Goal: Task Accomplishment & Management: Manage account settings

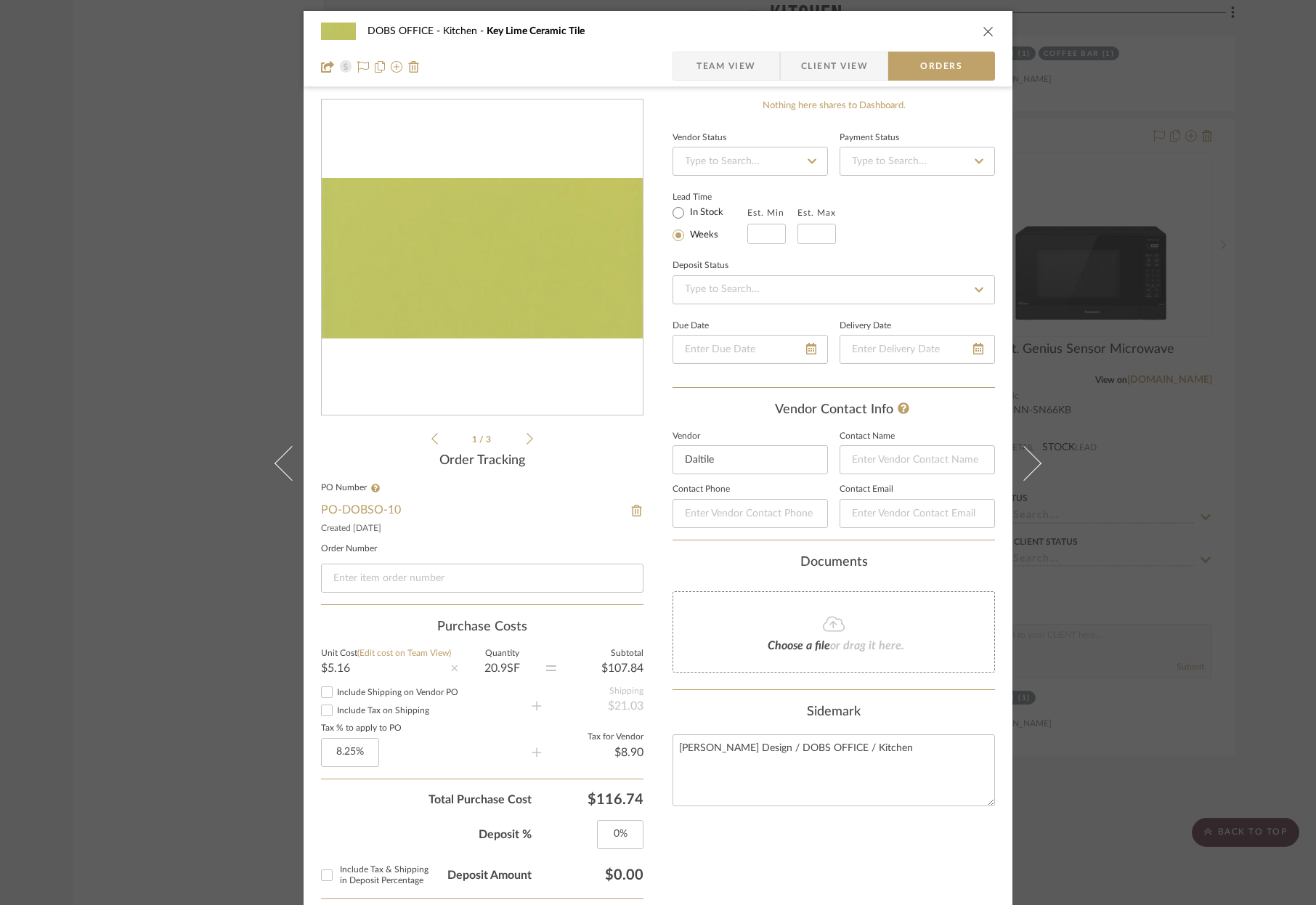
scroll to position [320, 0]
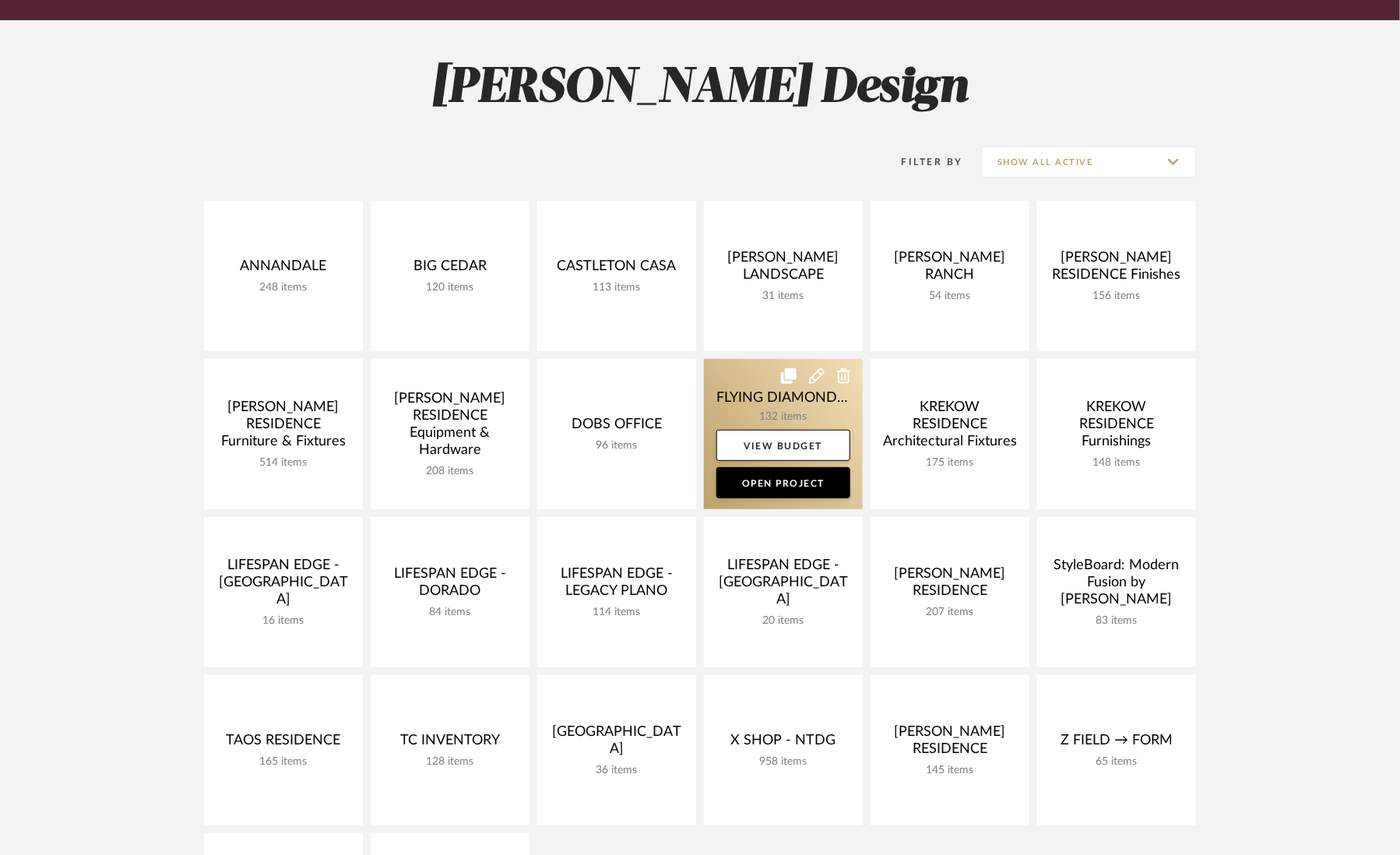
scroll to position [222, 0]
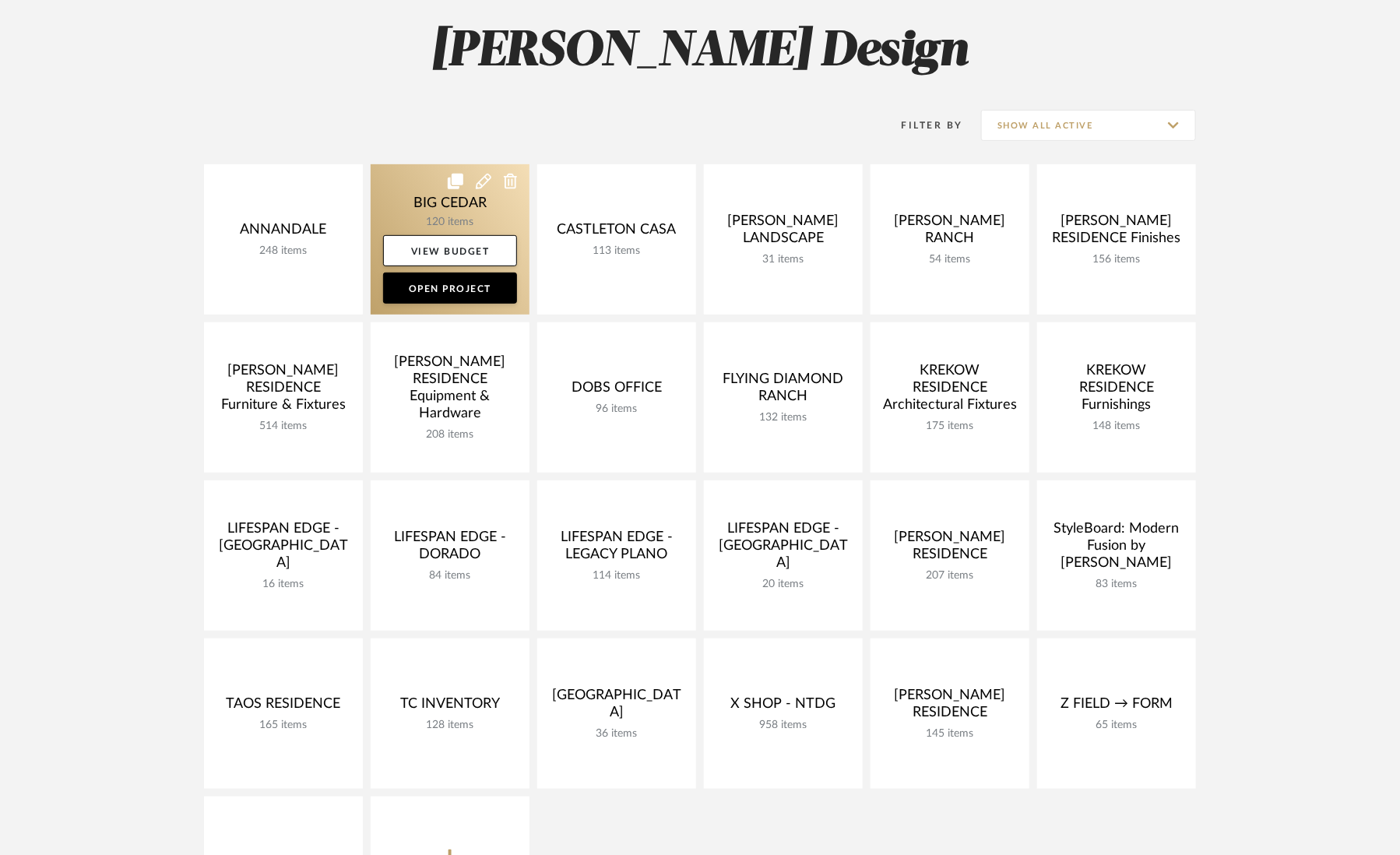
click at [412, 201] on link at bounding box center [449, 239] width 159 height 150
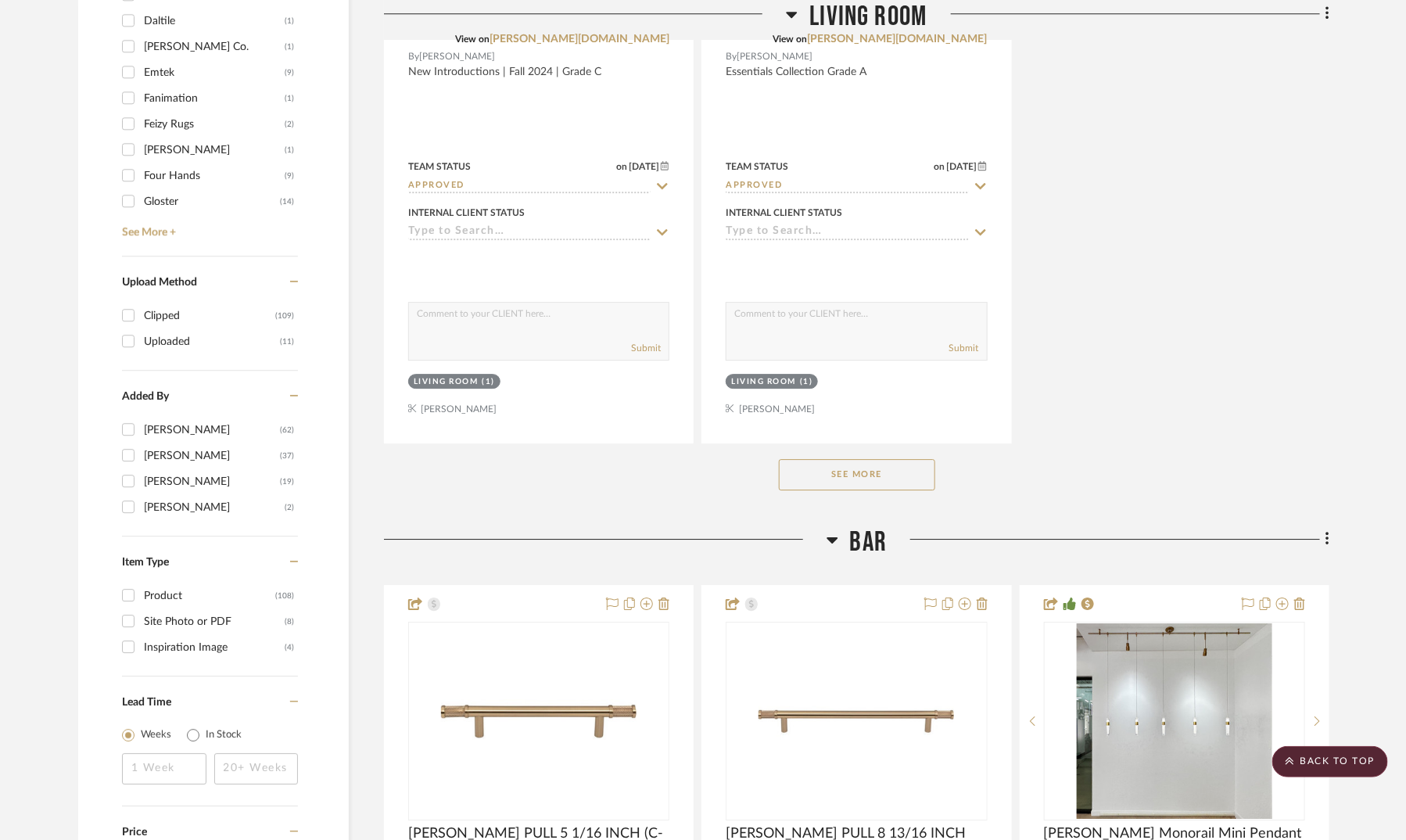
scroll to position [2113, 0]
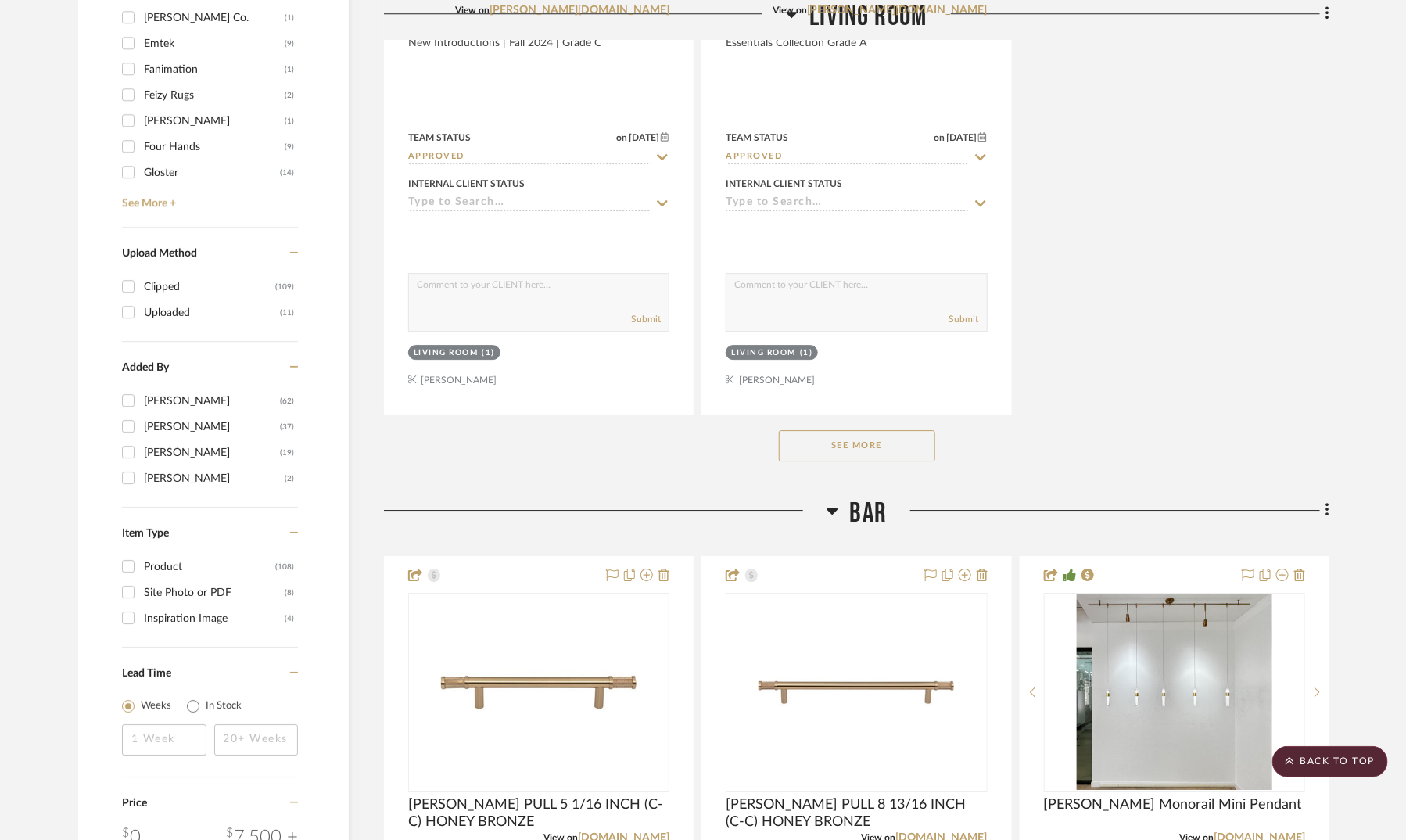
click at [828, 430] on button "See More" at bounding box center [857, 446] width 157 height 31
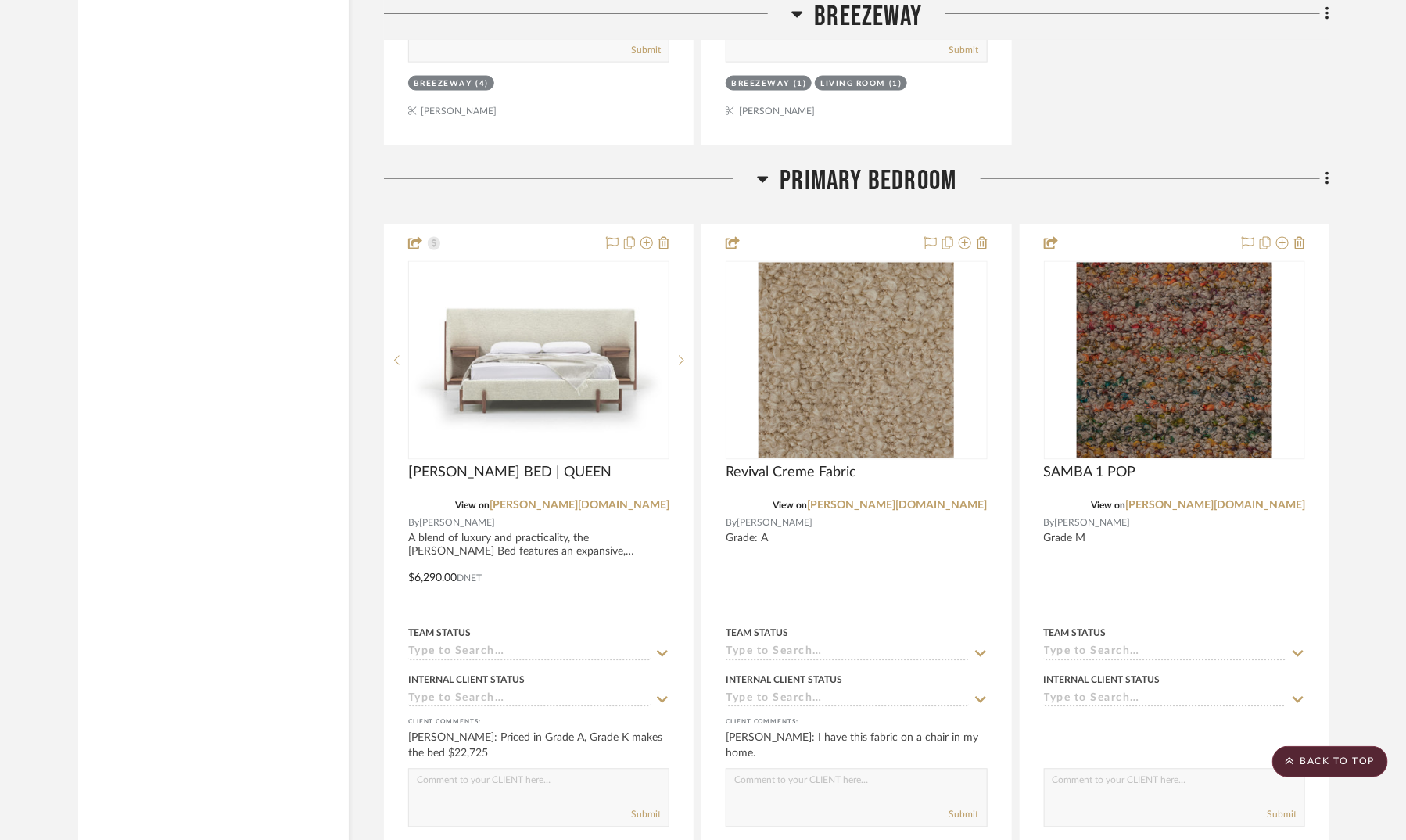
scroll to position [9682, 0]
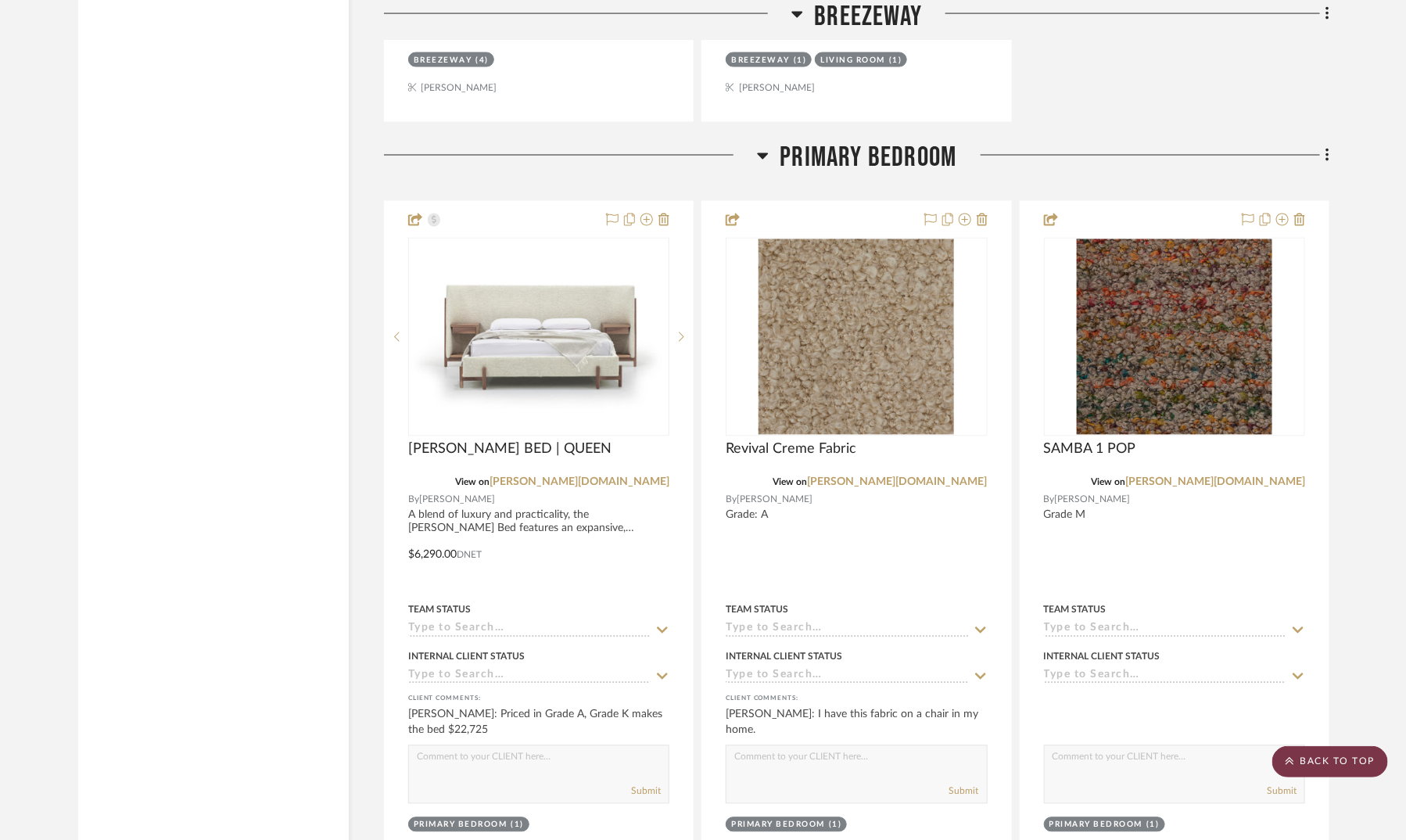
click at [1354, 760] on scroll-to-top-button "BACK TO TOP" at bounding box center [1330, 762] width 116 height 31
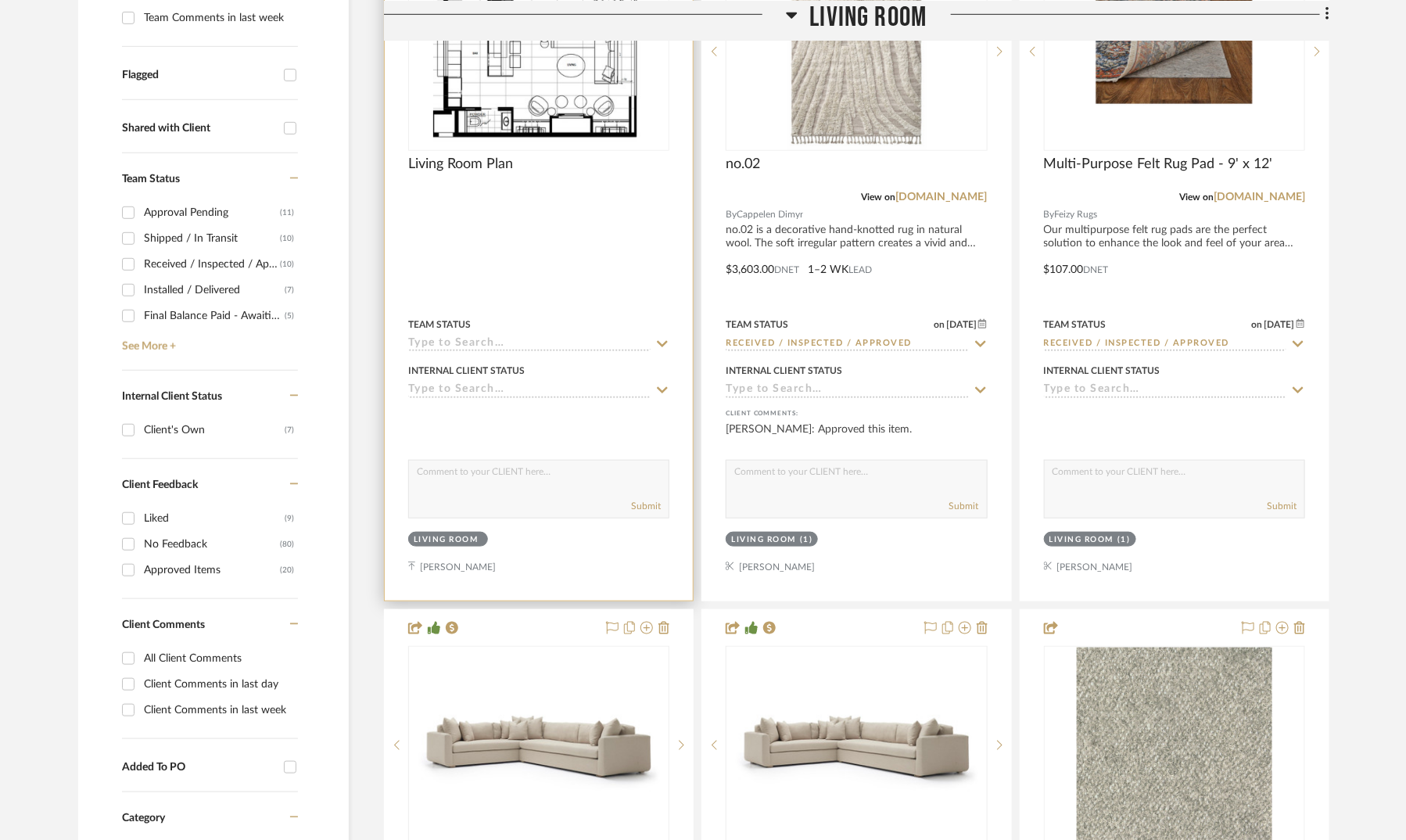
scroll to position [653, 0]
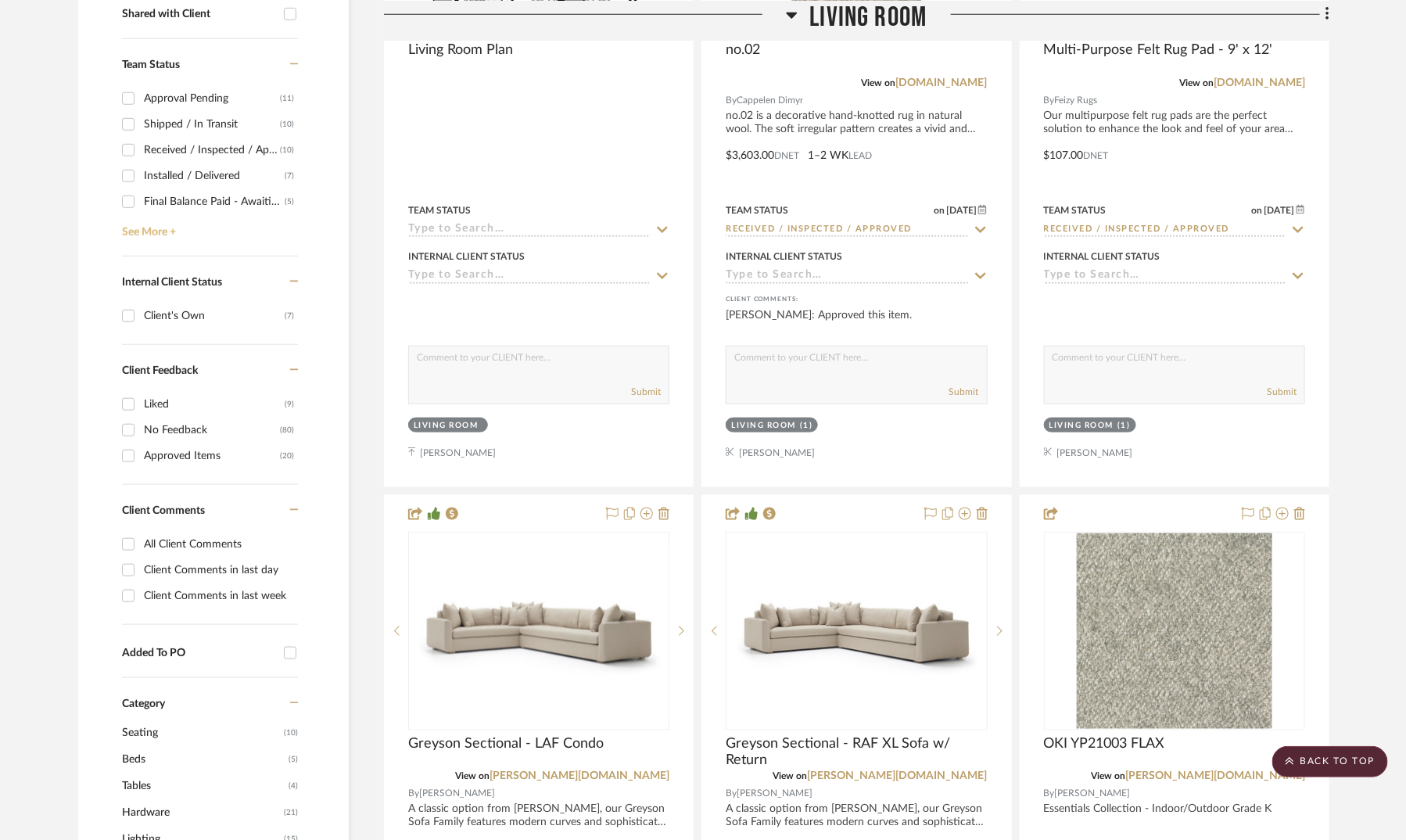
click at [152, 233] on link "See More +" at bounding box center [208, 227] width 180 height 25
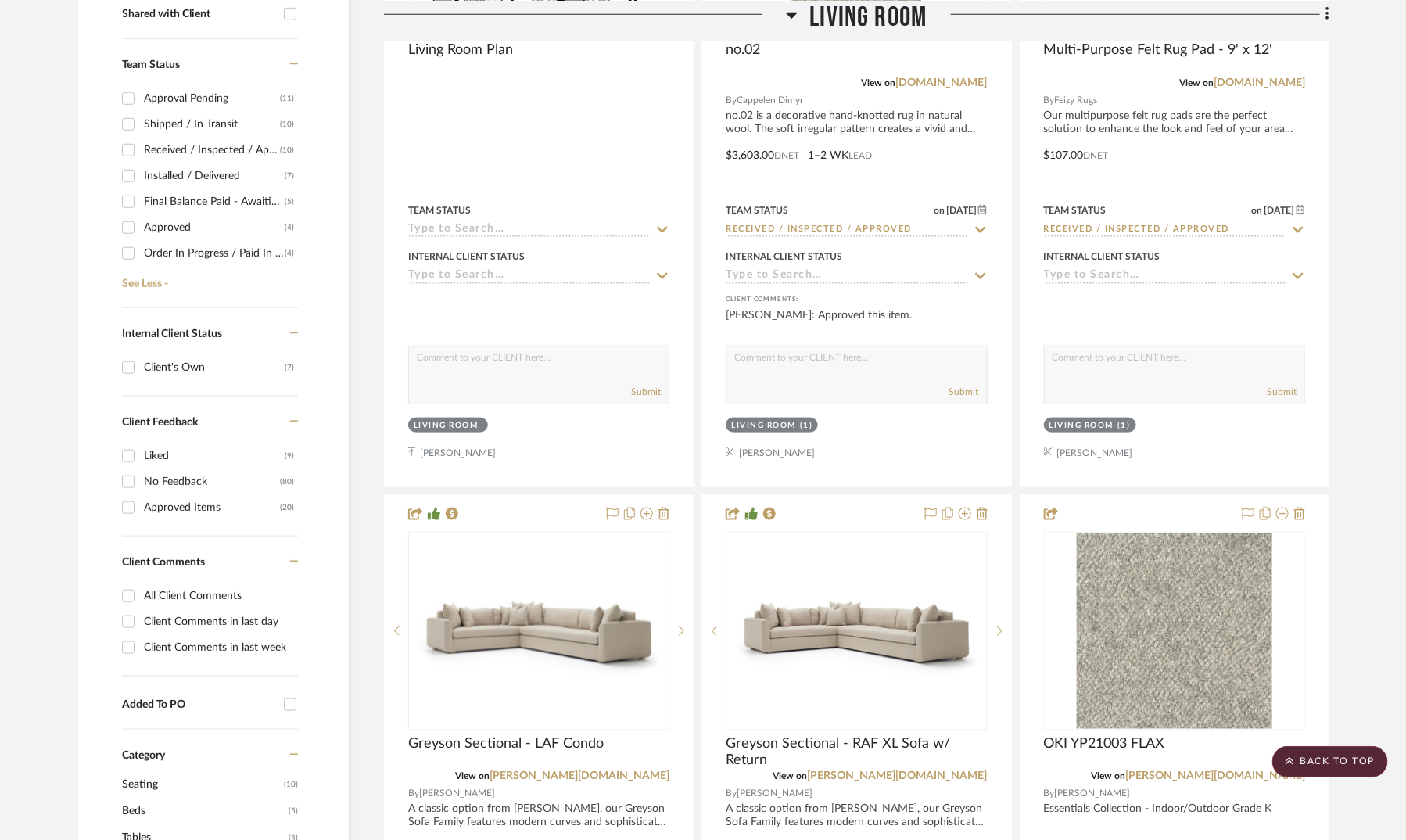
click at [186, 153] on div "Received / Inspected / Approved" at bounding box center [211, 150] width 136 height 25
click at [141, 153] on input "Received / Inspected / Approved (10)" at bounding box center [128, 150] width 25 height 25
checkbox input "true"
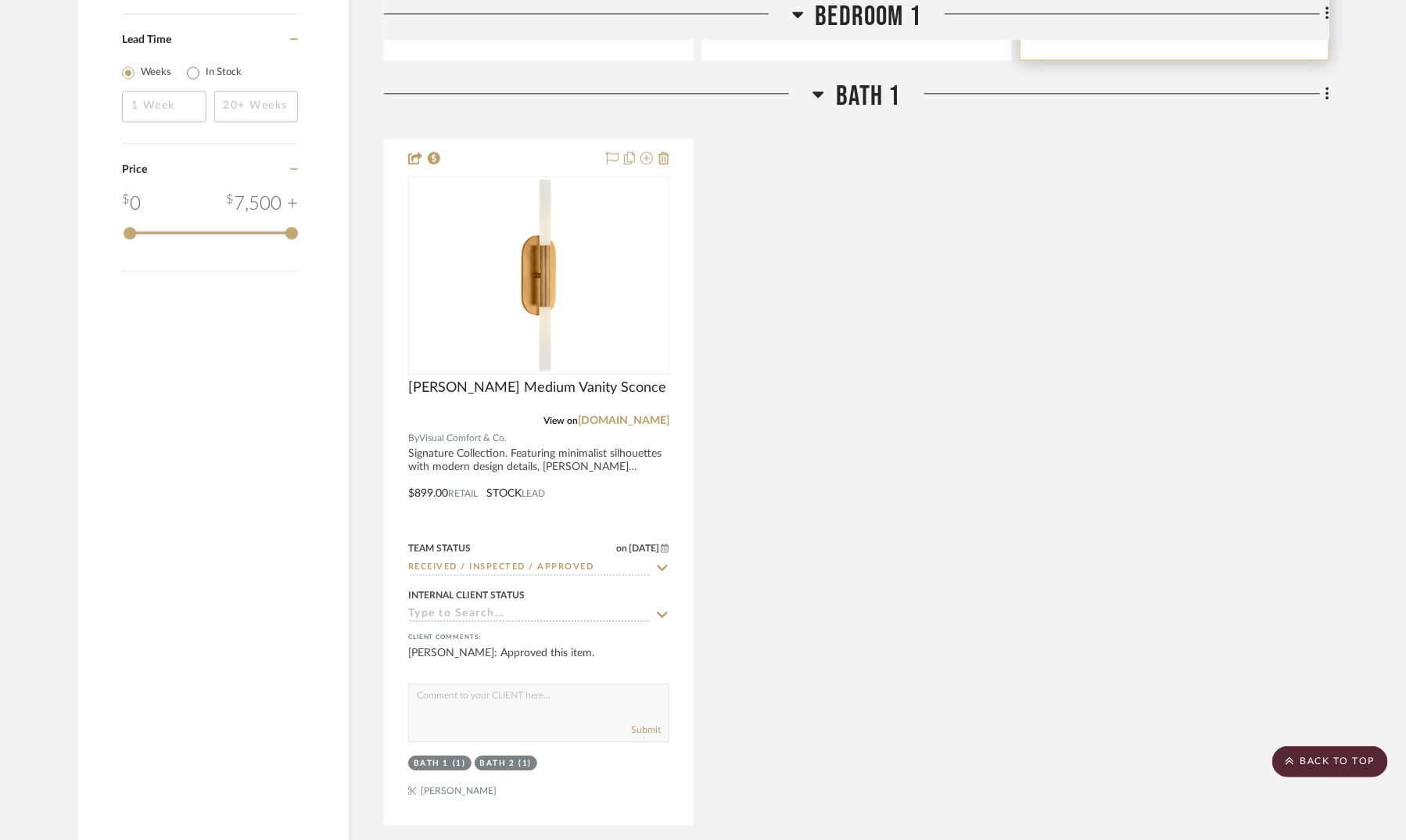
scroll to position [1857, 0]
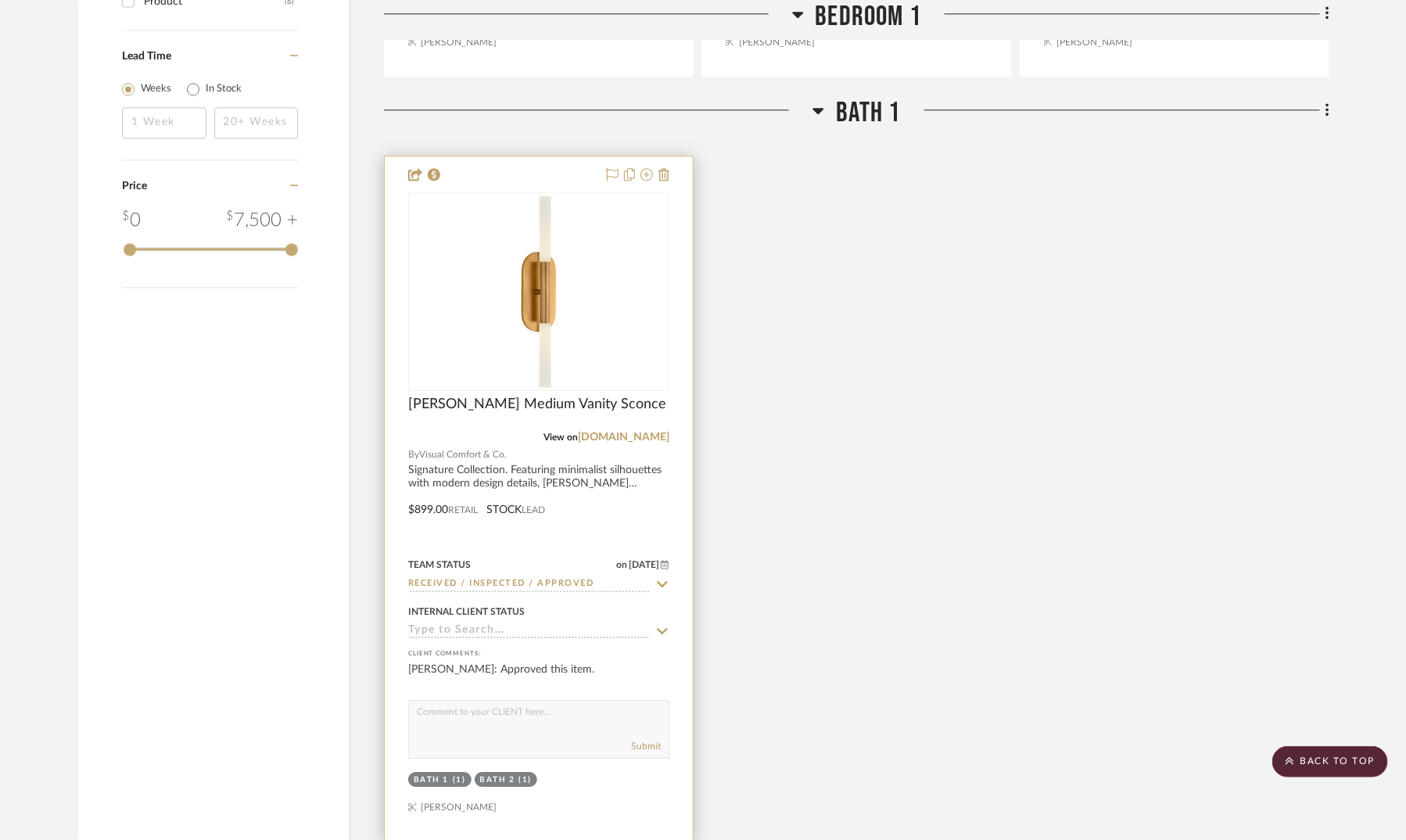
click at [663, 578] on icon at bounding box center [662, 584] width 14 height 12
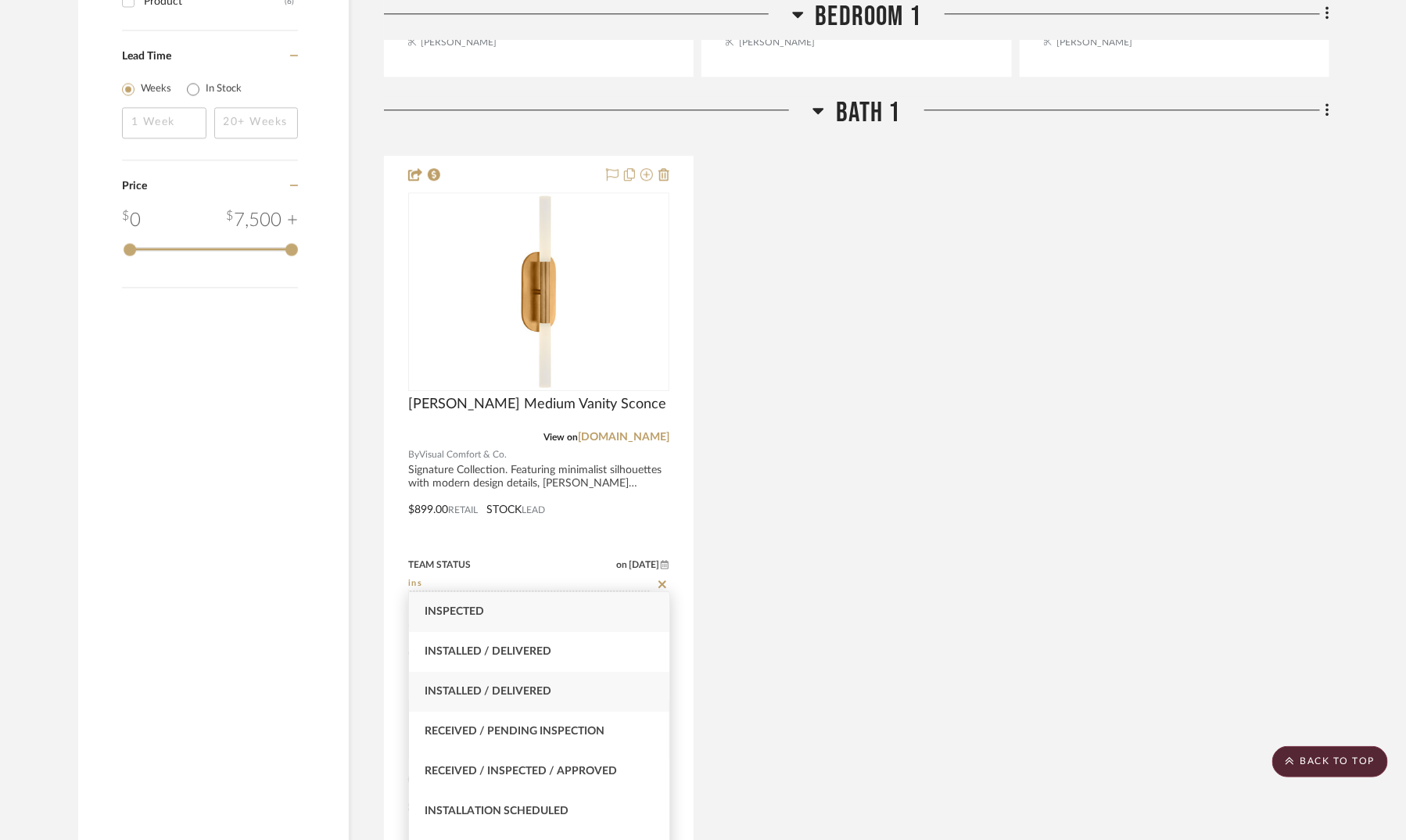
type input "ins"
click at [527, 695] on span "Installed / Delivered" at bounding box center [488, 691] width 127 height 11
type input "[DATE]"
type input "Installed / Delivered"
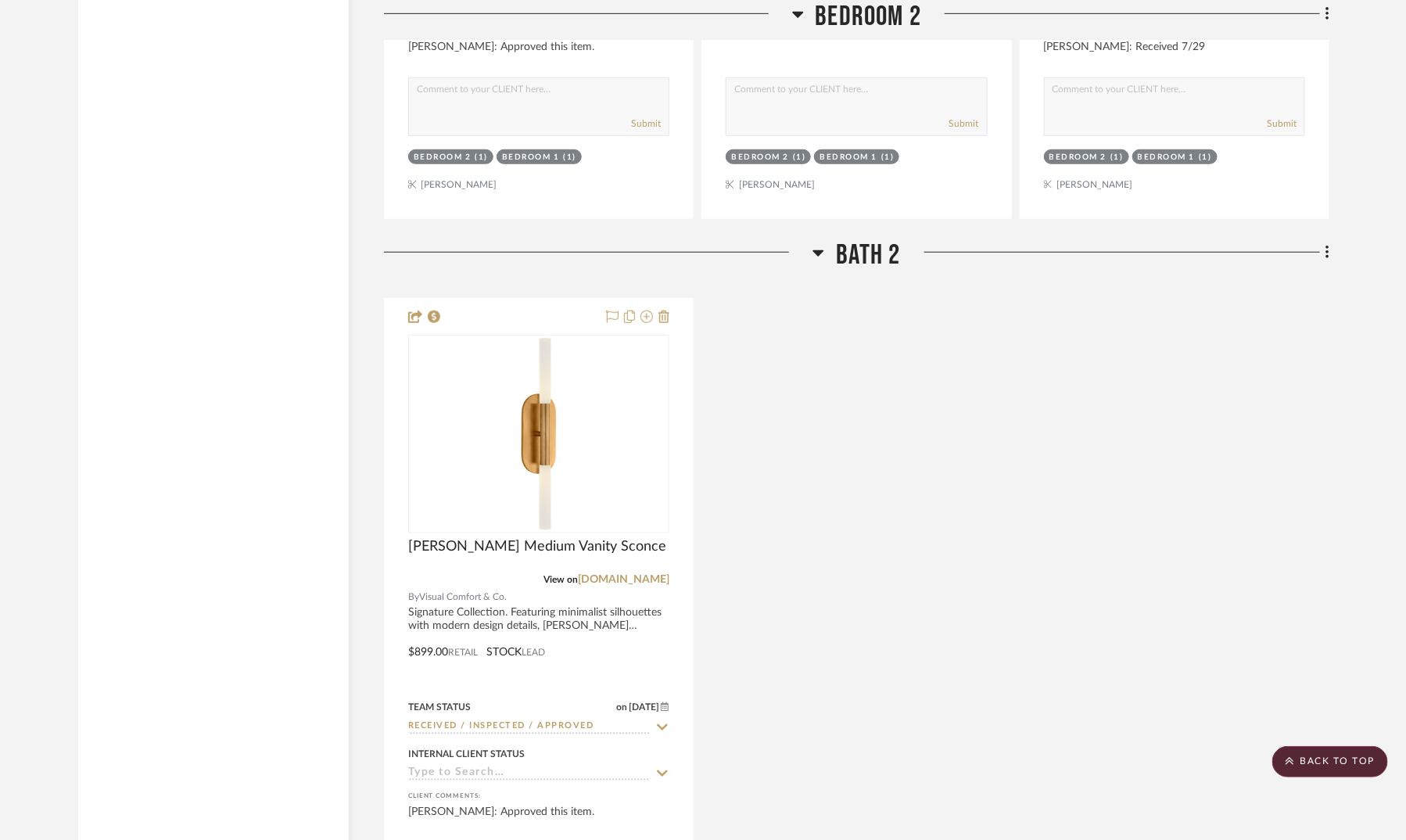
scroll to position [3478, 0]
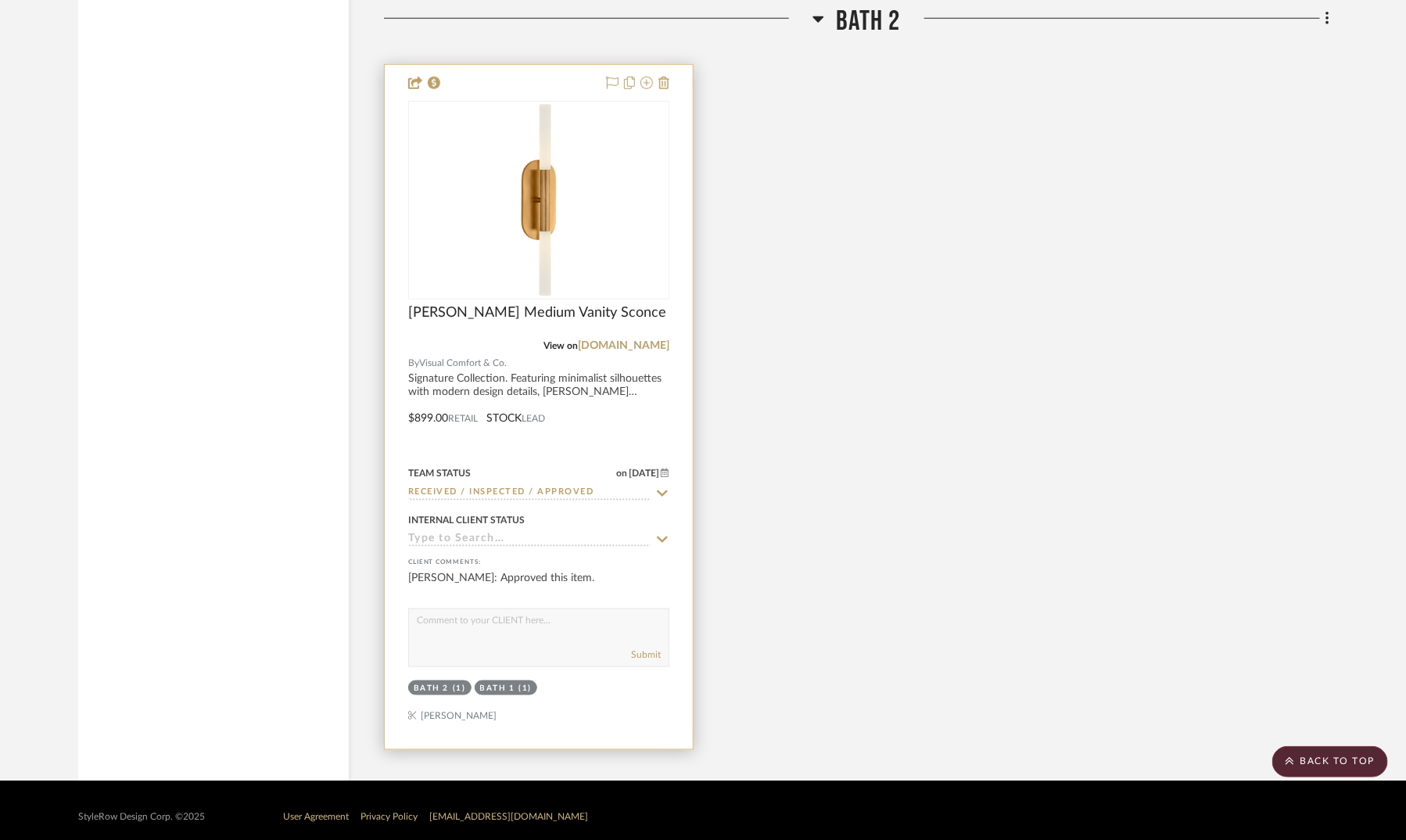
click at [669, 488] on icon at bounding box center [662, 493] width 14 height 12
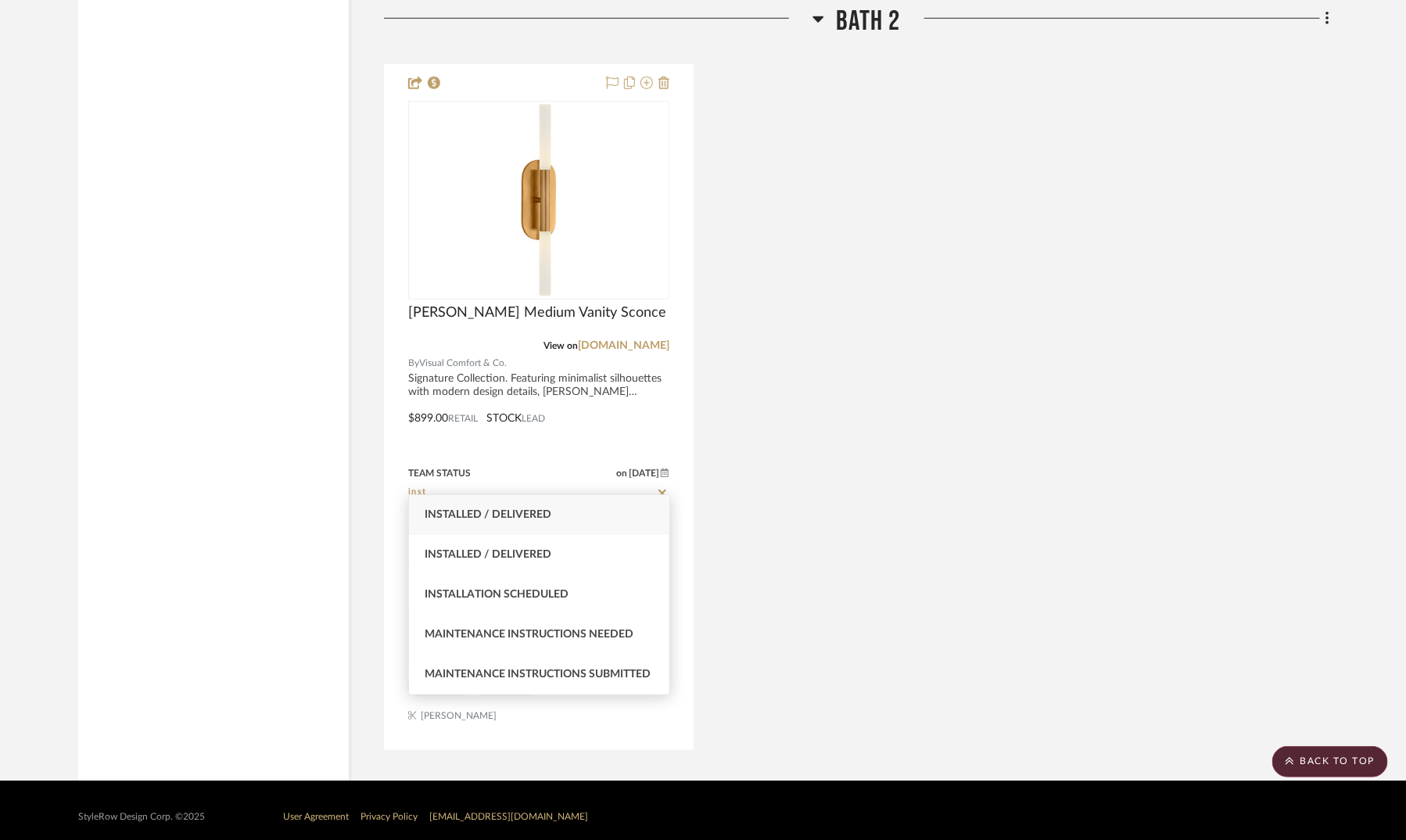
type input "inst"
click at [591, 510] on div "Installed / Delivered" at bounding box center [540, 515] width 261 height 40
type input "[DATE]"
type input "Installed / Delivered"
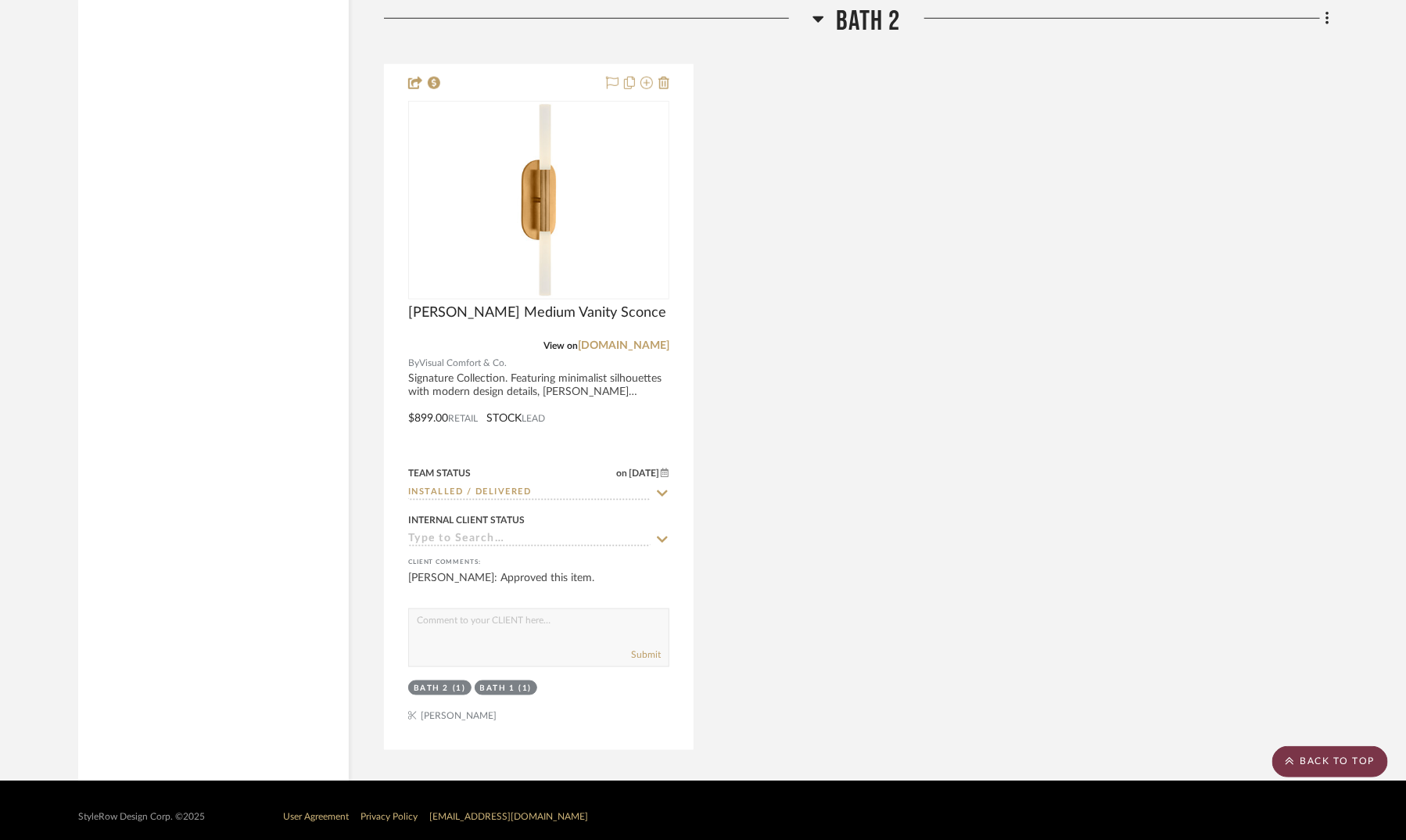
click at [1316, 761] on scroll-to-top-button "BACK TO TOP" at bounding box center [1330, 762] width 116 height 31
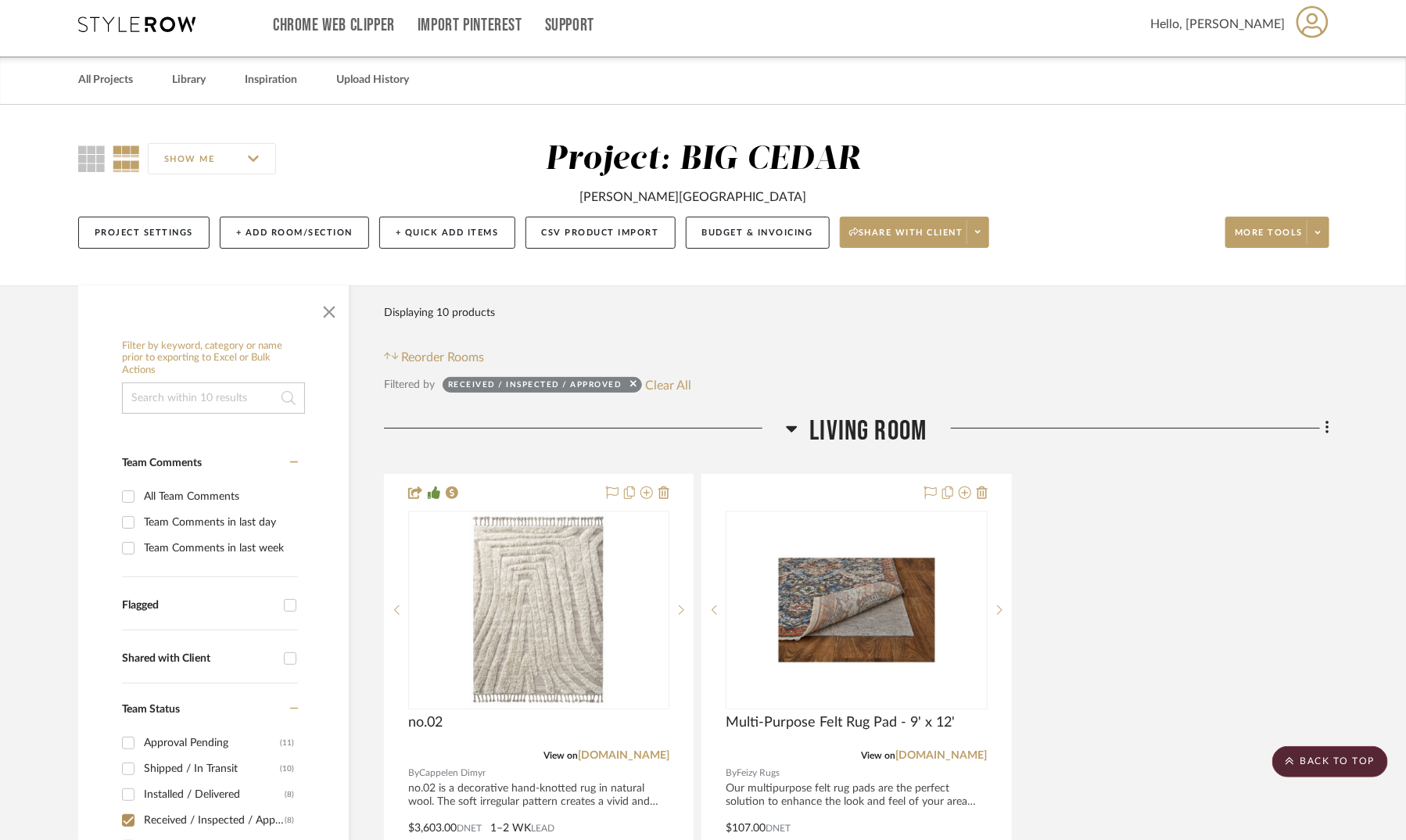
scroll to position [0, 0]
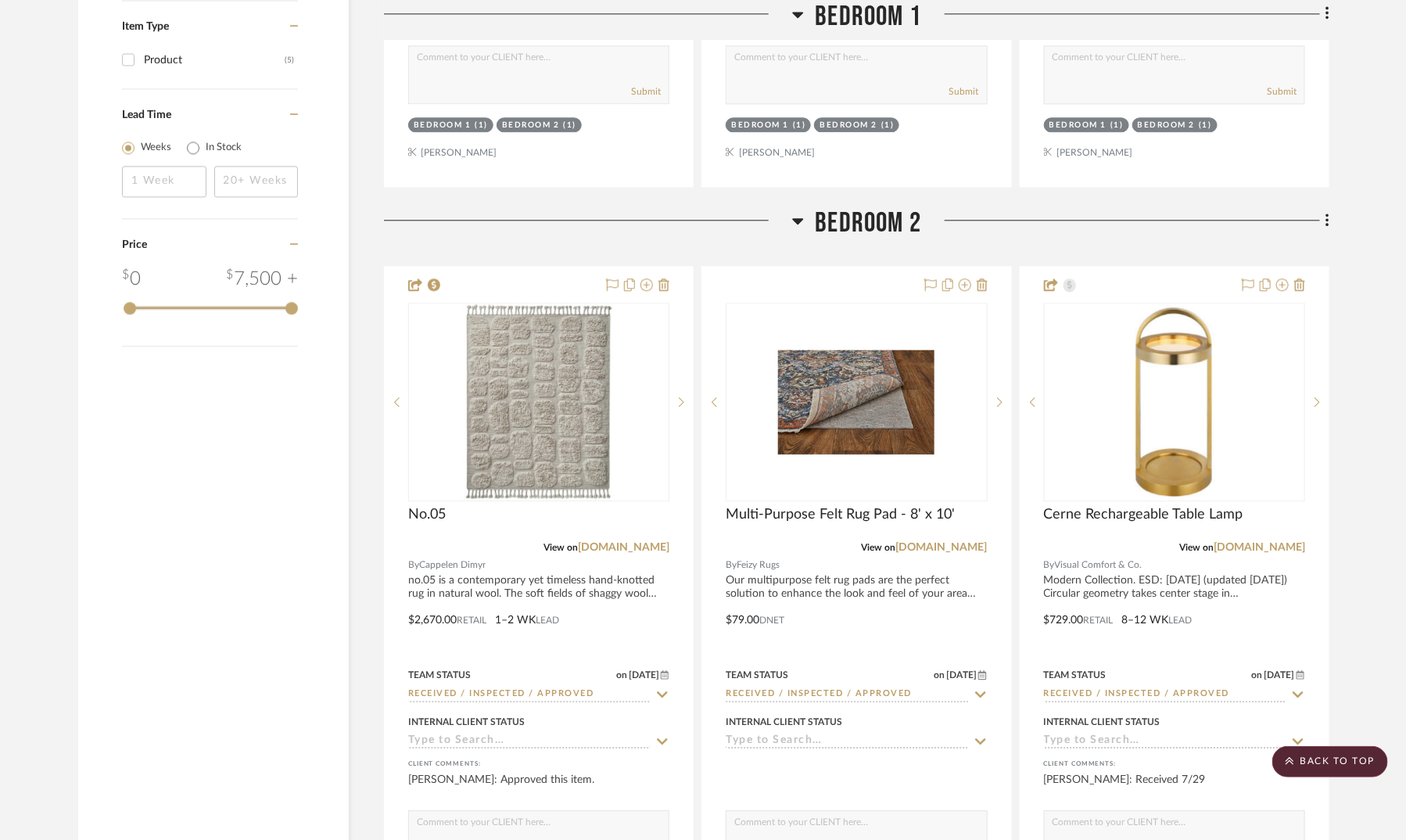
scroll to position [1952, 0]
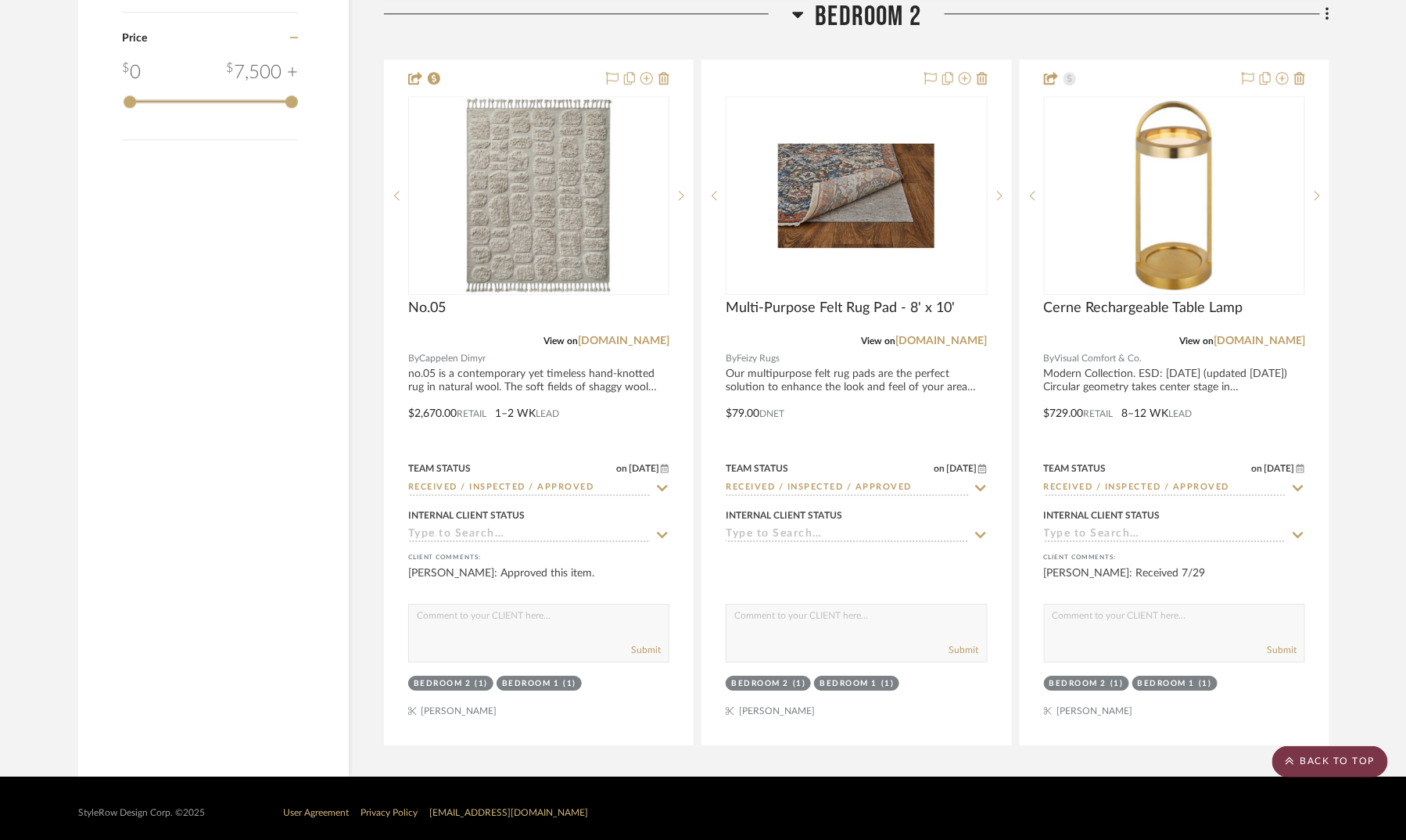
click at [1341, 760] on scroll-to-top-button "BACK TO TOP" at bounding box center [1330, 762] width 116 height 31
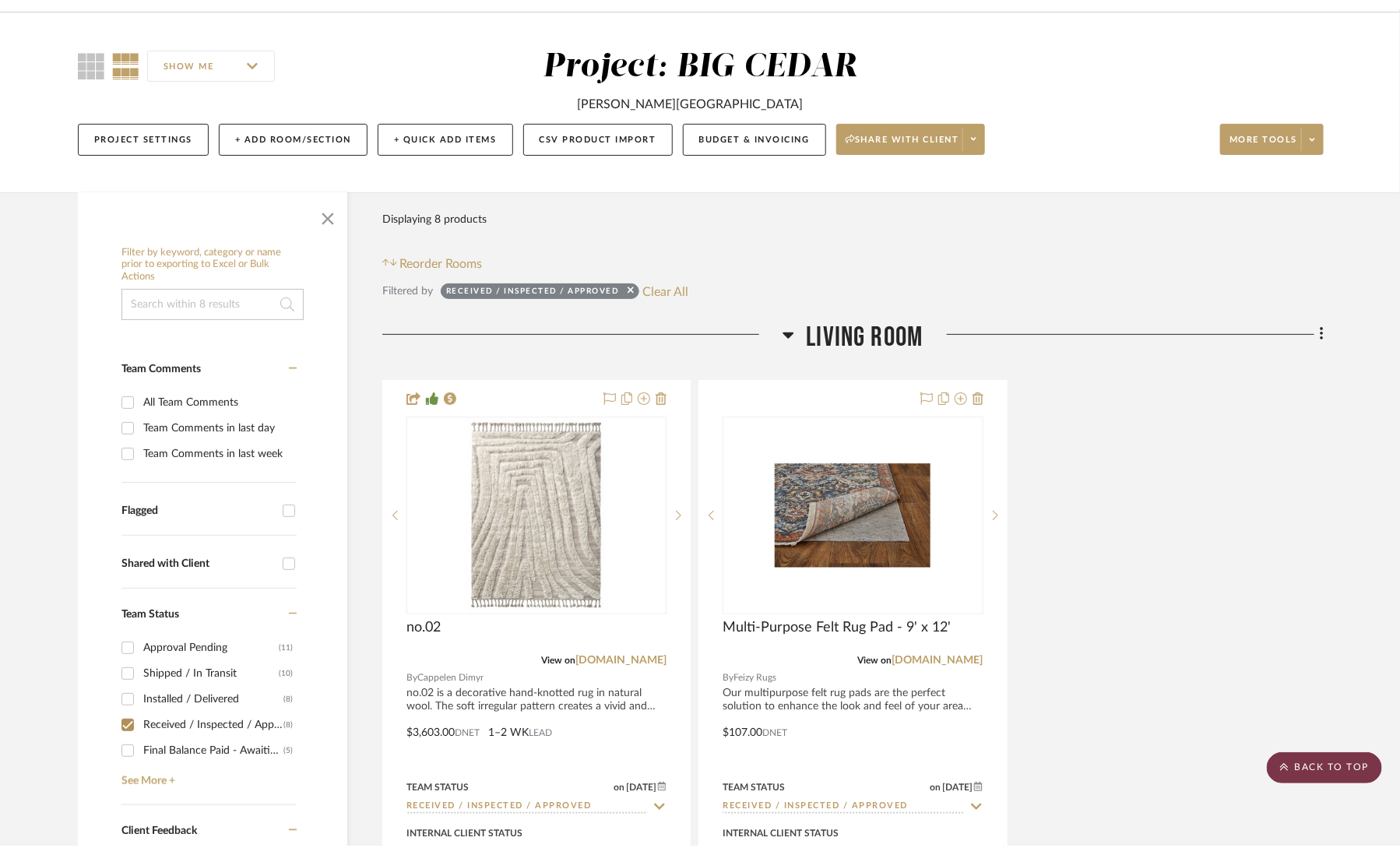
scroll to position [0, 0]
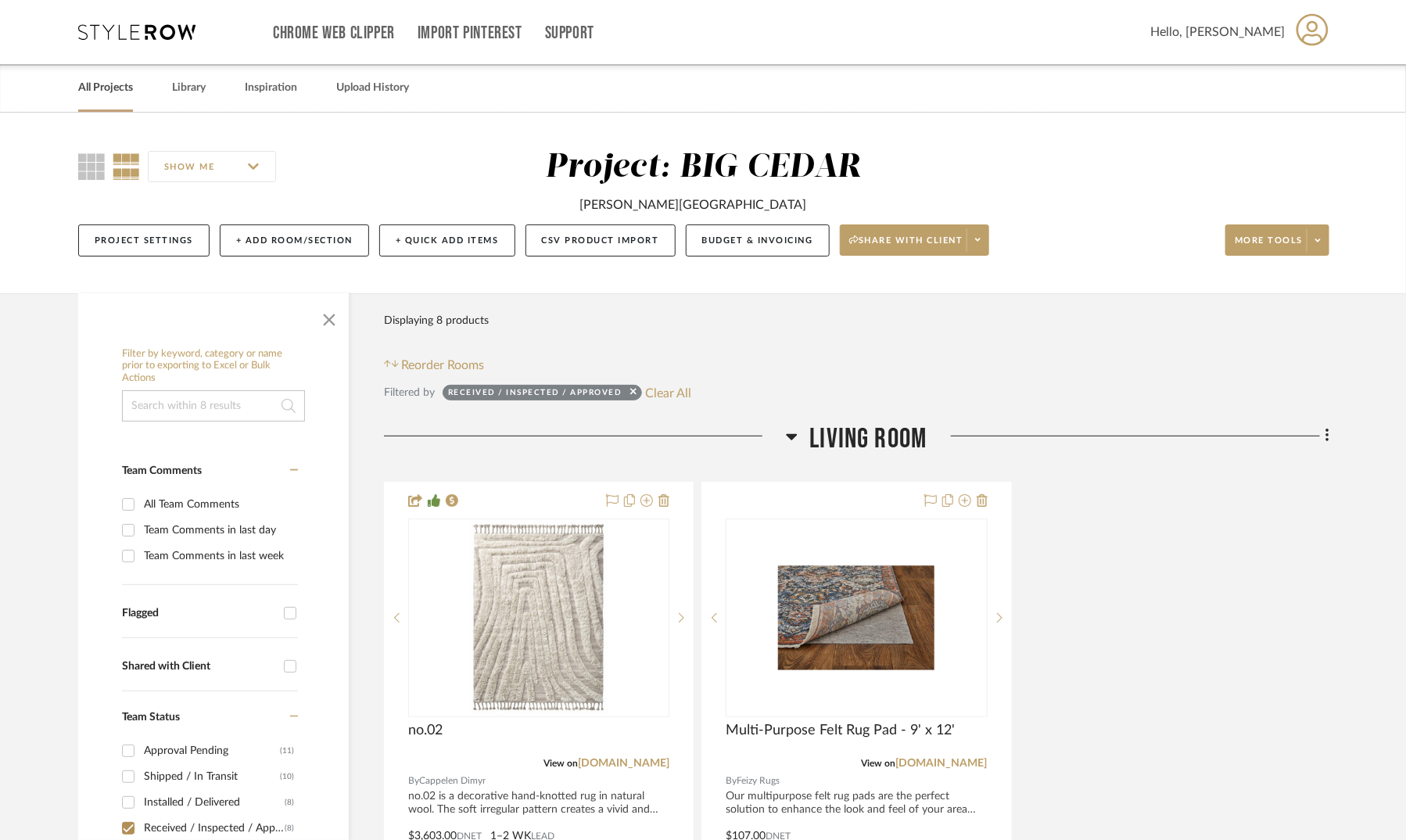
click at [100, 87] on link "All Projects" at bounding box center [106, 88] width 54 height 21
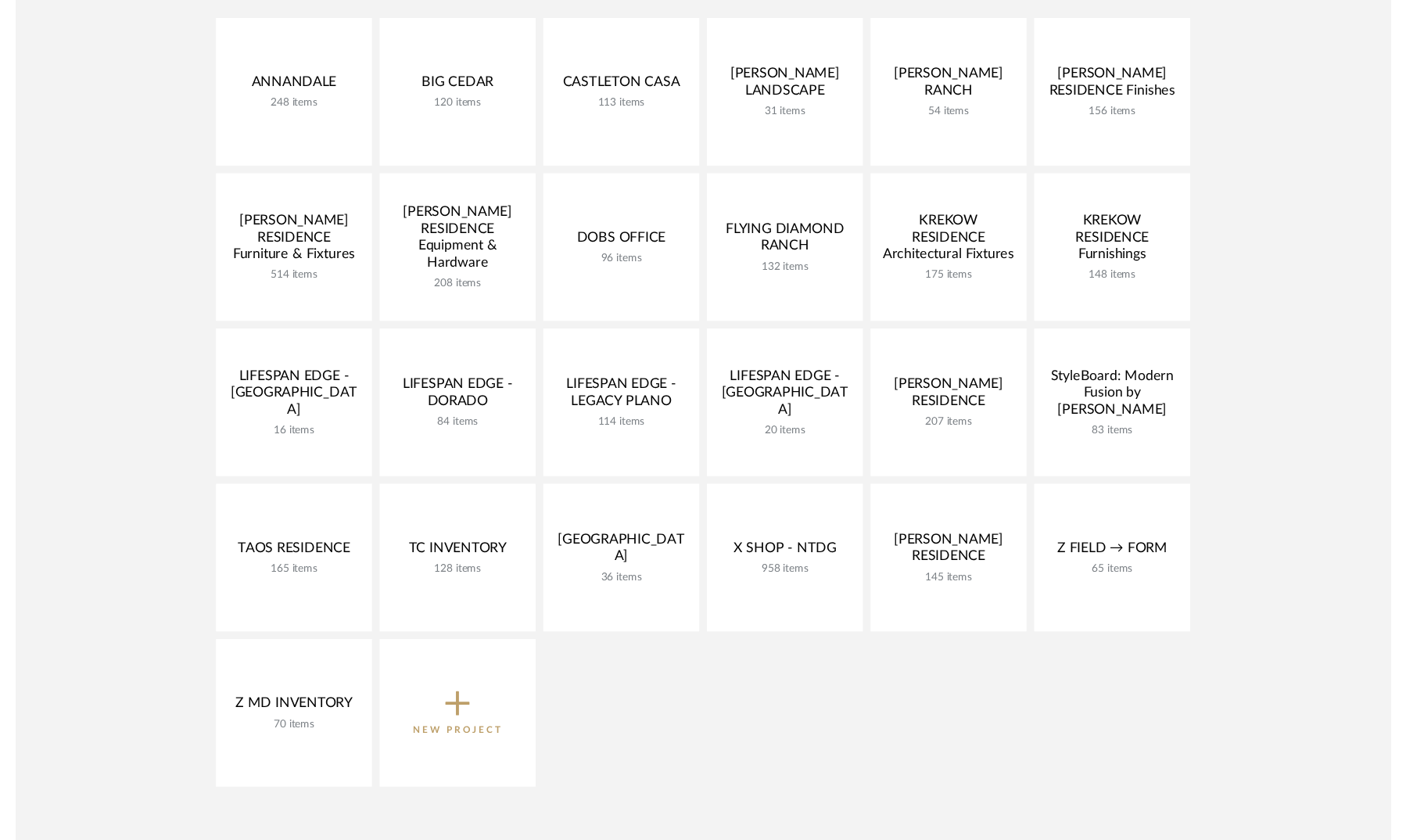
scroll to position [346, 0]
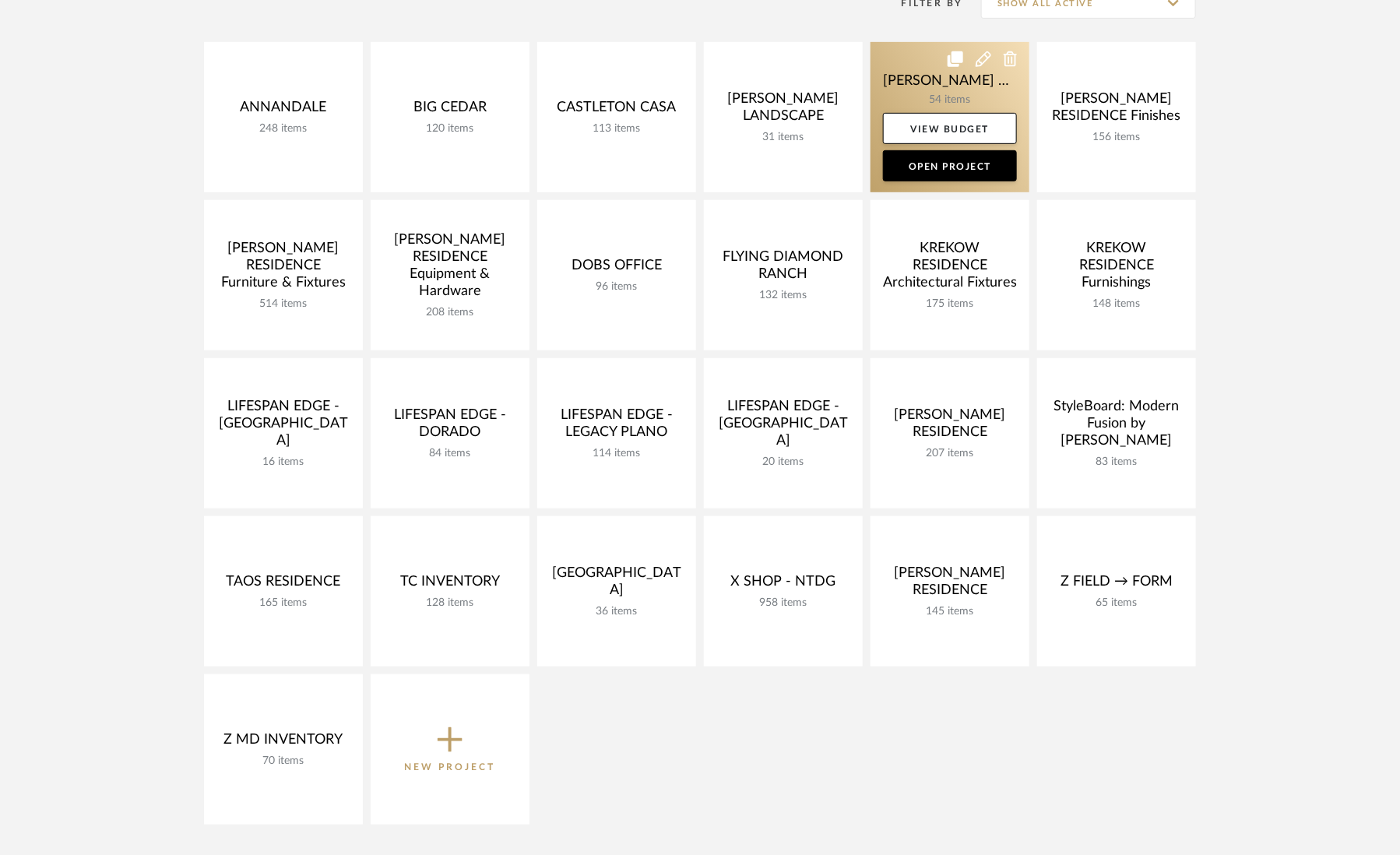
click at [896, 85] on link at bounding box center [950, 117] width 159 height 150
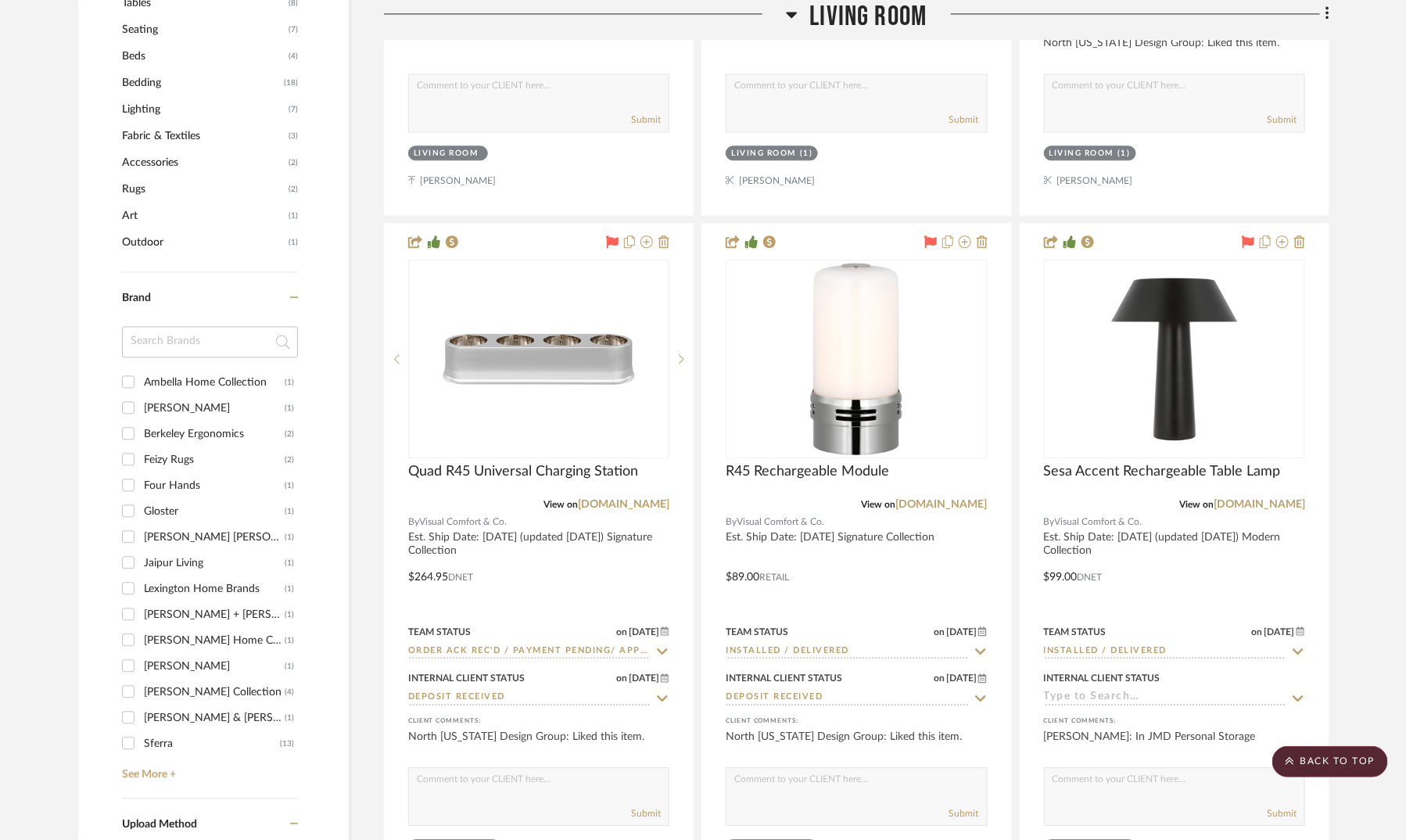
scroll to position [1709, 0]
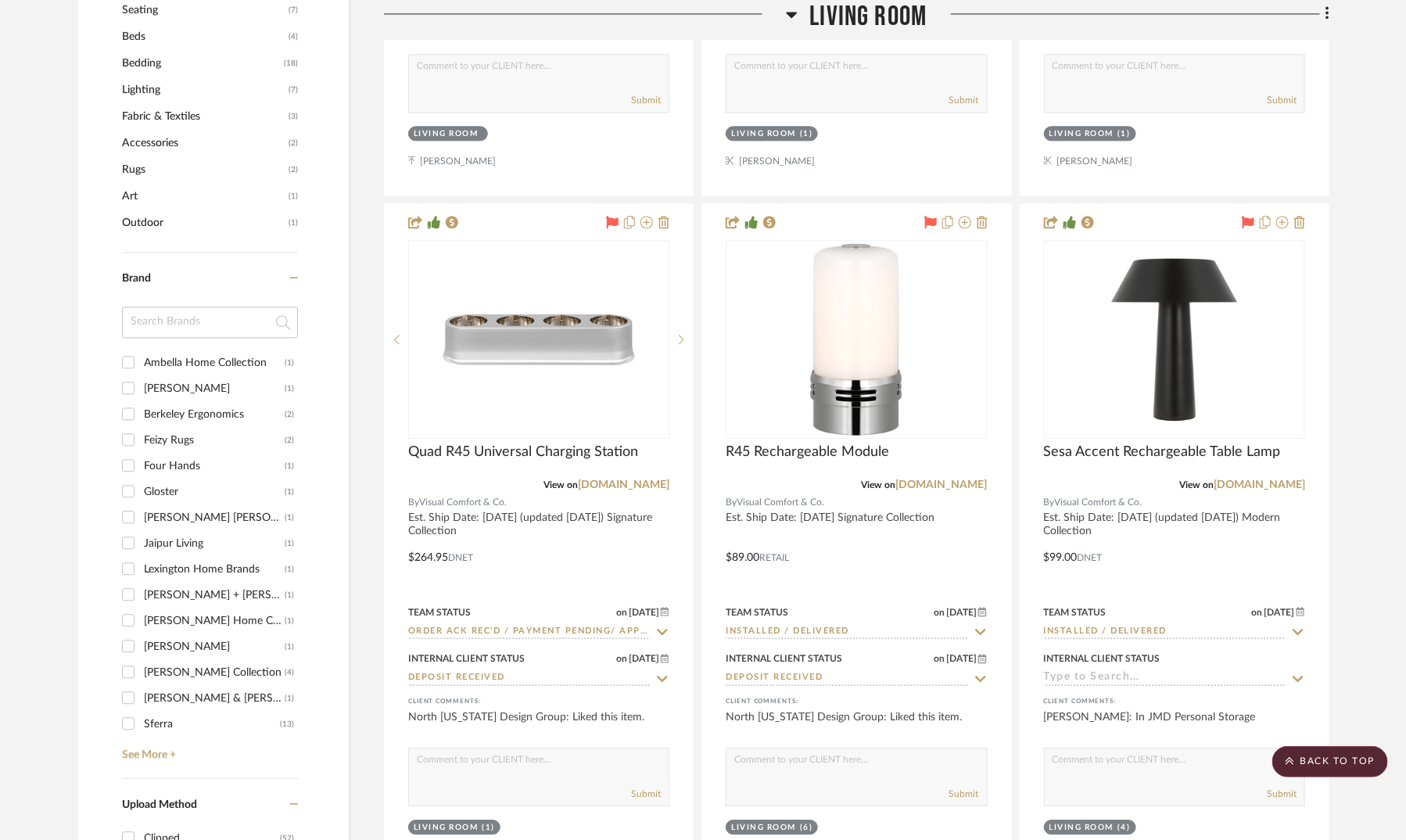
click at [133, 34] on span "Beds" at bounding box center [203, 36] width 163 height 26
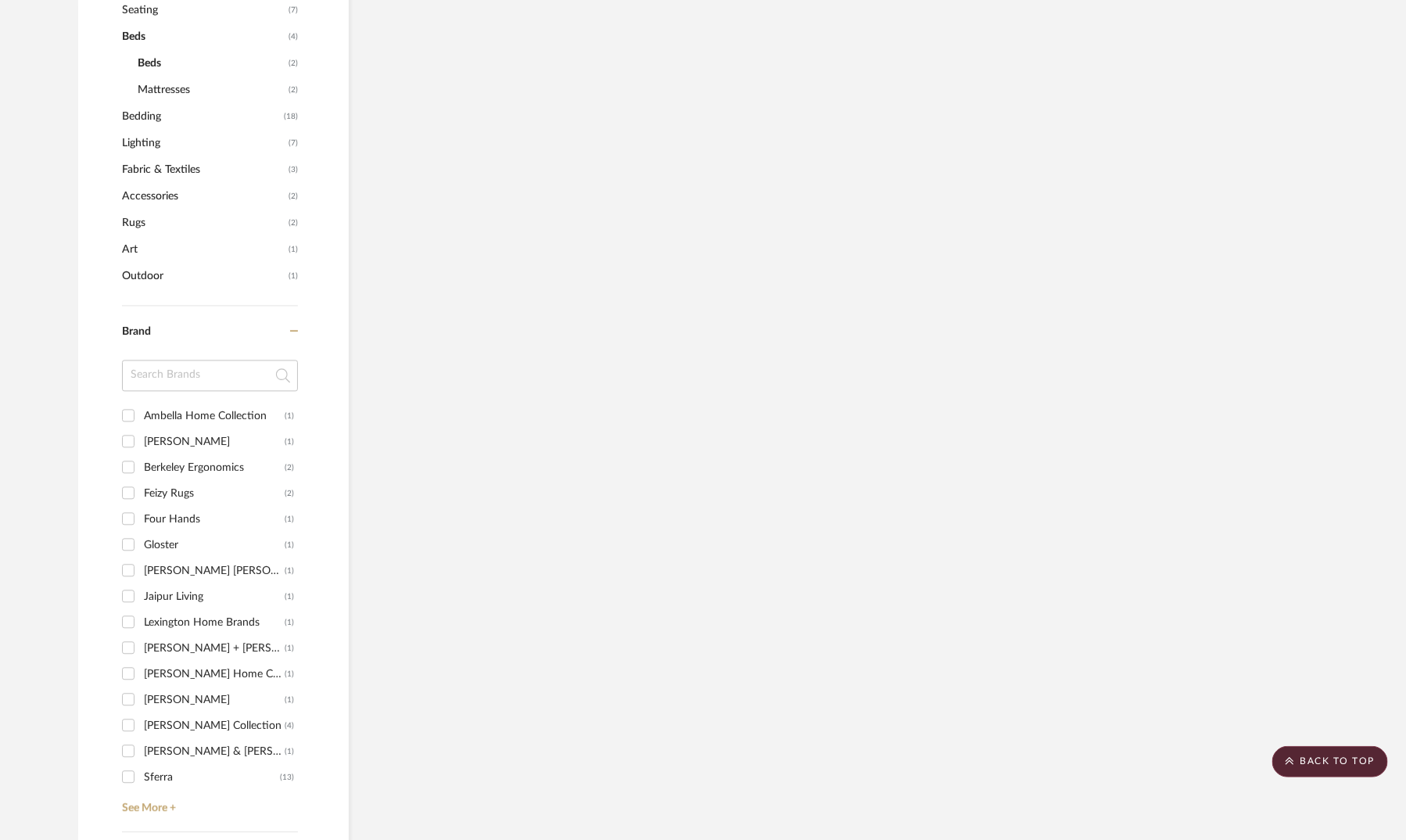
scroll to position [1248, 0]
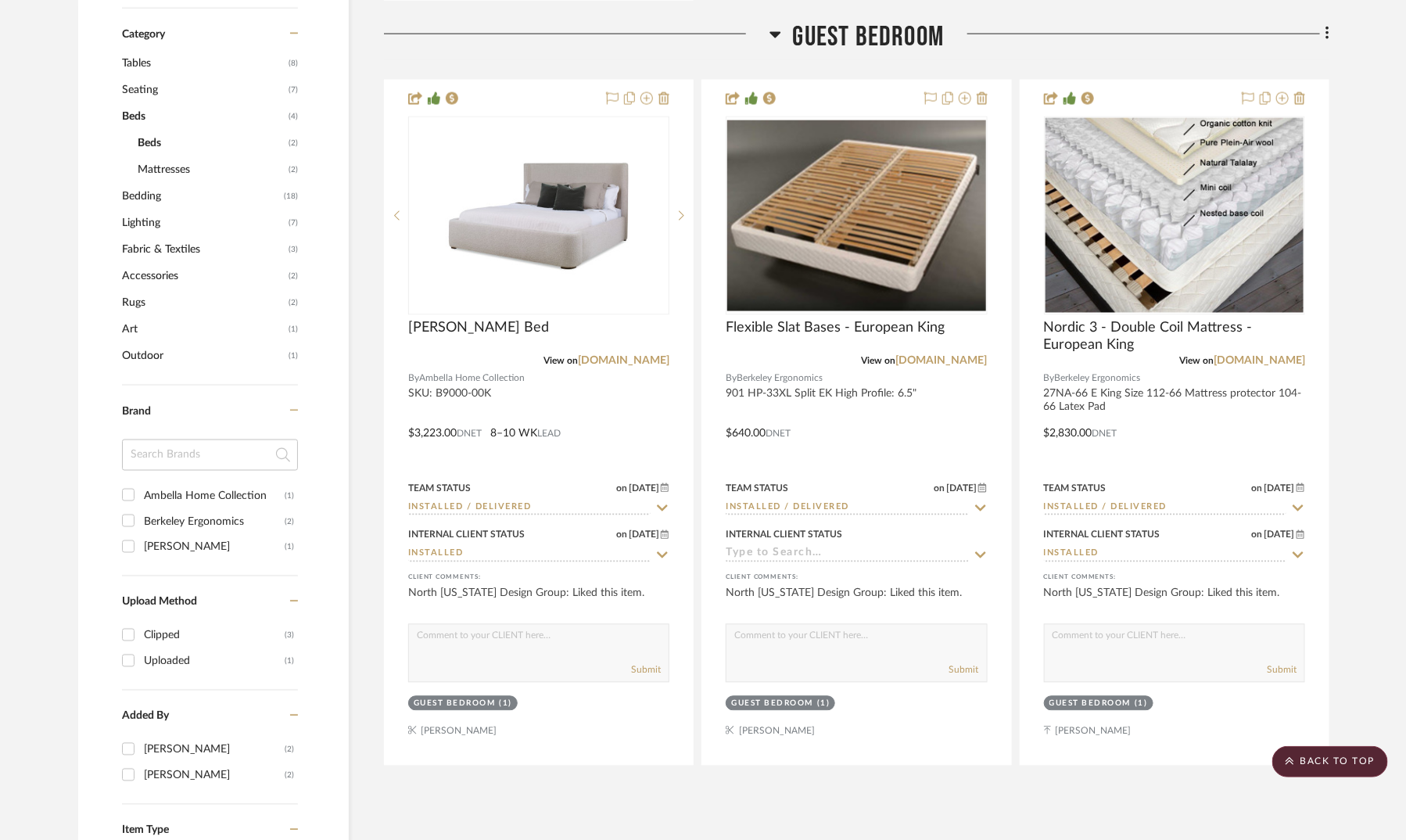
scroll to position [1185, 0]
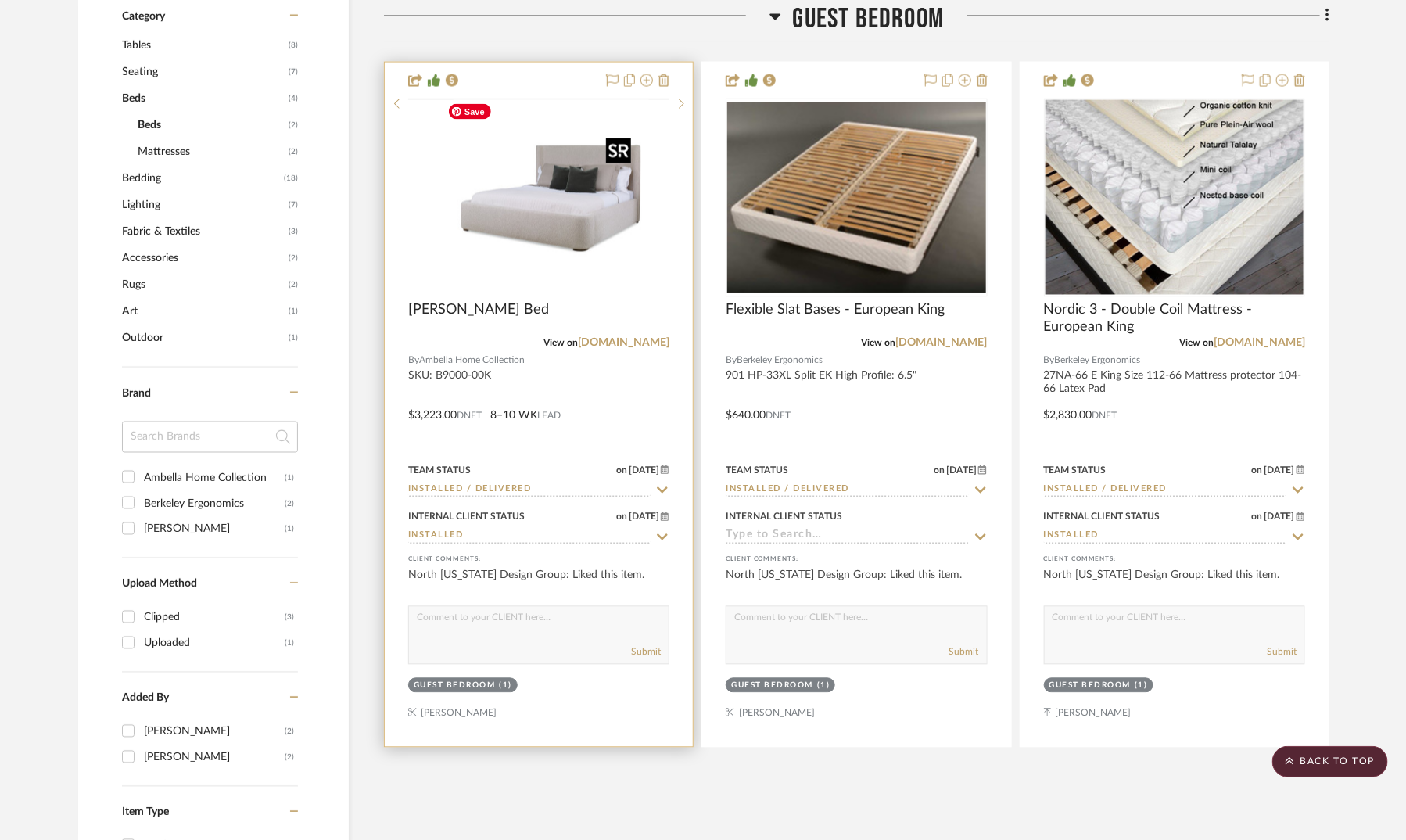
click at [0, 0] on img at bounding box center [0, 0] width 0 height 0
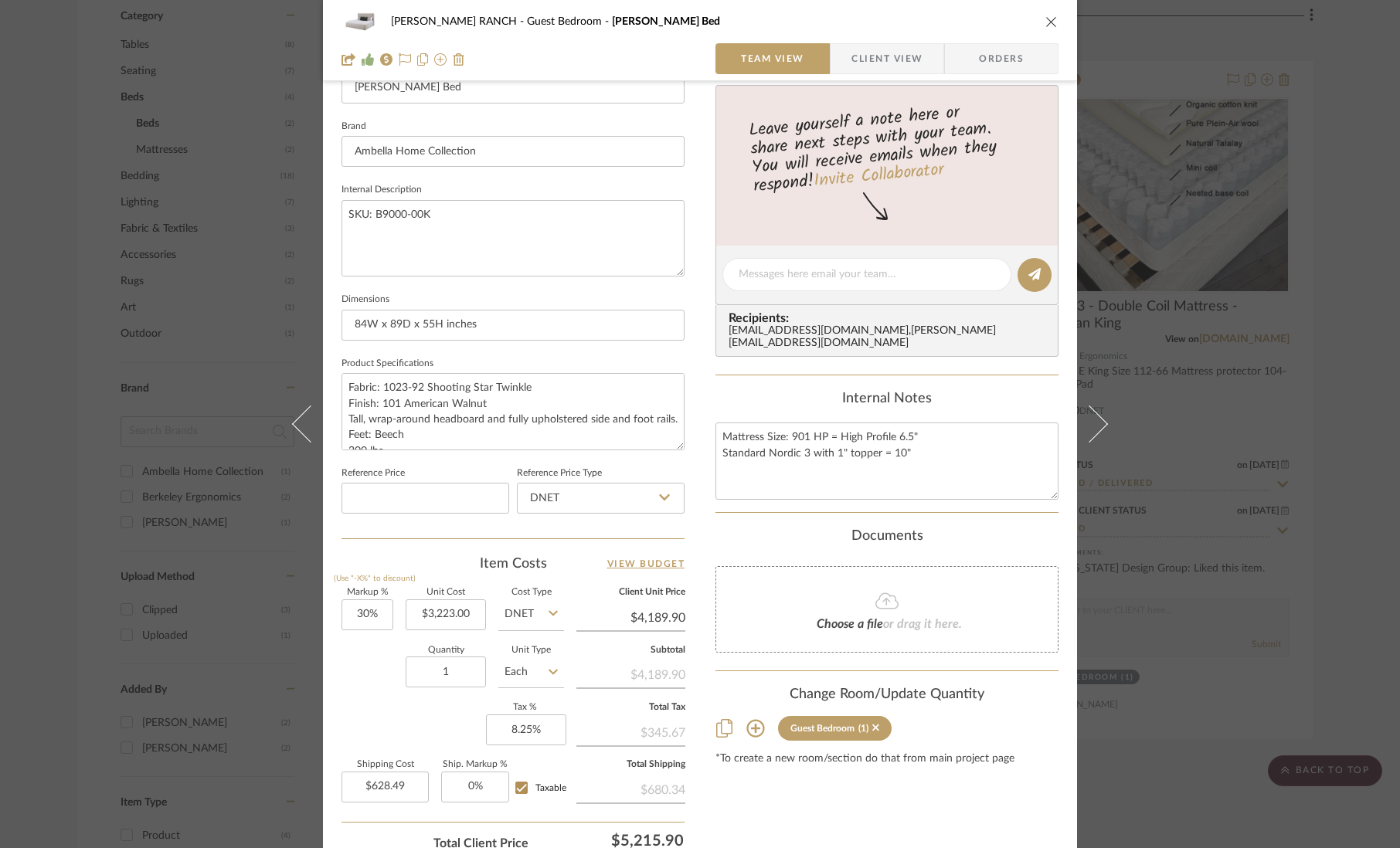
scroll to position [0, 0]
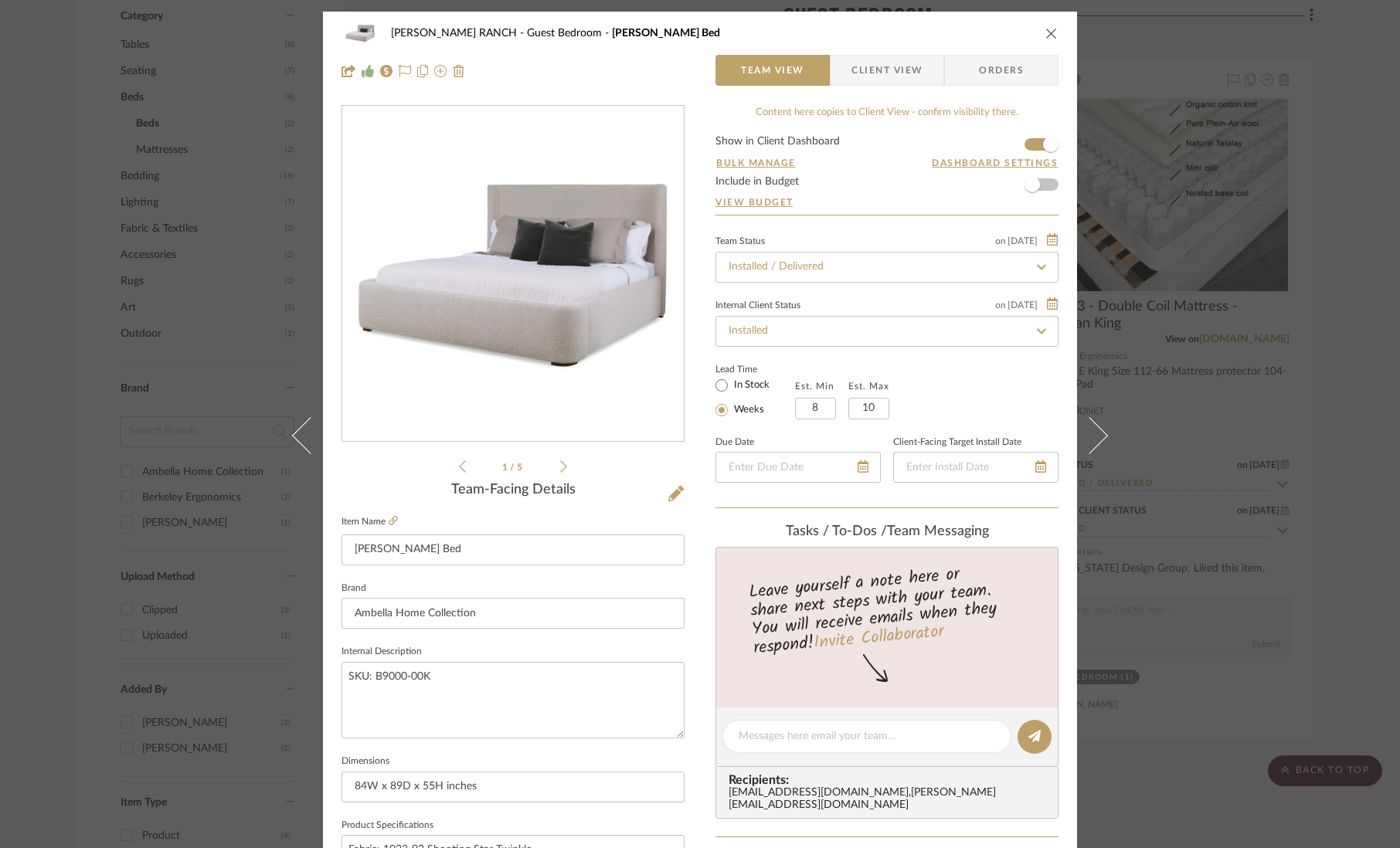
click at [1270, 312] on div "COBLE RANCH Guest Bedroom Raleigh King Bed Team View Client View Orders 1 / 5 T…" at bounding box center [700, 424] width 1400 height 848
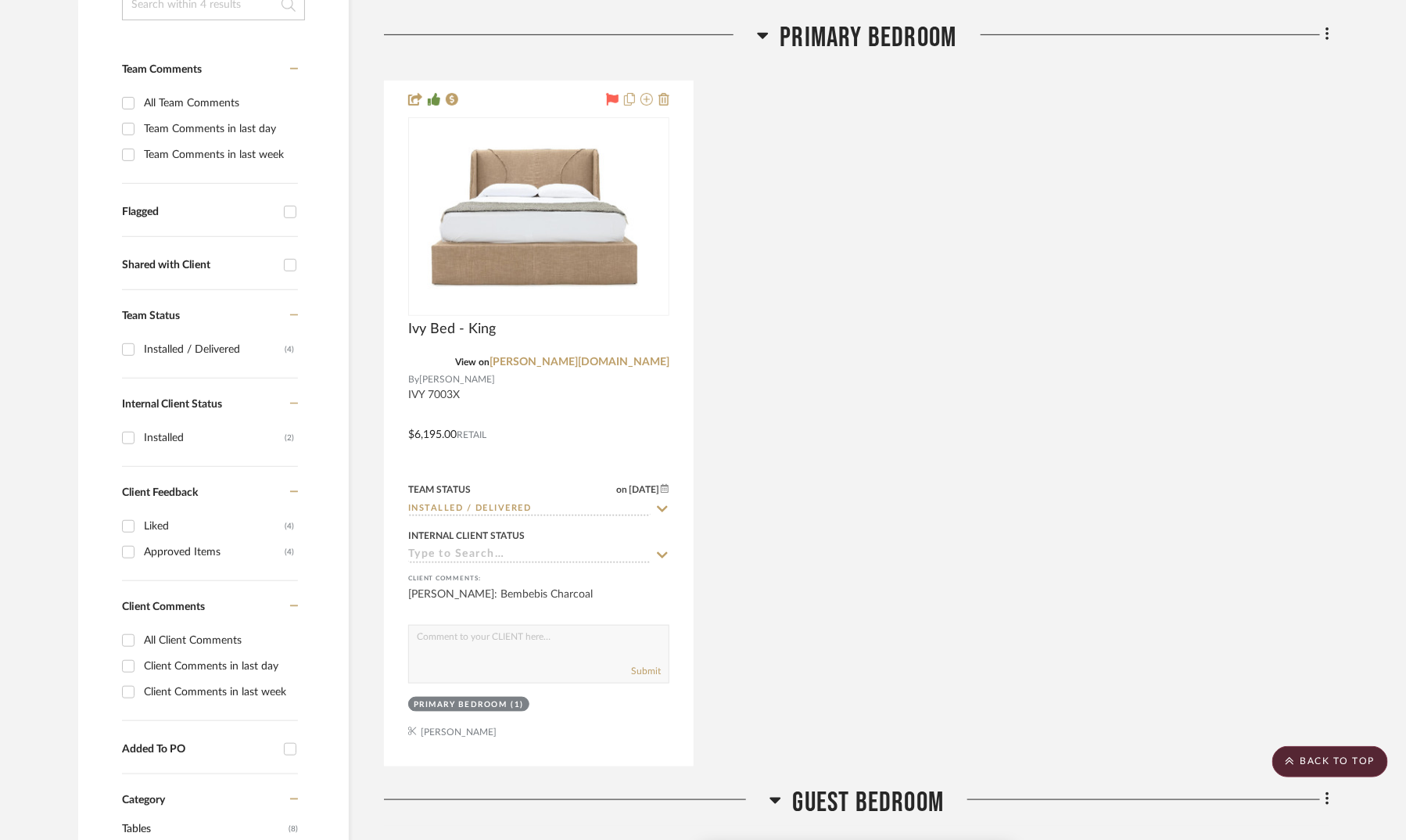
scroll to position [409, 0]
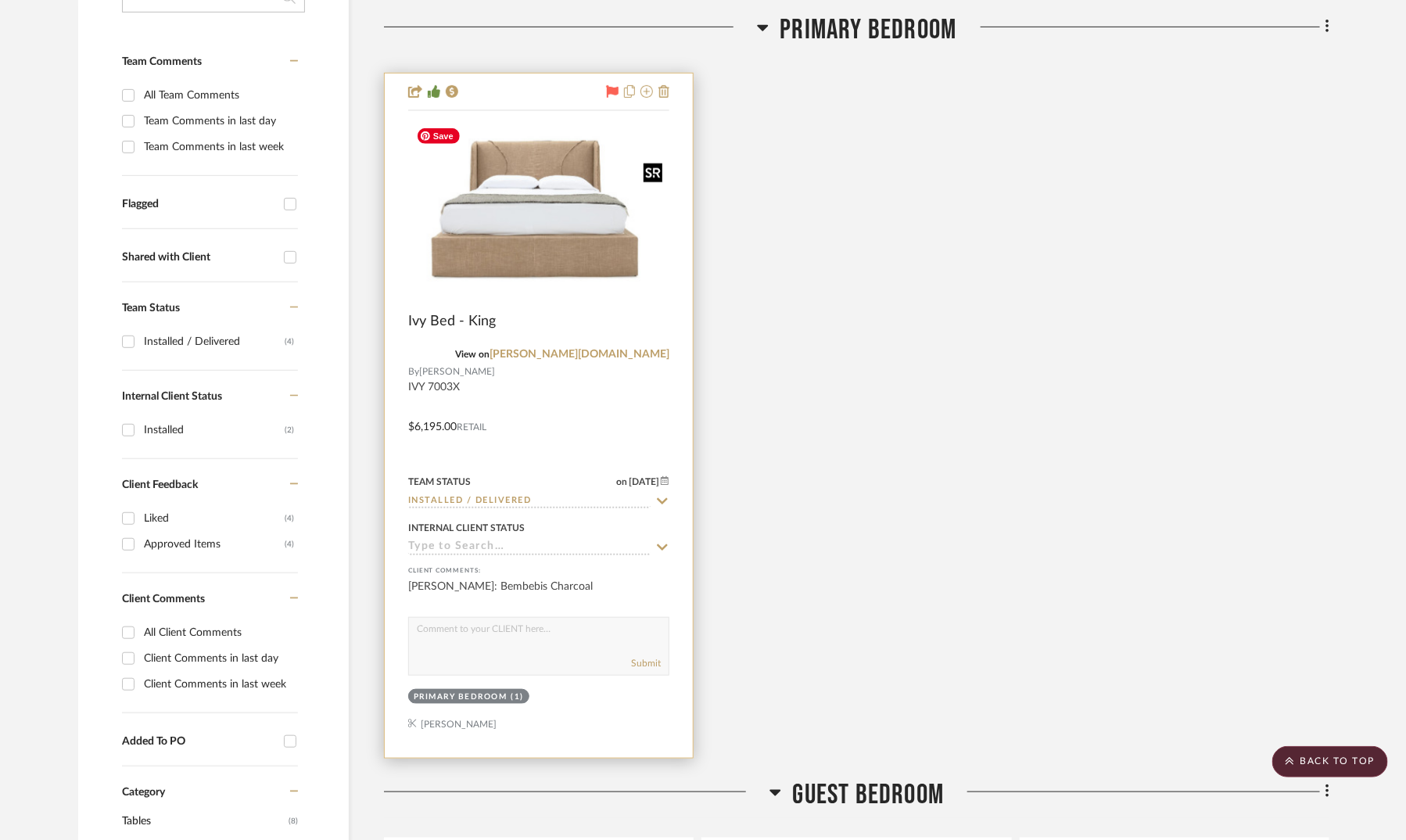
click at [0, 0] on img at bounding box center [0, 0] width 0 height 0
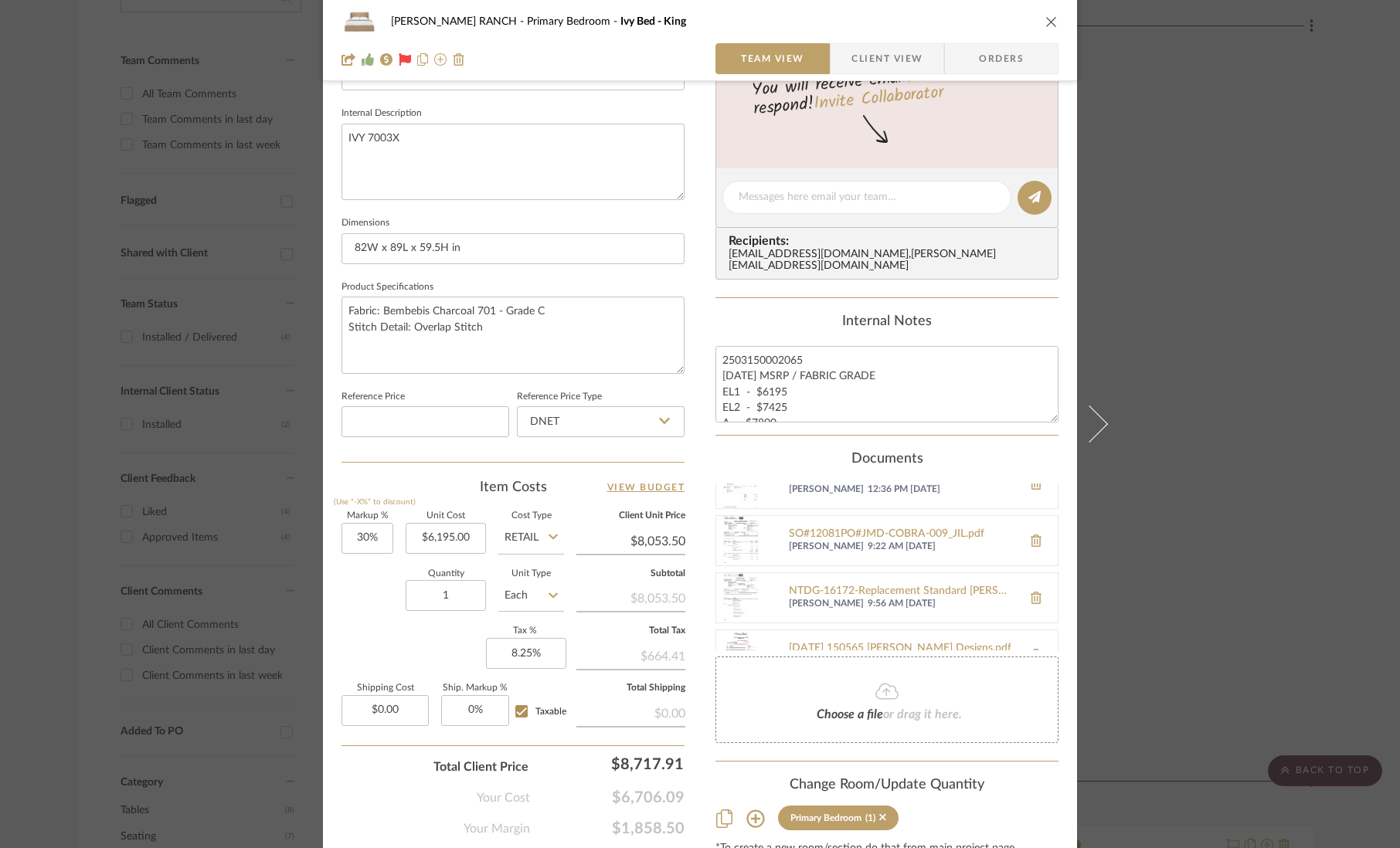
scroll to position [0, 0]
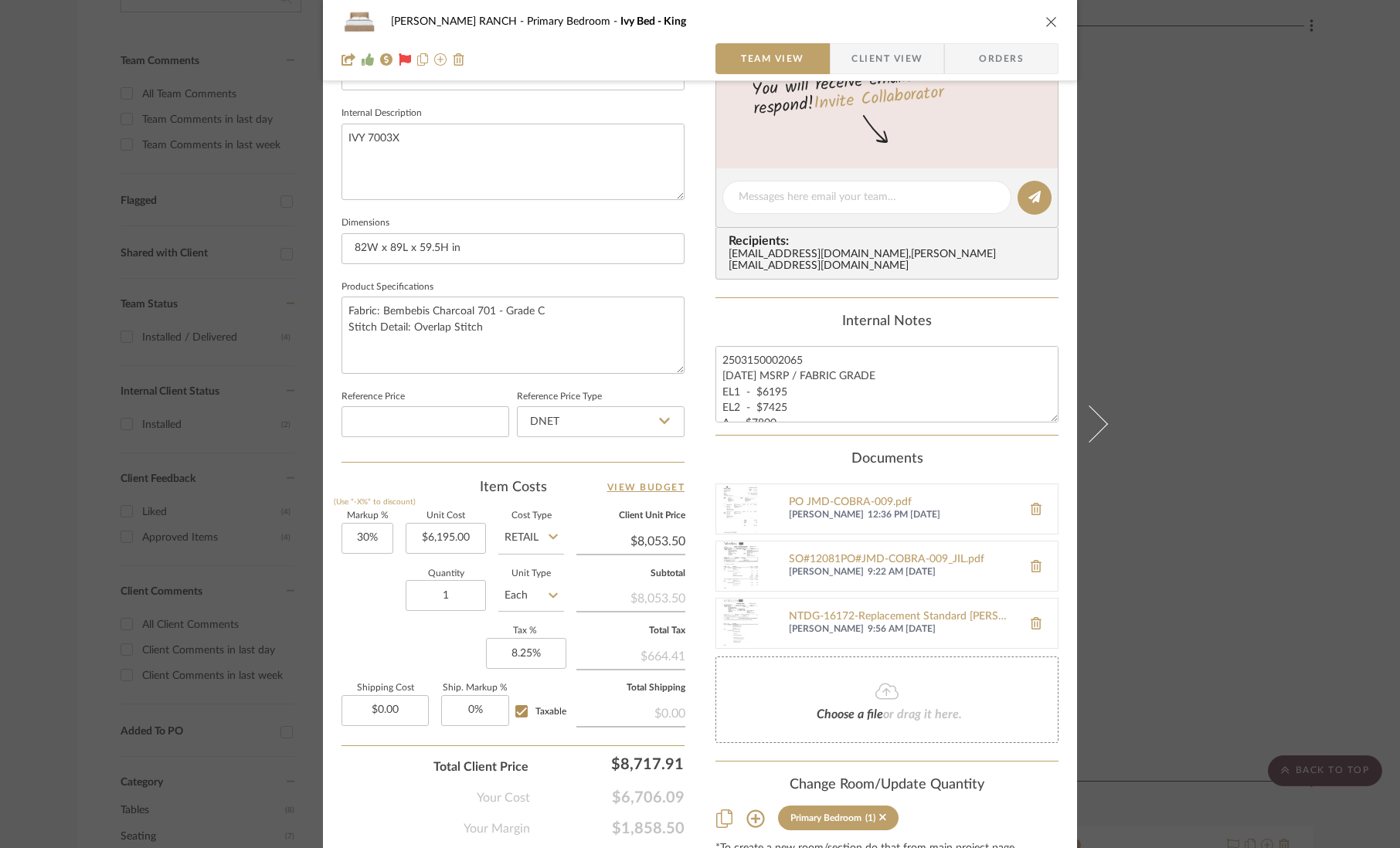
click at [1300, 468] on div "COBLE RANCH Primary Bedroom Ivy Bed - King Team View Client View Orders Team-Fa…" at bounding box center [700, 424] width 1400 height 848
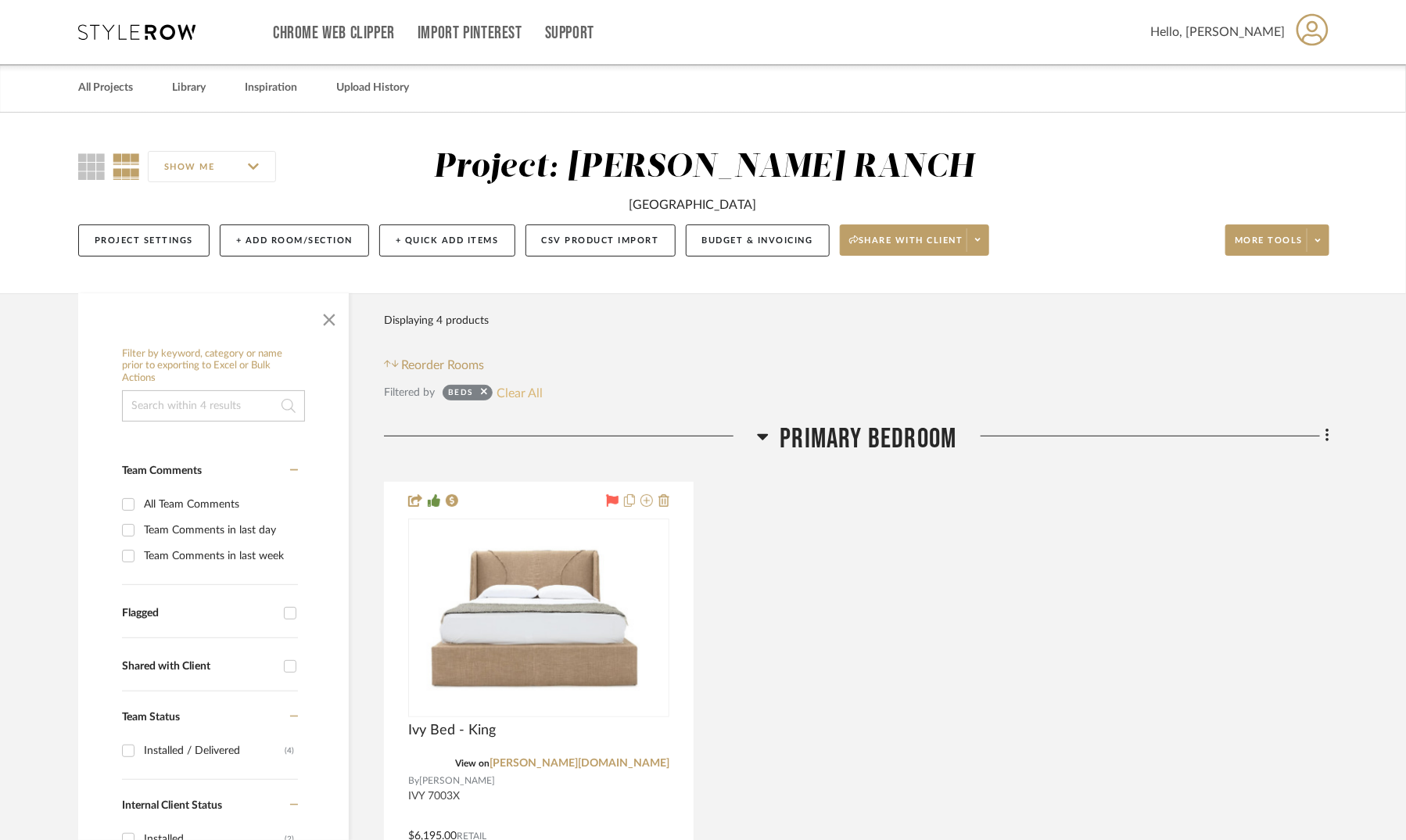
click at [519, 392] on button "Clear All" at bounding box center [520, 393] width 46 height 21
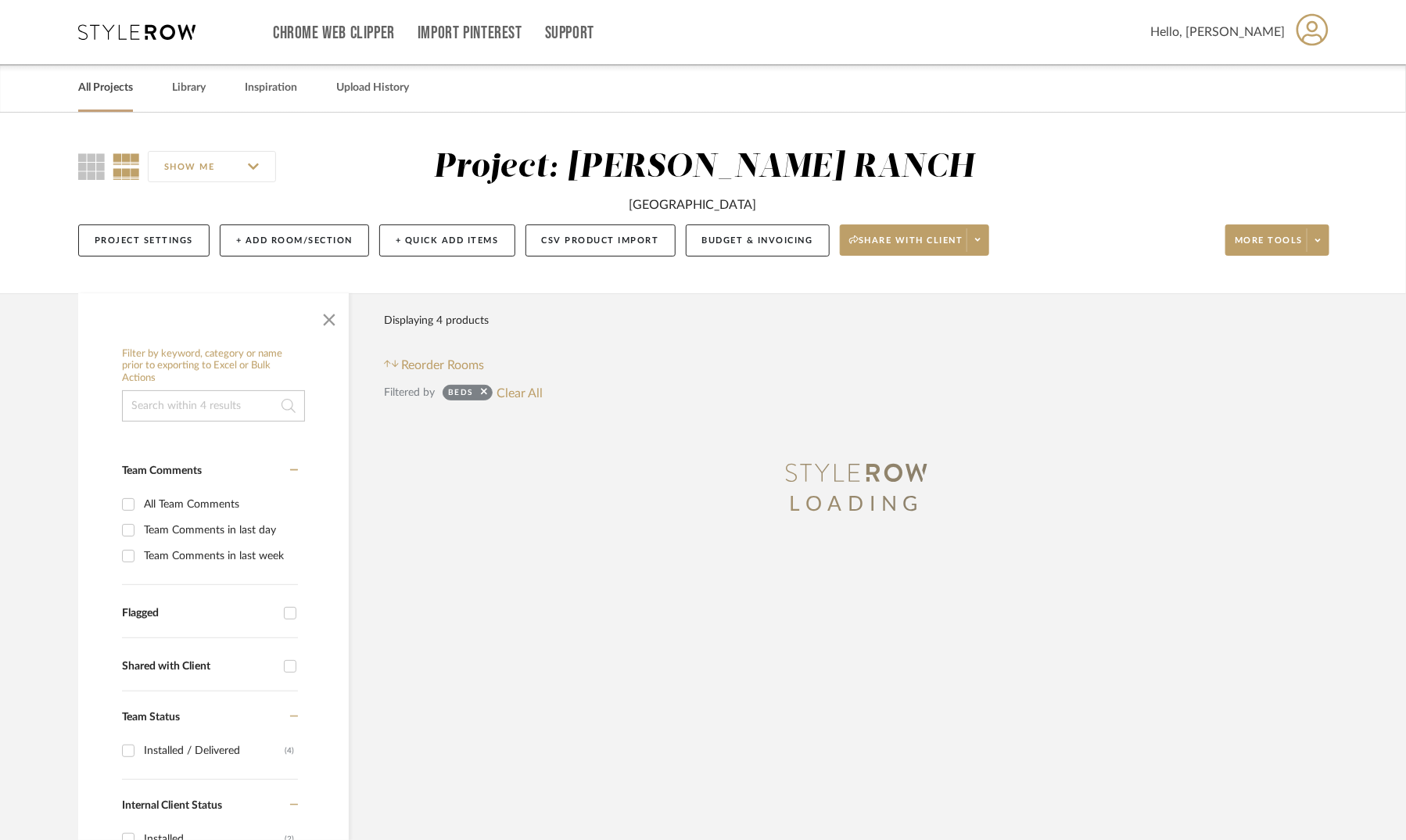
click at [96, 89] on link "All Projects" at bounding box center [106, 88] width 54 height 21
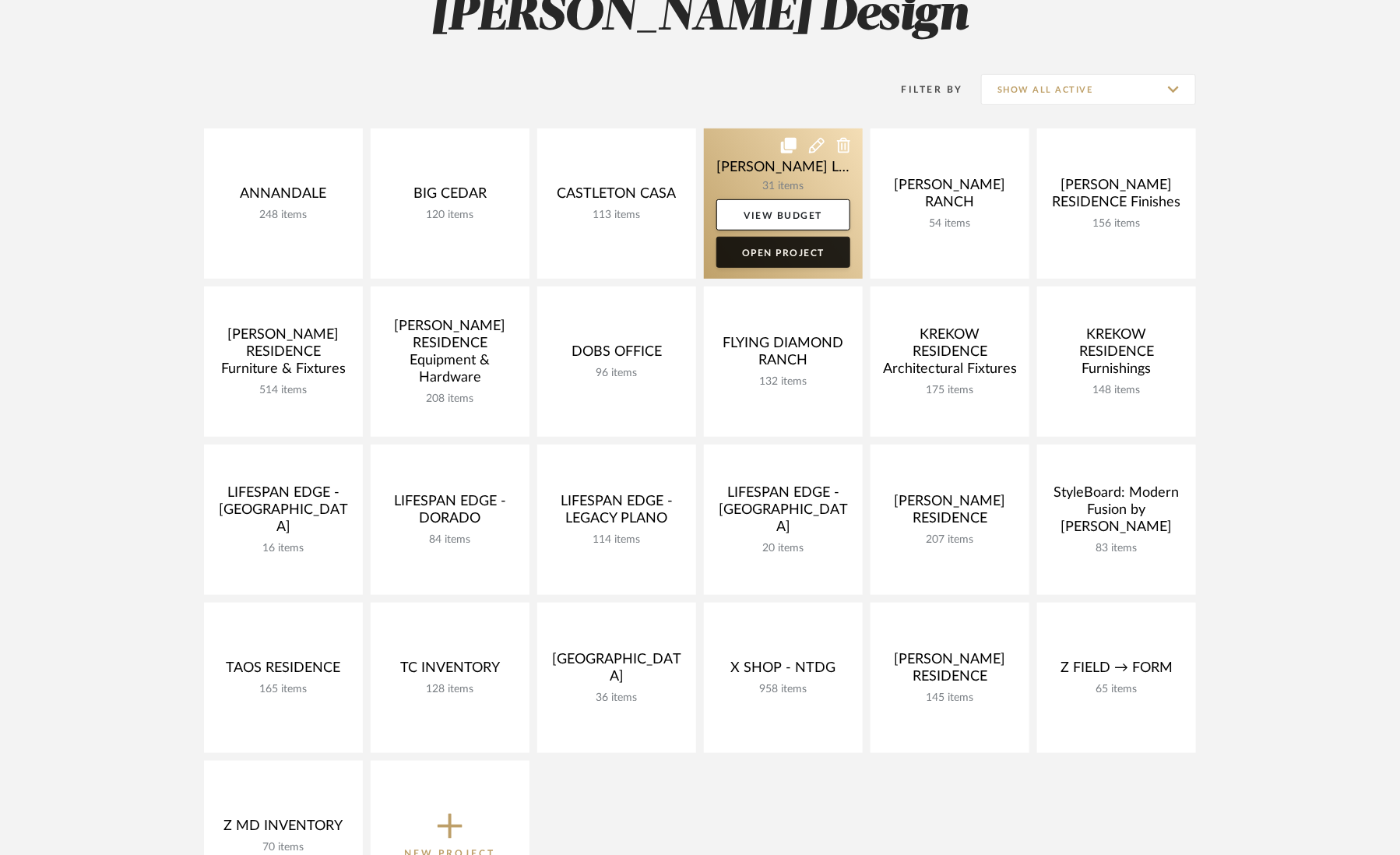
scroll to position [264, 0]
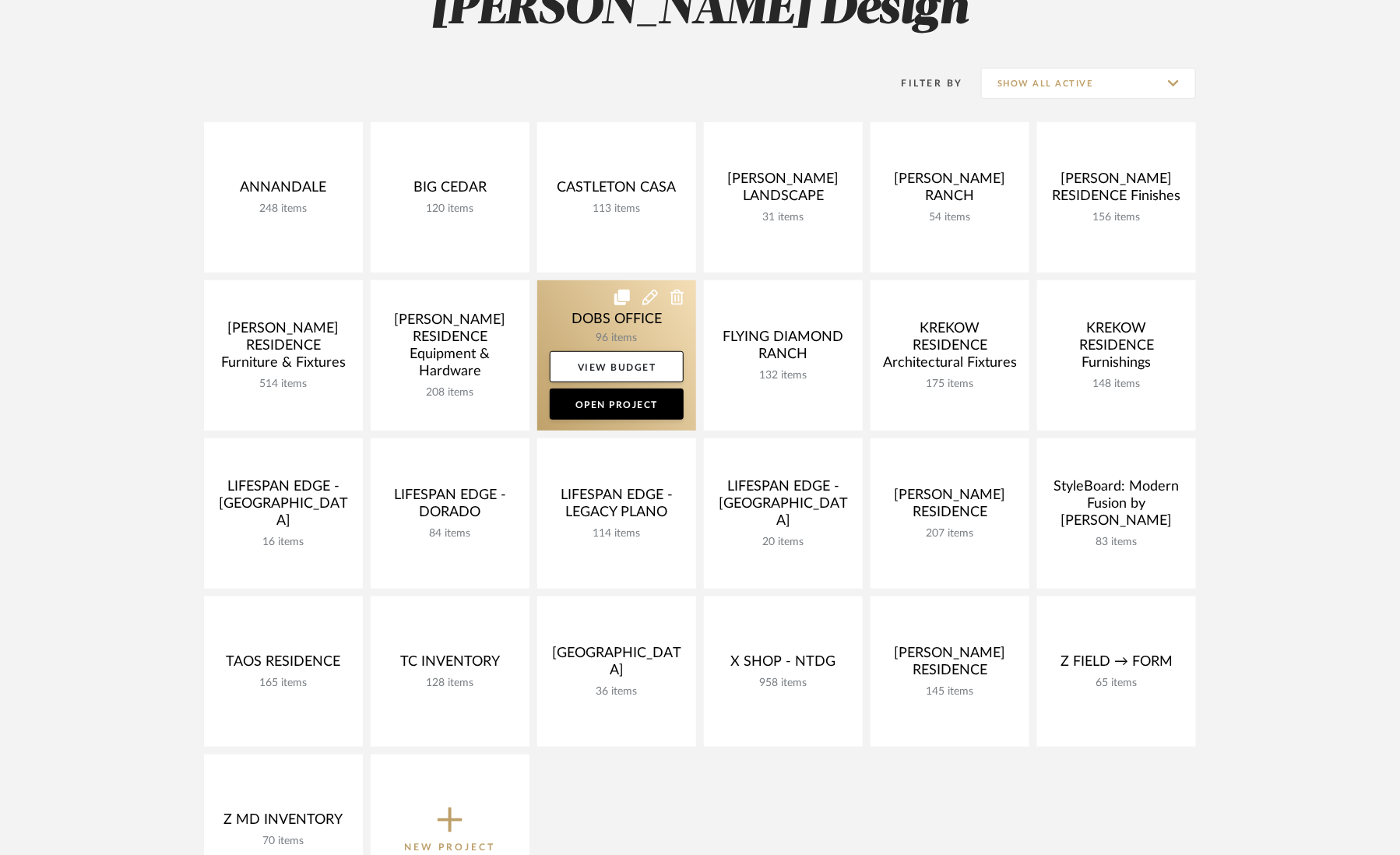
click at [586, 322] on link at bounding box center [616, 355] width 159 height 150
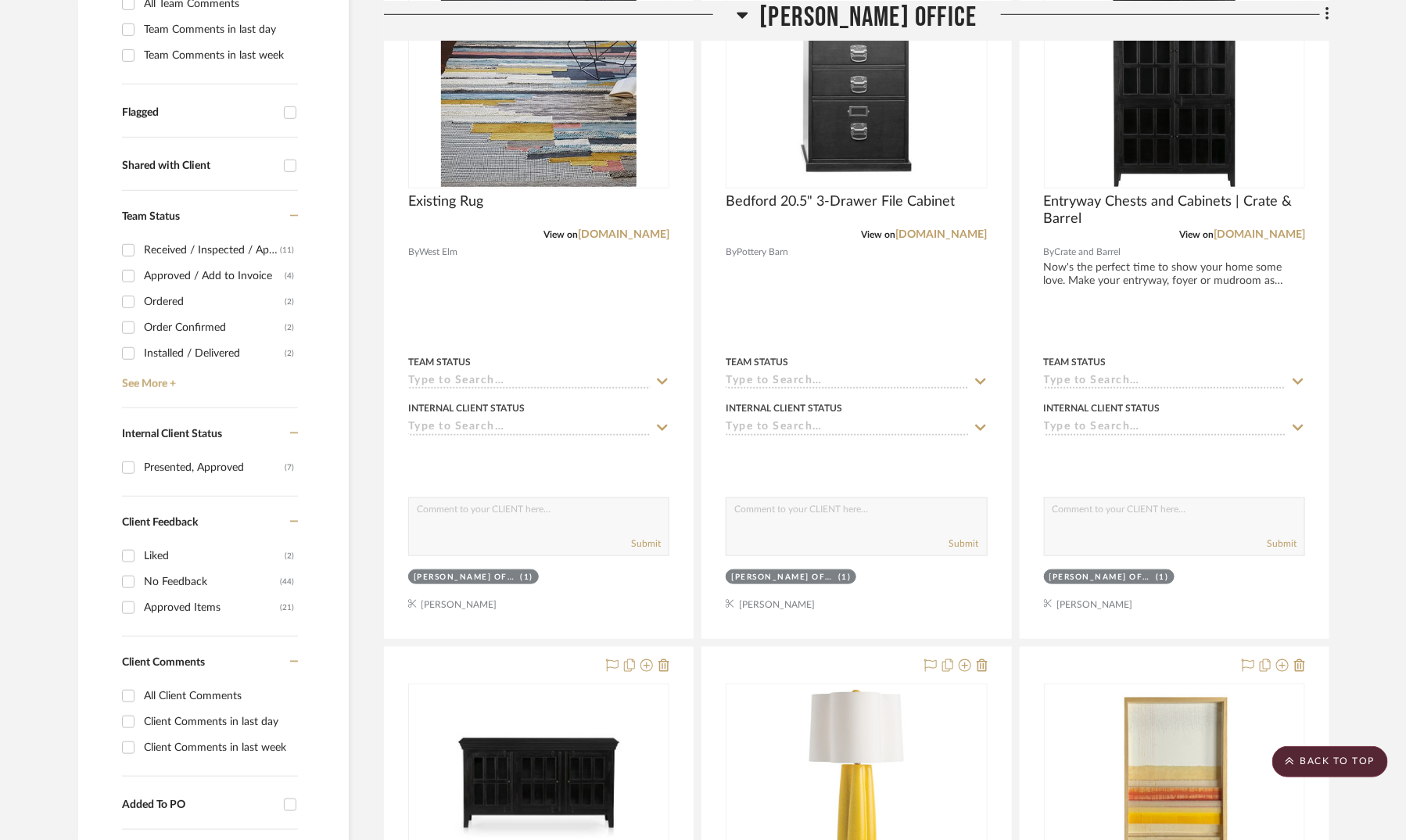
scroll to position [459, 1]
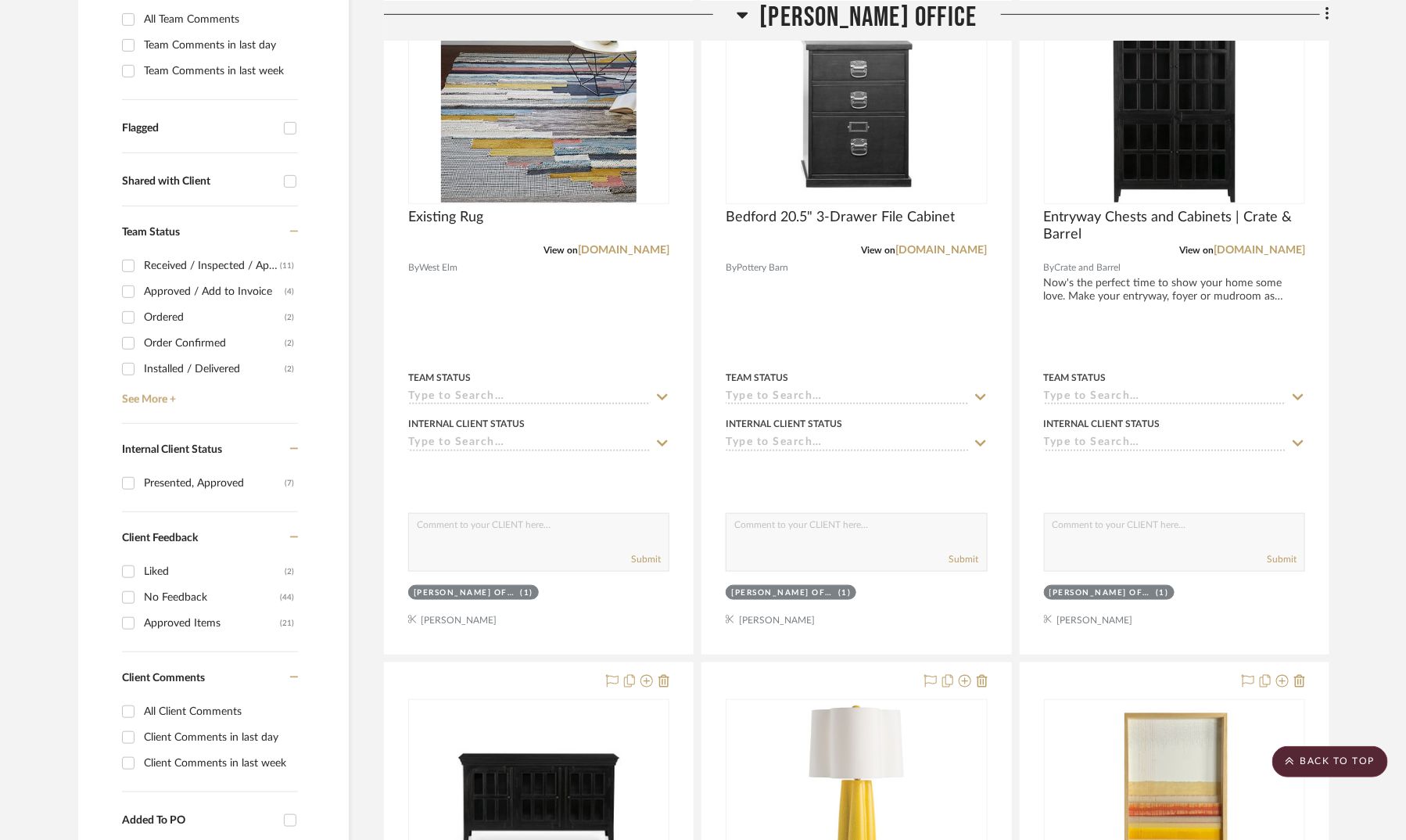
click at [213, 263] on div "Received / Inspected / Approved" at bounding box center [211, 266] width 136 height 25
click at [141, 263] on input "Received / Inspected / Approved (11)" at bounding box center [128, 266] width 25 height 25
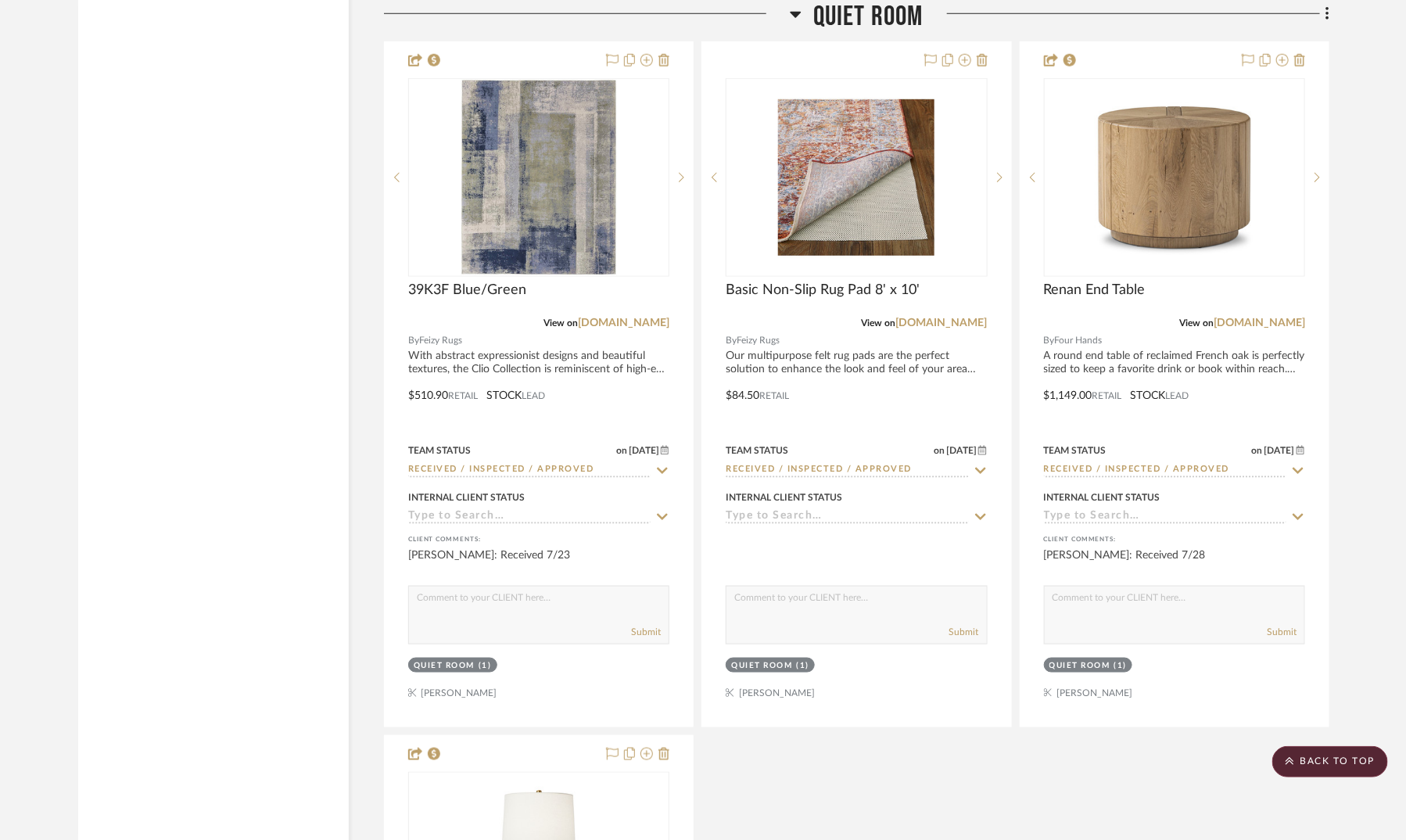
scroll to position [3438, 1]
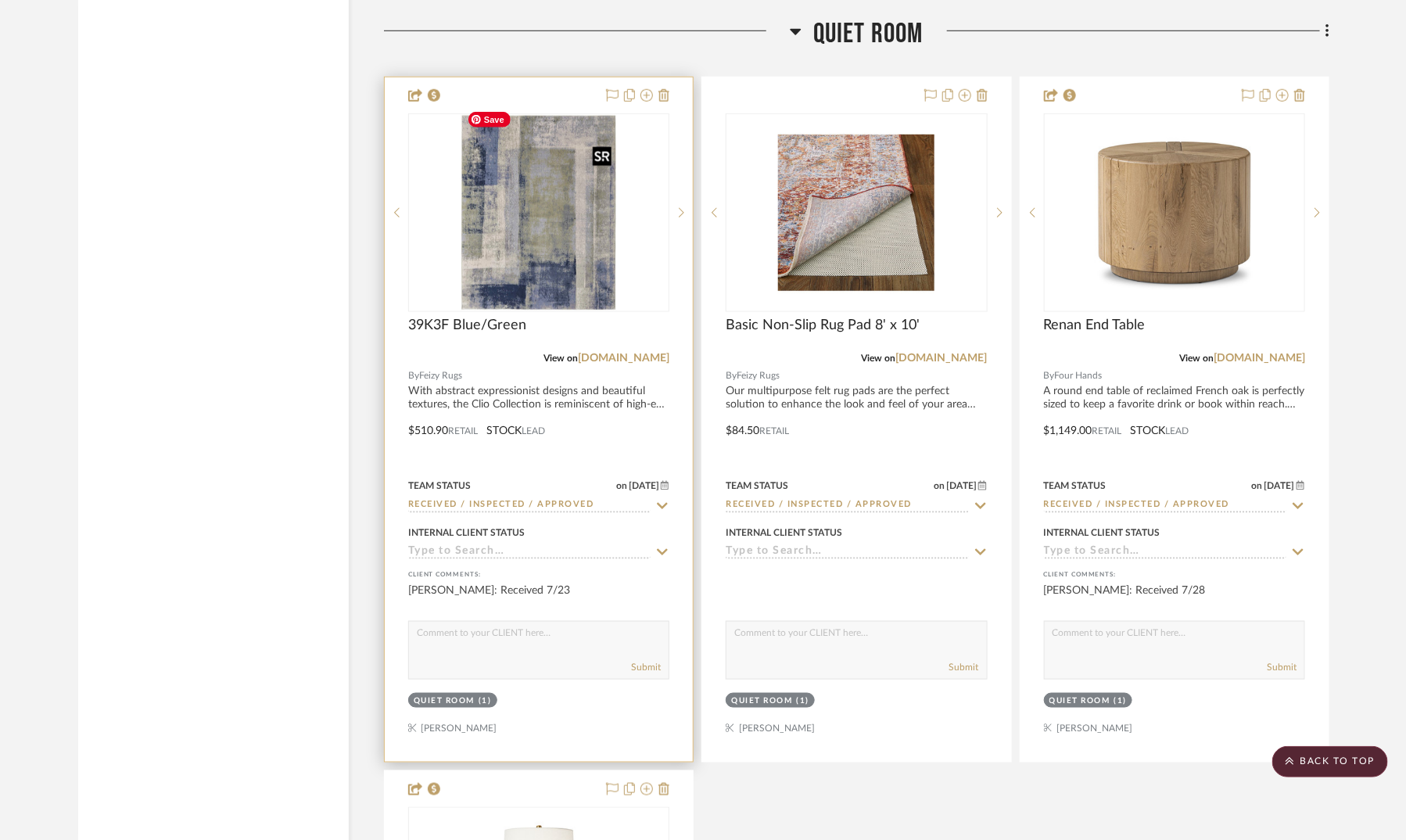
click at [555, 202] on img "0" at bounding box center [539, 212] width 157 height 196
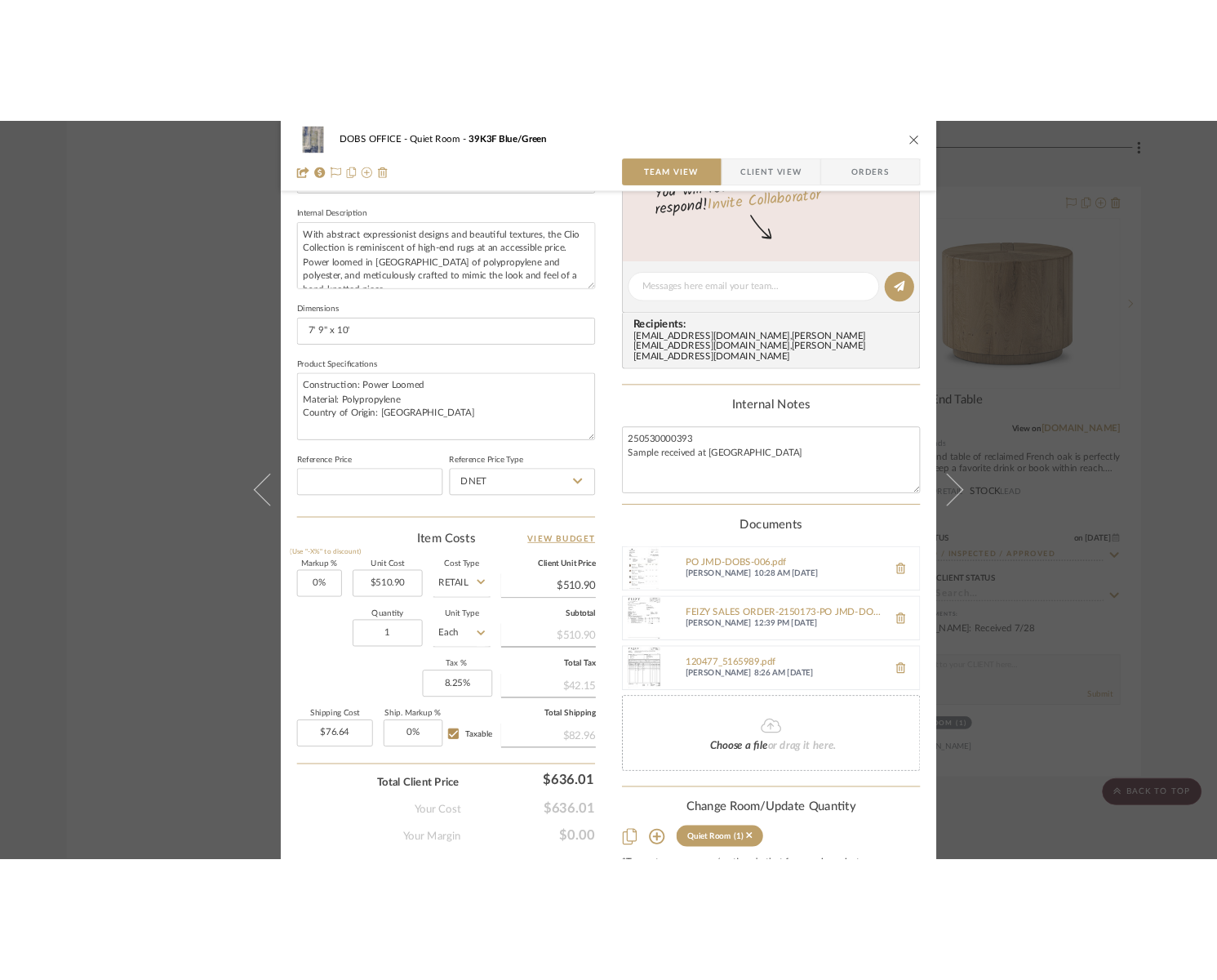
scroll to position [581, 0]
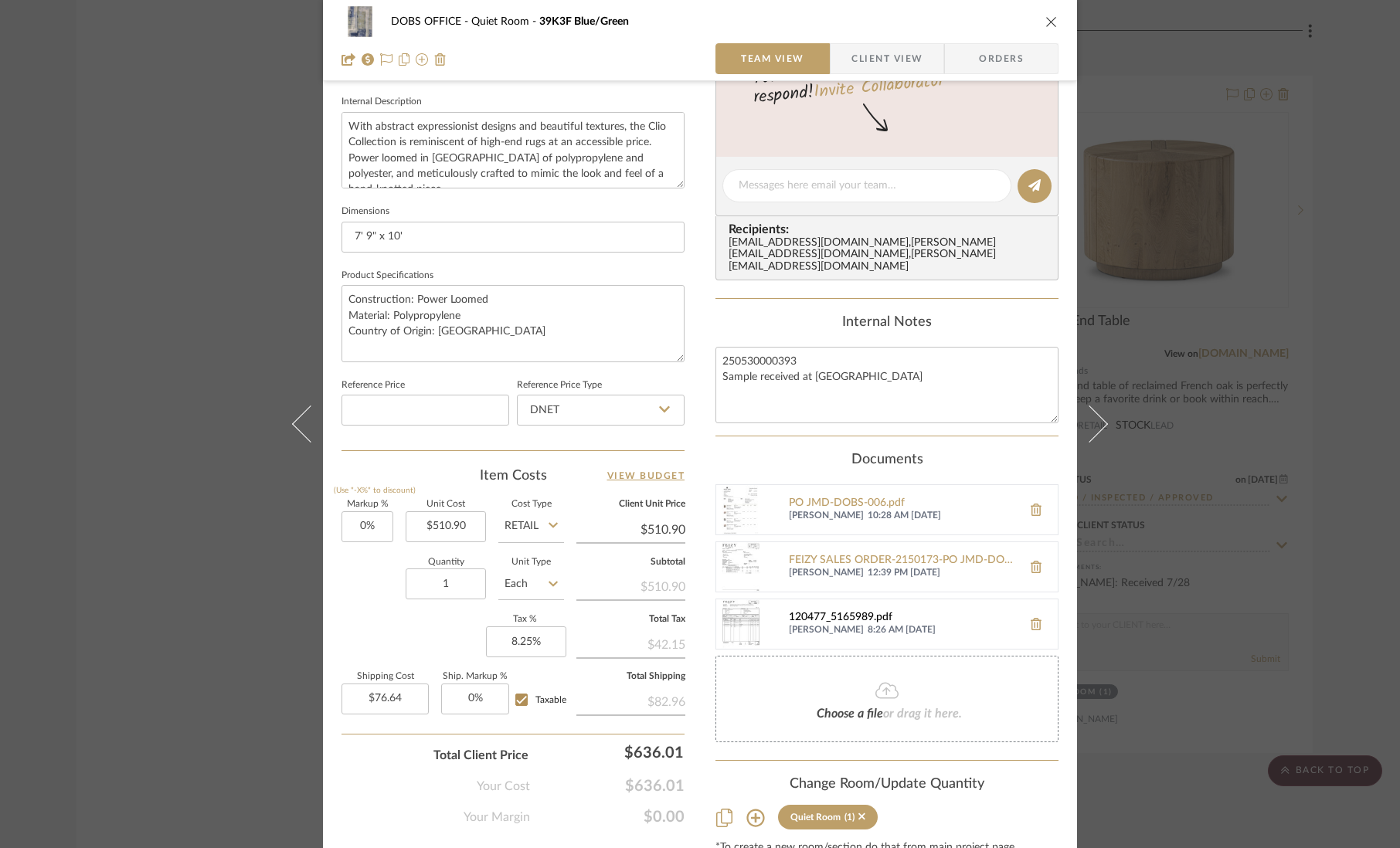
click at [845, 612] on div "120477_5165989.pdf" at bounding box center [901, 617] width 226 height 12
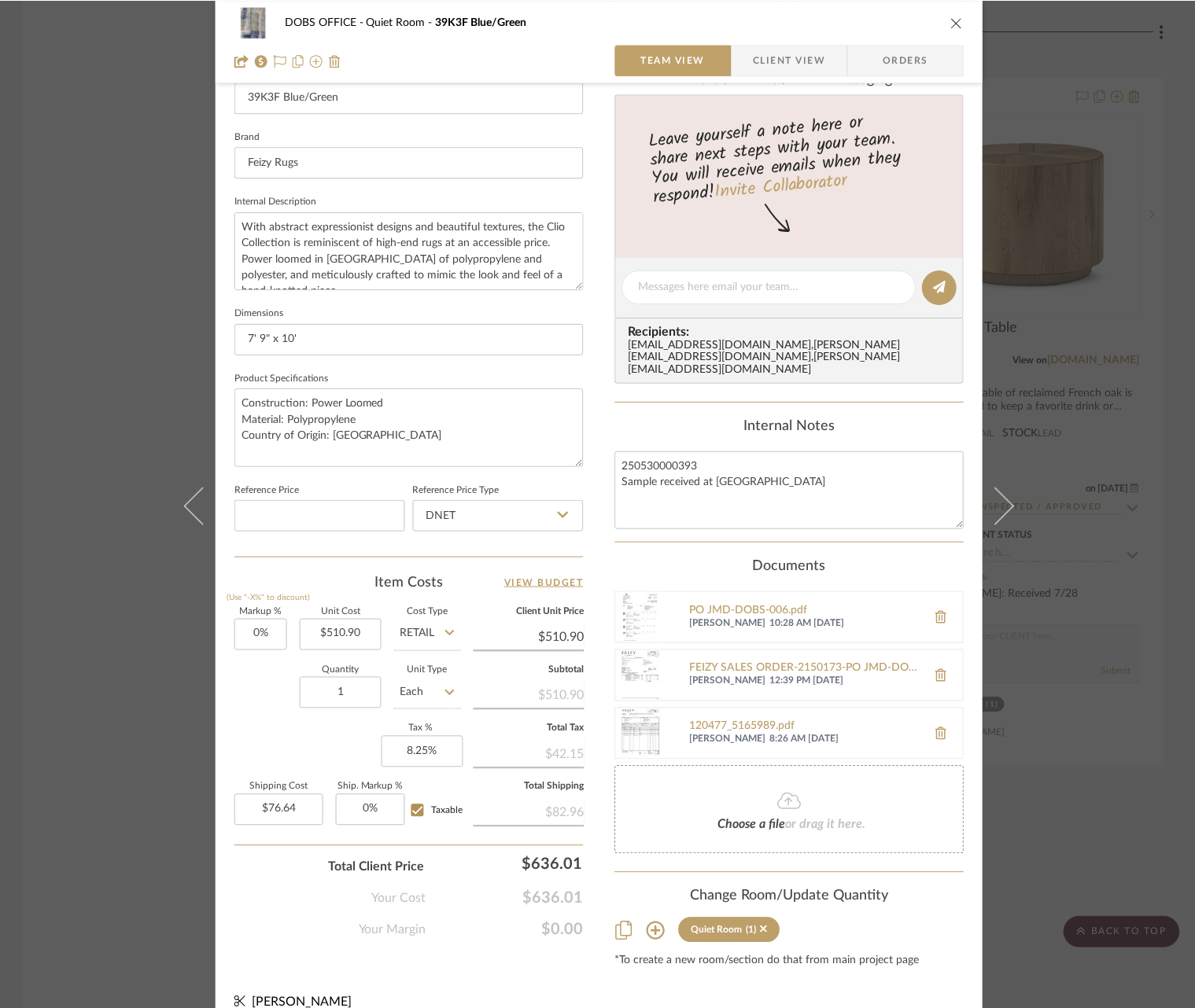
scroll to position [467, 0]
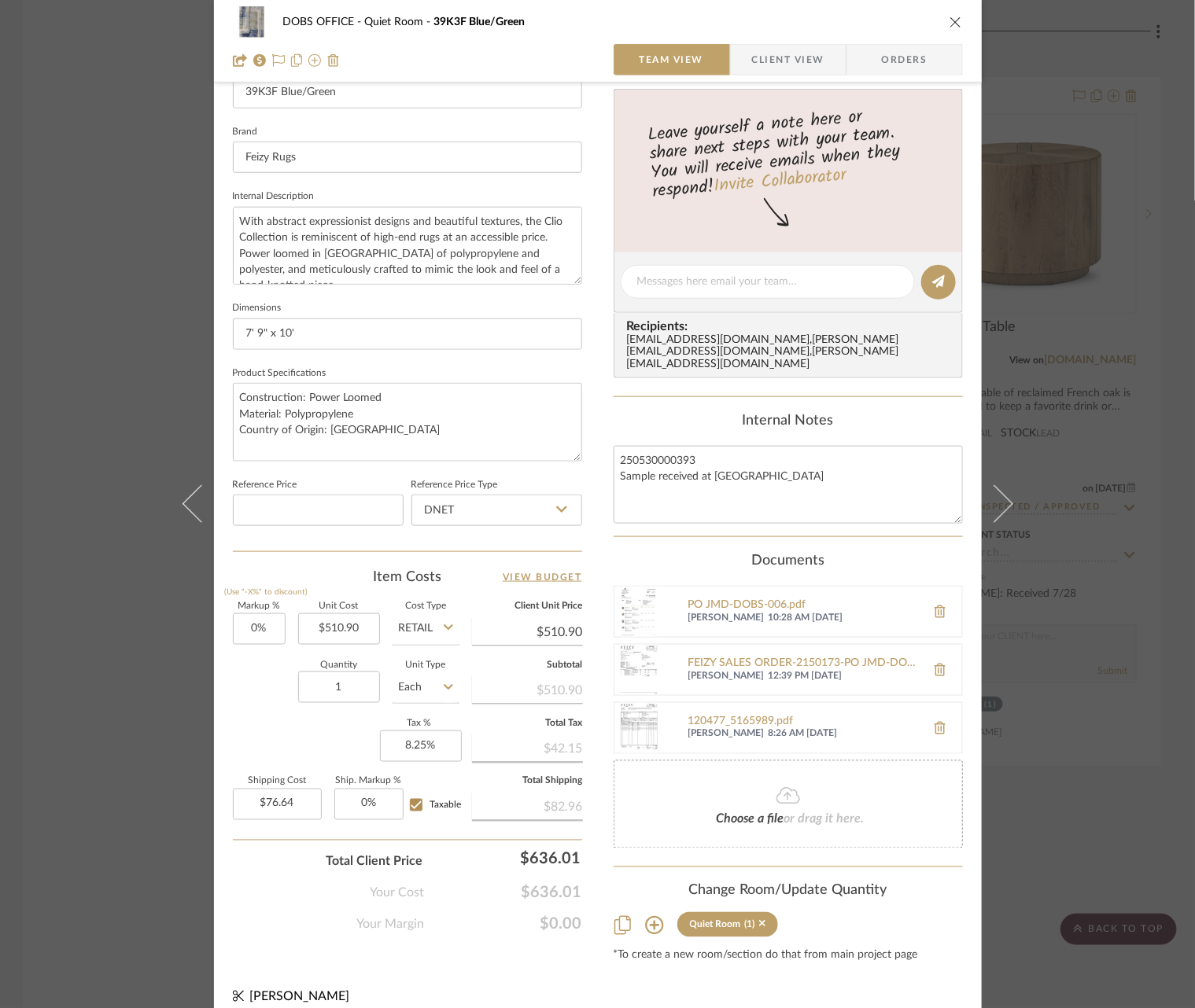
click at [76, 609] on div "DOBS OFFICE Quiet Room 39K3F Blue/Green Team View Client View Orders 1 / 5 Team…" at bounding box center [598, 504] width 1195 height 1008
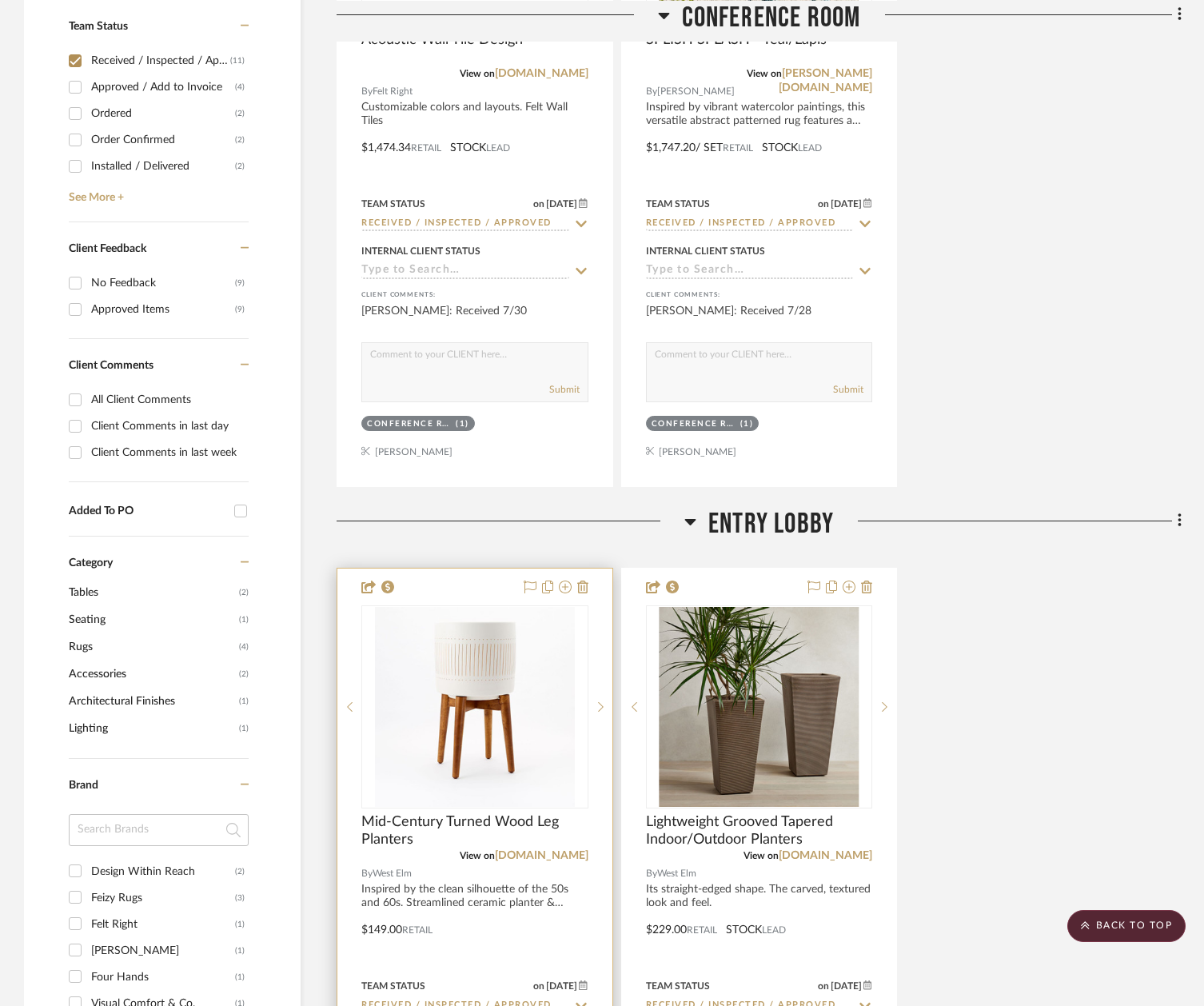
scroll to position [0, 0]
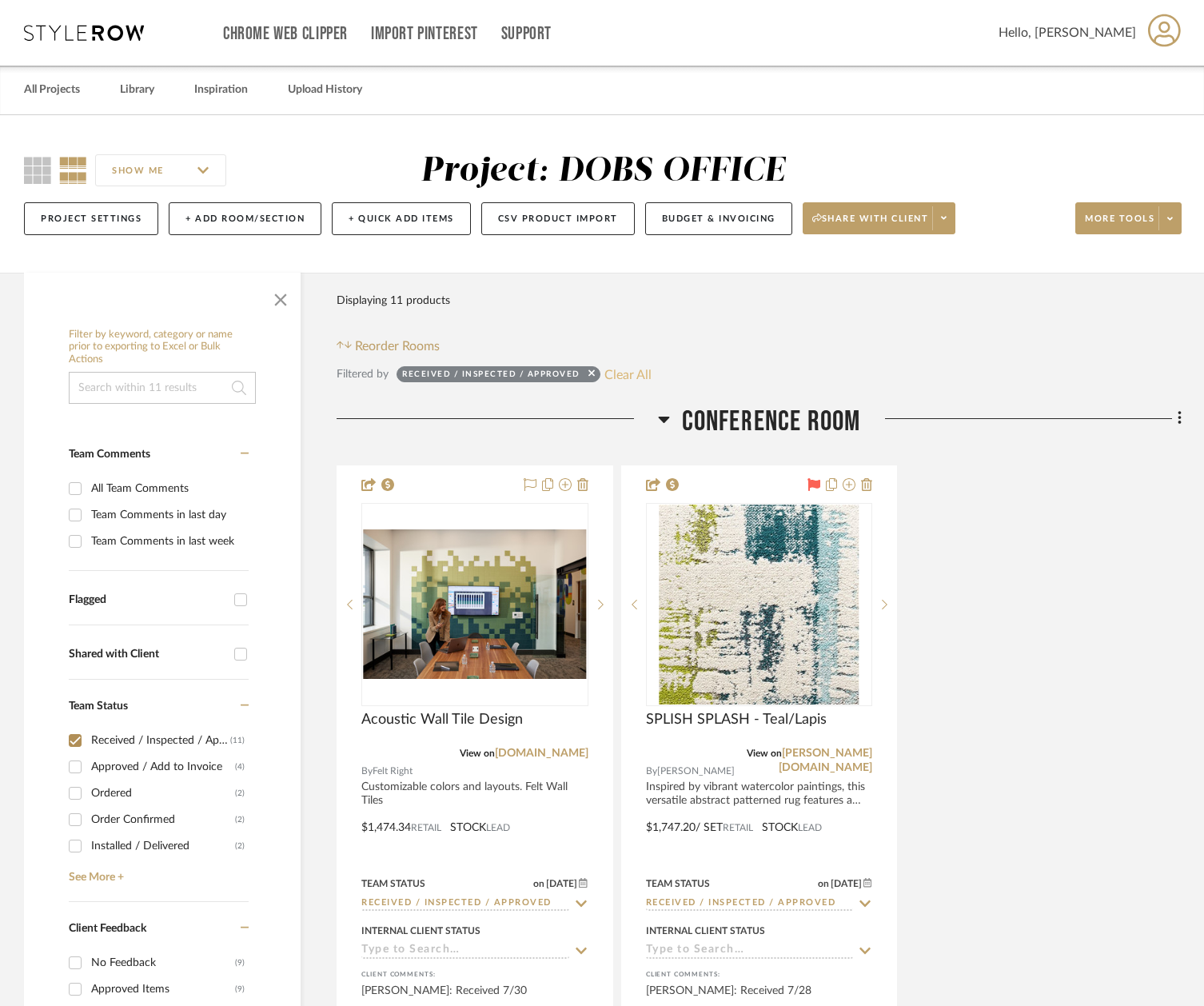
click at [630, 374] on button "Clear All" at bounding box center [628, 374] width 47 height 21
checkbox input "false"
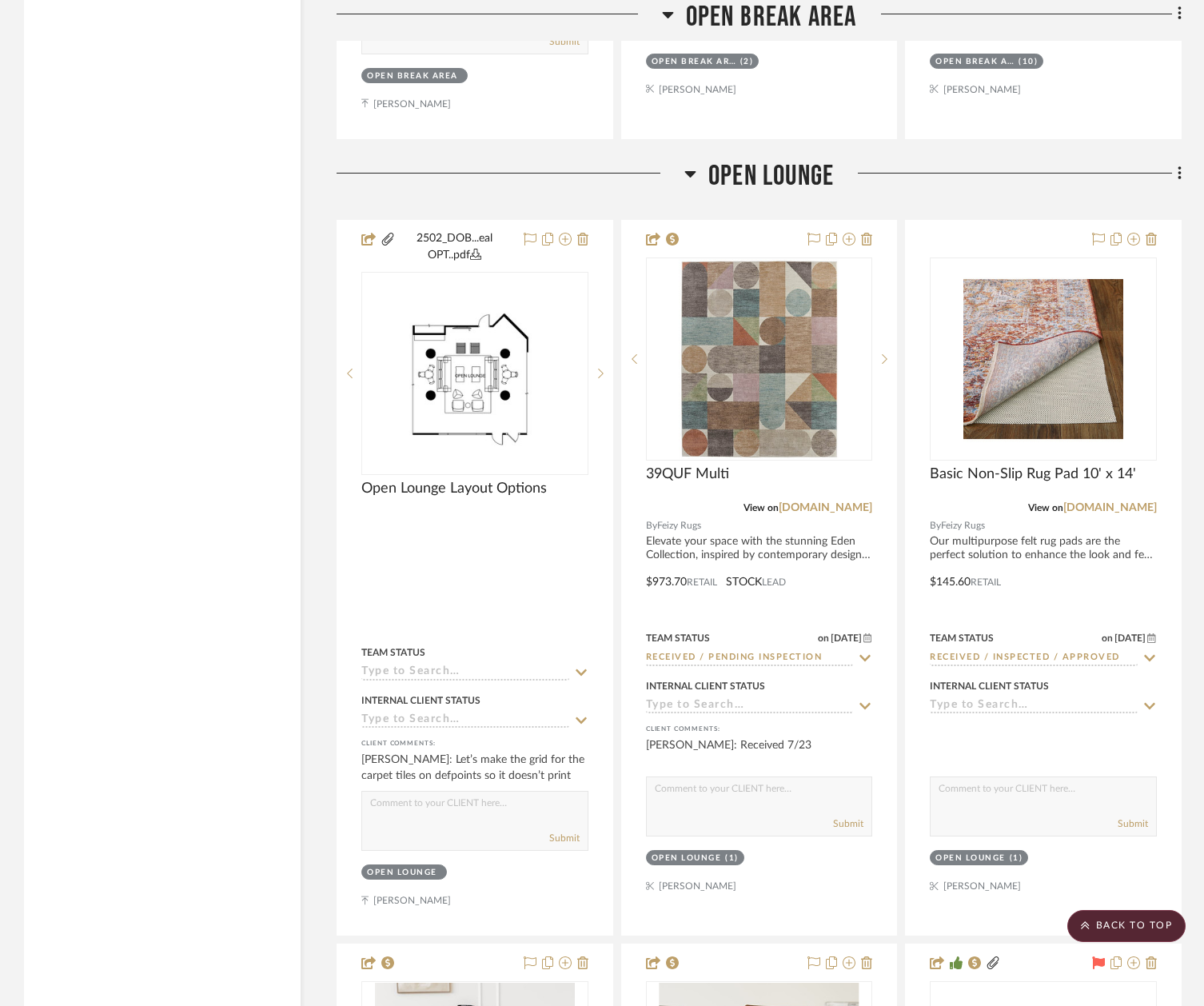
scroll to position [10260, 0]
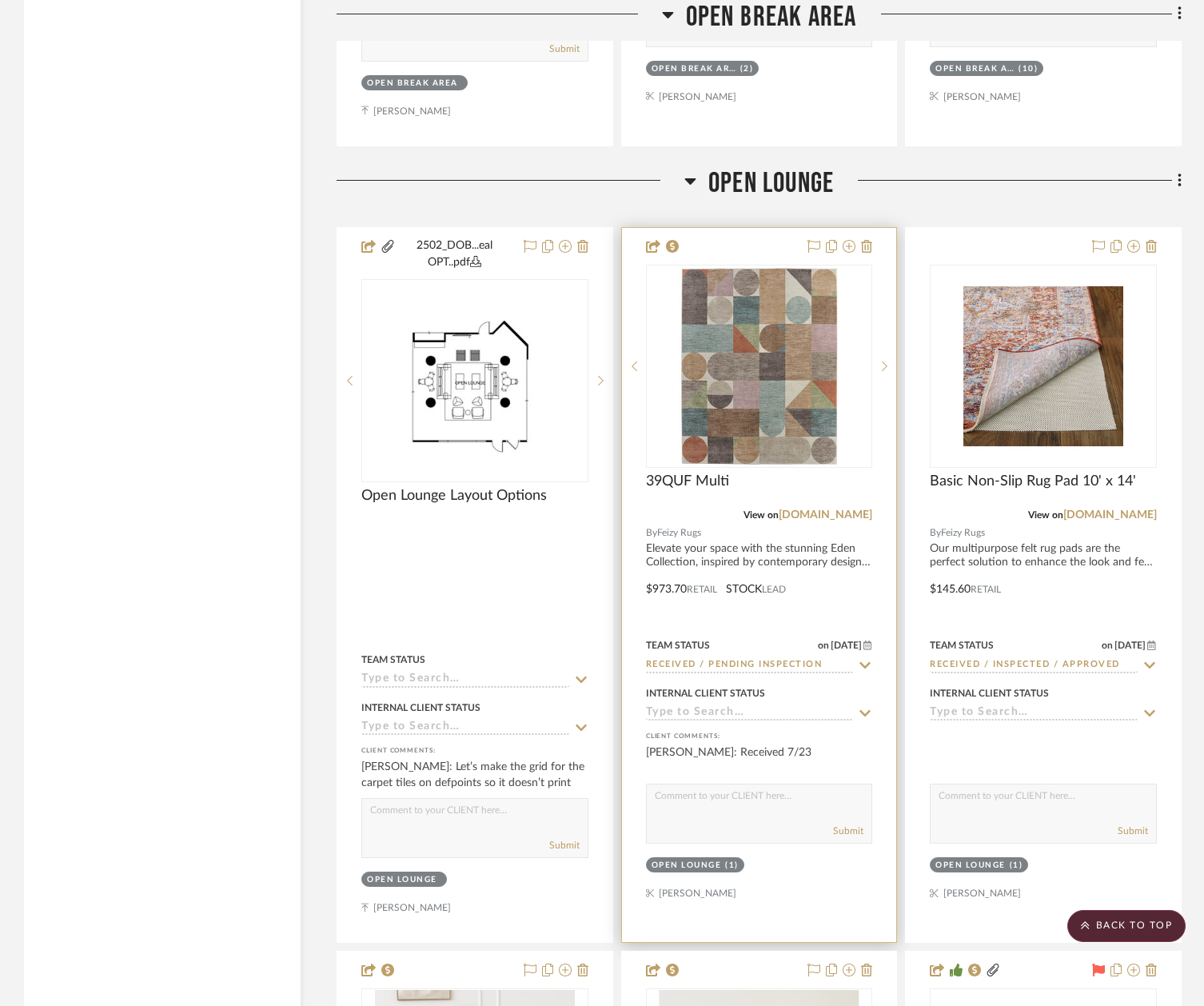
click at [865, 659] on icon at bounding box center [864, 664] width 14 height 13
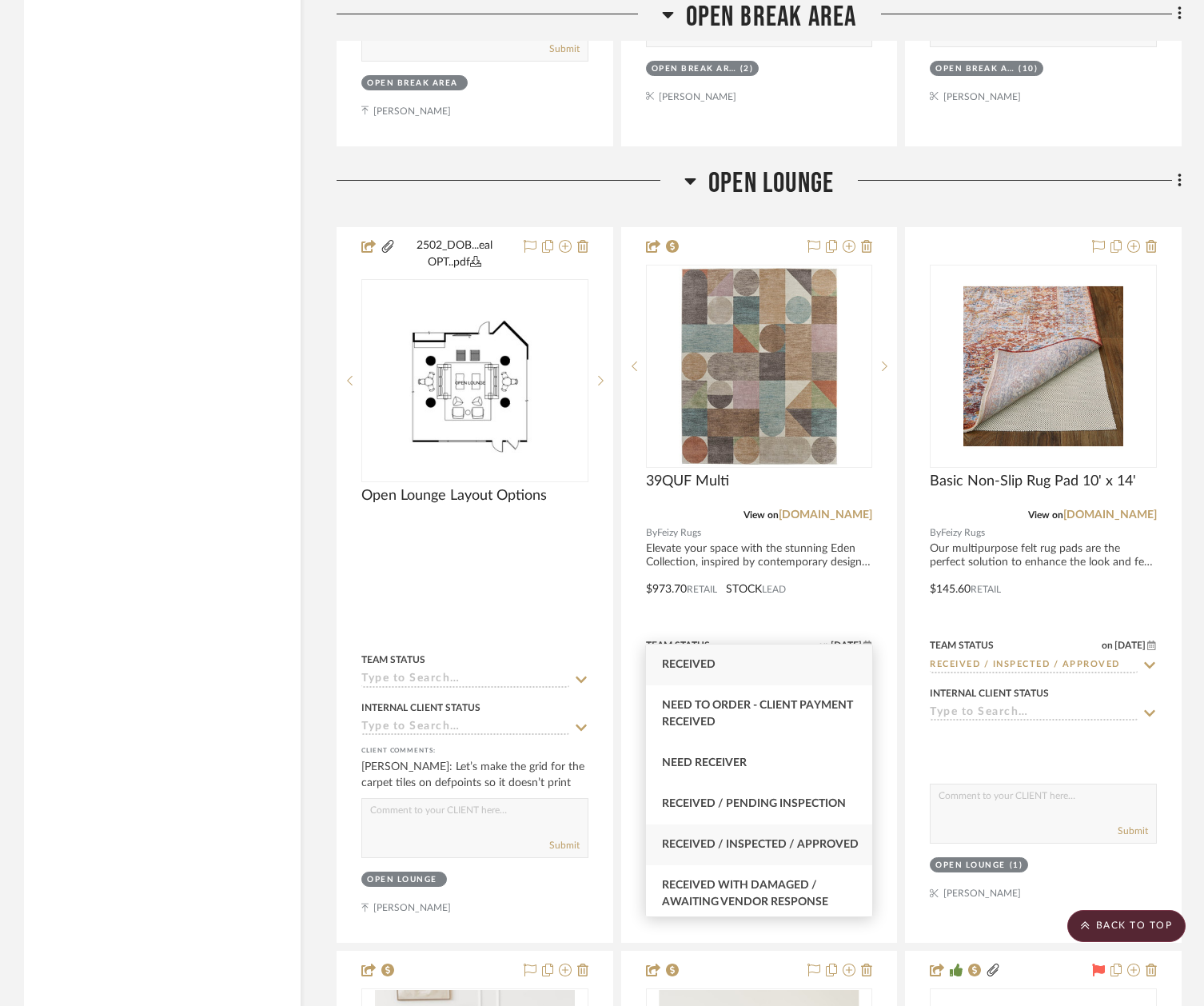
type input "RECE"
click at [766, 864] on div "Received / Inspected / Approved" at bounding box center [758, 844] width 225 height 40
type input "[DATE]"
type input "Received / Inspected / Approved"
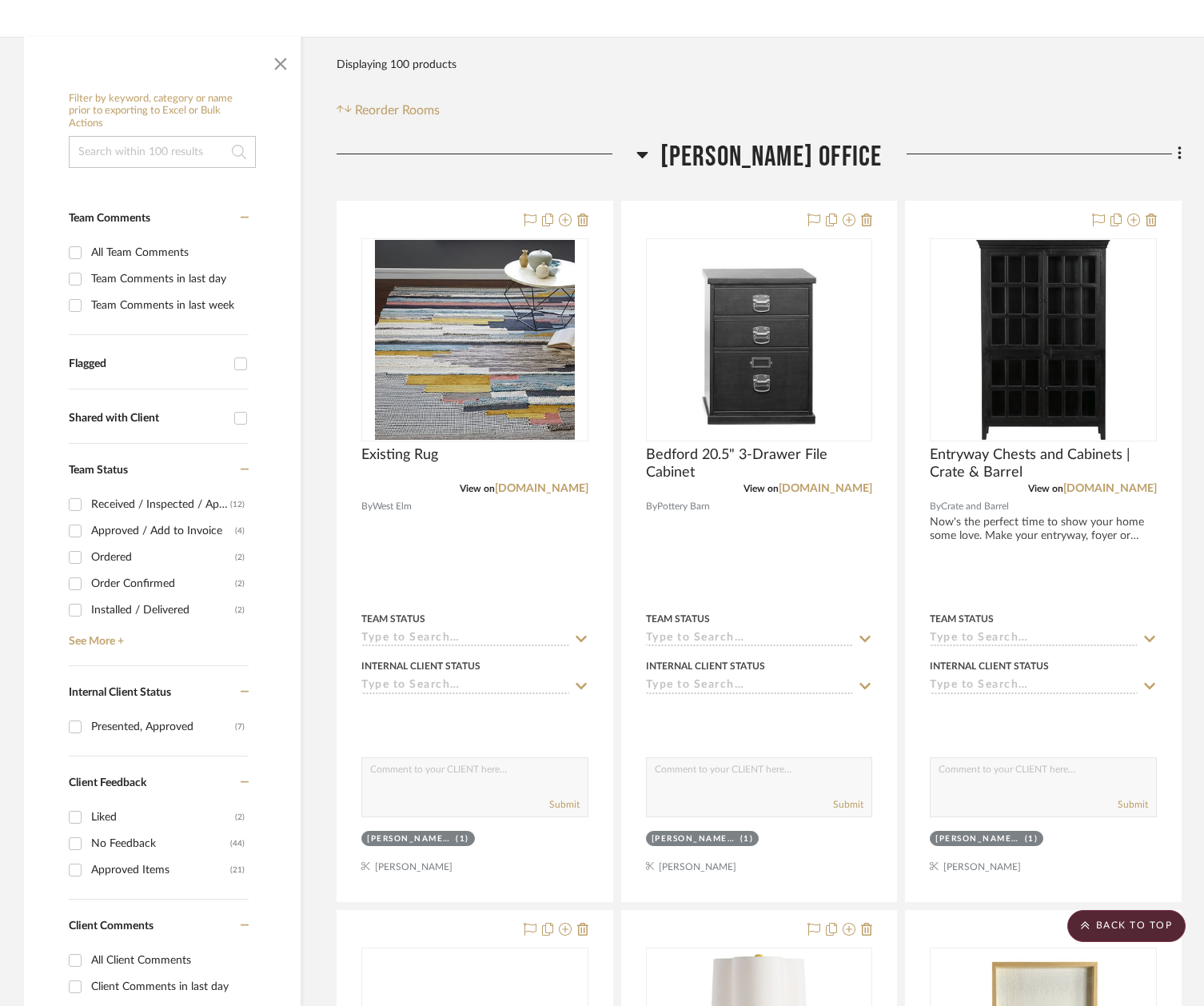
scroll to position [234, 0]
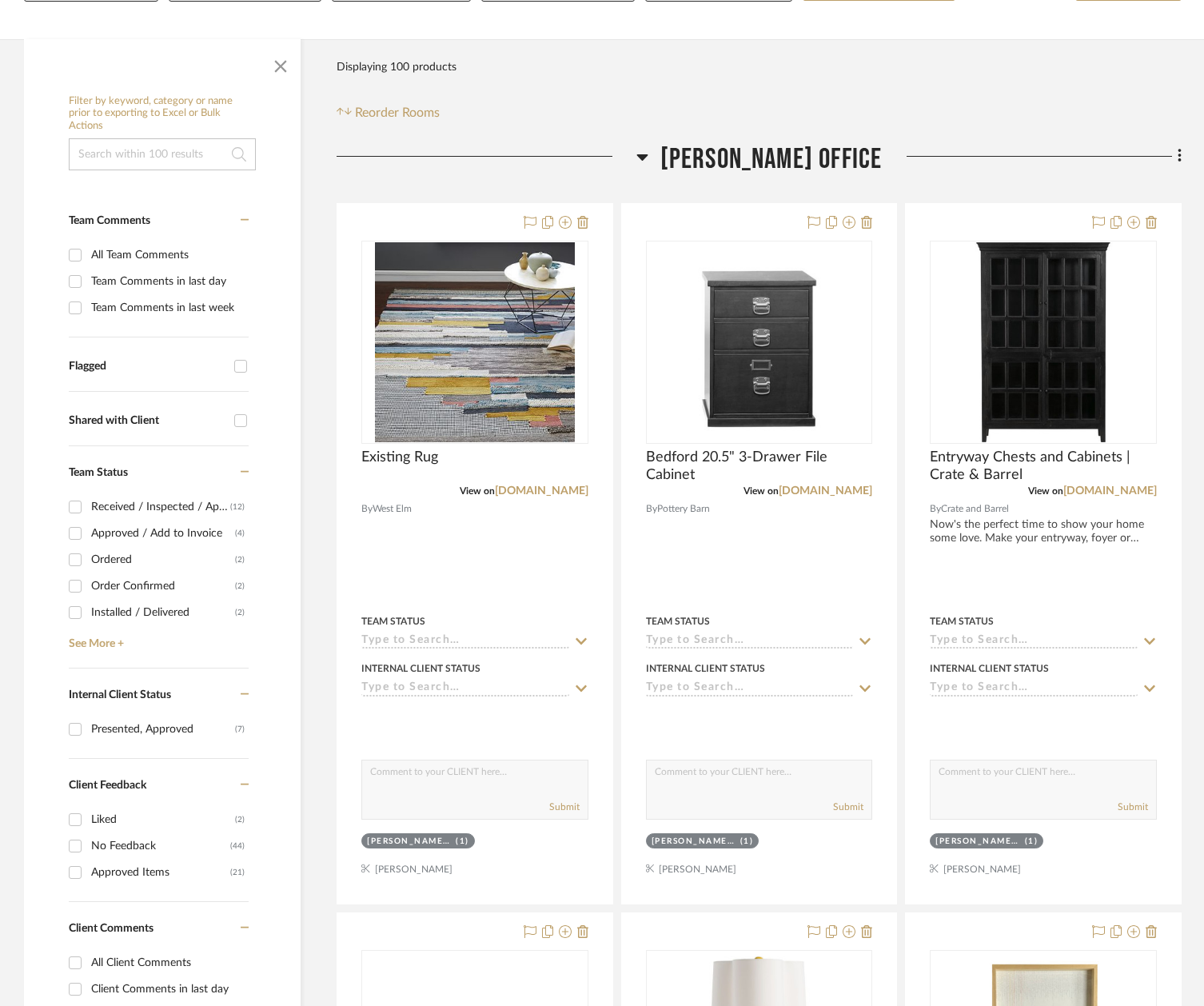
click at [156, 512] on div "Received / Inspected / Approved" at bounding box center [160, 507] width 139 height 25
click at [88, 512] on input "Received / Inspected / Approved (12)" at bounding box center [75, 507] width 25 height 25
checkbox input "true"
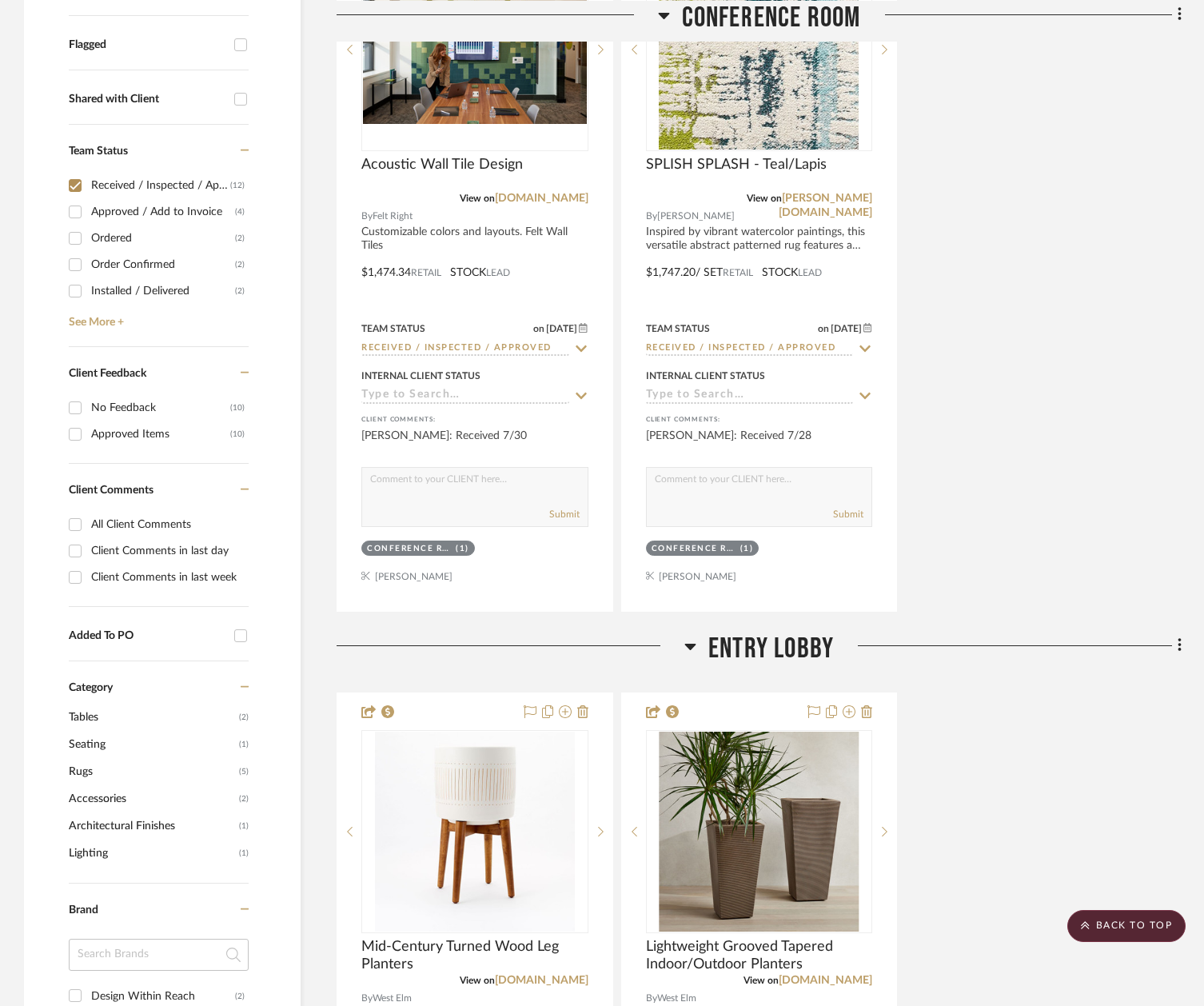
scroll to position [384, 0]
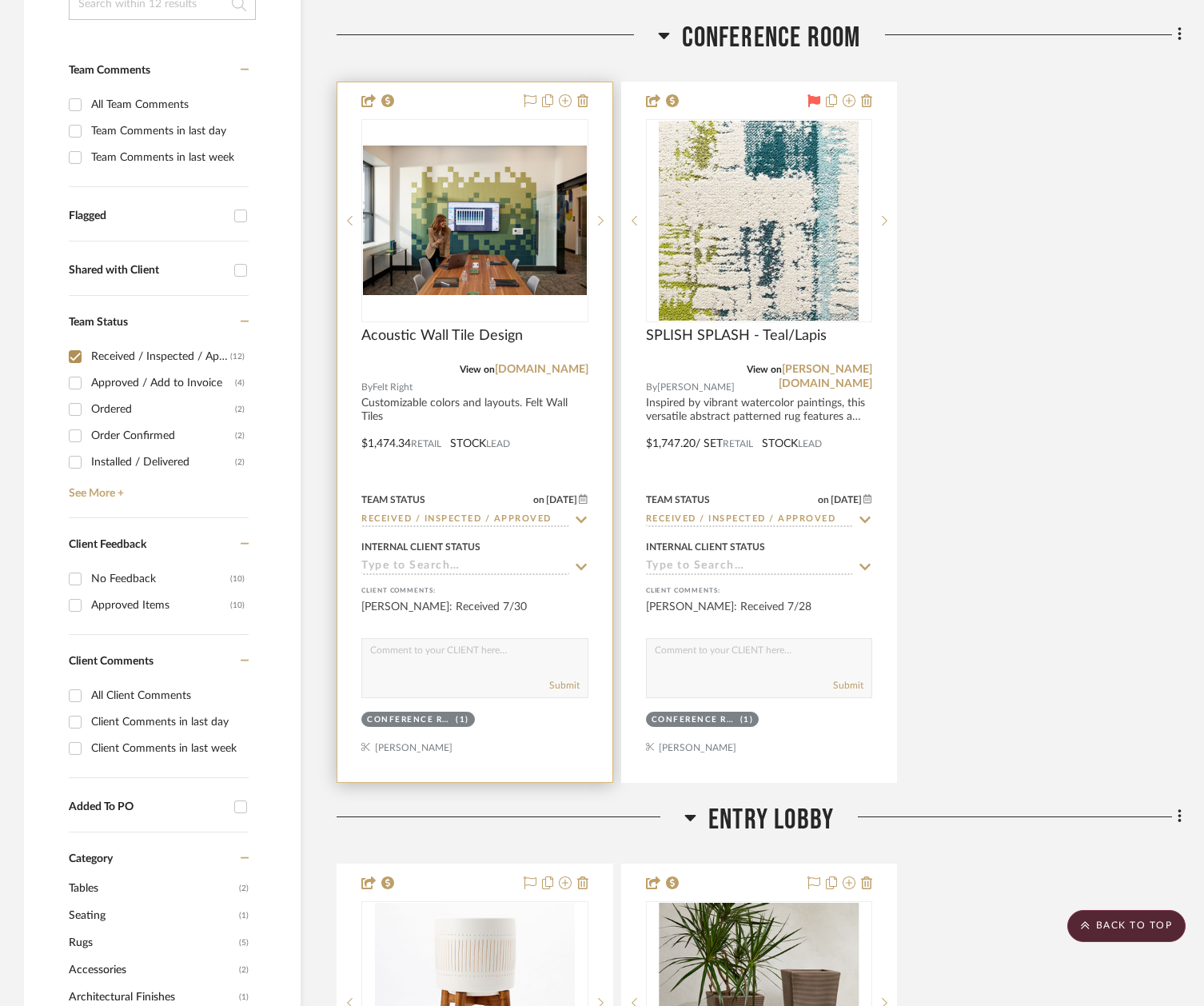
click at [580, 514] on icon at bounding box center [581, 519] width 14 height 13
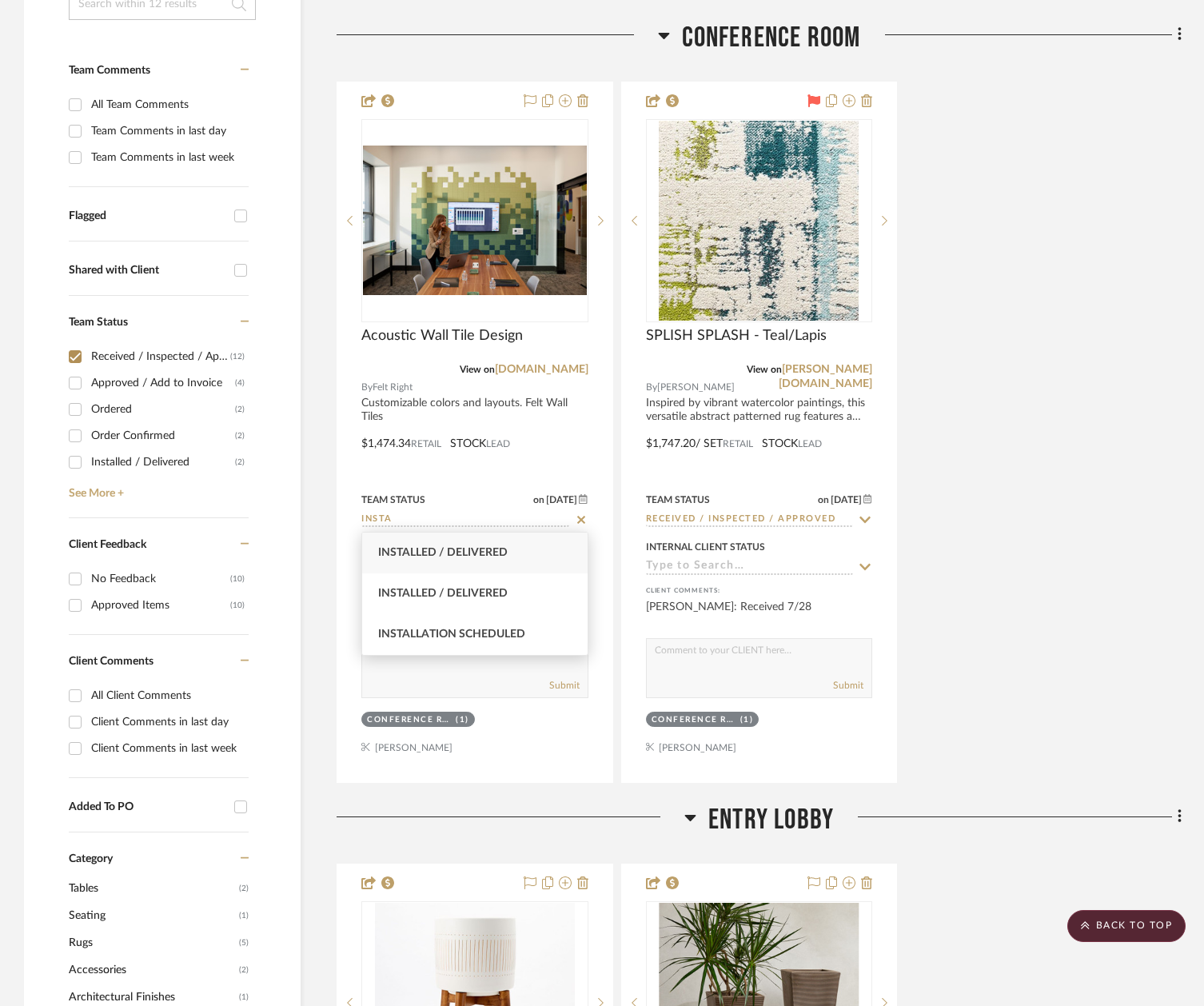
type input "INSTA"
click at [509, 557] on div "Installed / Delivered" at bounding box center [474, 552] width 225 height 40
type input "[DATE]"
type input "Installed / Delivered"
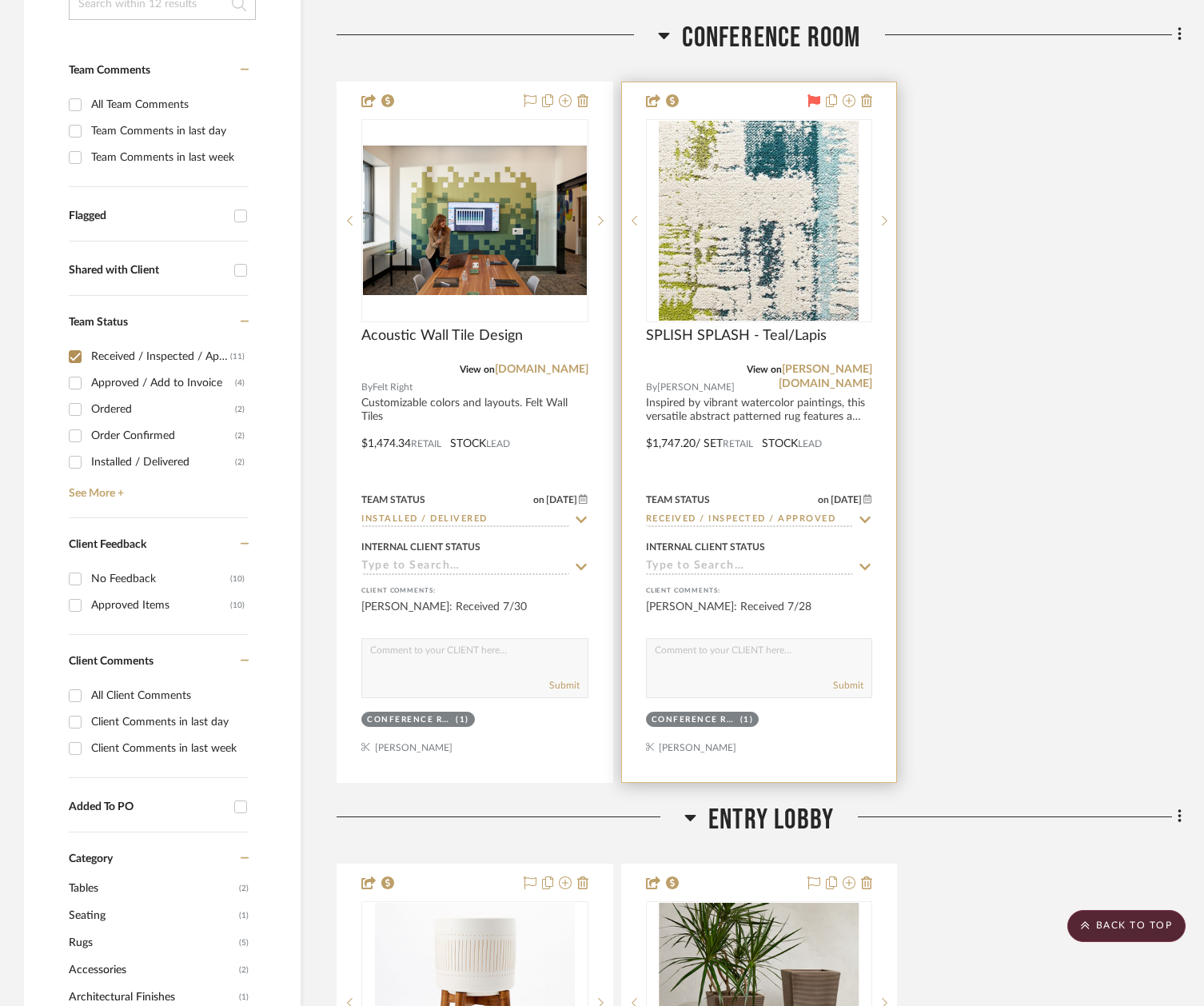
click at [866, 516] on icon at bounding box center [864, 519] width 14 height 13
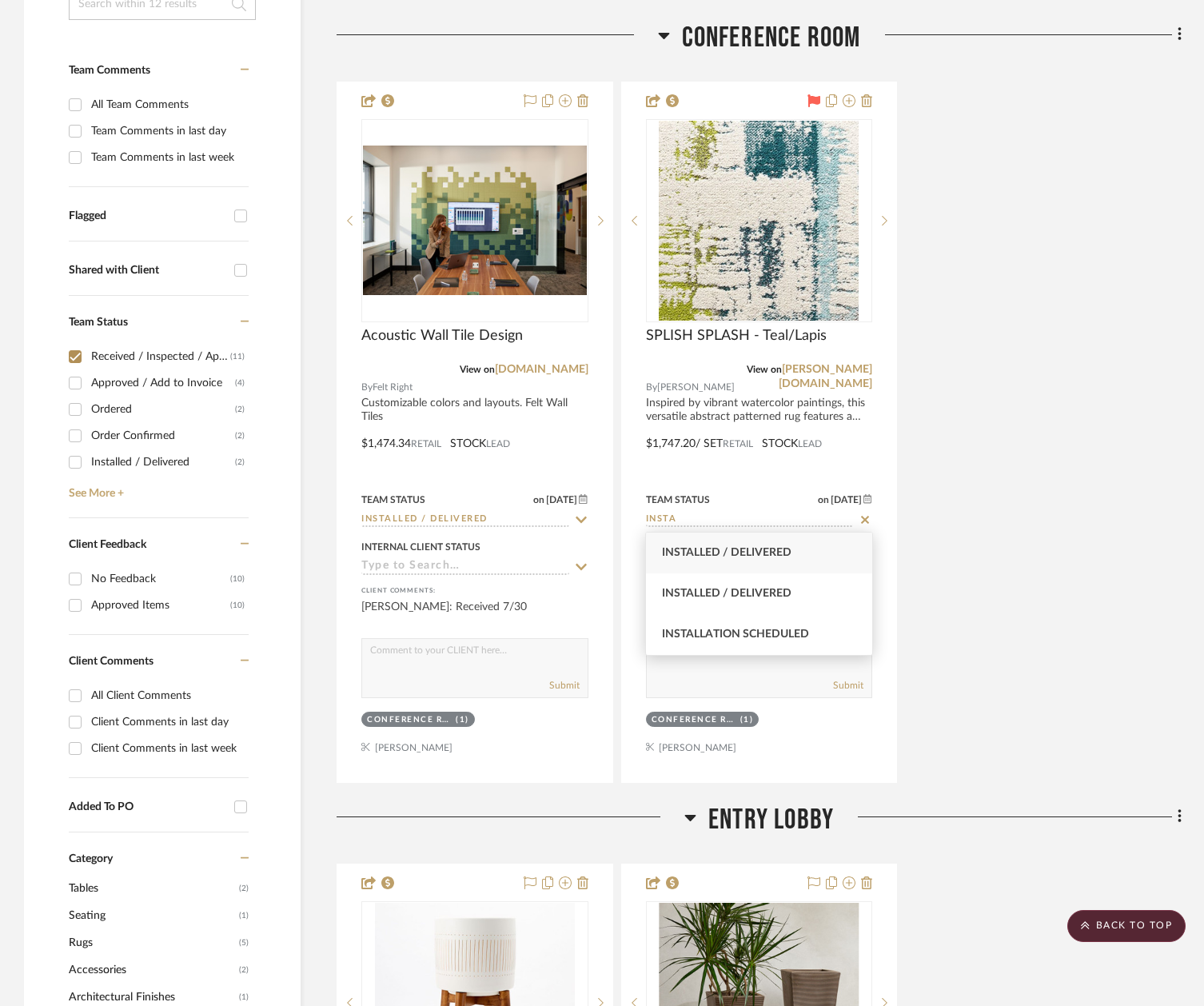
type input "INSTA"
click at [822, 562] on div "Installed / Delivered" at bounding box center [758, 552] width 225 height 40
type input "[DATE]"
type input "Installed / Delivered"
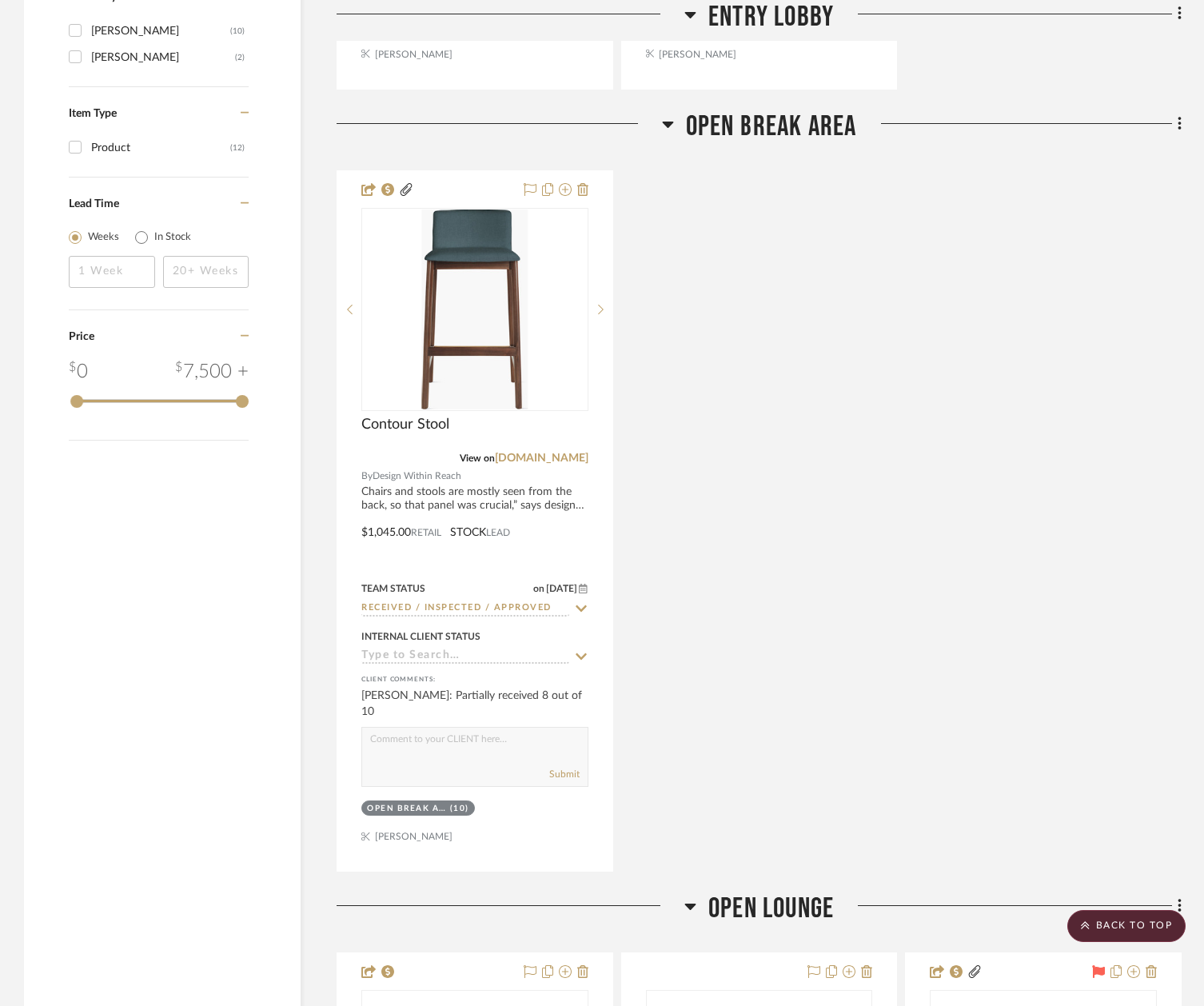
scroll to position [1876, 0]
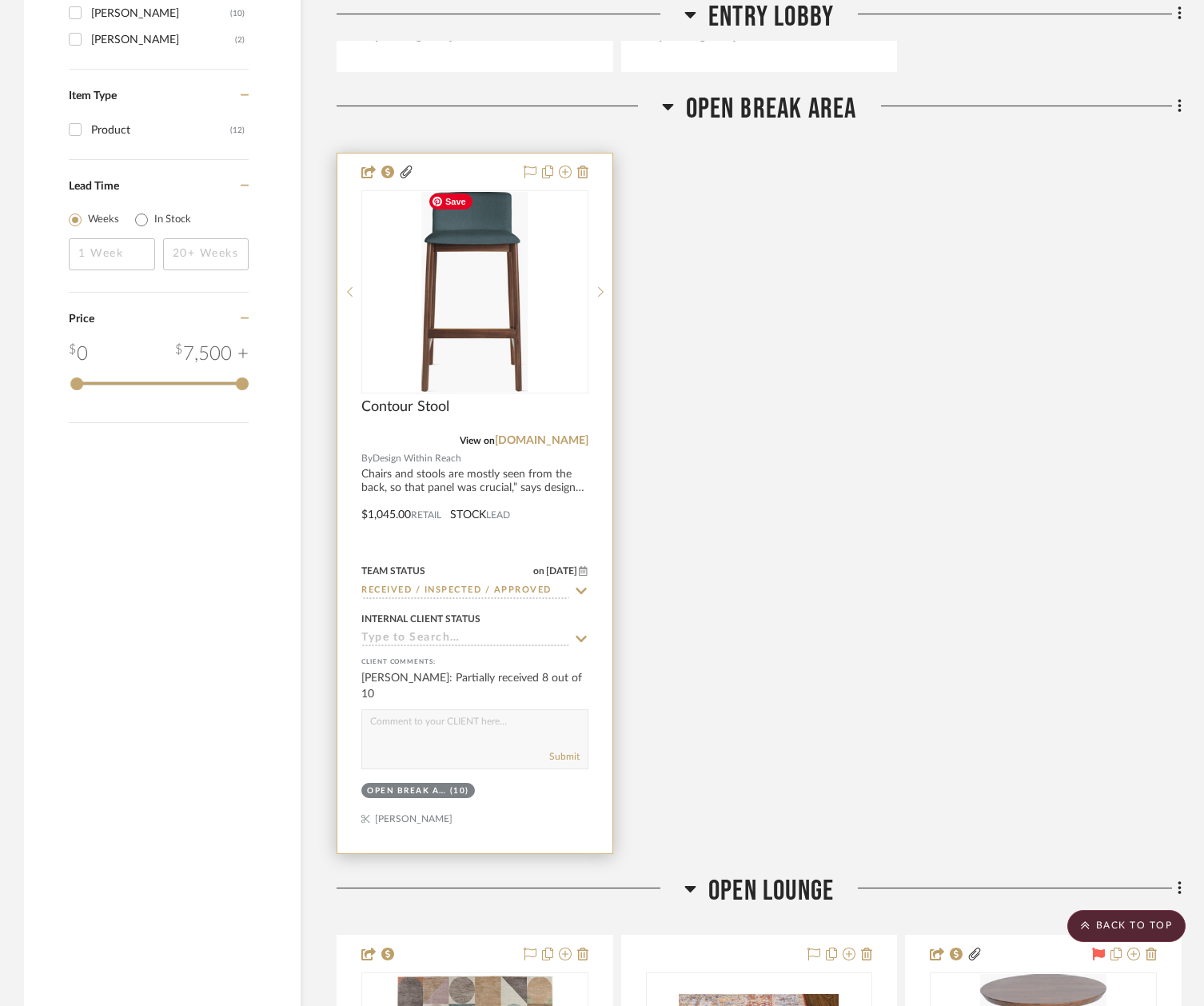
click at [486, 368] on img "0" at bounding box center [475, 292] width 107 height 200
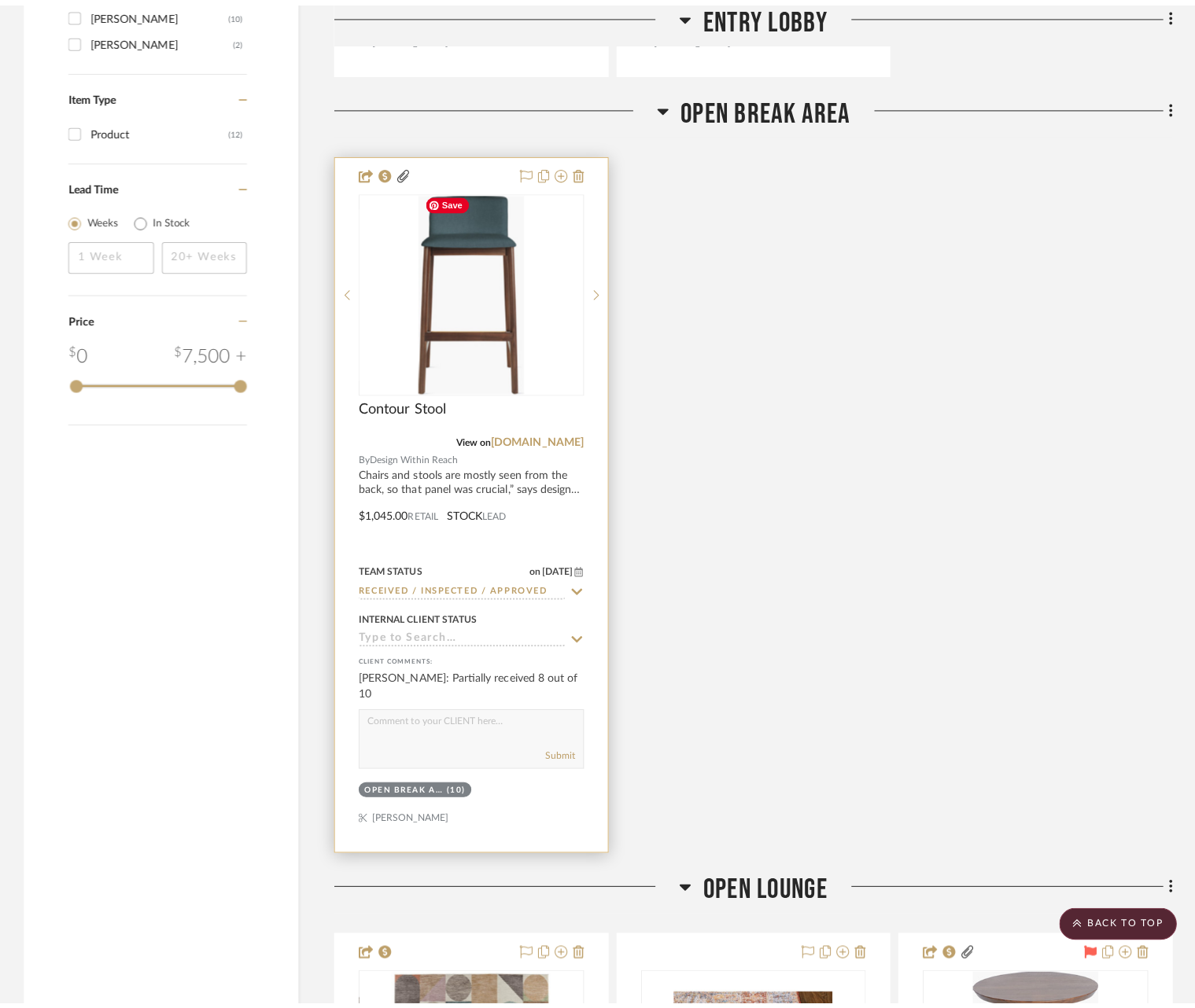
scroll to position [0, 0]
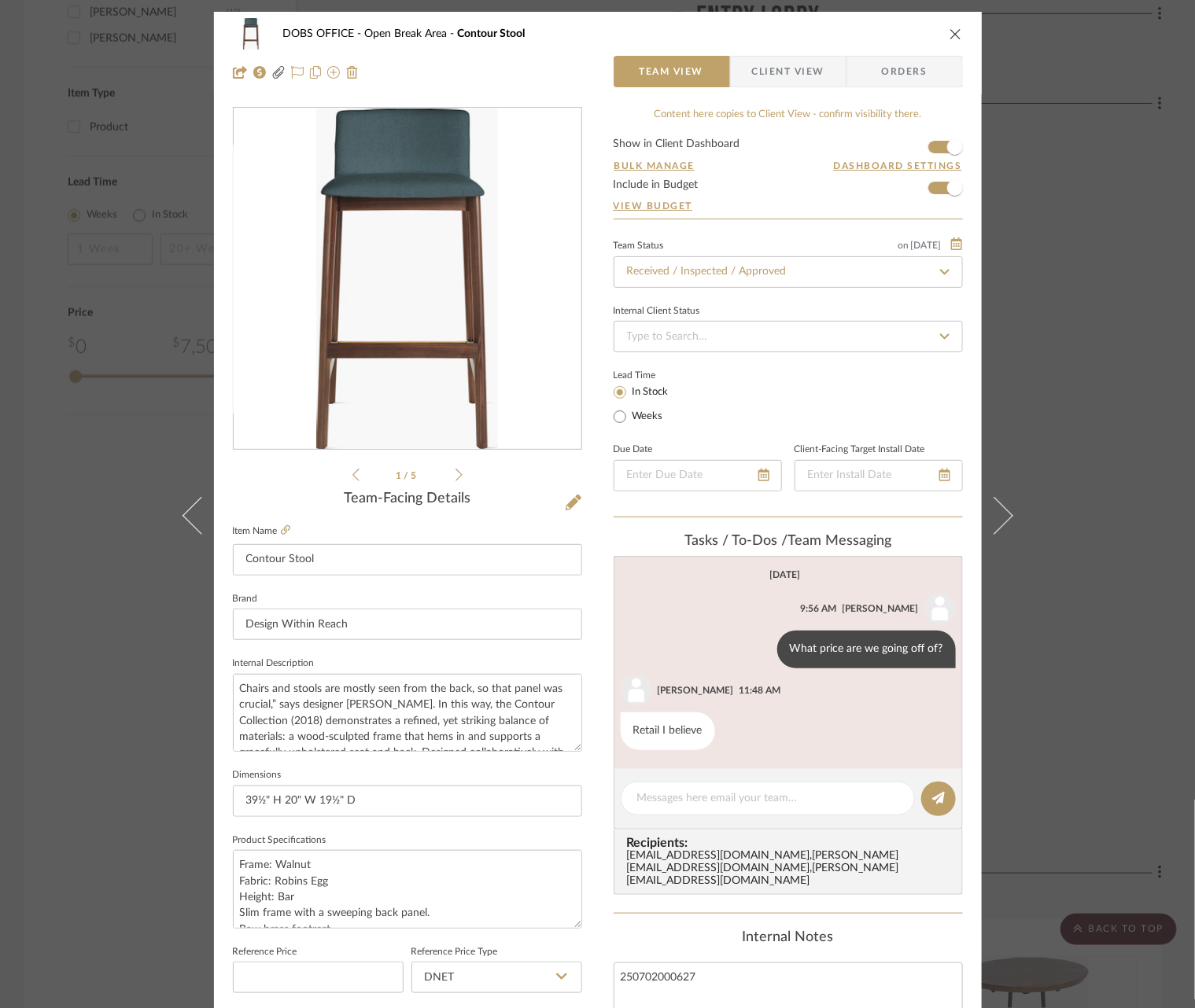
click at [1131, 451] on div "DOBS OFFICE Open Break Area Contour Stool Team View Client View Orders 2502_DOB…" at bounding box center [598, 504] width 1195 height 1008
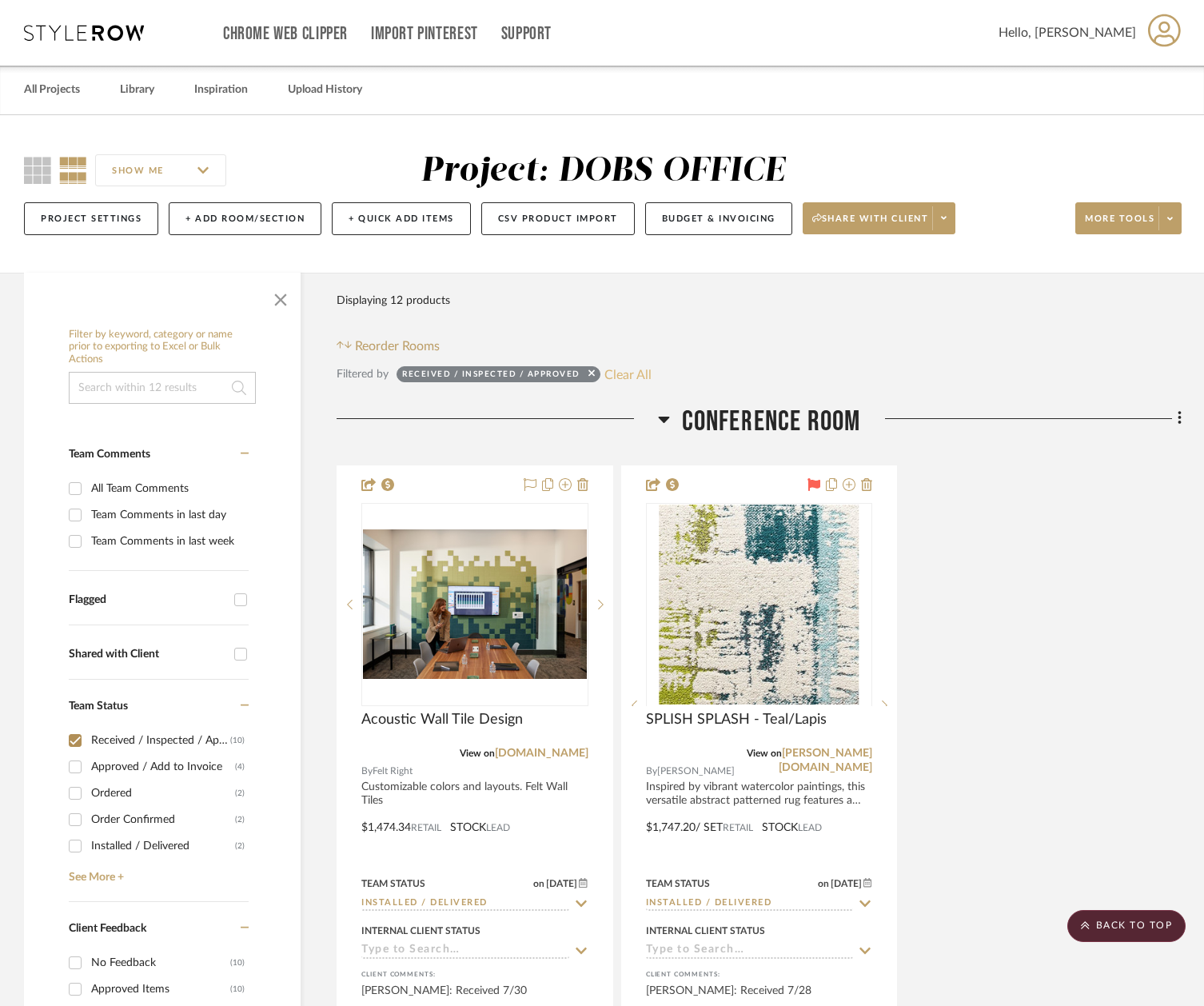
click at [628, 382] on button "Clear All" at bounding box center [628, 374] width 47 height 21
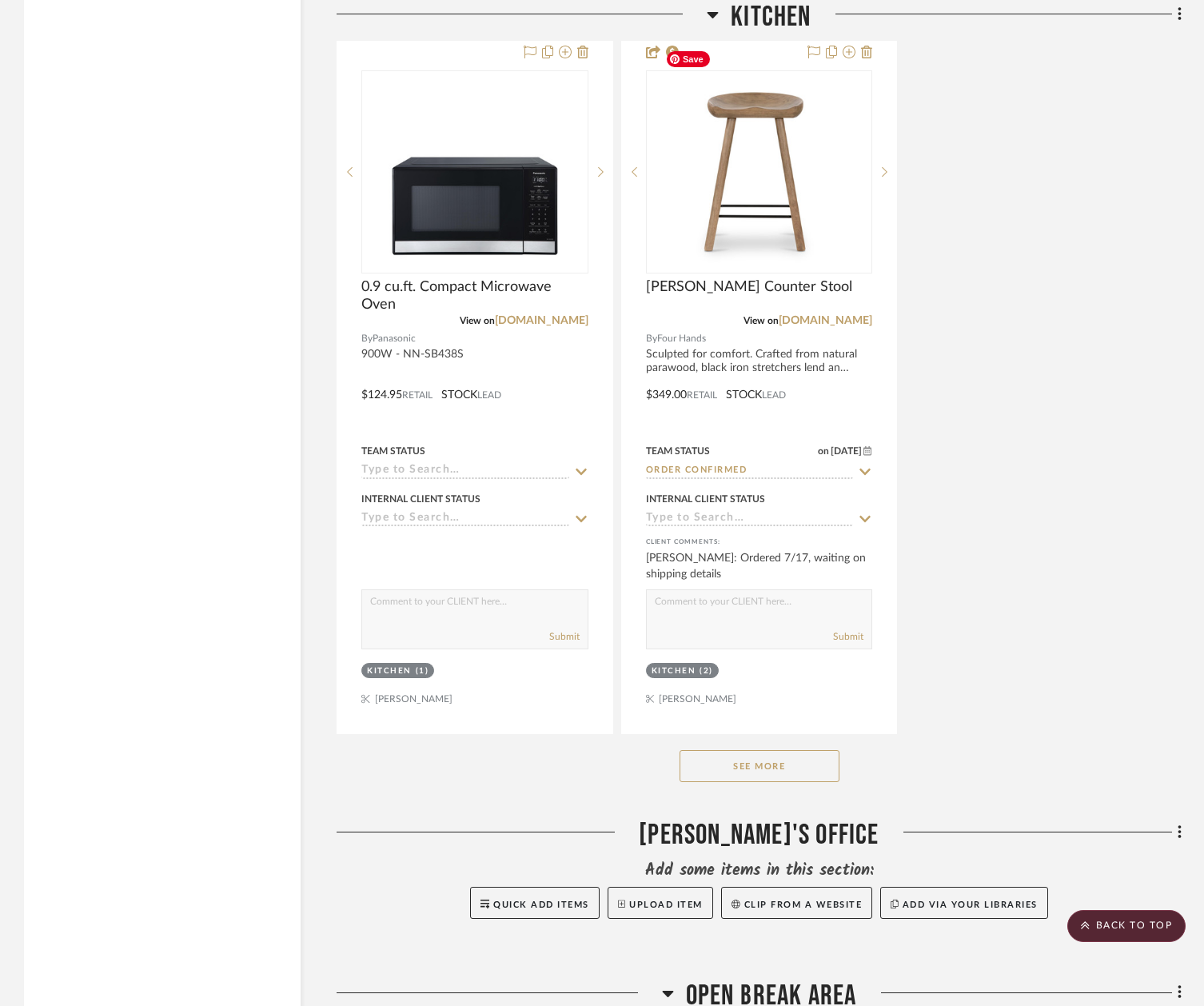
scroll to position [8670, 0]
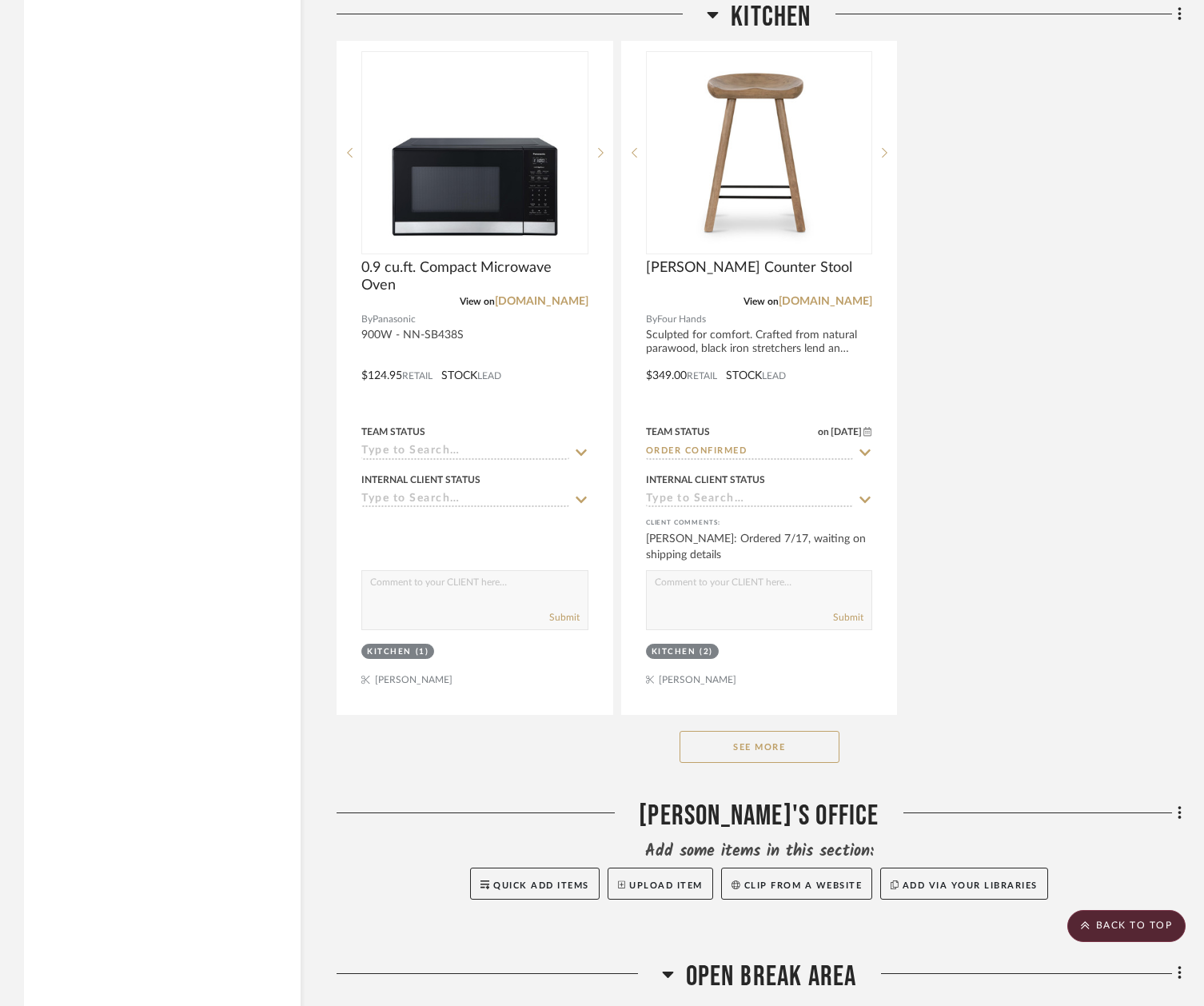
click at [787, 730] on button "See More" at bounding box center [760, 746] width 160 height 32
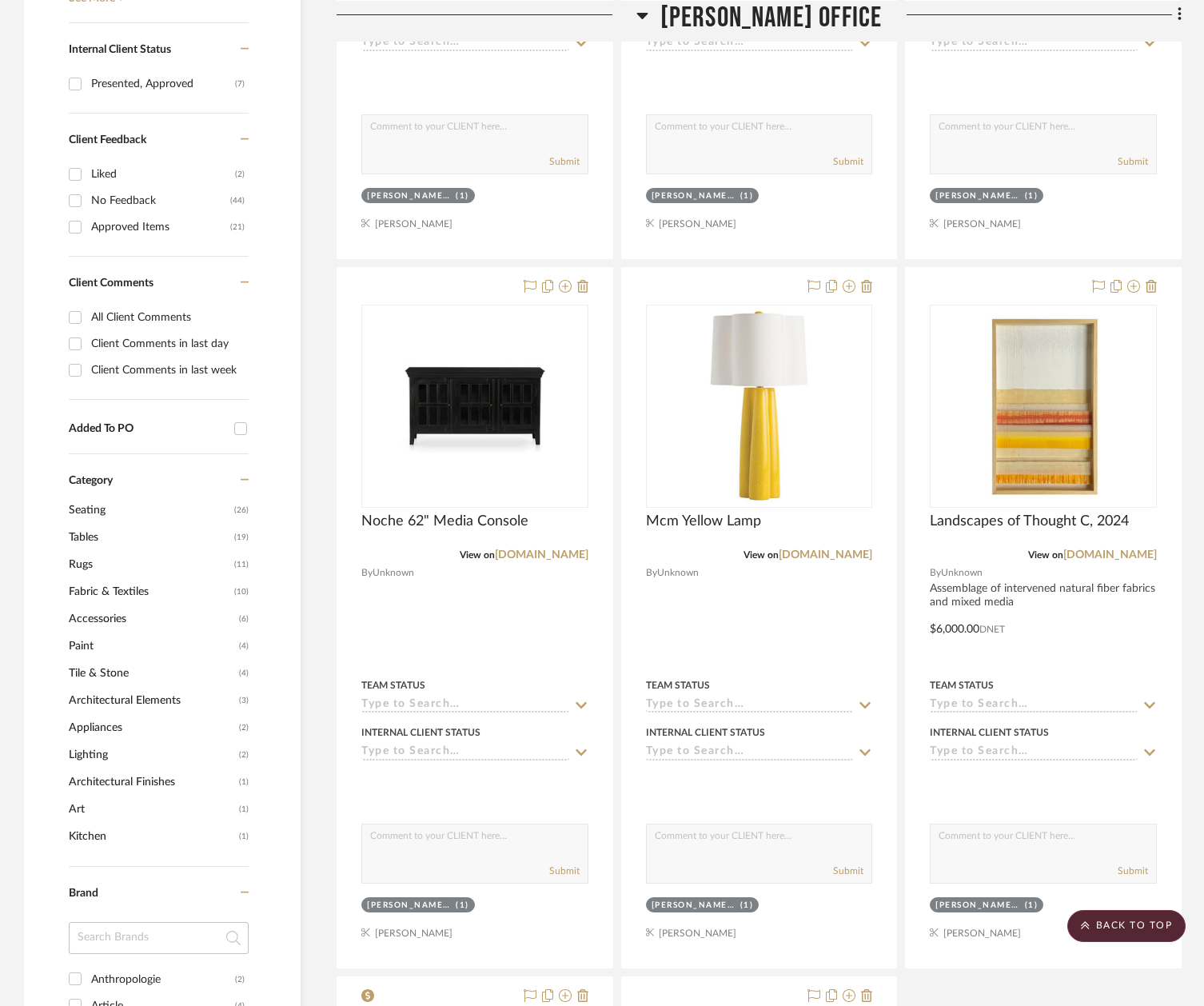
scroll to position [353, 0]
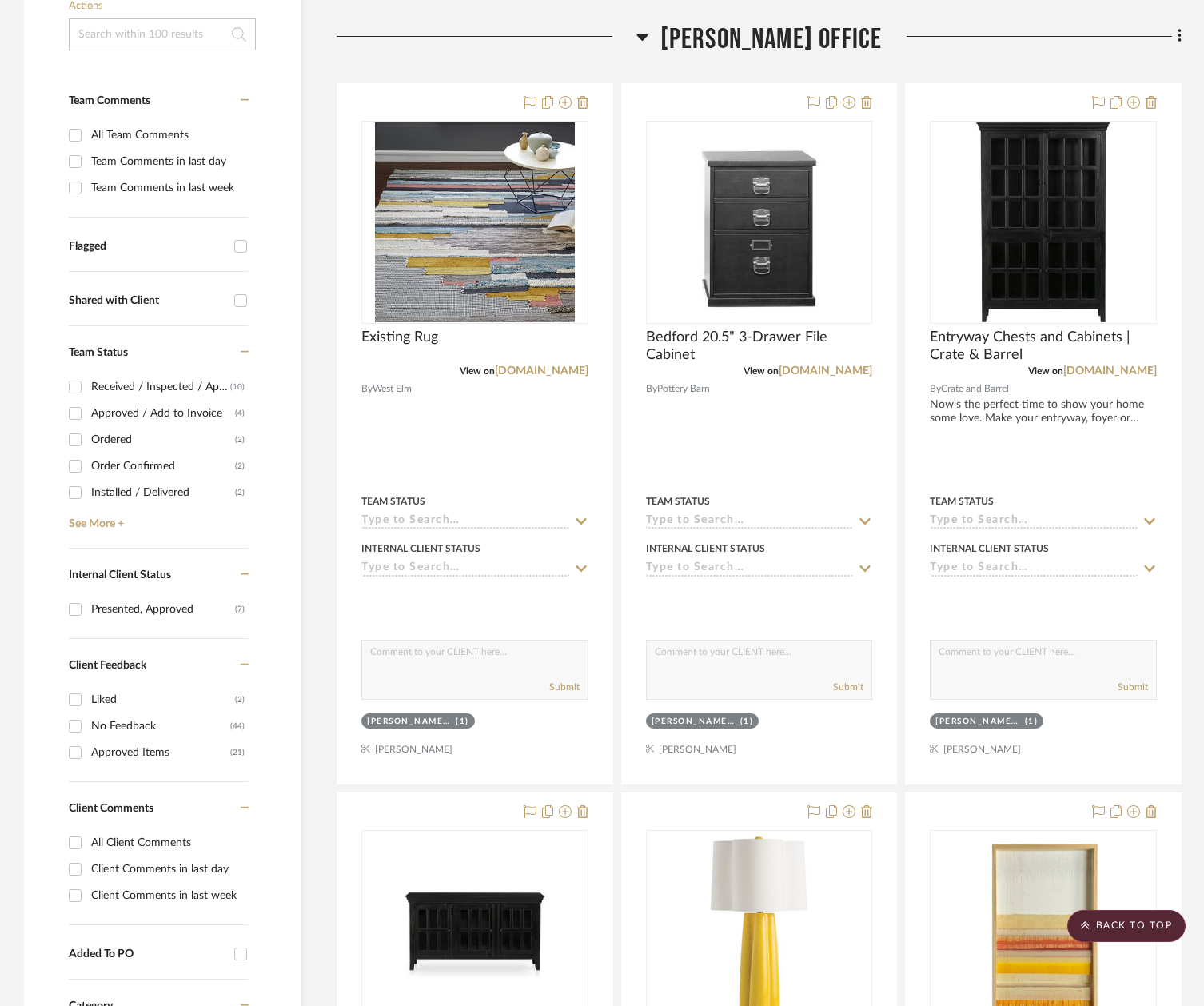
click at [146, 386] on div "Received / Inspected / Approved" at bounding box center [160, 387] width 139 height 25
click at [88, 386] on input "Received / Inspected / Approved (10)" at bounding box center [75, 387] width 25 height 25
checkbox input "true"
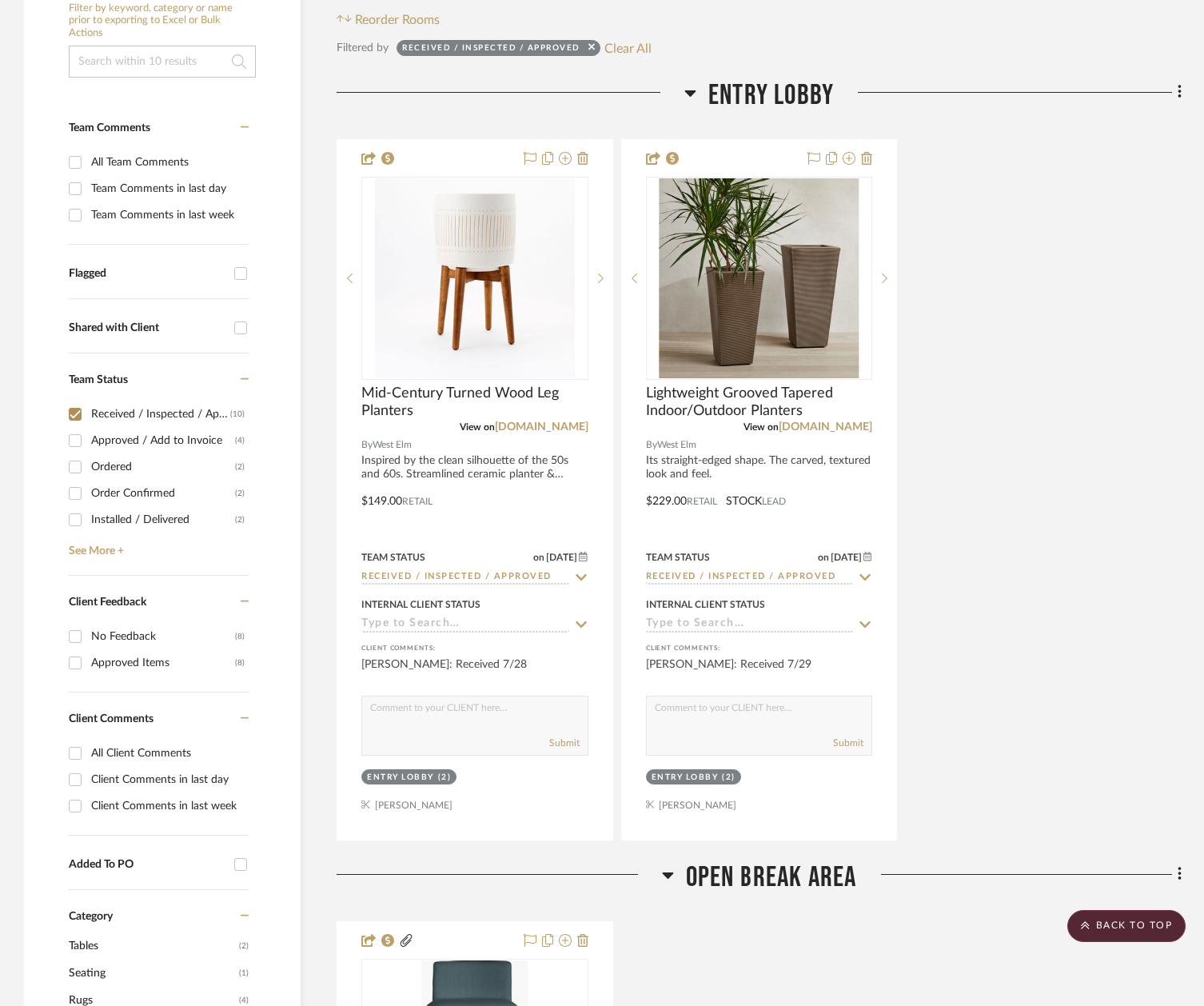
scroll to position [317, 0]
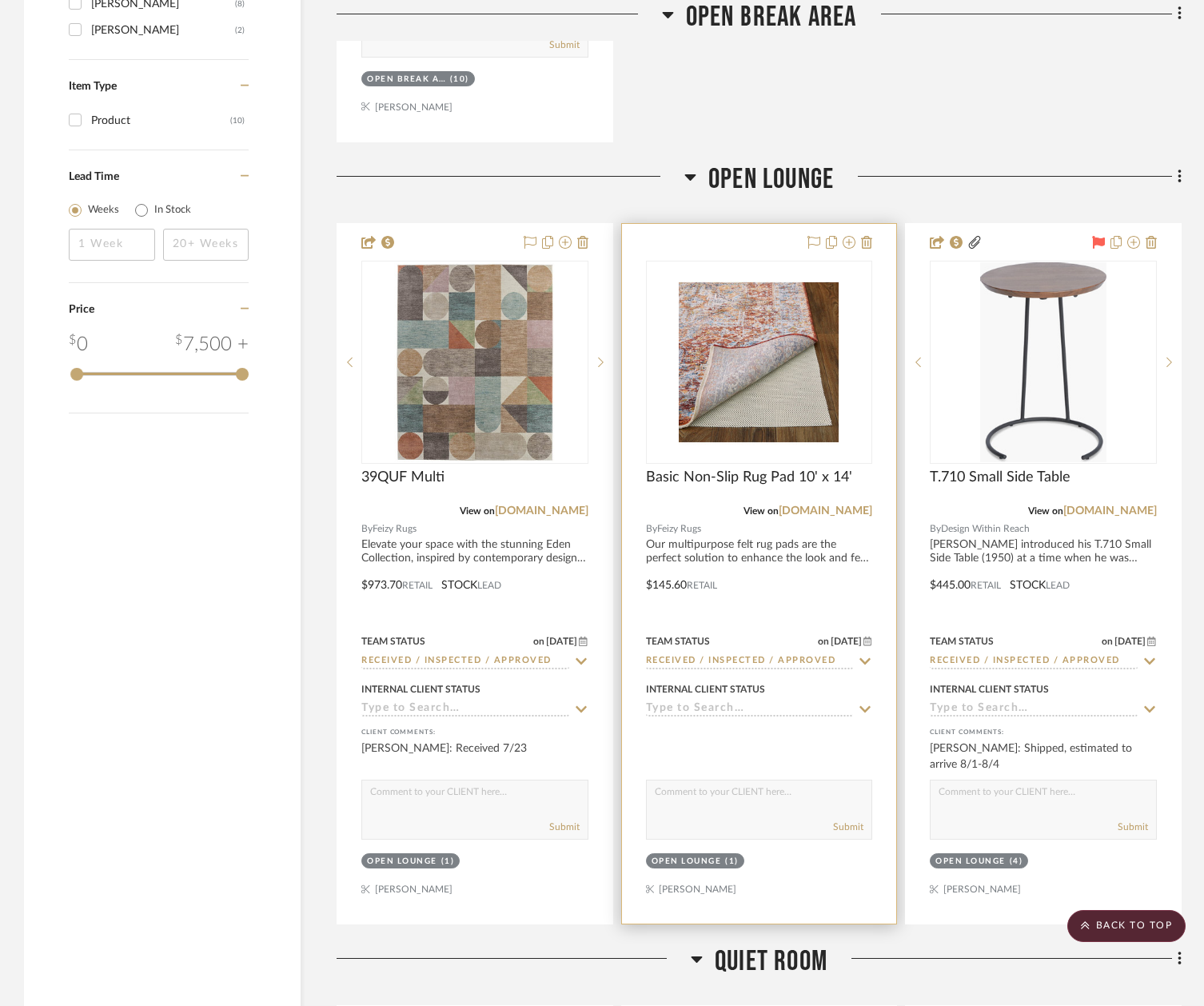
scroll to position [1792, 0]
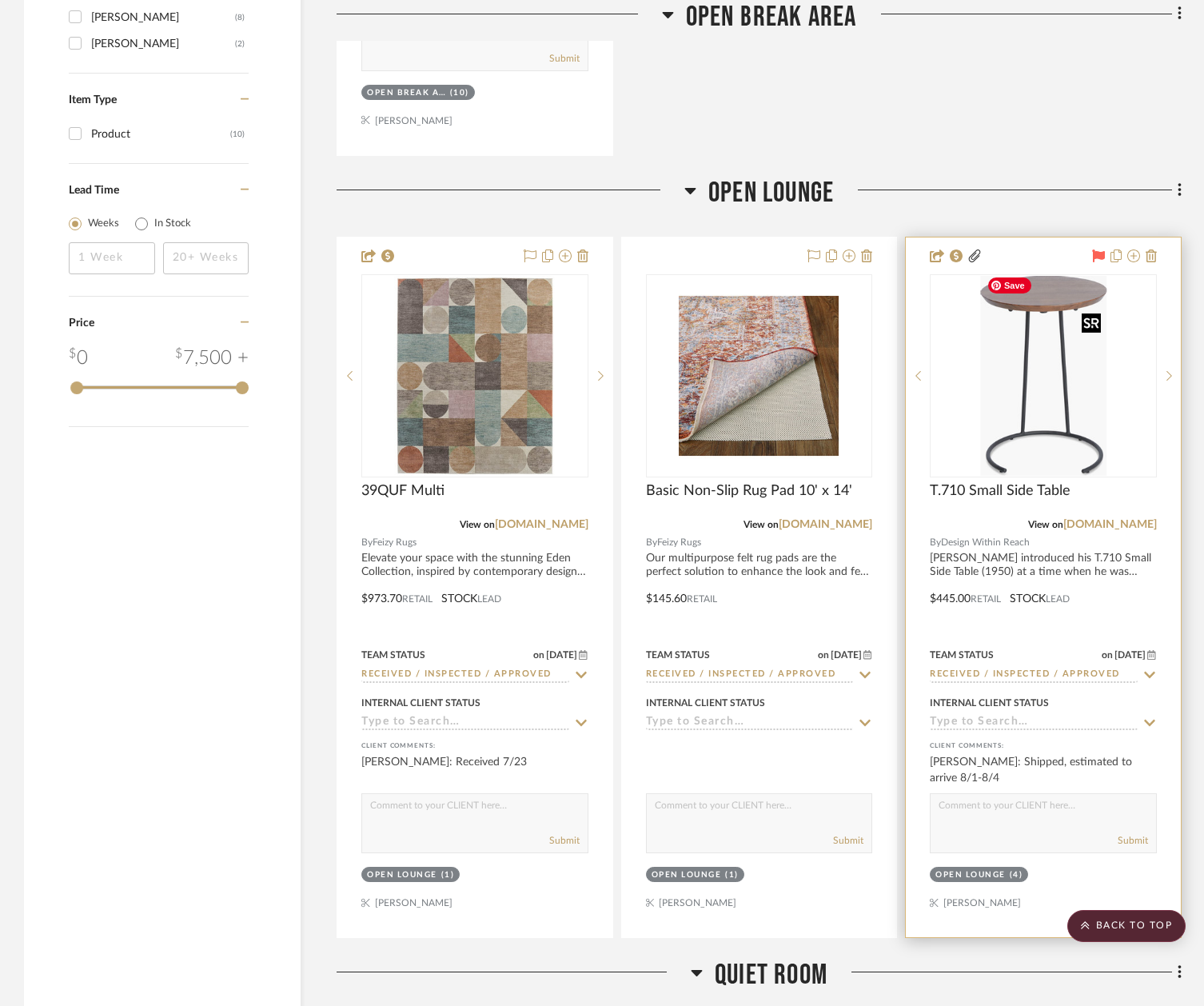
click at [0, 0] on img at bounding box center [0, 0] width 0 height 0
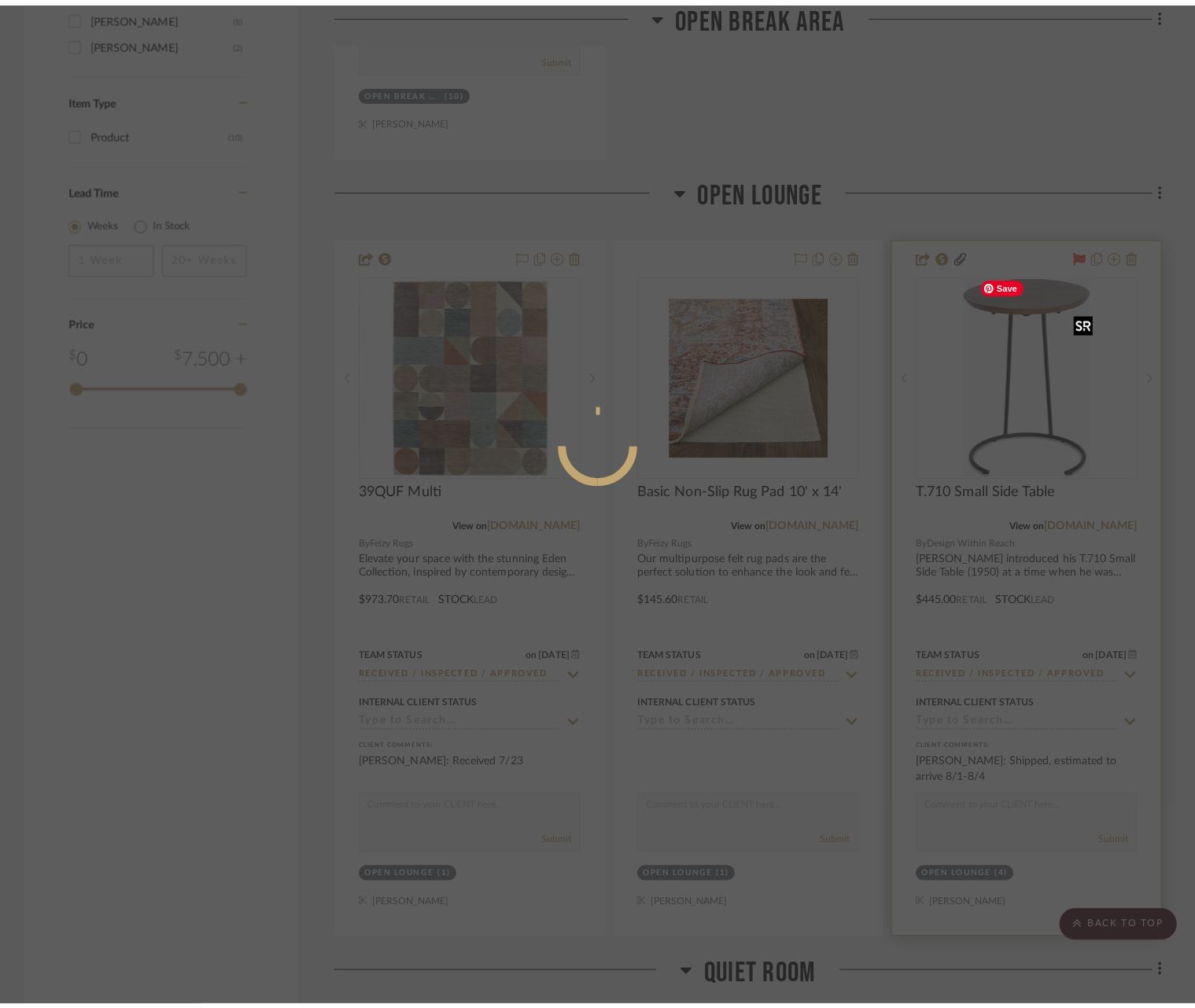
scroll to position [0, 0]
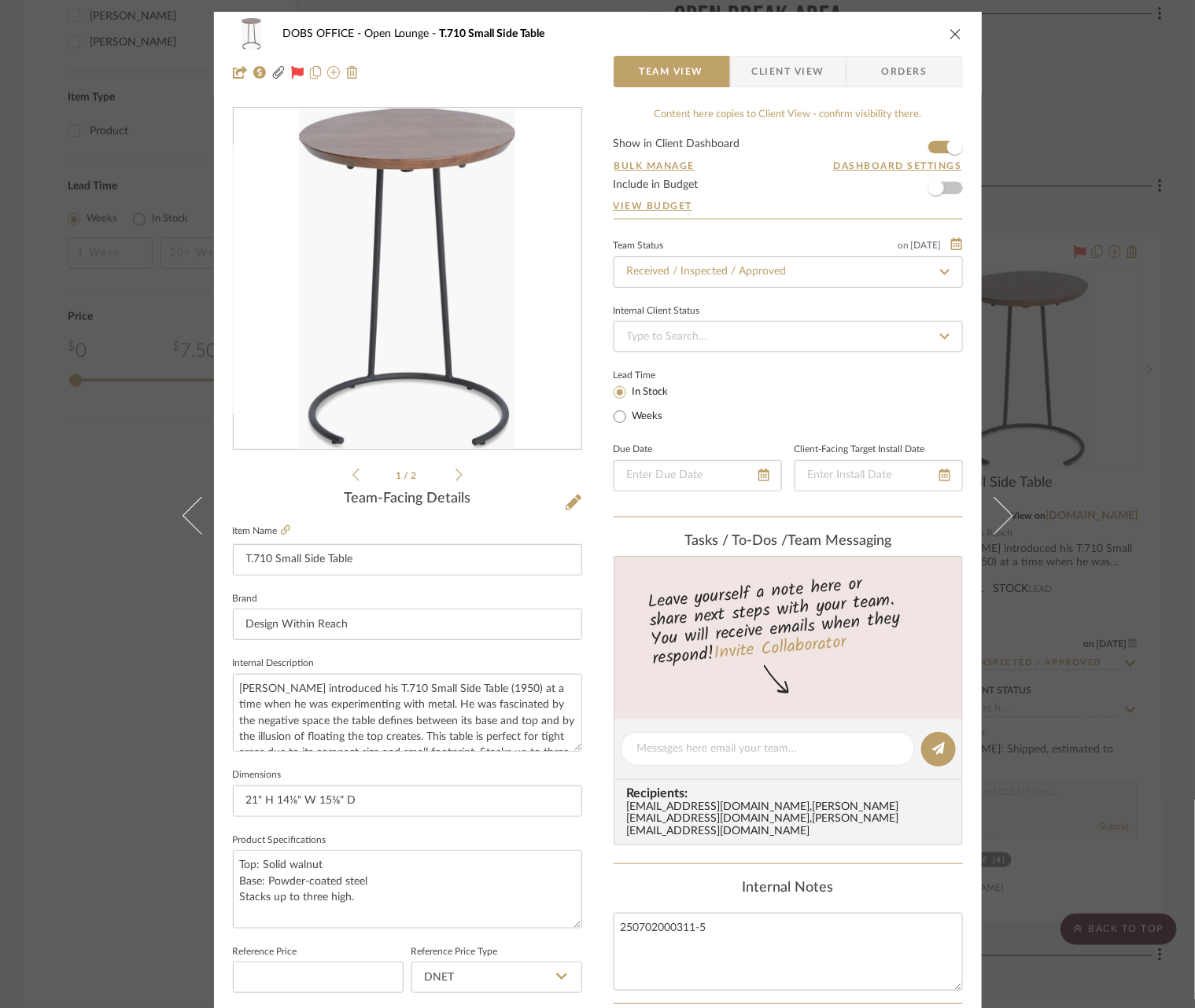
click at [778, 77] on span "Client View" at bounding box center [788, 71] width 72 height 32
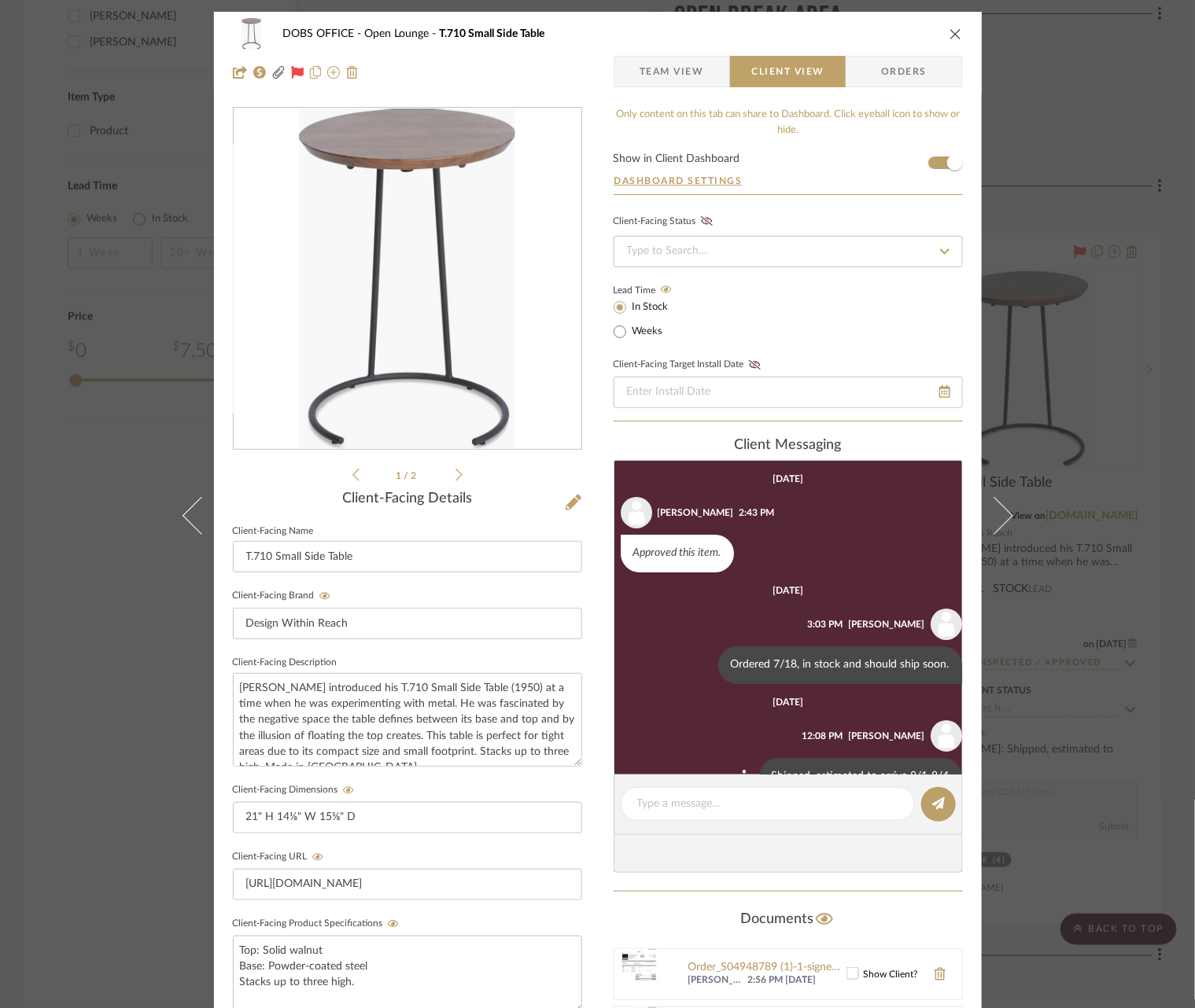
scroll to position [40, 0]
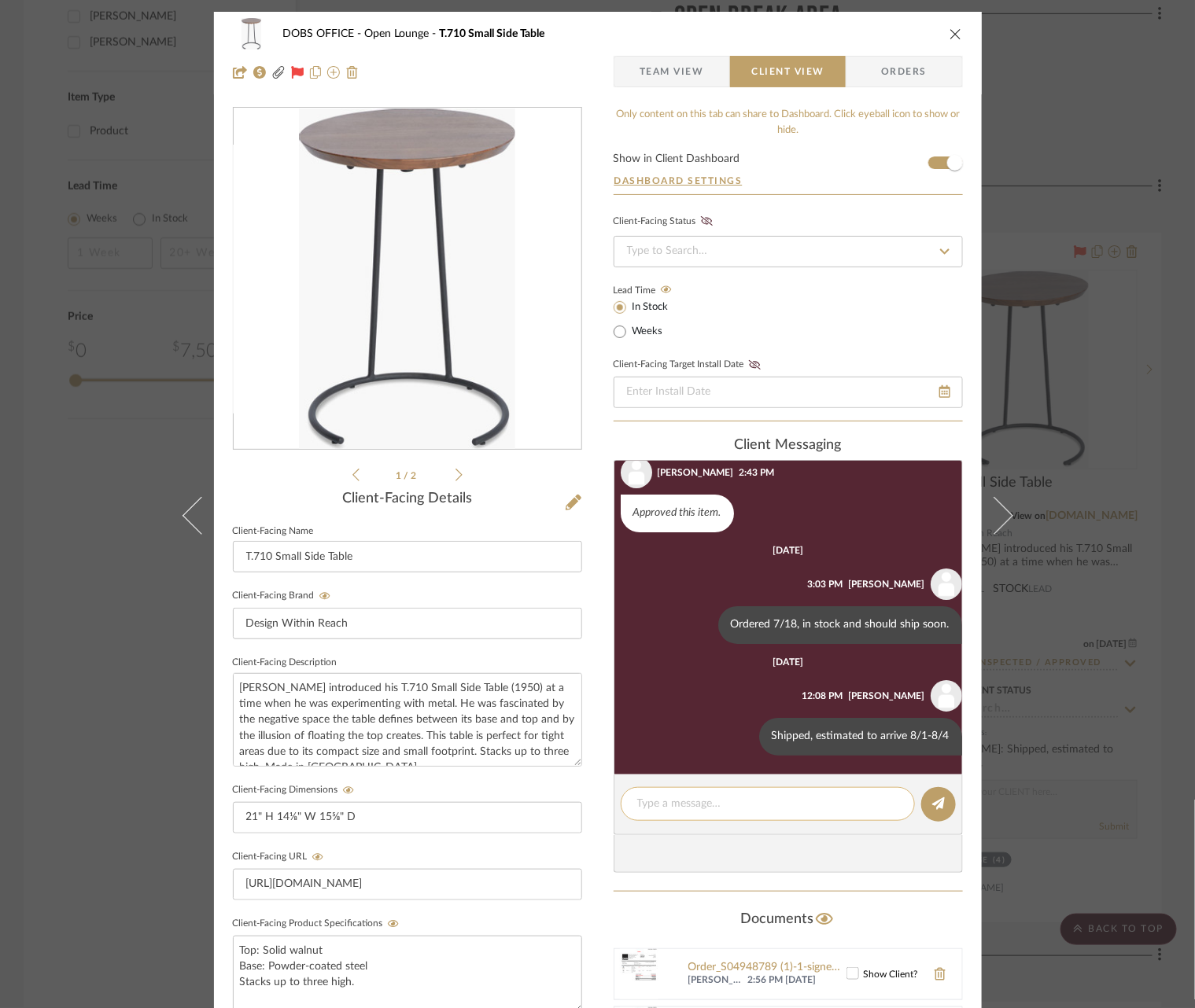
click at [724, 806] on textarea at bounding box center [768, 804] width 261 height 17
type textarea "Received 7/29"
click at [943, 807] on button at bounding box center [939, 805] width 35 height 35
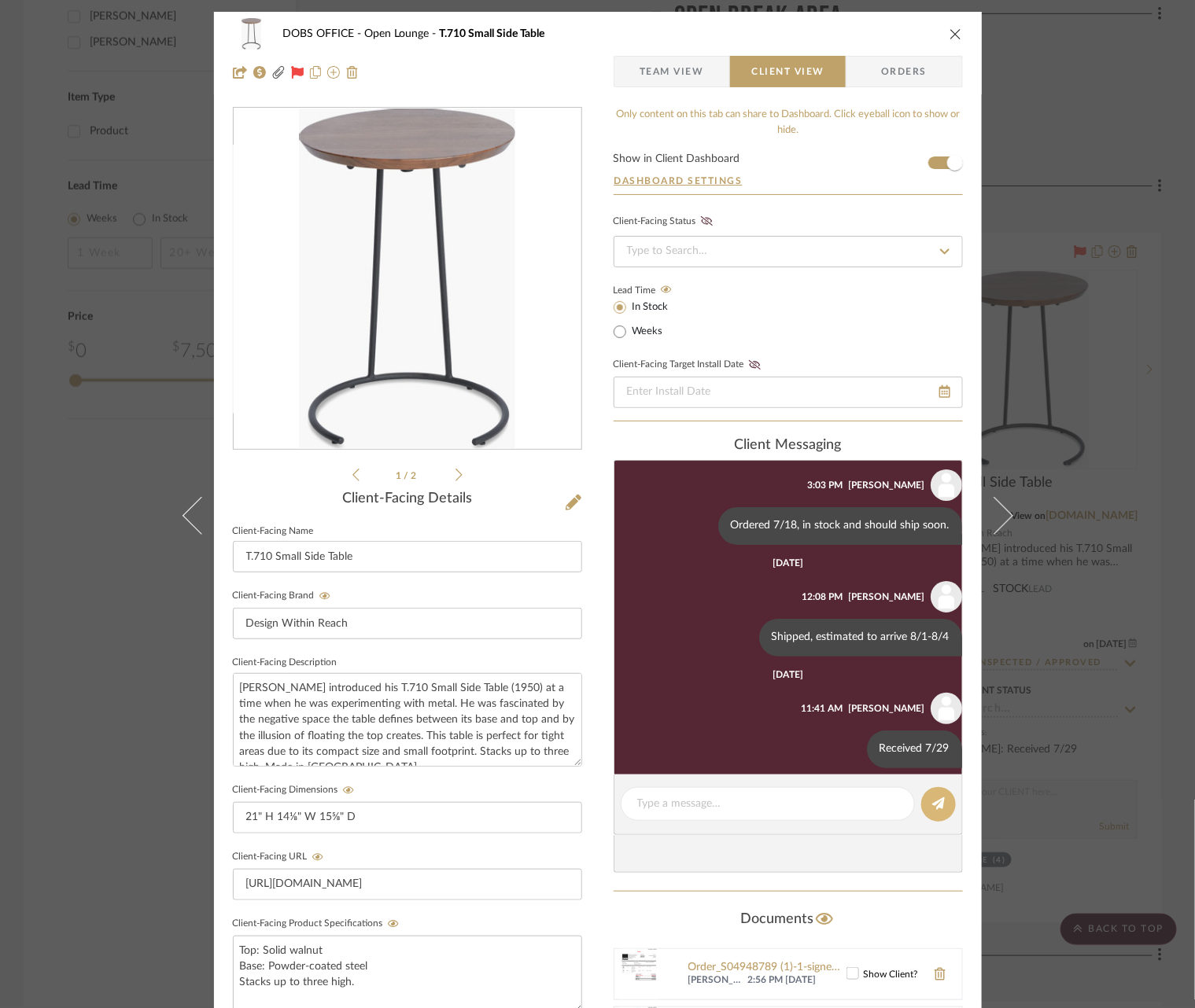
scroll to position [152, 0]
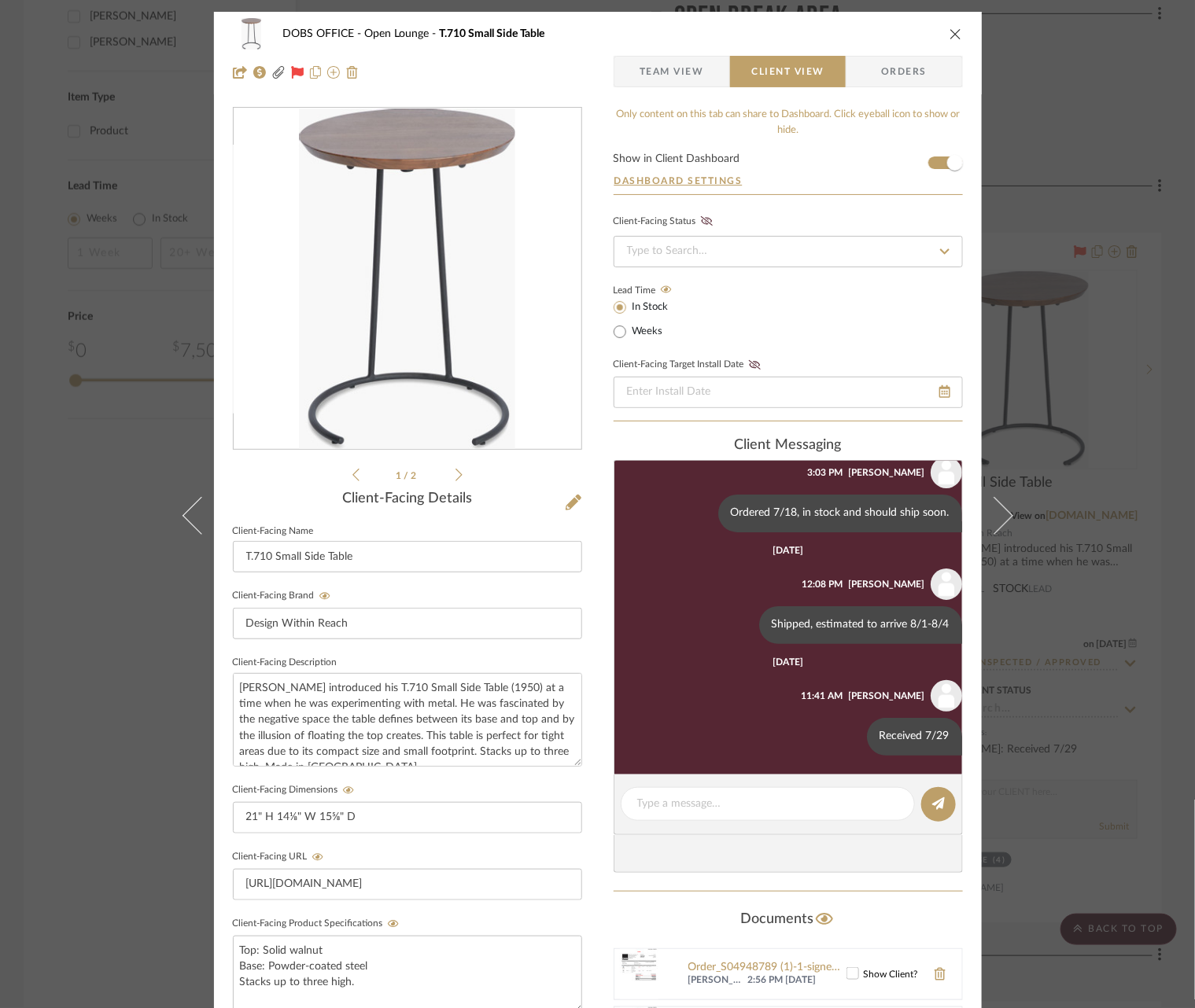
click at [1080, 497] on div "DOBS OFFICE Open Lounge T.710 Small Side Table Team View Client View Orders 250…" at bounding box center [598, 504] width 1195 height 1008
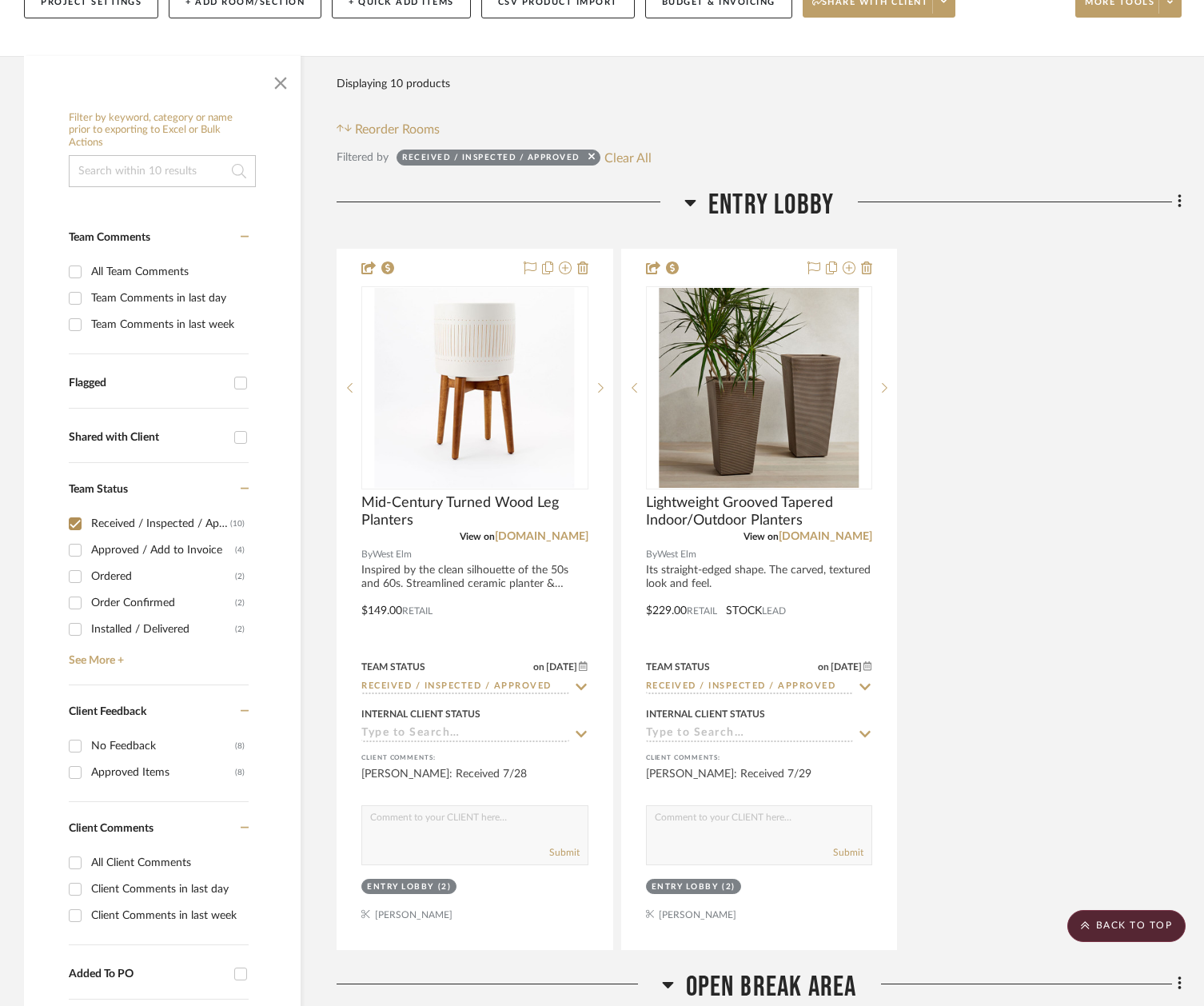
scroll to position [217, 5]
click at [630, 152] on button "Clear All" at bounding box center [628, 157] width 47 height 21
checkbox input "false"
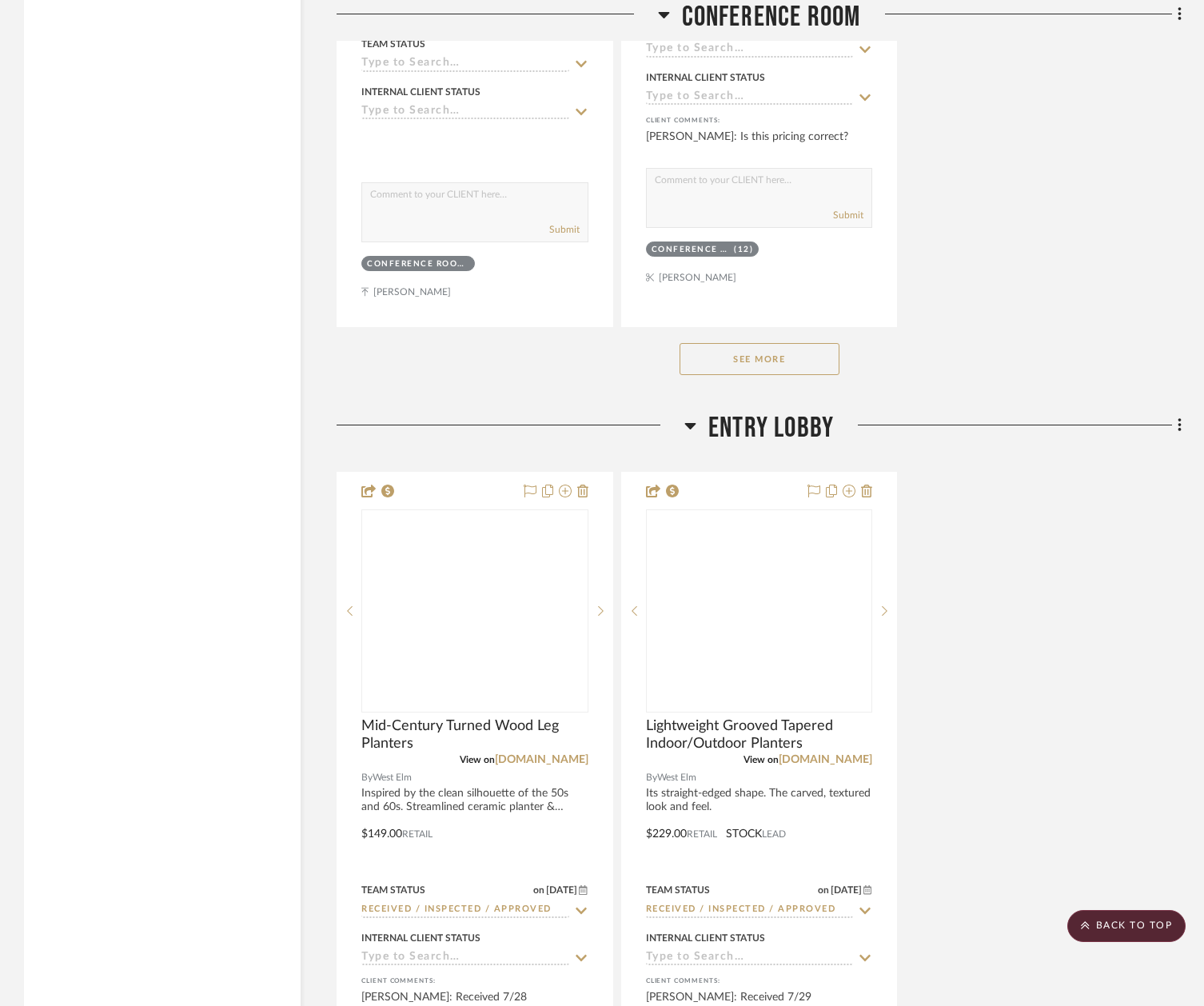
scroll to position [6013, 5]
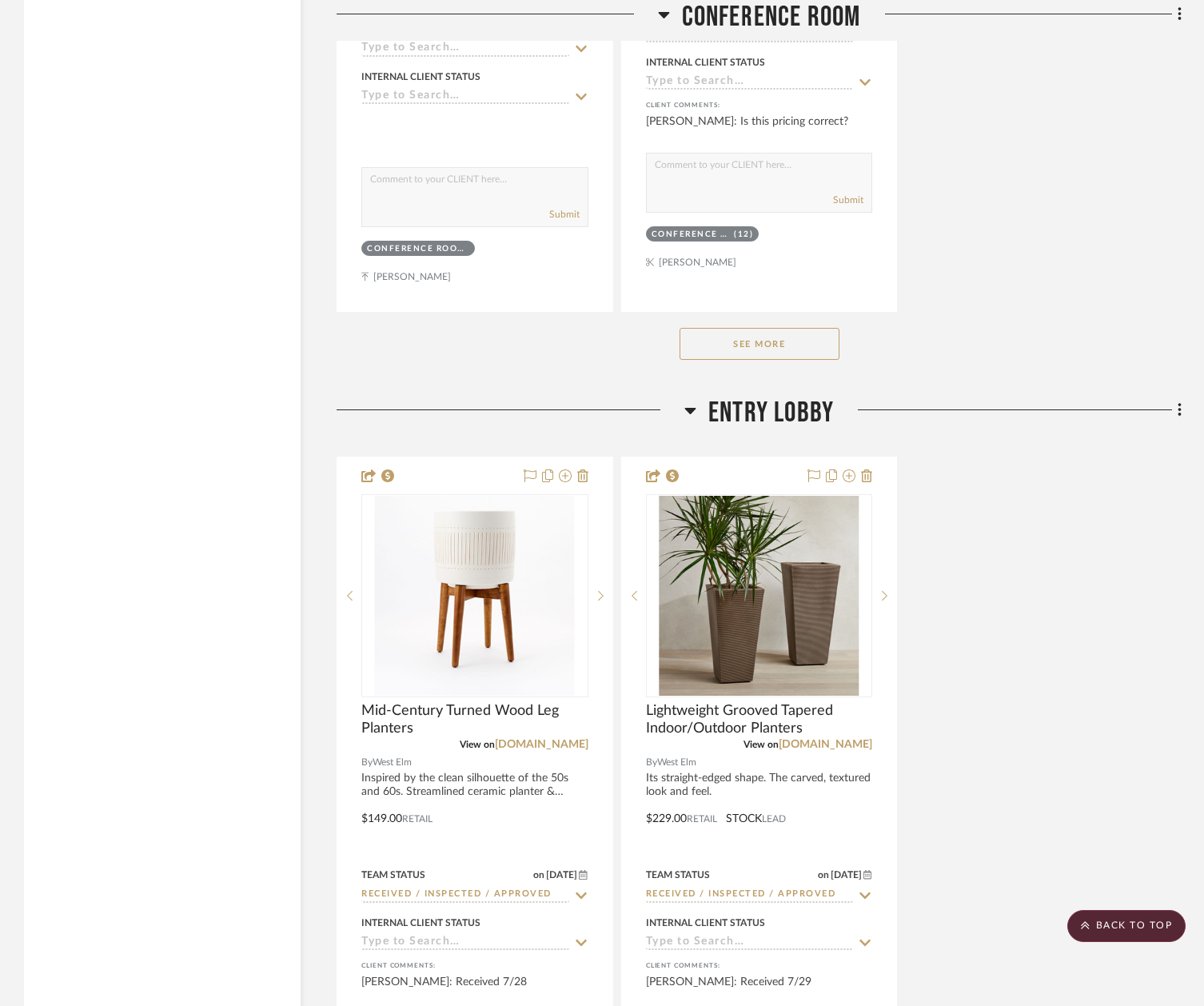
click at [760, 328] on button "See More" at bounding box center [760, 344] width 160 height 32
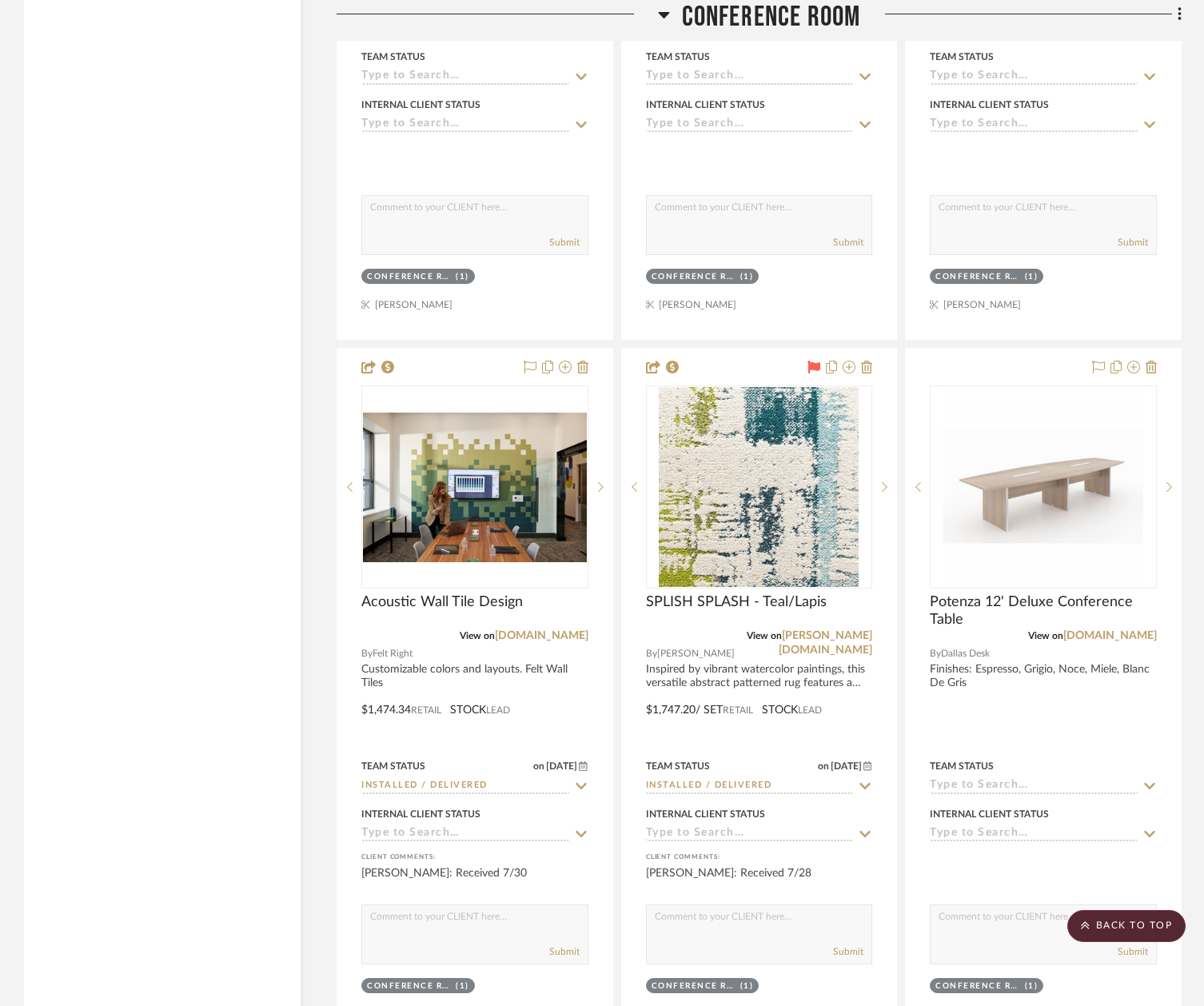
scroll to position [7414, 5]
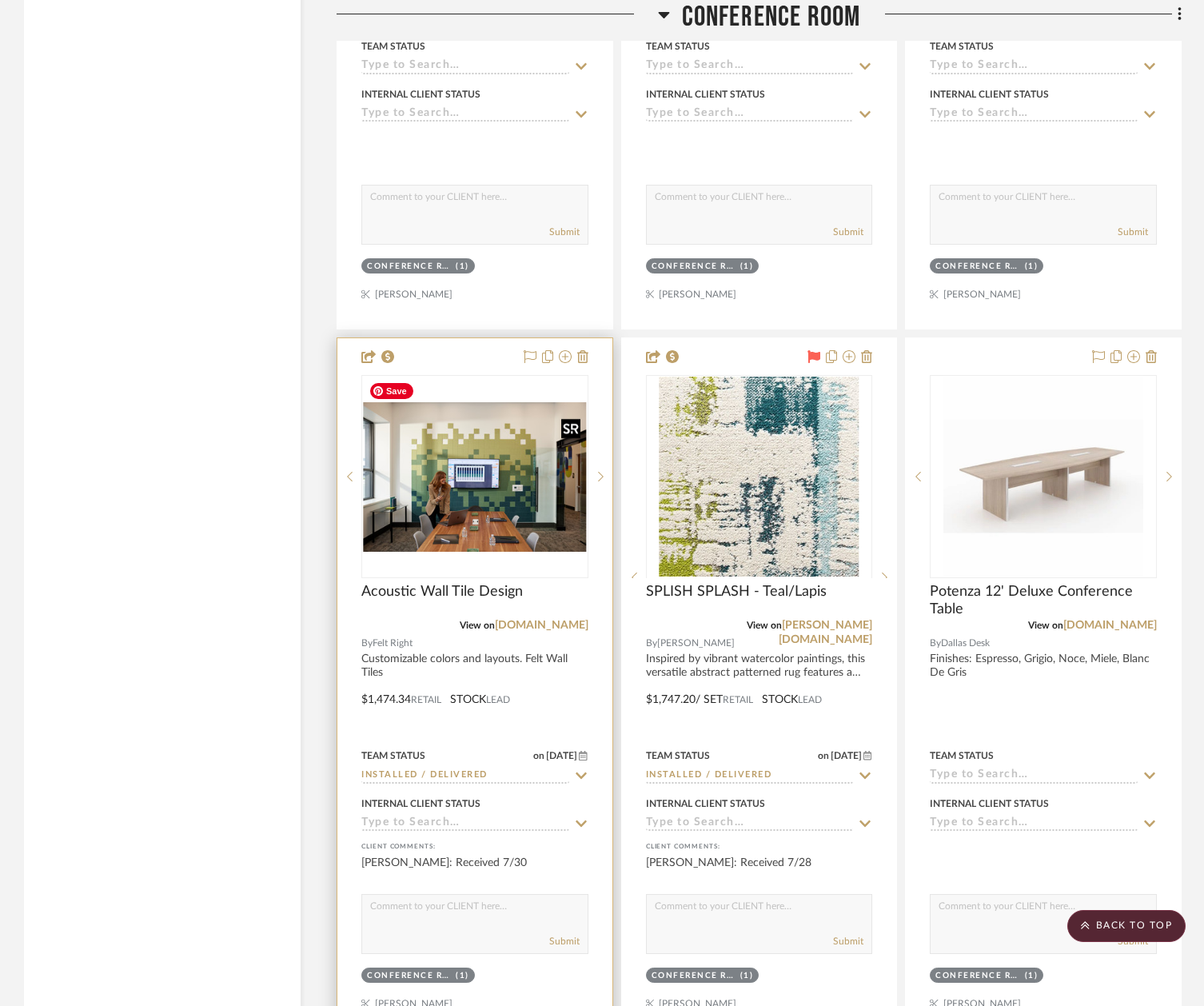
click at [0, 0] on img at bounding box center [0, 0] width 0 height 0
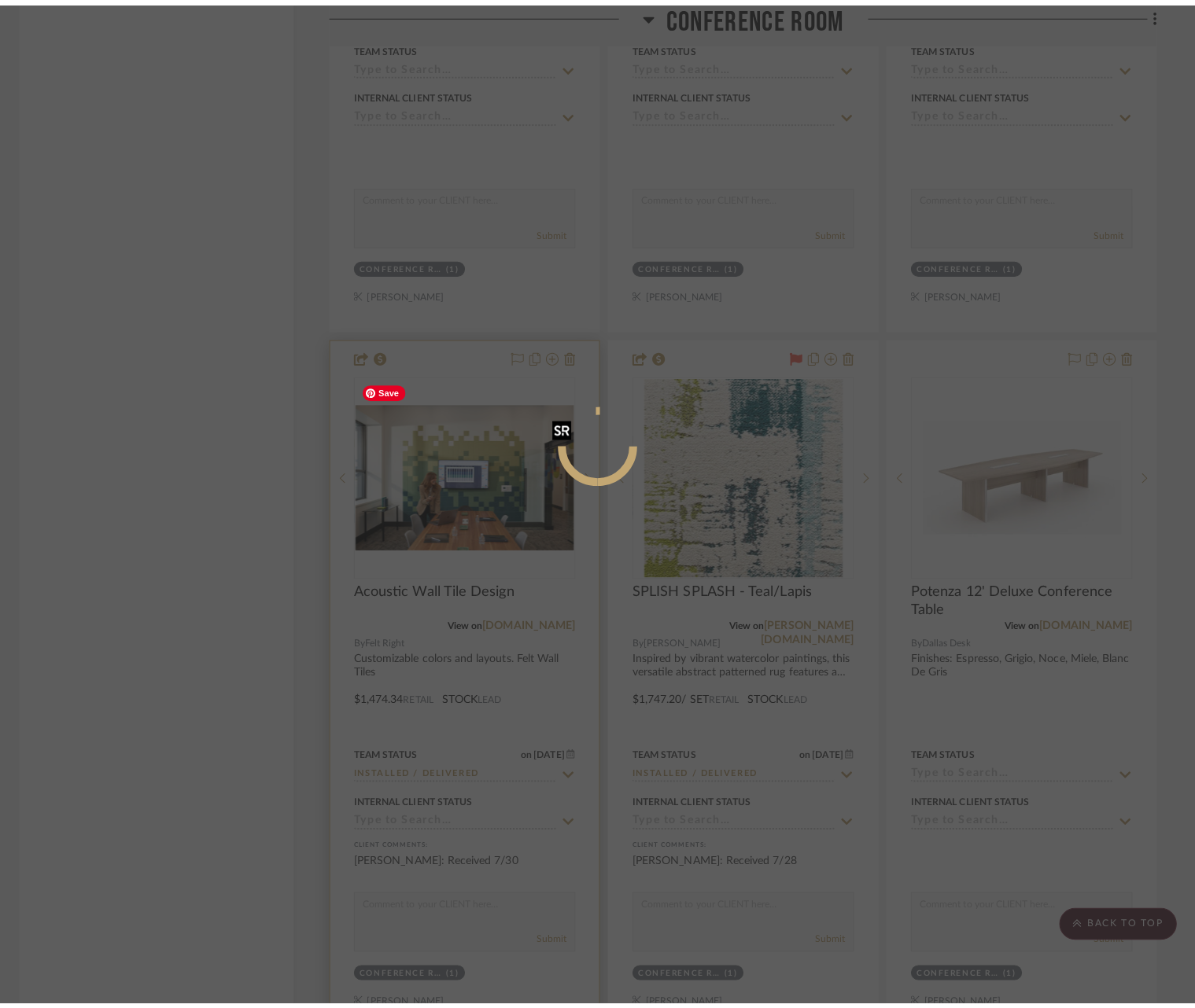
scroll to position [0, 0]
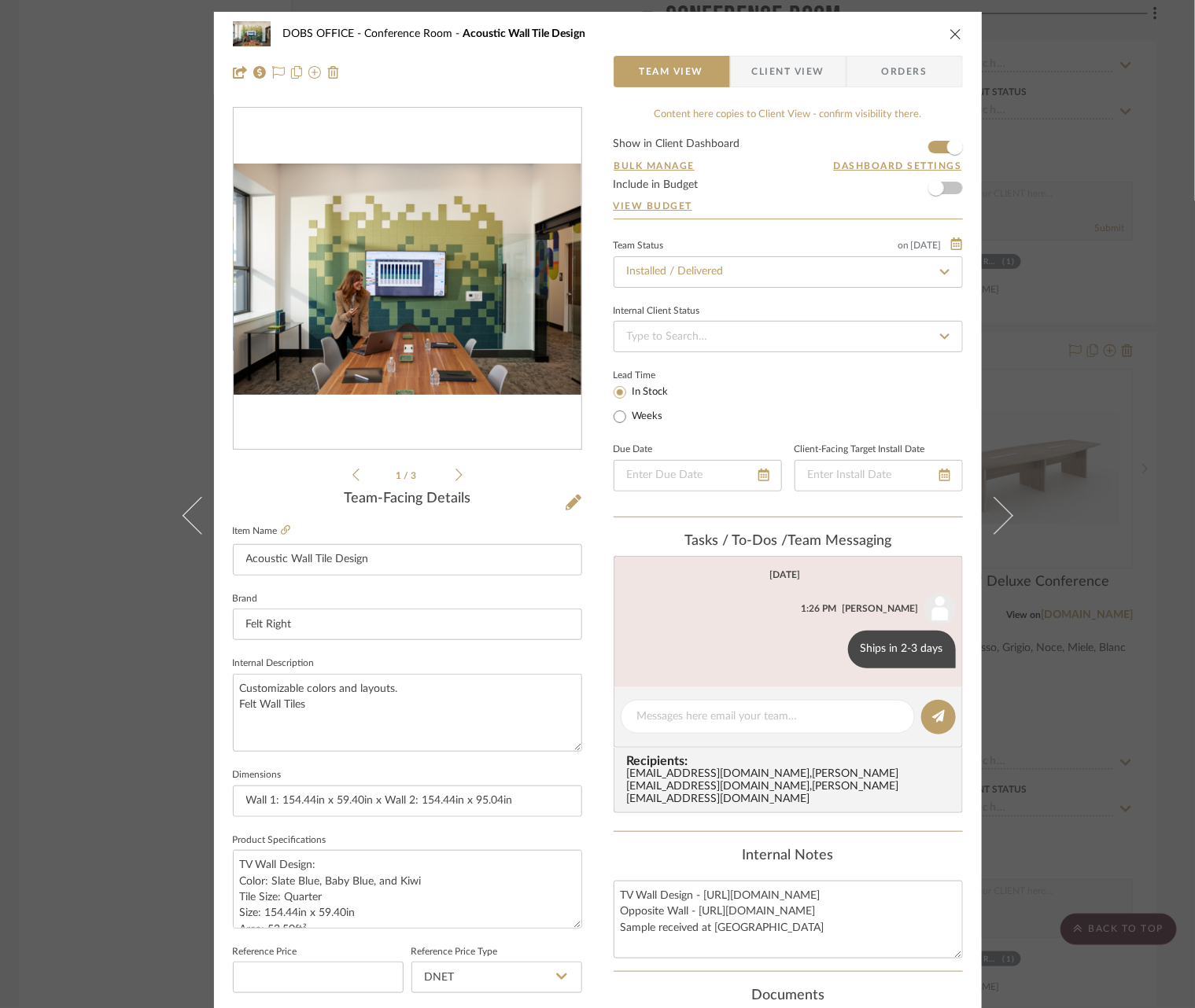
click at [792, 75] on span "Client View" at bounding box center [788, 71] width 72 height 32
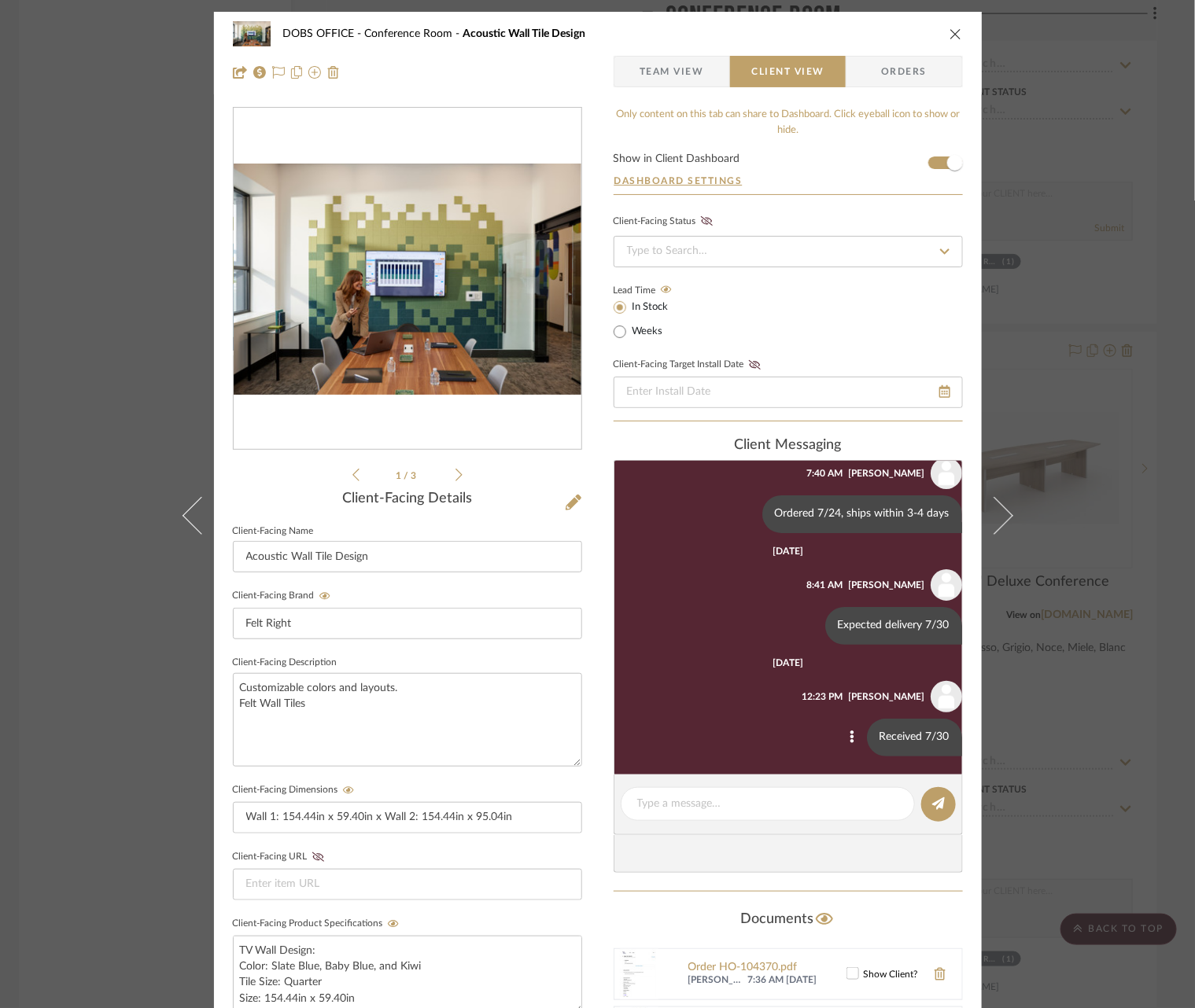
scroll to position [152, 0]
click at [739, 806] on textarea at bounding box center [768, 804] width 261 height 17
type textarea "Installed 8/5"
click at [937, 797] on icon at bounding box center [938, 803] width 12 height 12
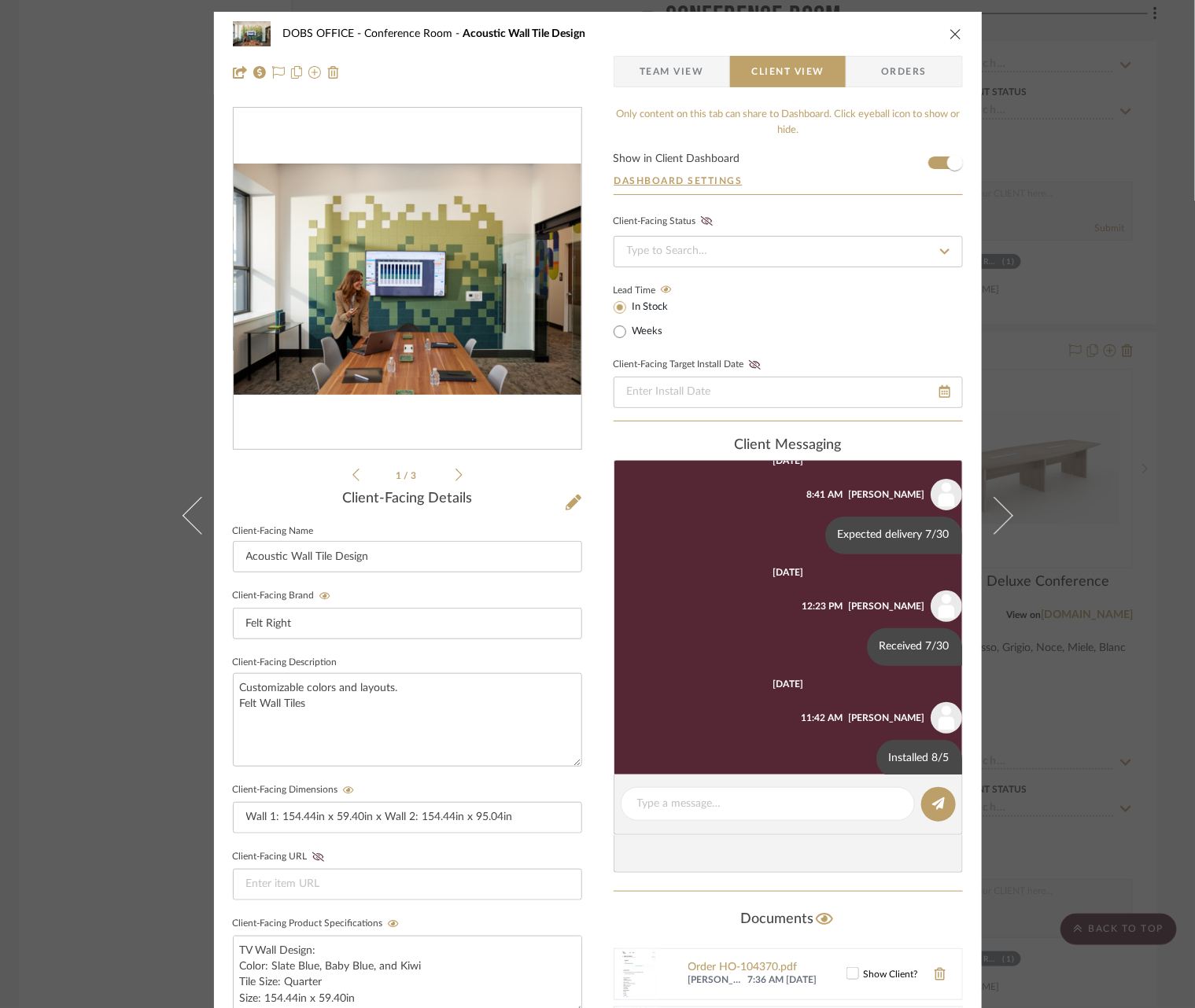
scroll to position [265, 0]
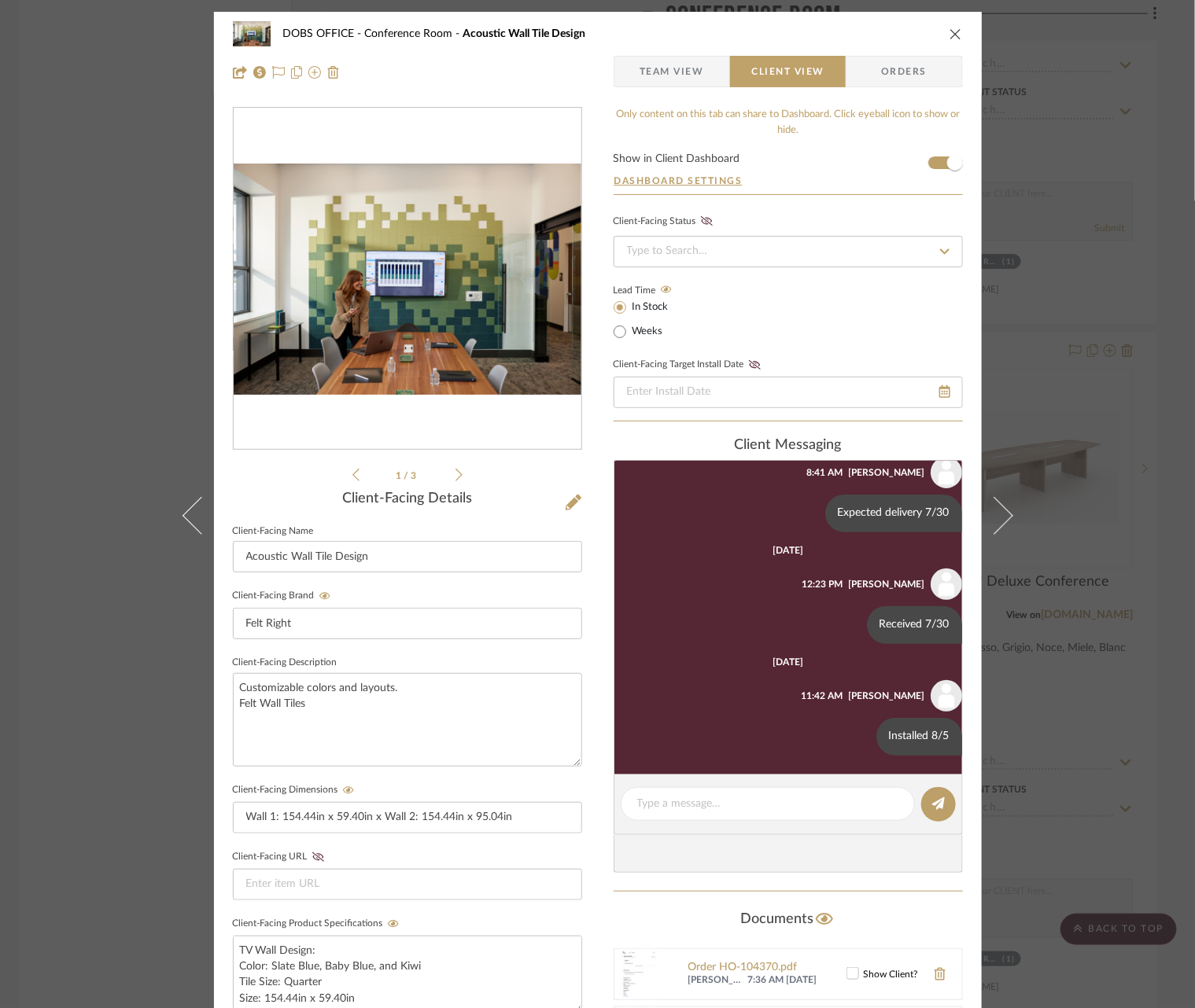
click at [1106, 573] on div "DOBS OFFICE Conference Room Acoustic Wall Tile Design Team View Client View Ord…" at bounding box center [598, 504] width 1195 height 1008
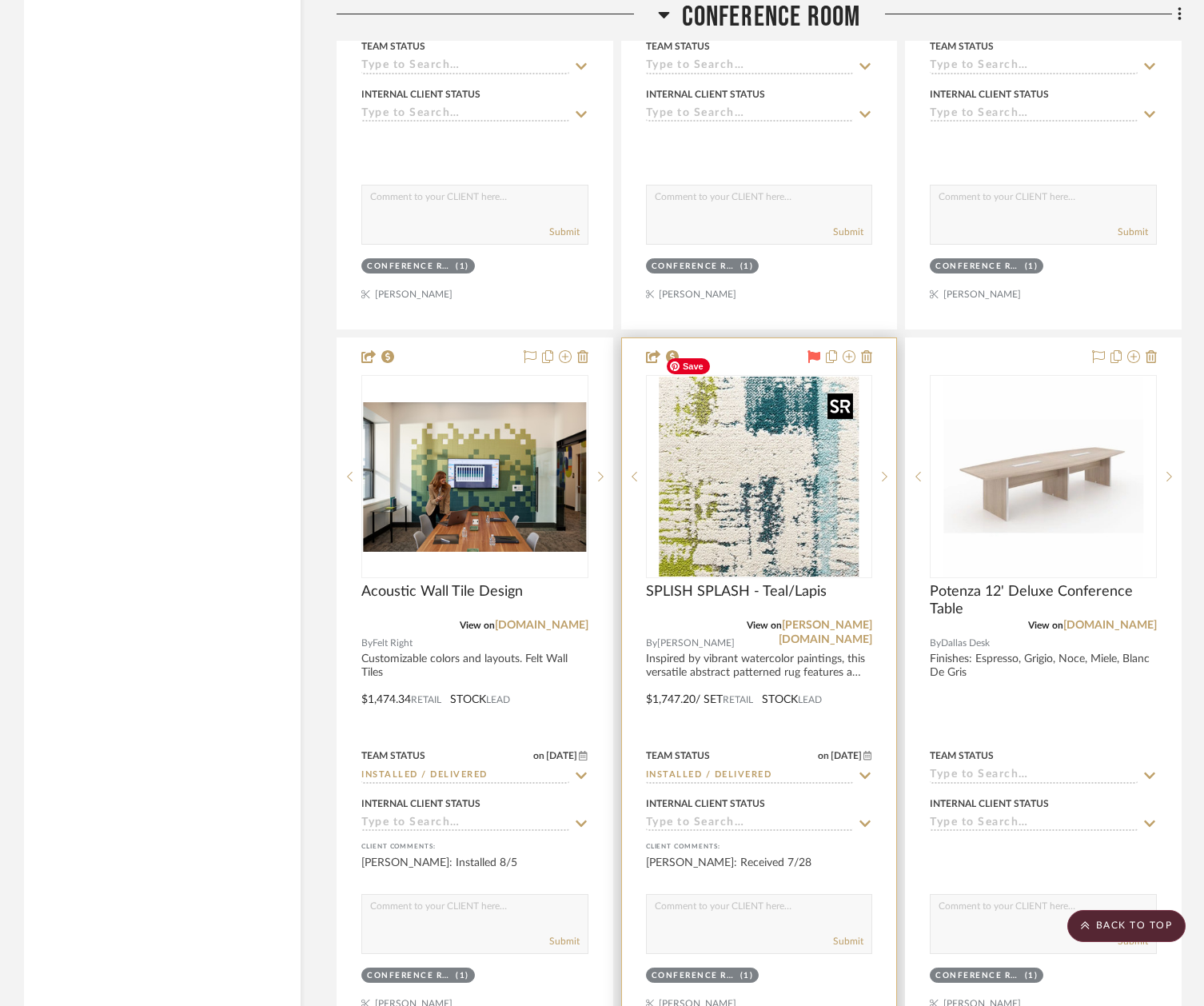
click at [716, 437] on img "0" at bounding box center [758, 476] width 200 height 200
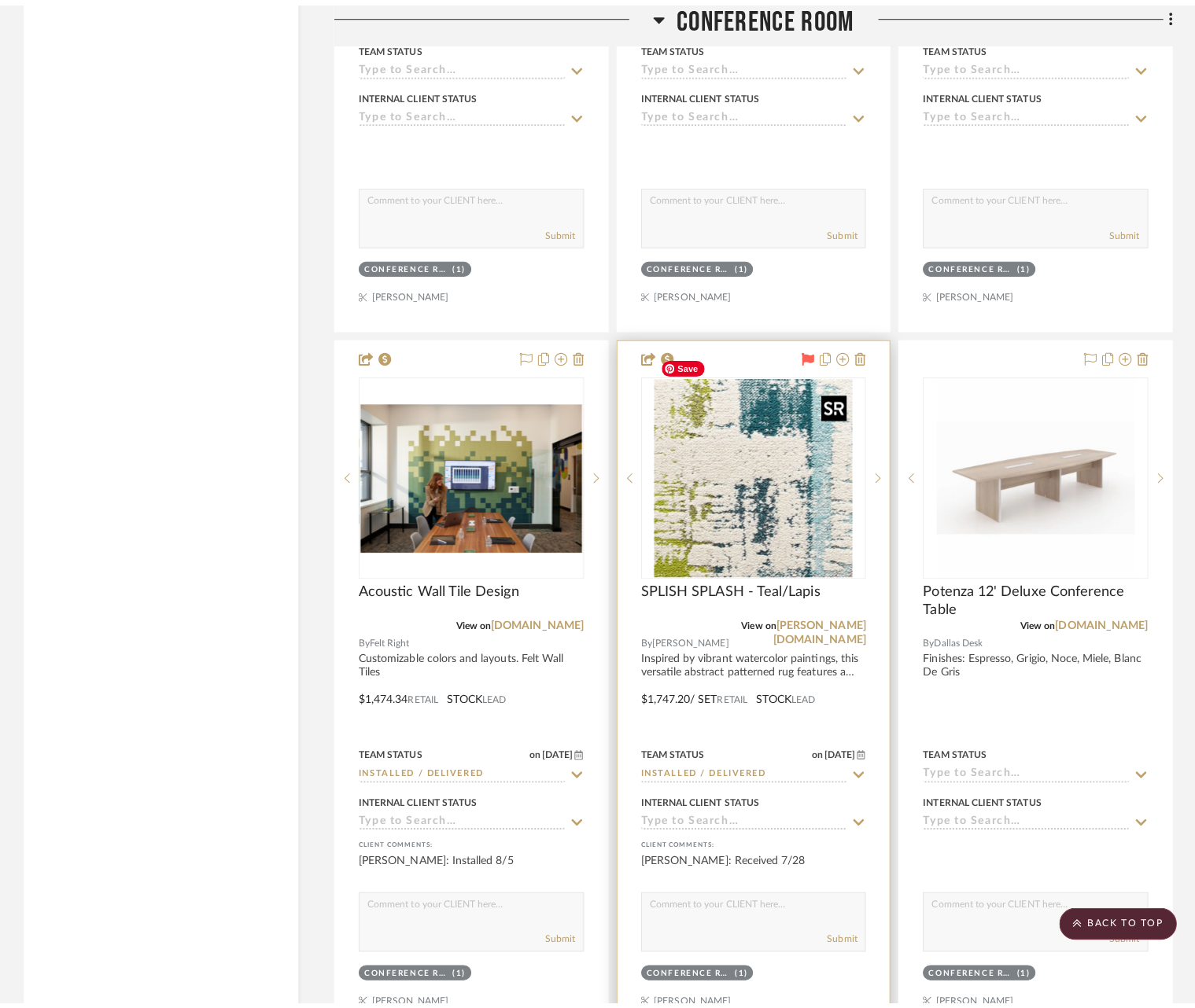
scroll to position [0, 0]
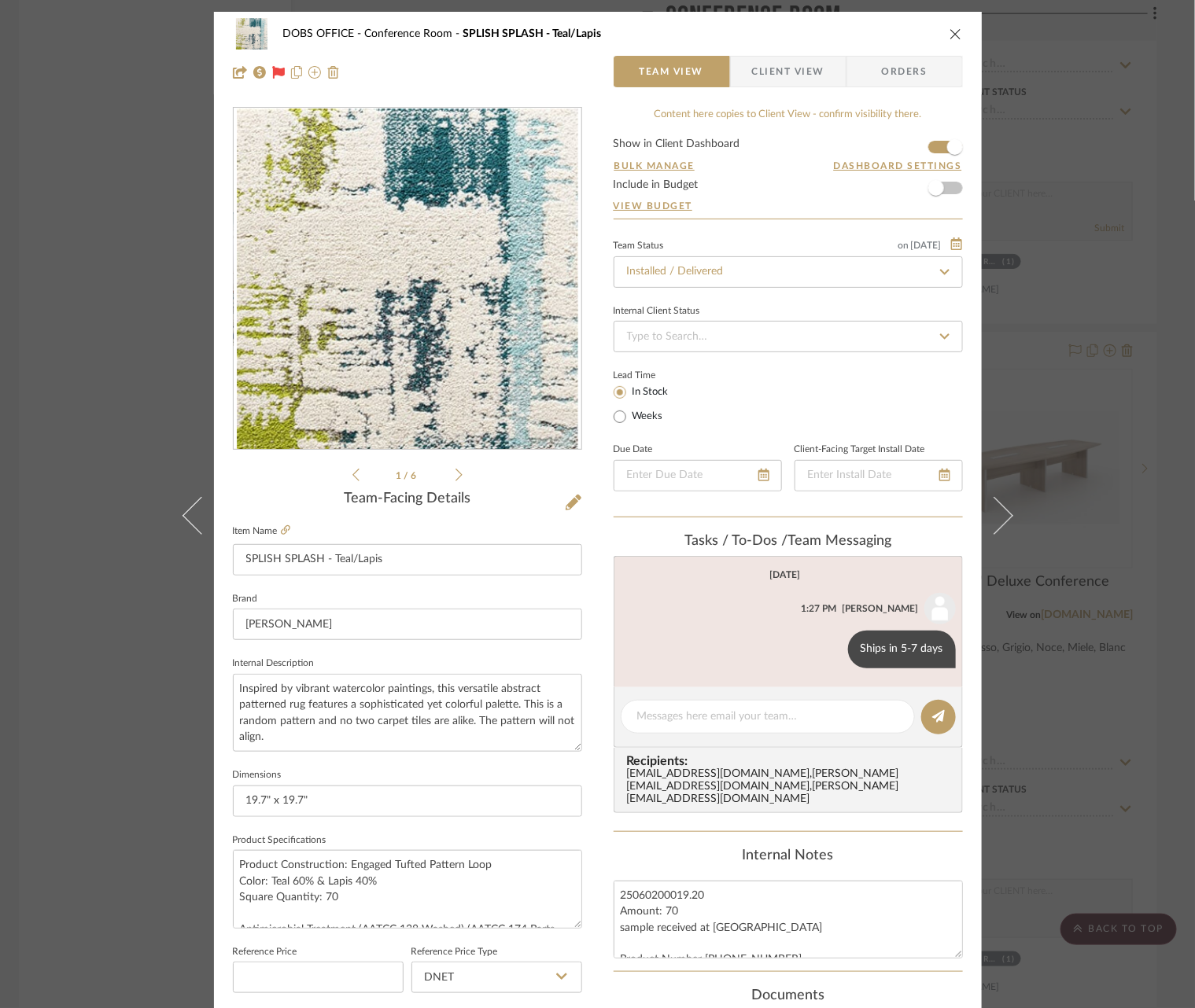
click at [804, 73] on span "Client View" at bounding box center [788, 71] width 72 height 32
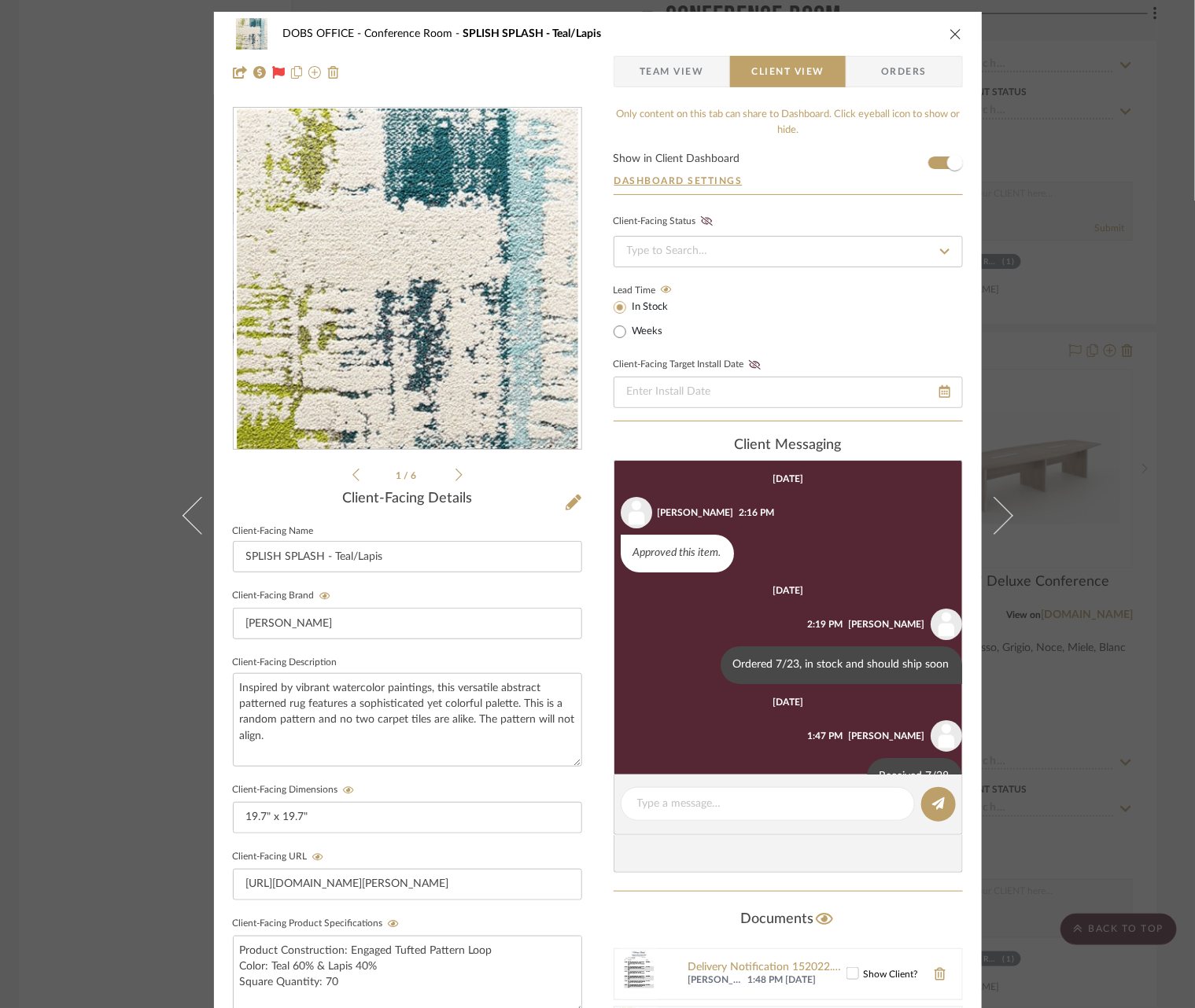
scroll to position [40, 0]
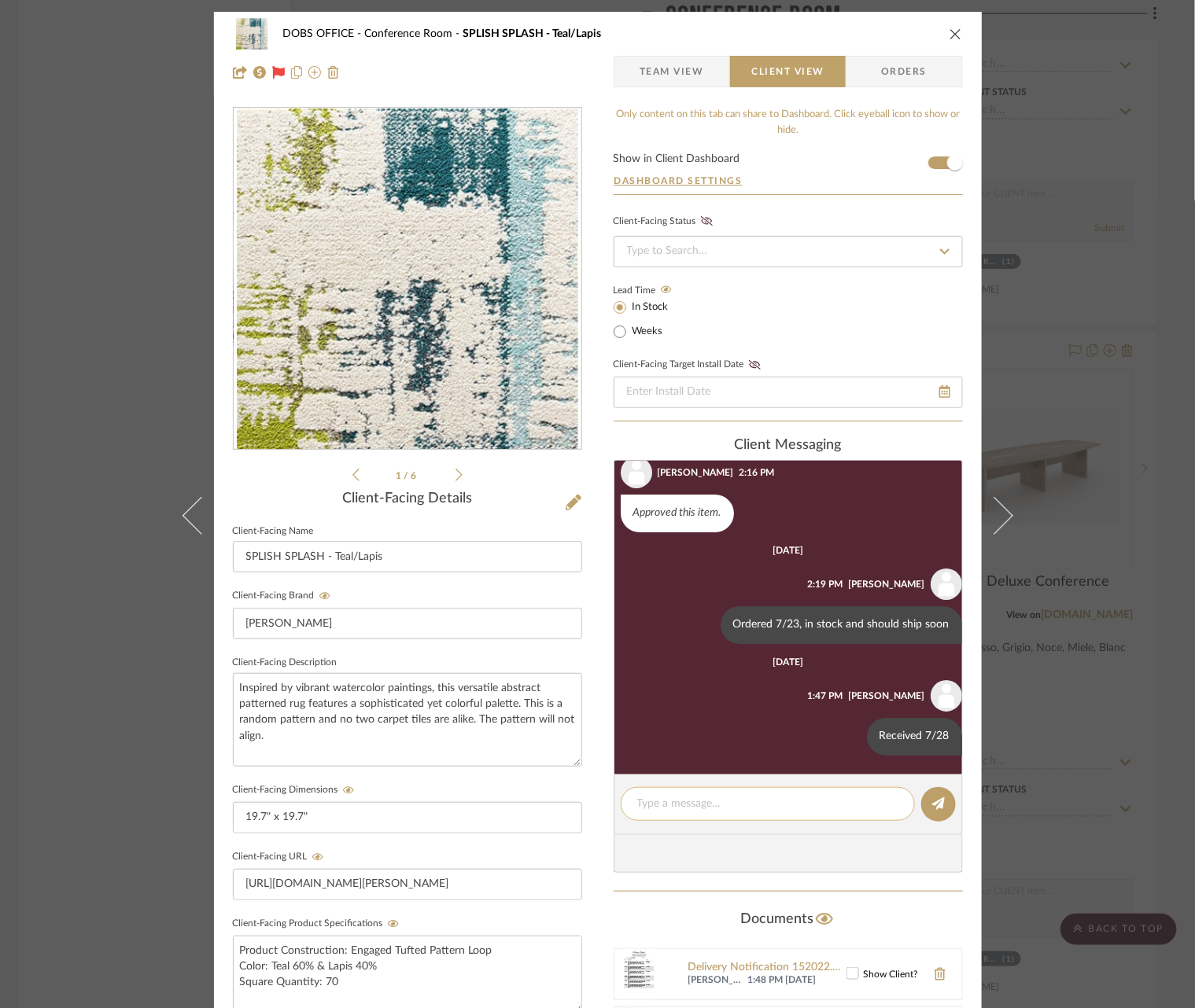
click at [724, 796] on textarea at bounding box center [768, 804] width 261 height 17
type textarea "Installed 8/5"
click at [932, 804] on icon at bounding box center [938, 803] width 12 height 12
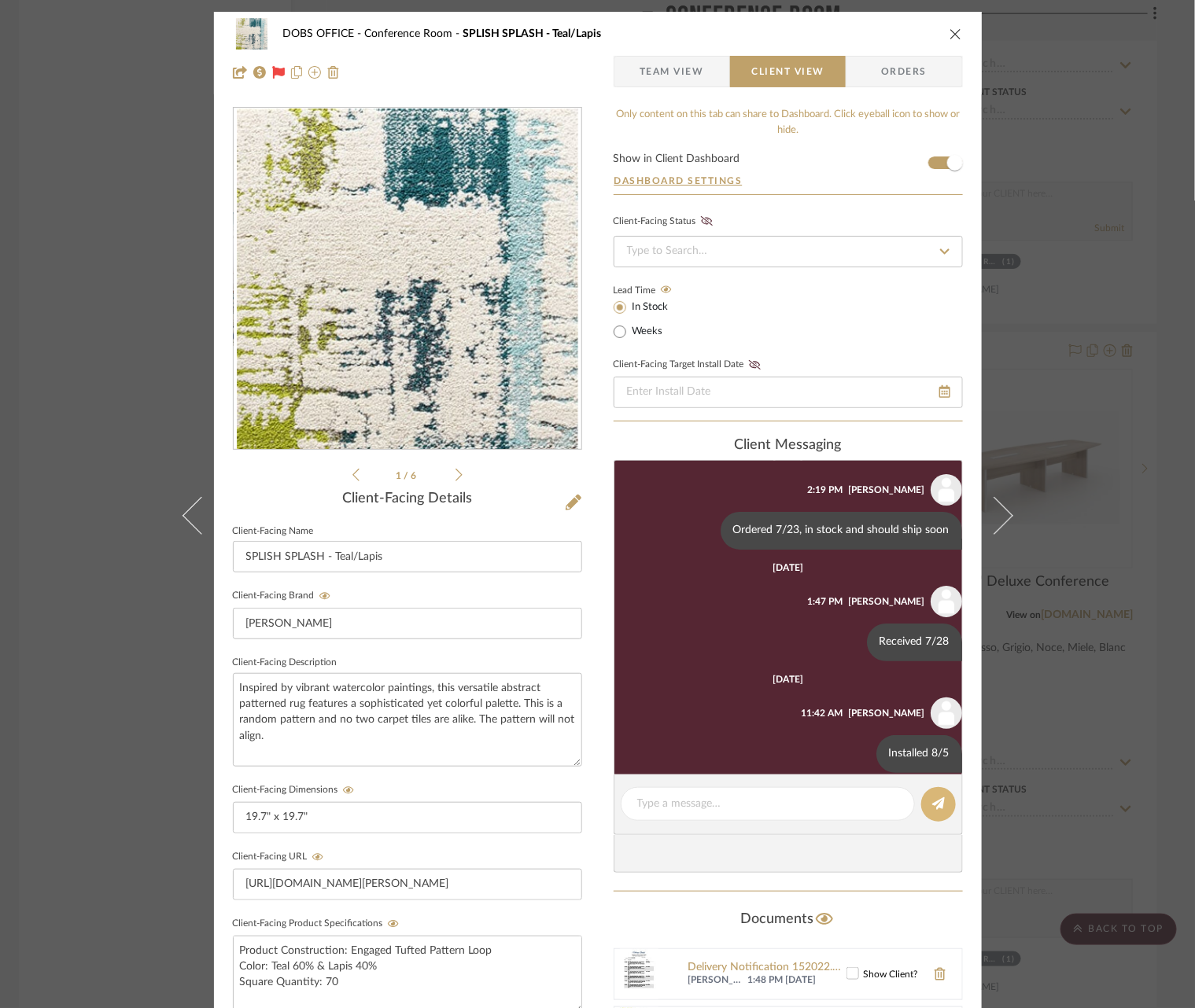
scroll to position [152, 0]
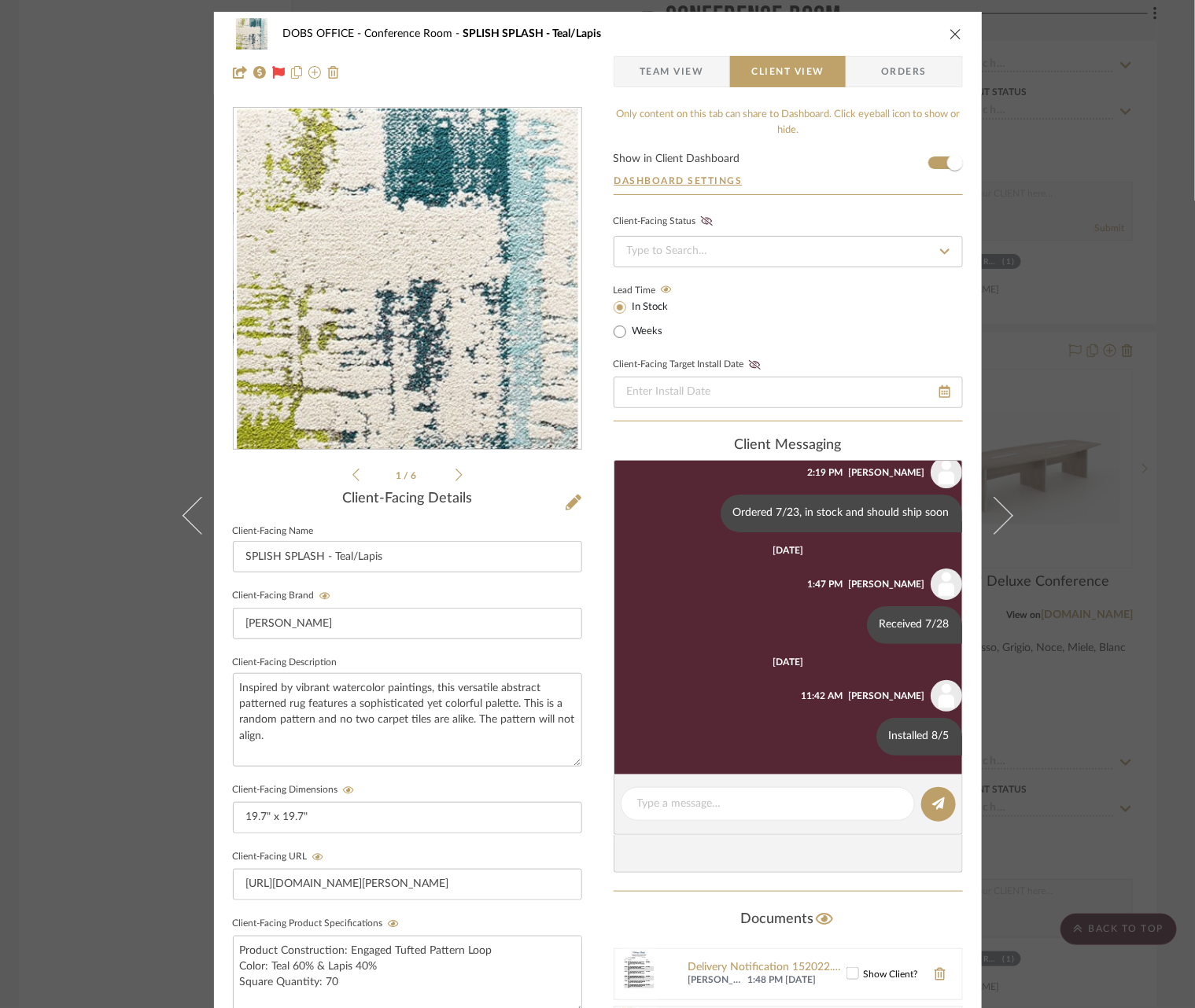
click at [1151, 521] on div "DOBS OFFICE Conference Room SPLISH SPLASH - Teal/Lapis Team View Client View Or…" at bounding box center [598, 504] width 1195 height 1008
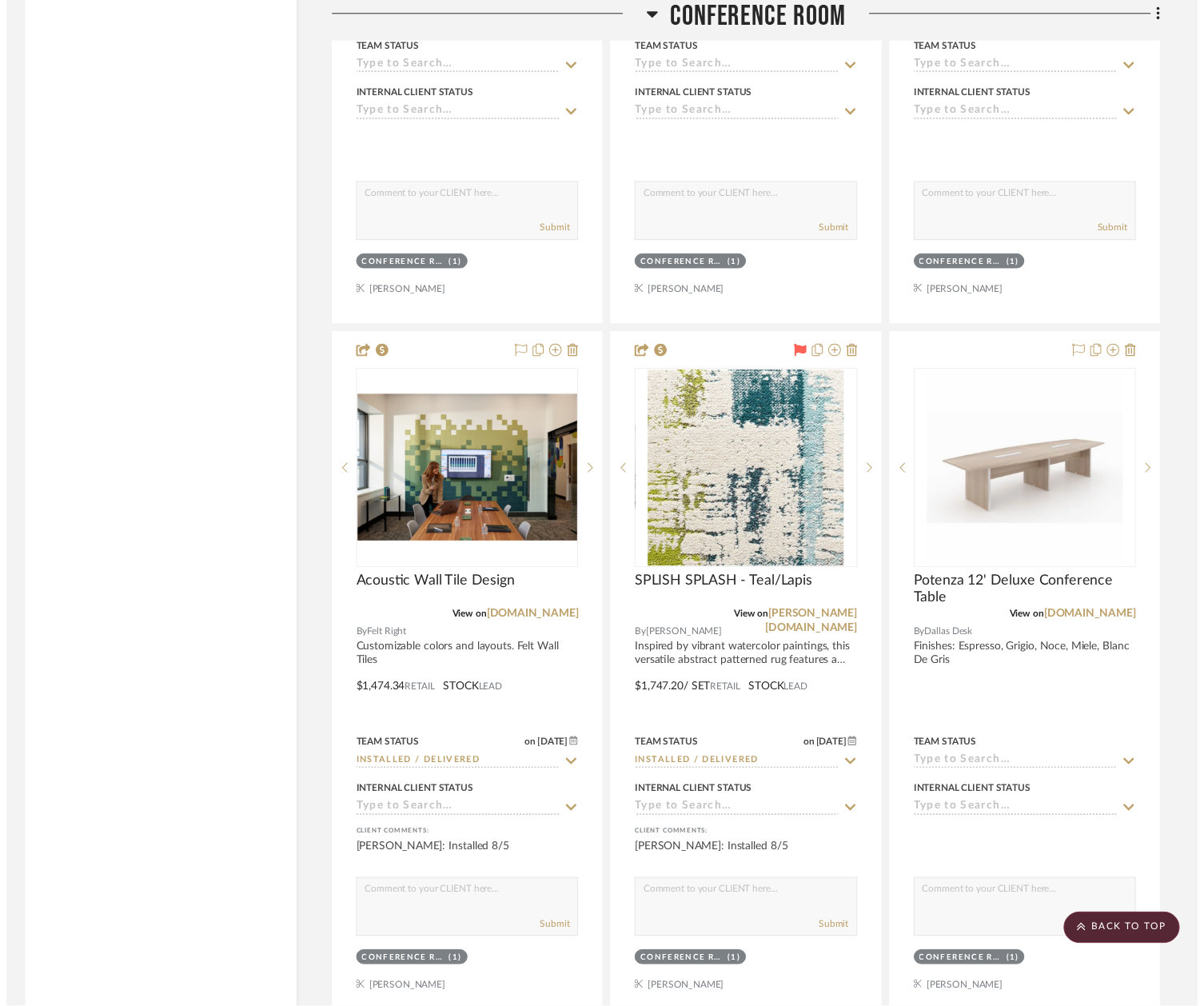
scroll to position [7414, 5]
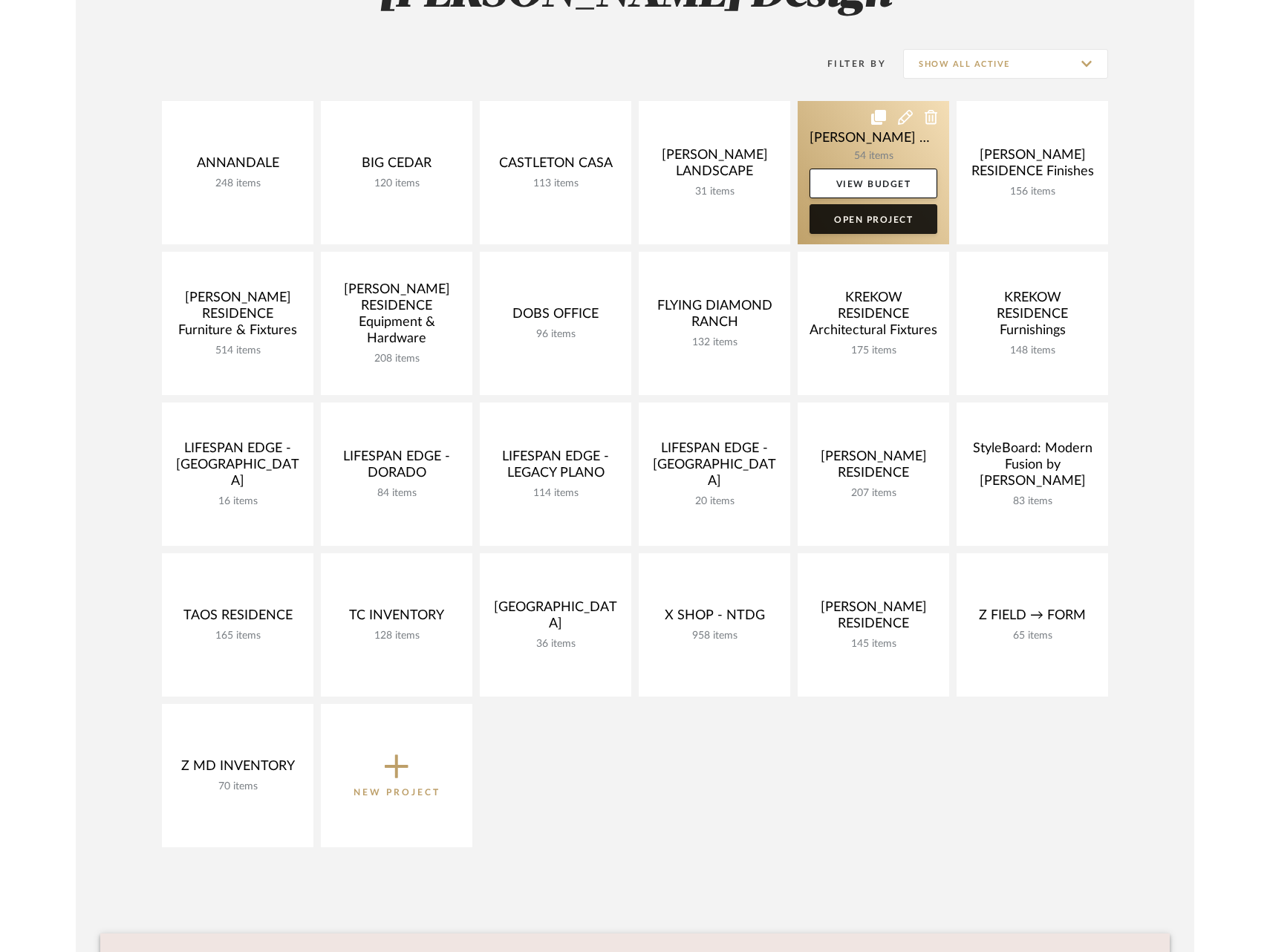
scroll to position [270, 0]
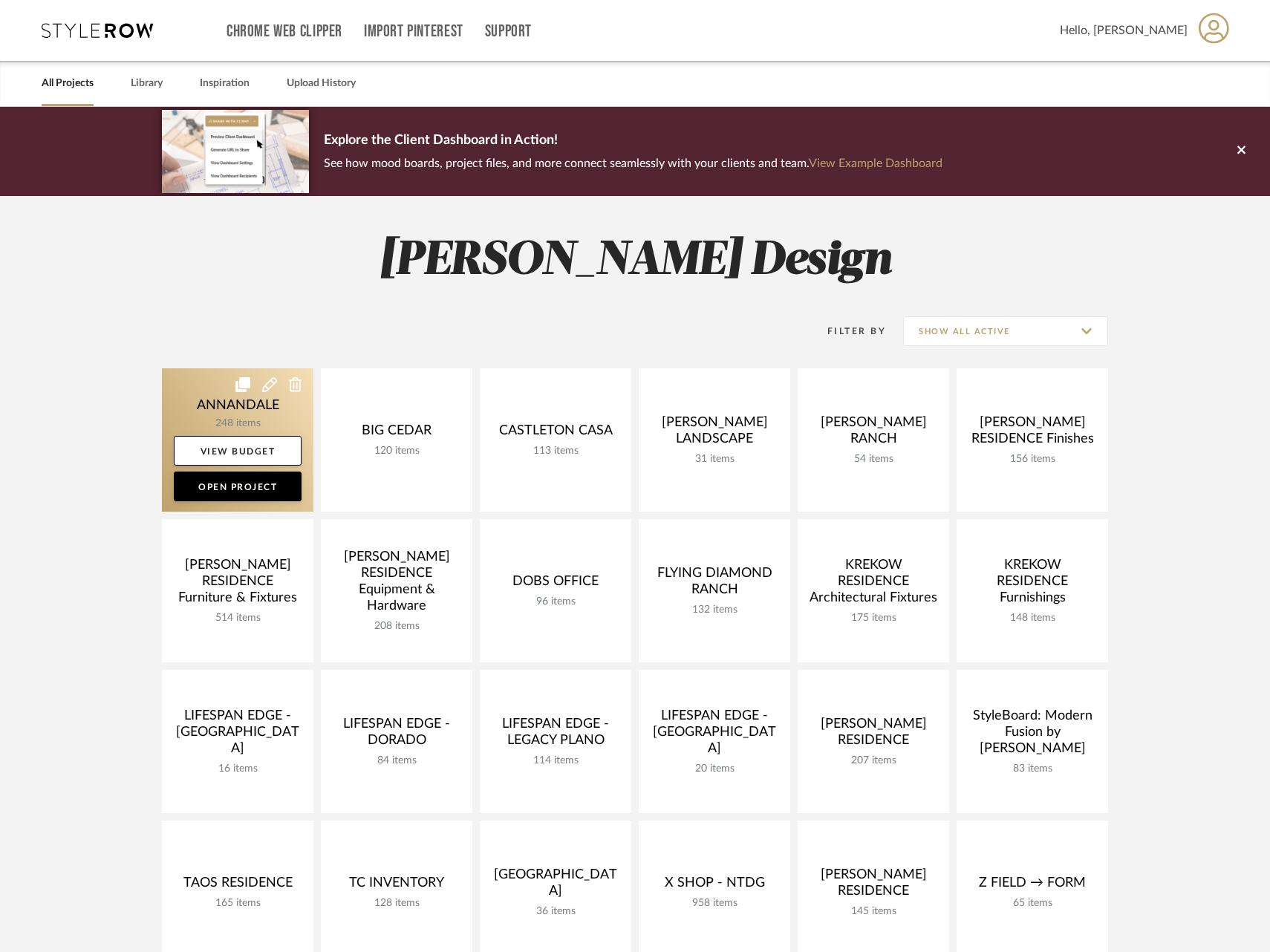
click at [220, 403] on link at bounding box center [237, 440] width 151 height 143
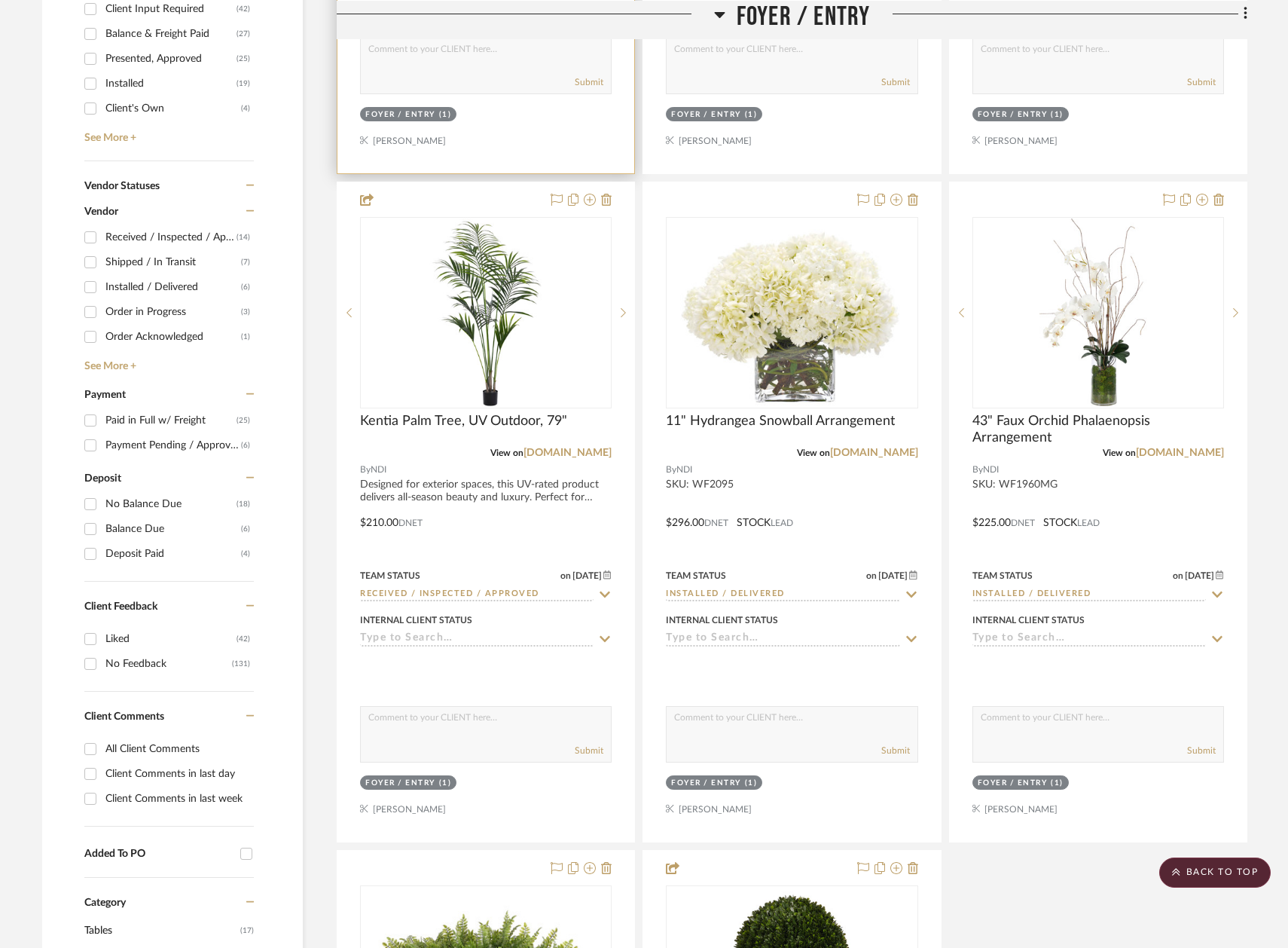
scroll to position [855, 0]
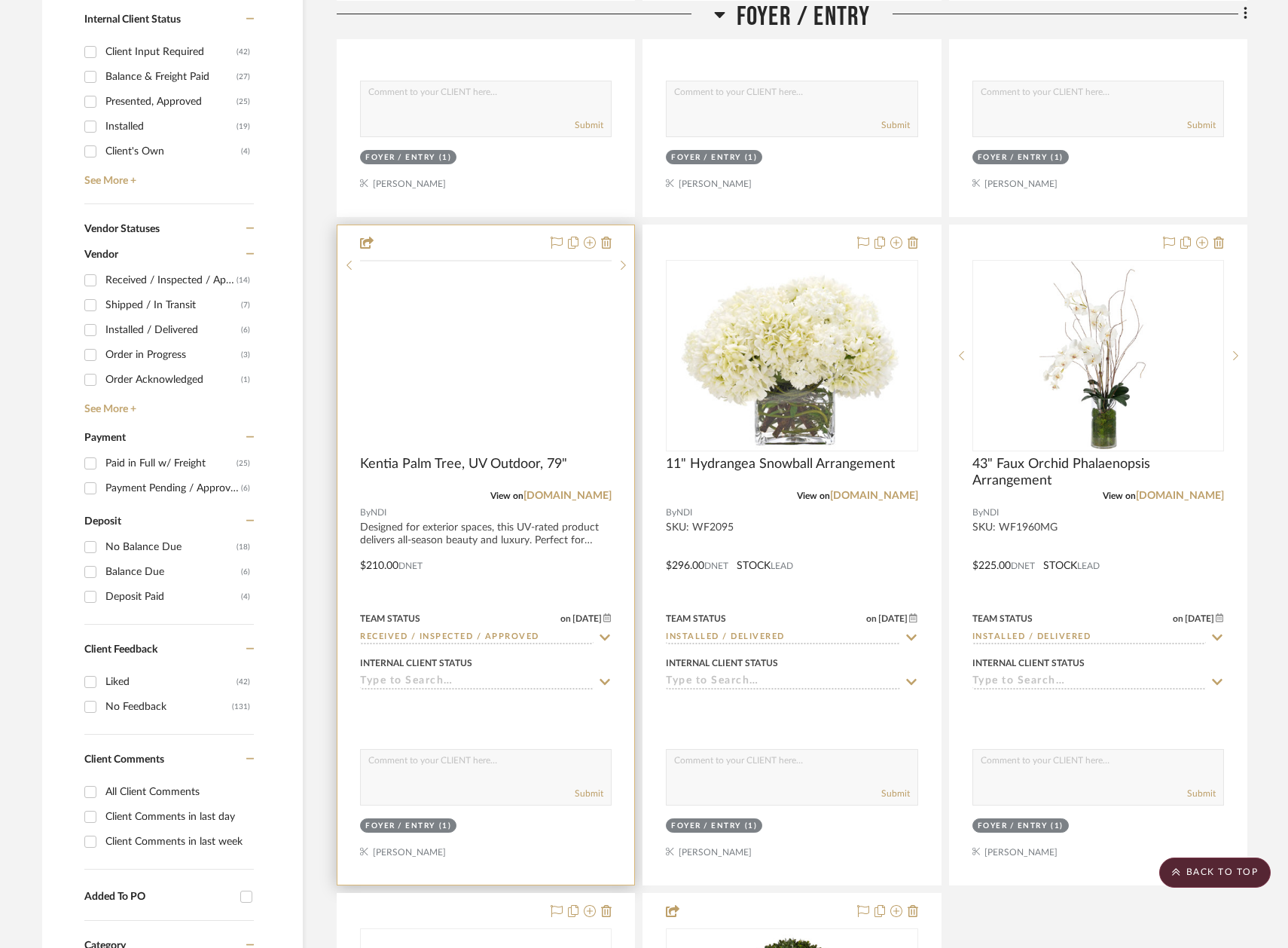
click at [0, 0] on img at bounding box center [0, 0] width 0 height 0
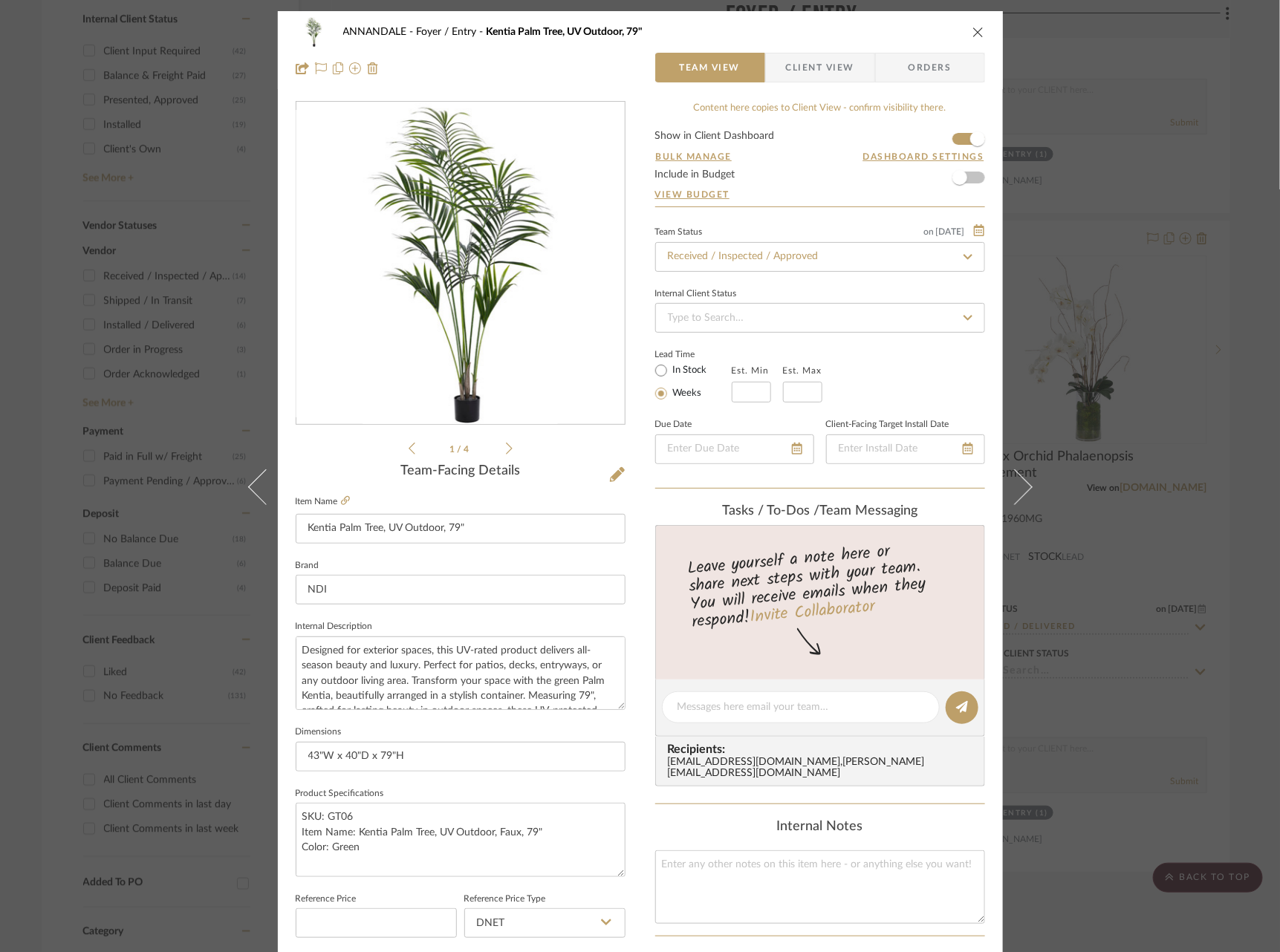
scroll to position [425, 0]
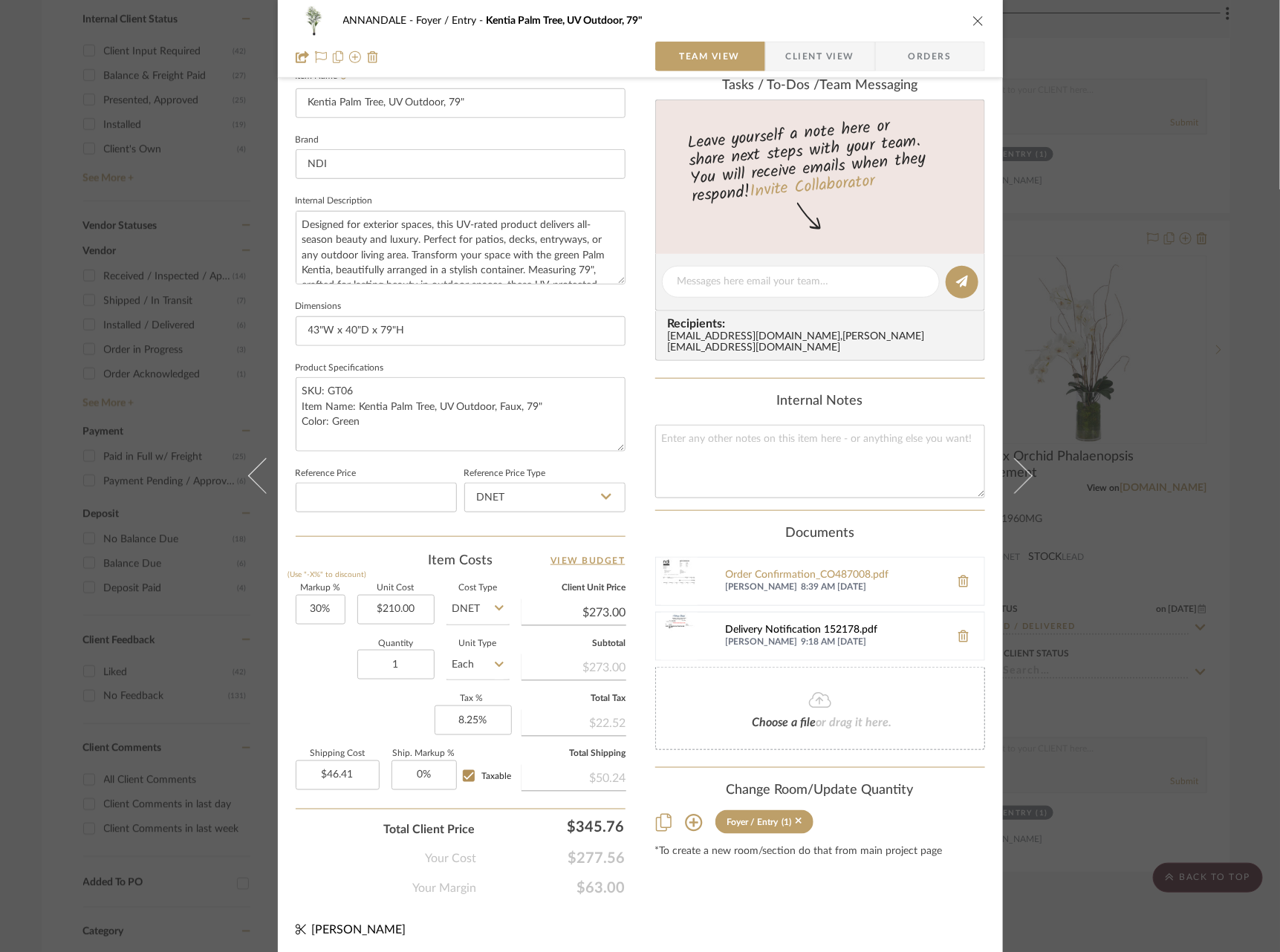
click at [813, 624] on div "Delivery Notification 152178.pdf" at bounding box center [834, 630] width 217 height 12
click at [1198, 382] on div "ANNANDALE Foyer / Entry Kentia Palm Tree, UV Outdoor, 79" Team View Client View…" at bounding box center [640, 476] width 1280 height 952
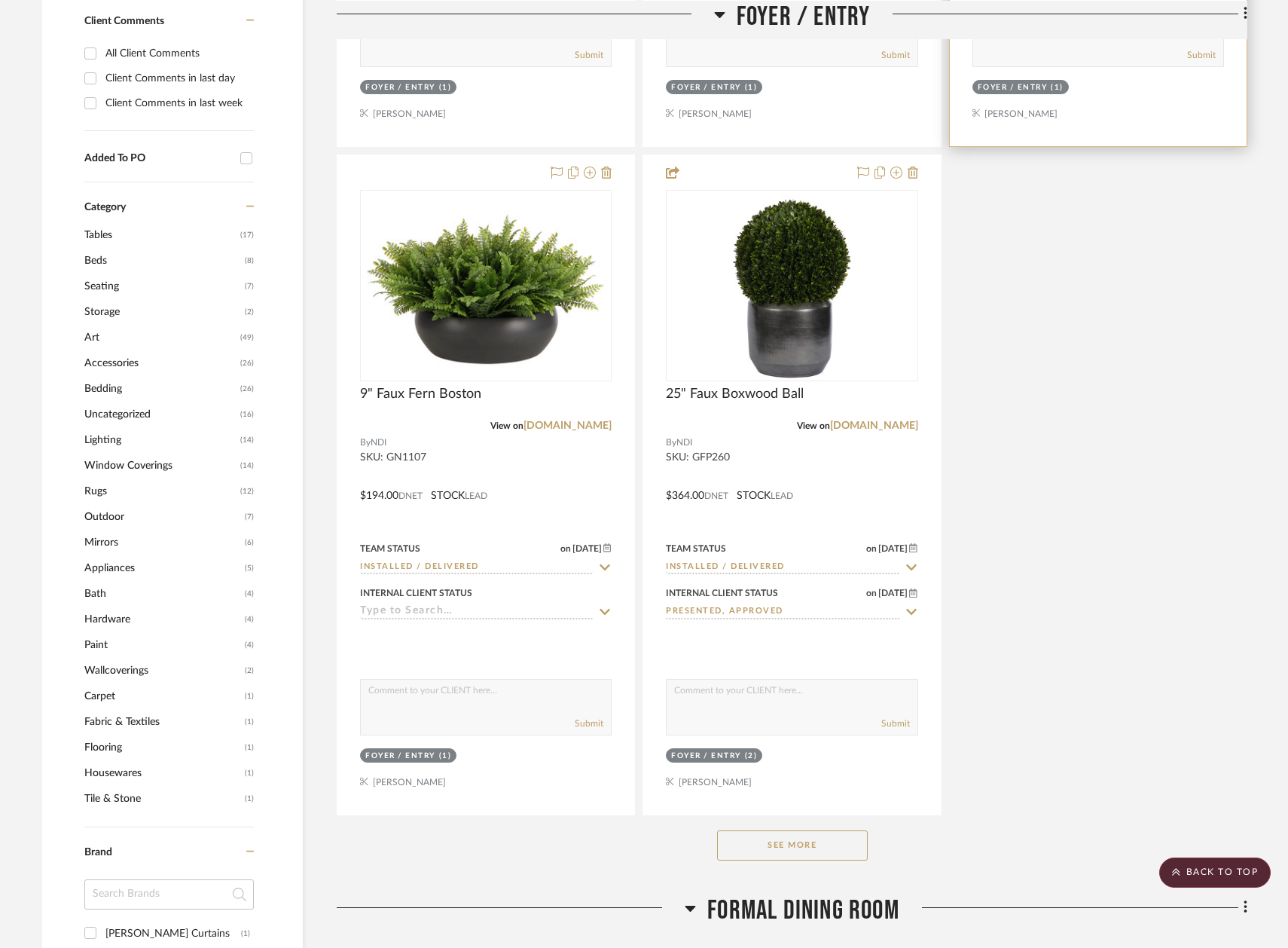
scroll to position [1596, 0]
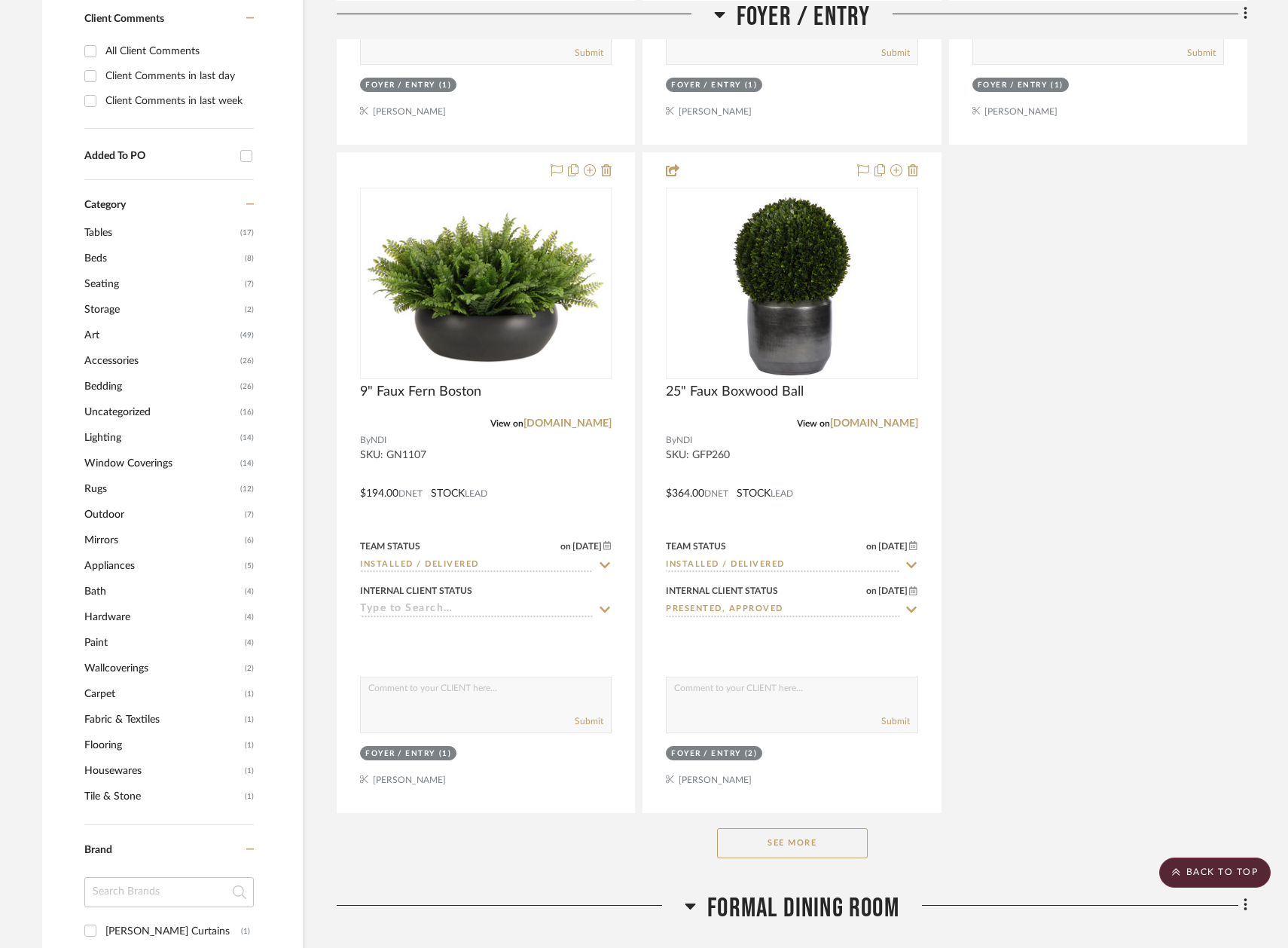
click at [822, 850] on div "See More" at bounding box center [792, 843] width 911 height 60
click at [822, 828] on button "See More" at bounding box center [792, 843] width 151 height 30
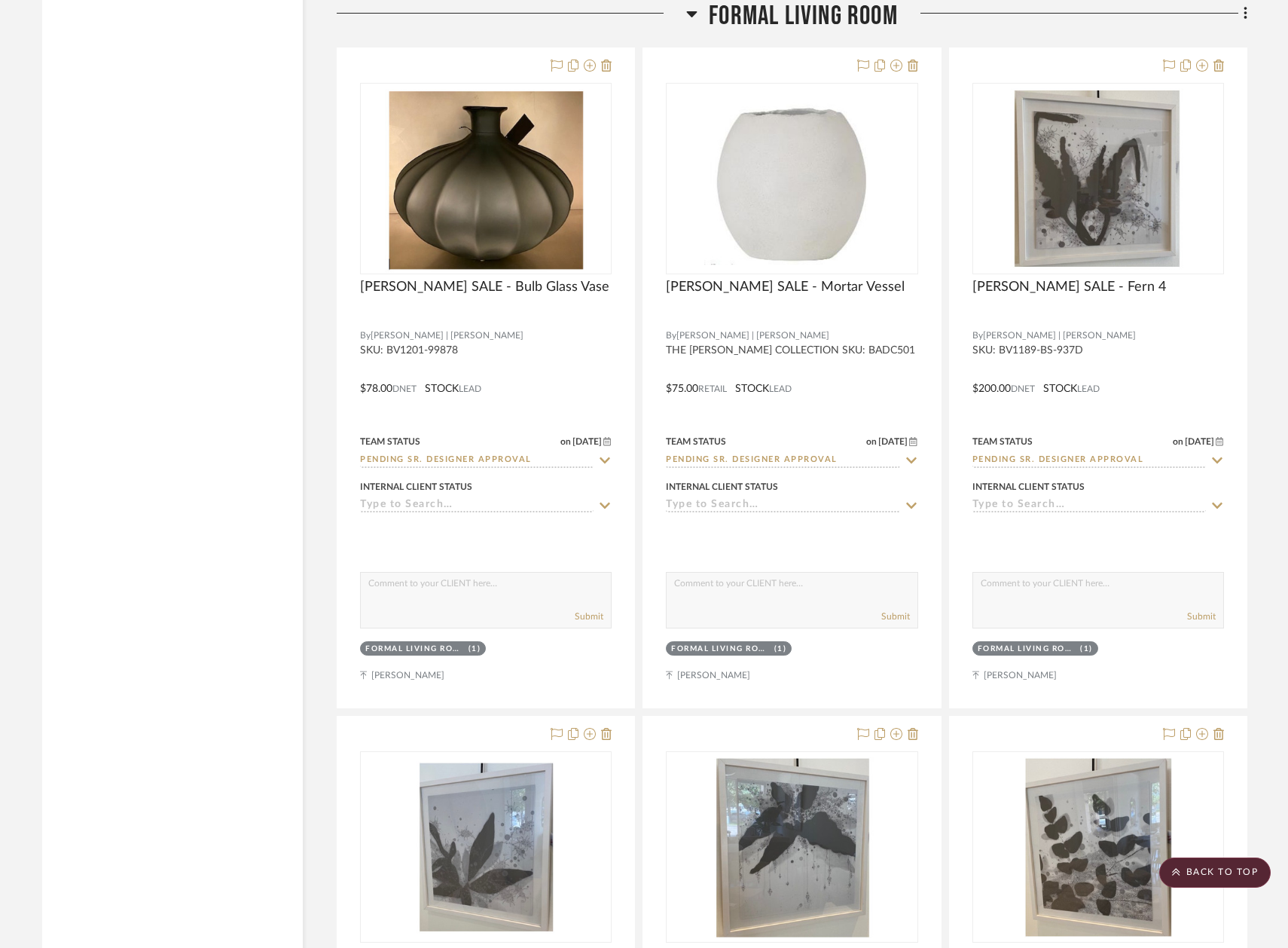
scroll to position [6653, 0]
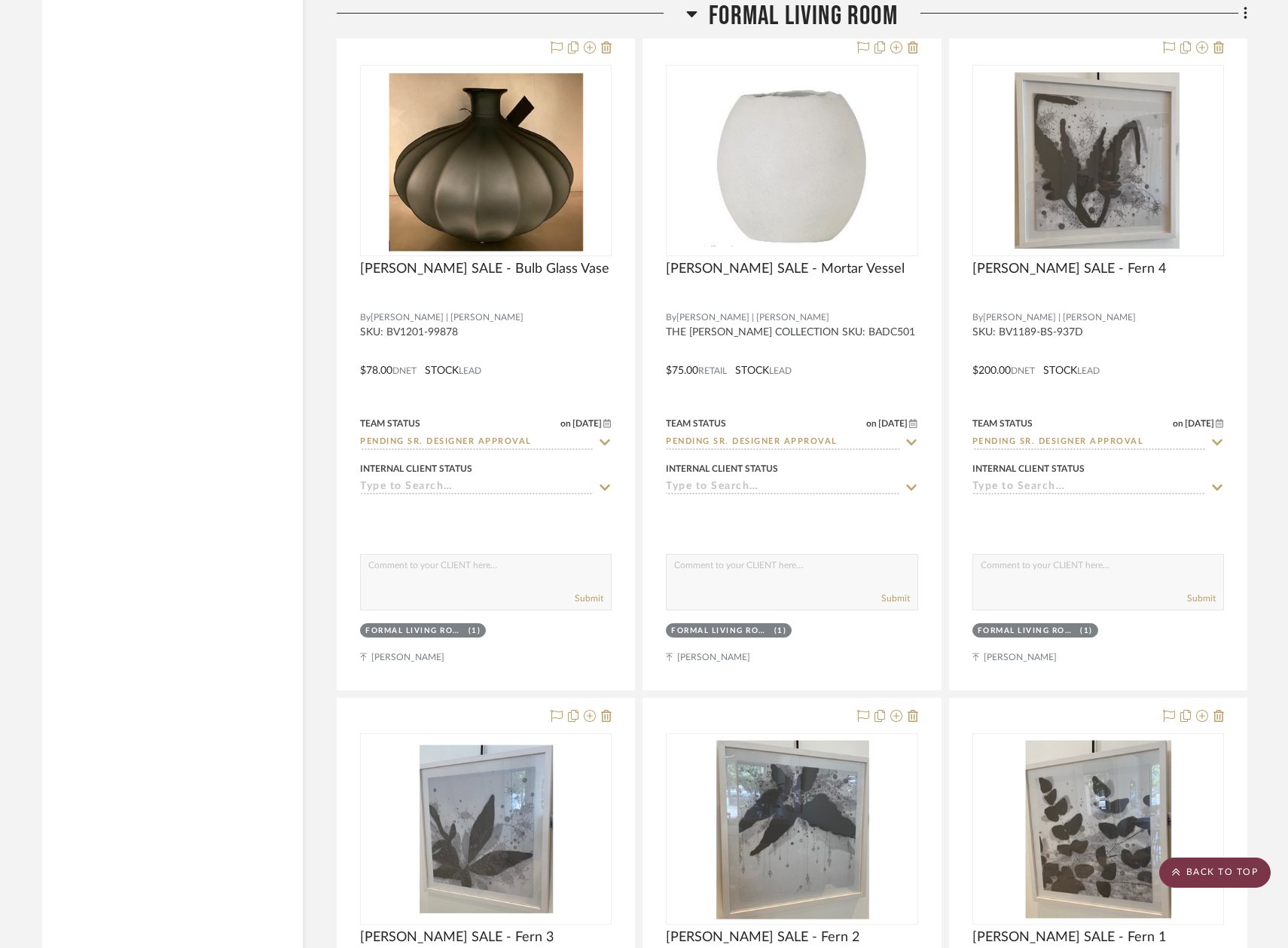
click at [1218, 867] on scroll-to-top-button "BACK TO TOP" at bounding box center [1215, 873] width 111 height 30
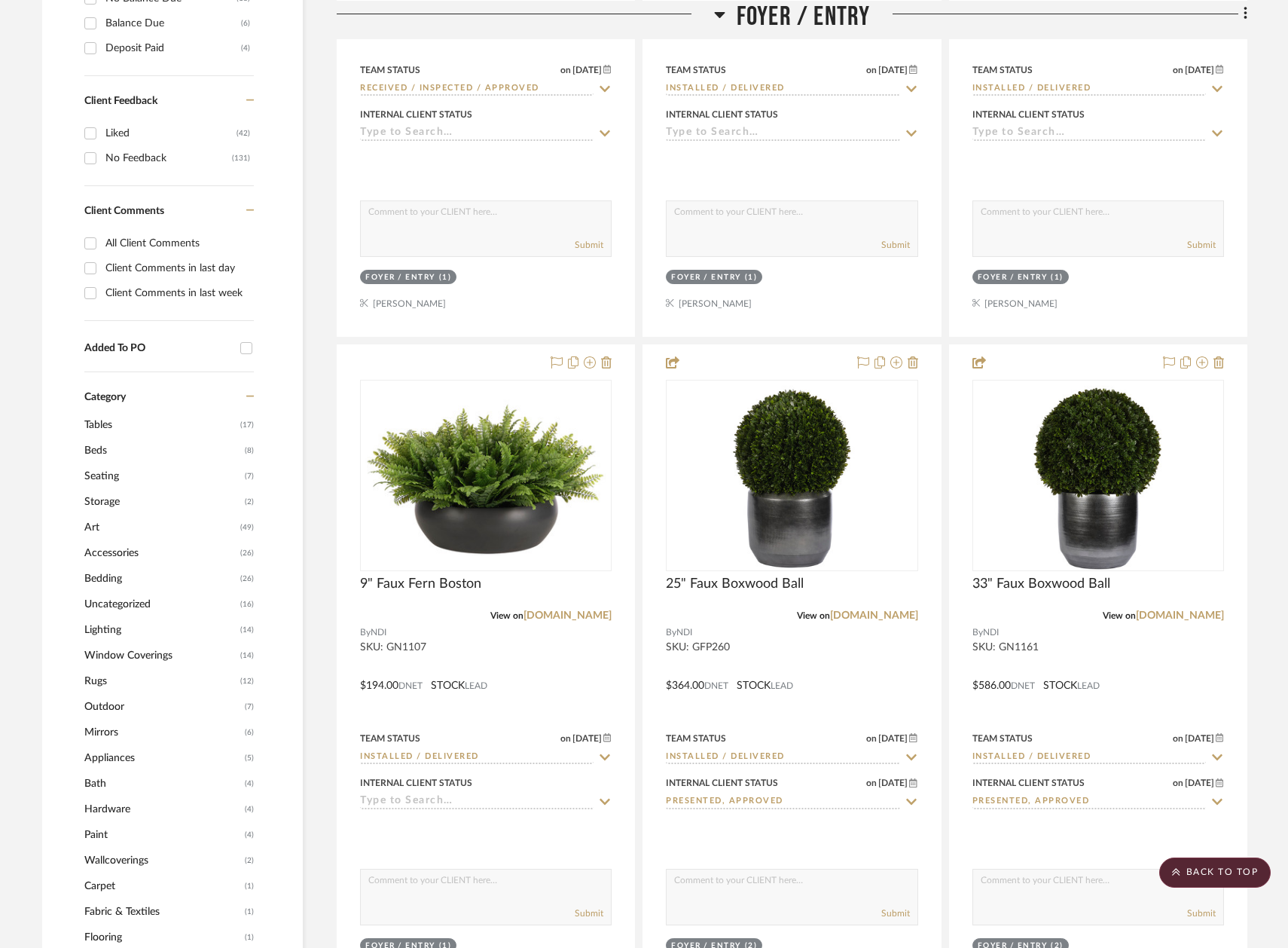
scroll to position [1581, 0]
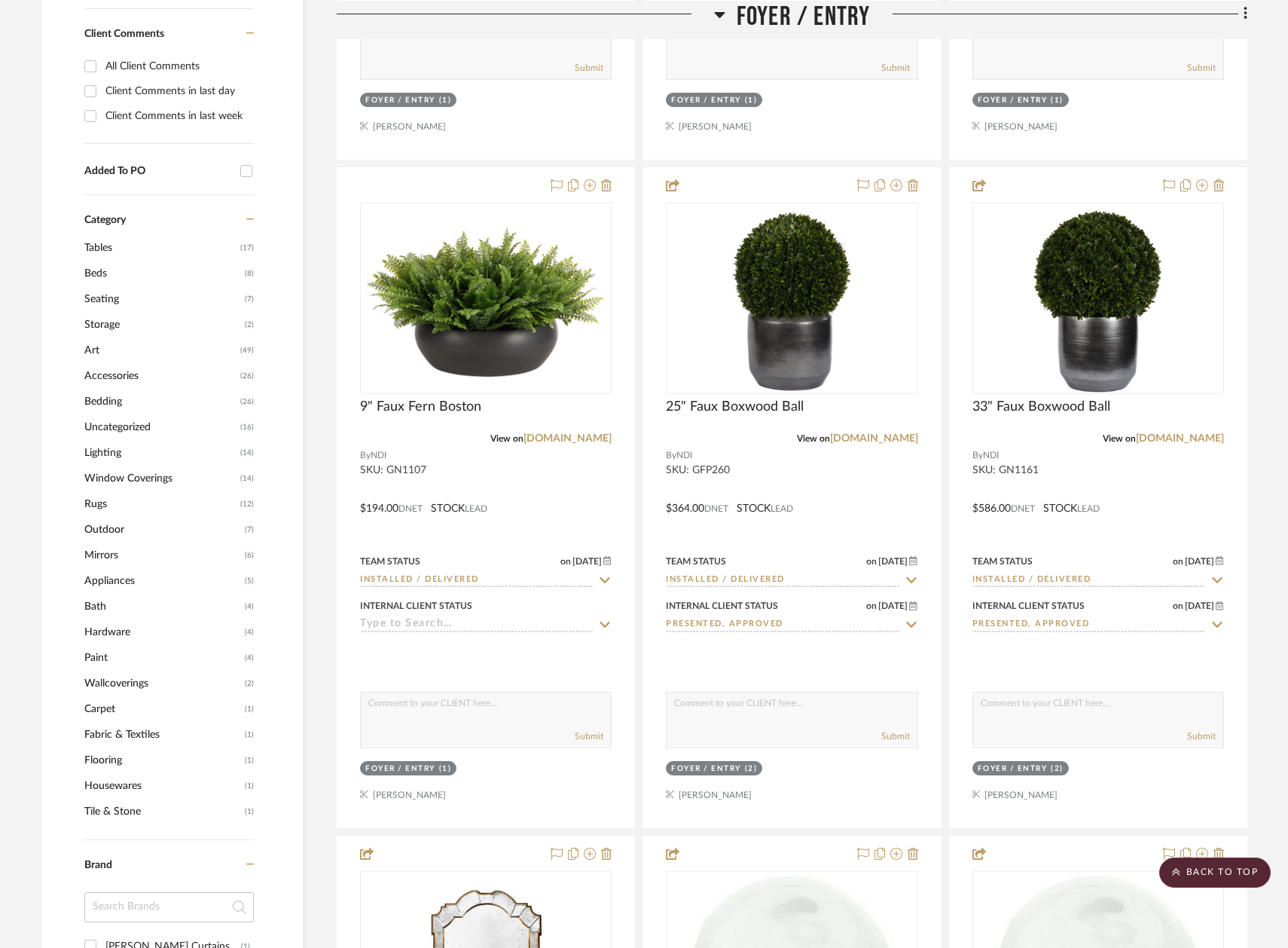
click at [114, 450] on span "Lighting" at bounding box center [160, 453] width 152 height 25
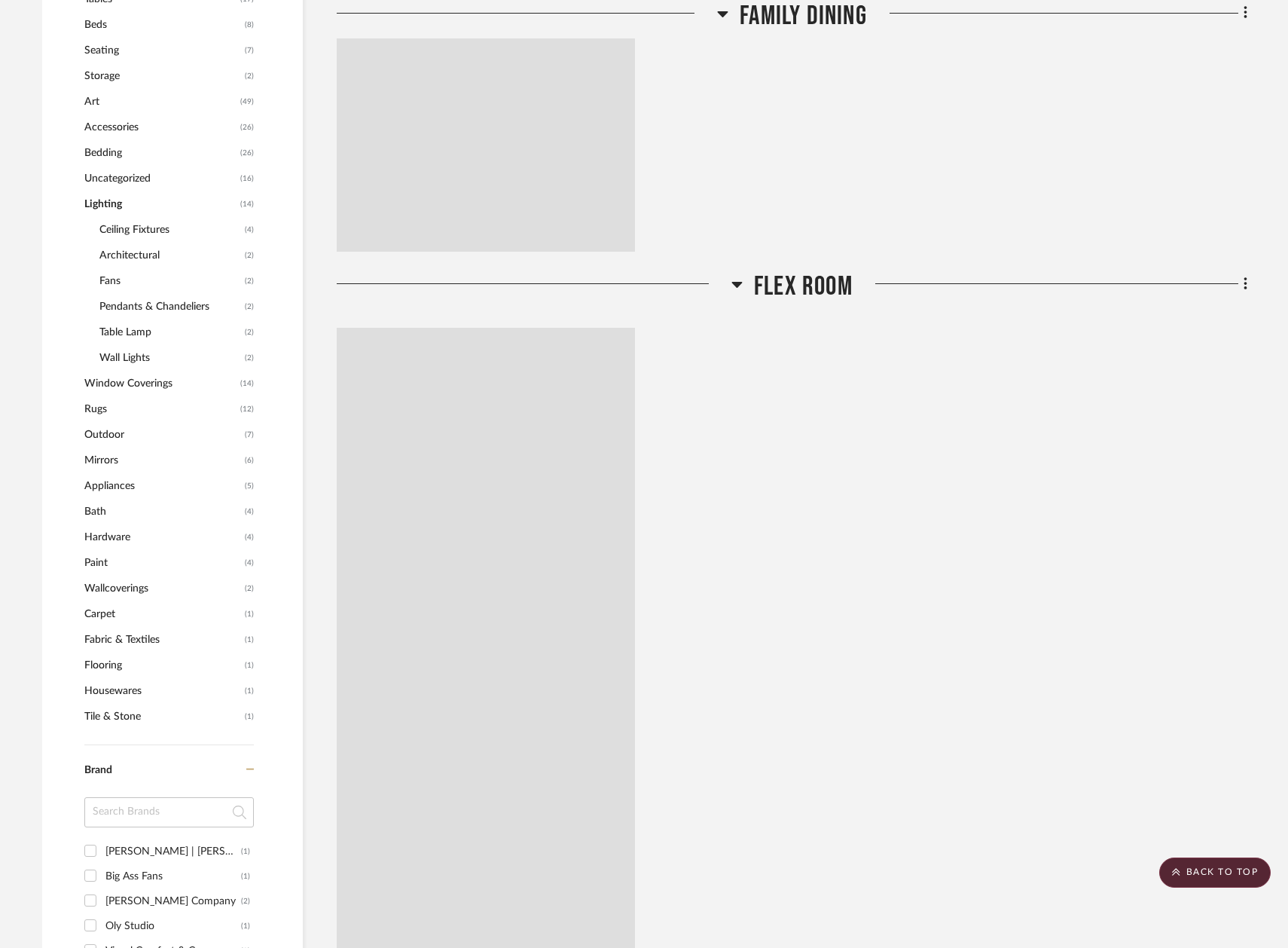
scroll to position [1332, 0]
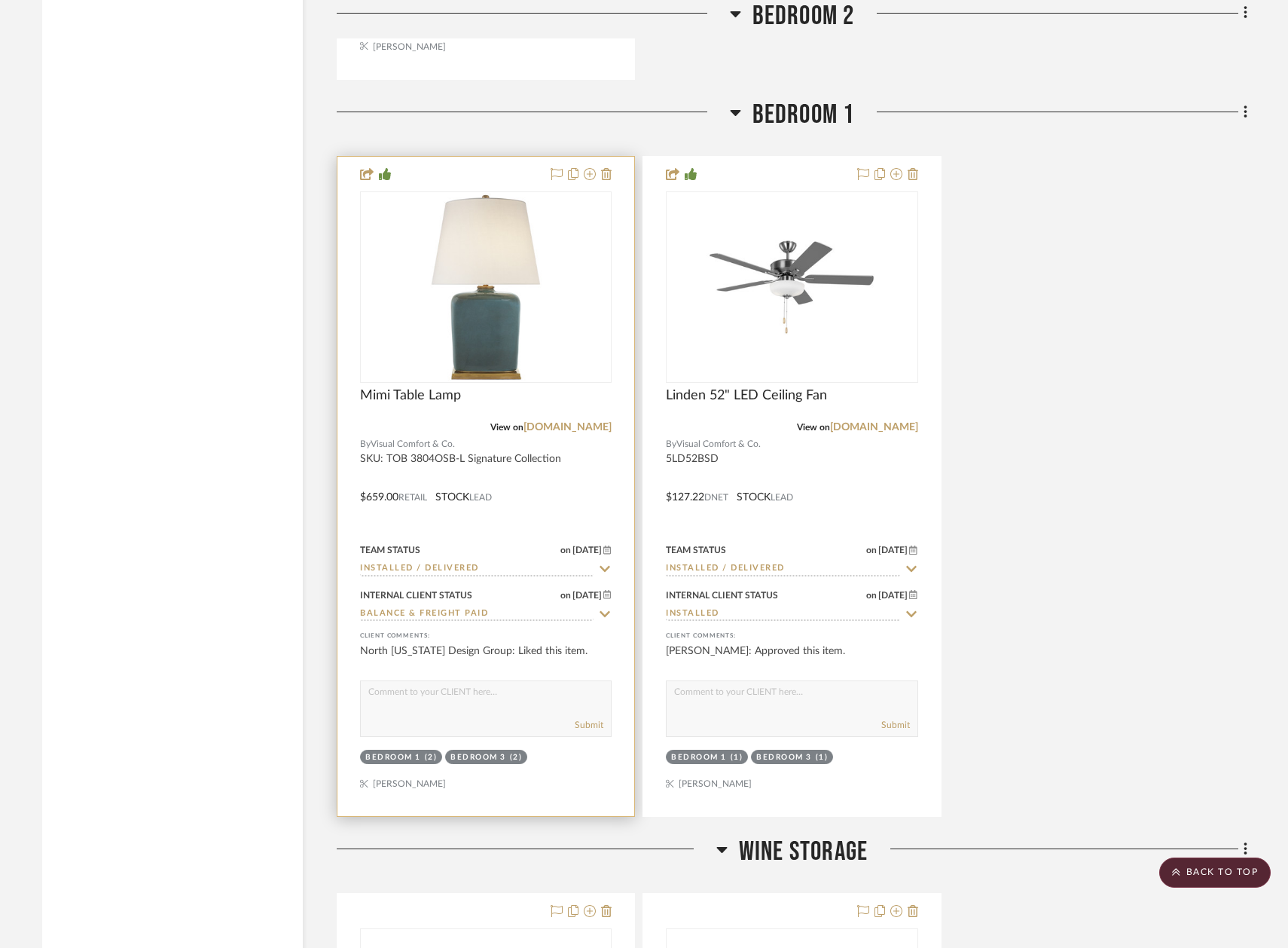
scroll to position [6789, 0]
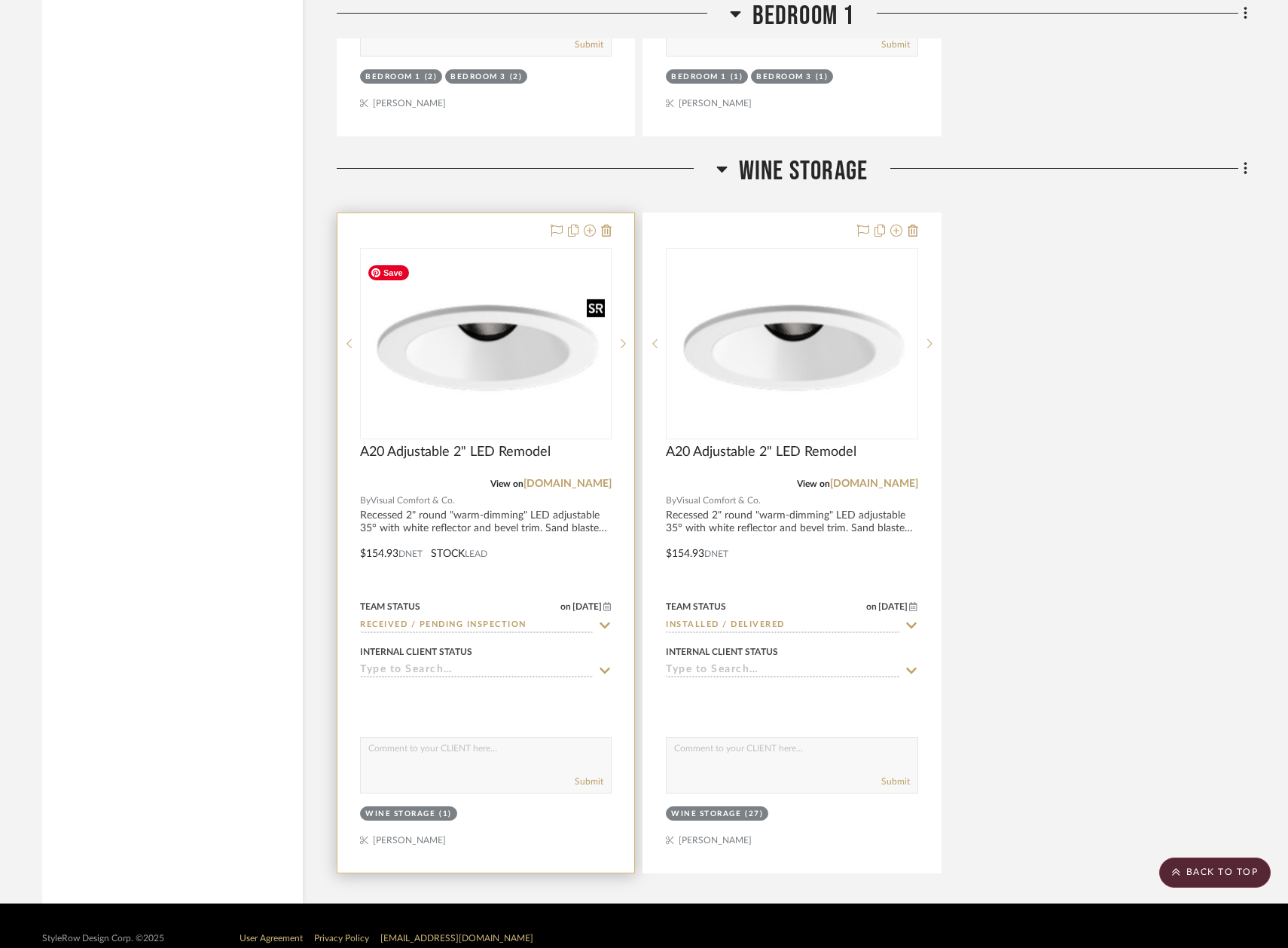
click at [460, 333] on img "0" at bounding box center [485, 344] width 249 height 127
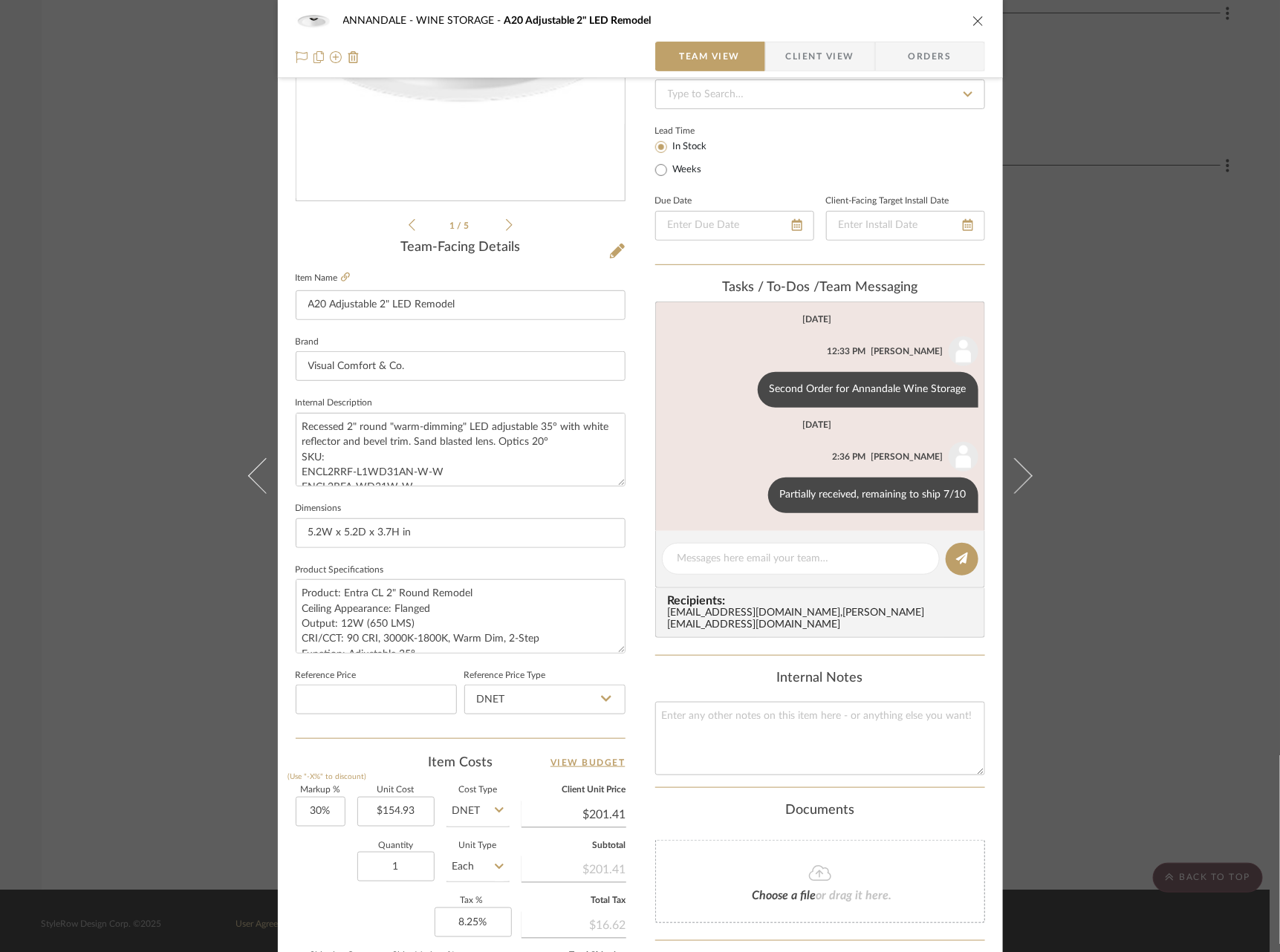
scroll to position [425, 0]
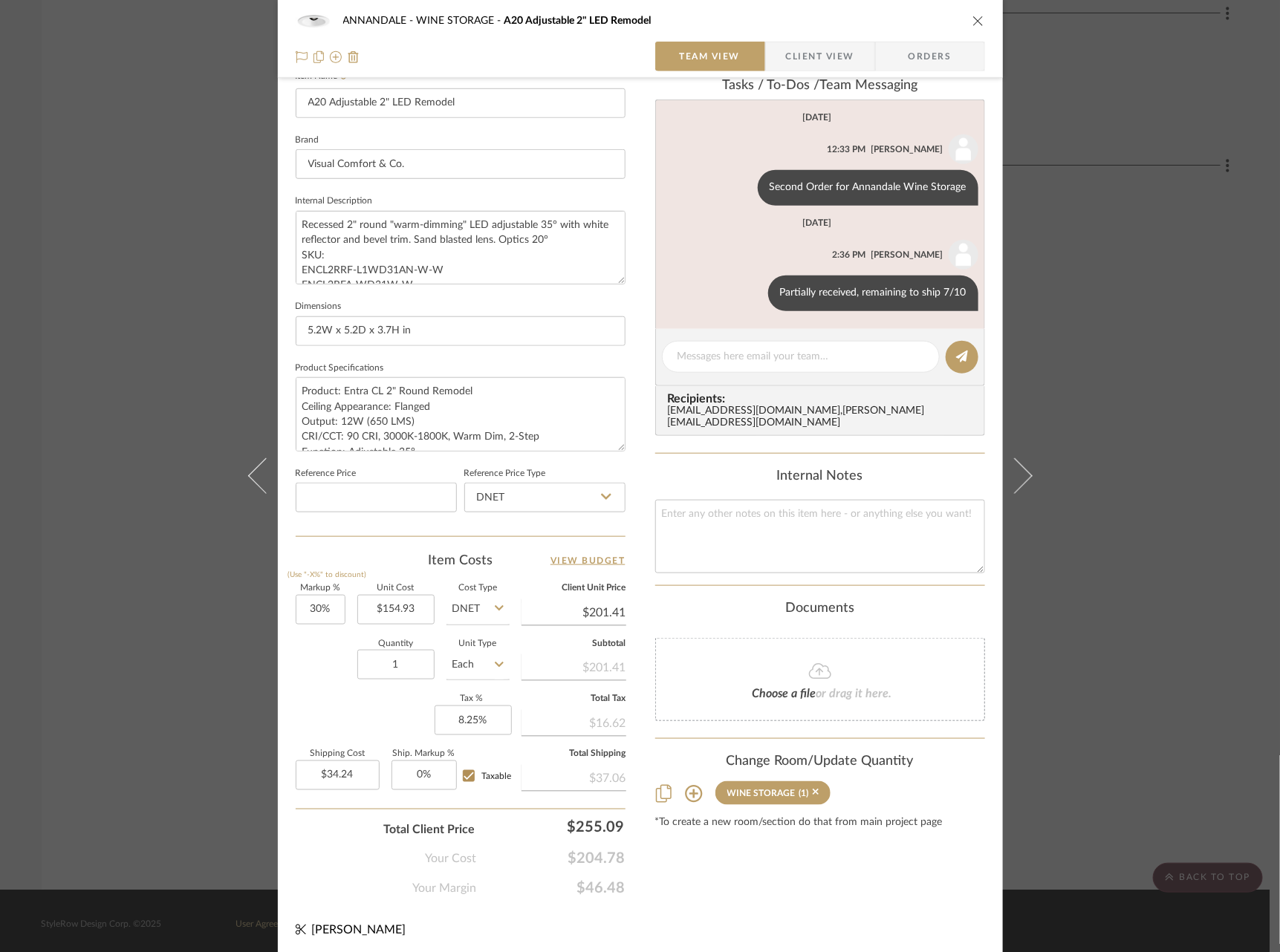
click at [1039, 504] on div "ANNANDALE WINE STORAGE A20 Adjustable 2" LED Remodel Team View Client View Orde…" at bounding box center [640, 476] width 1280 height 952
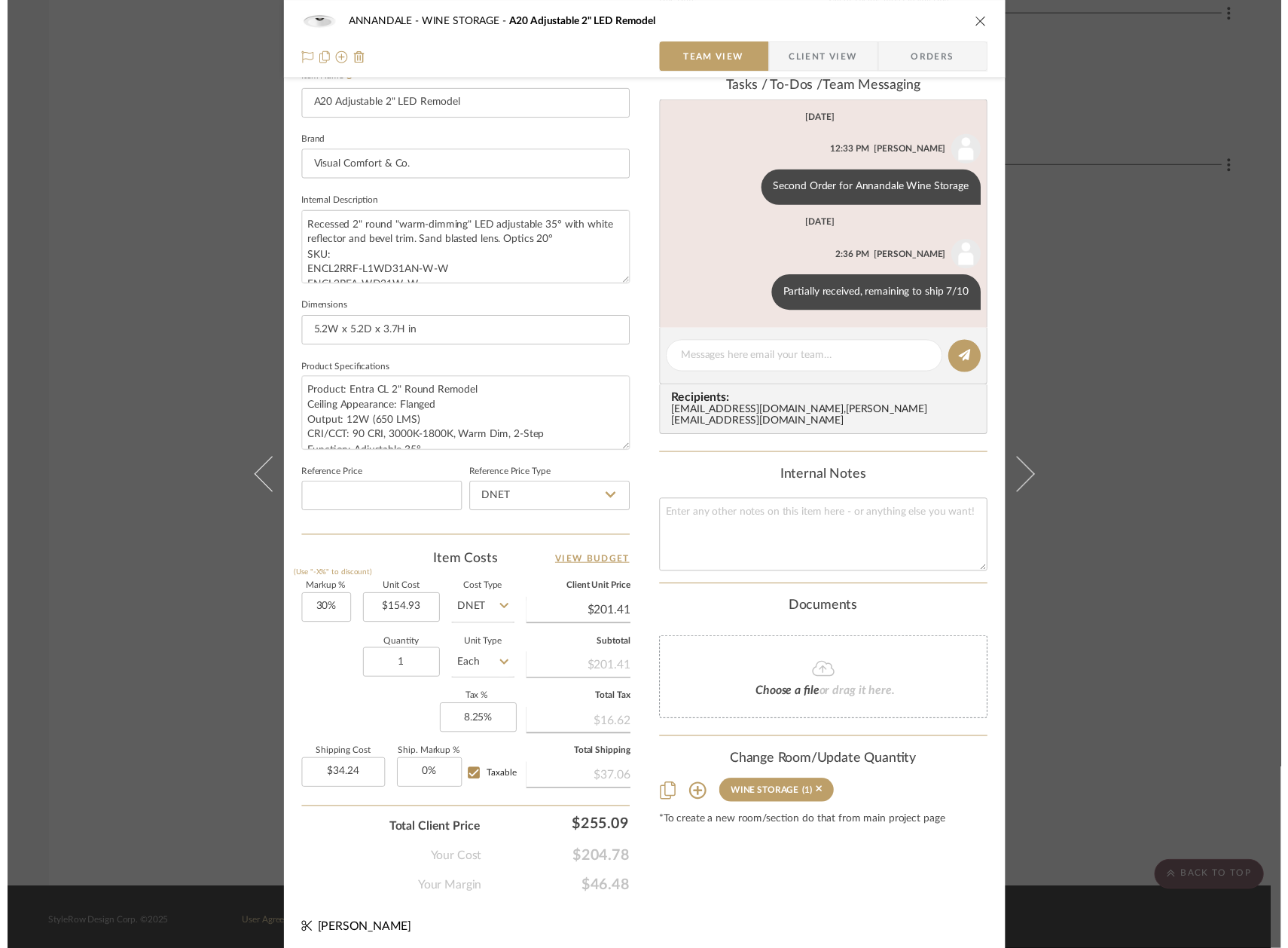
scroll to position [6789, 0]
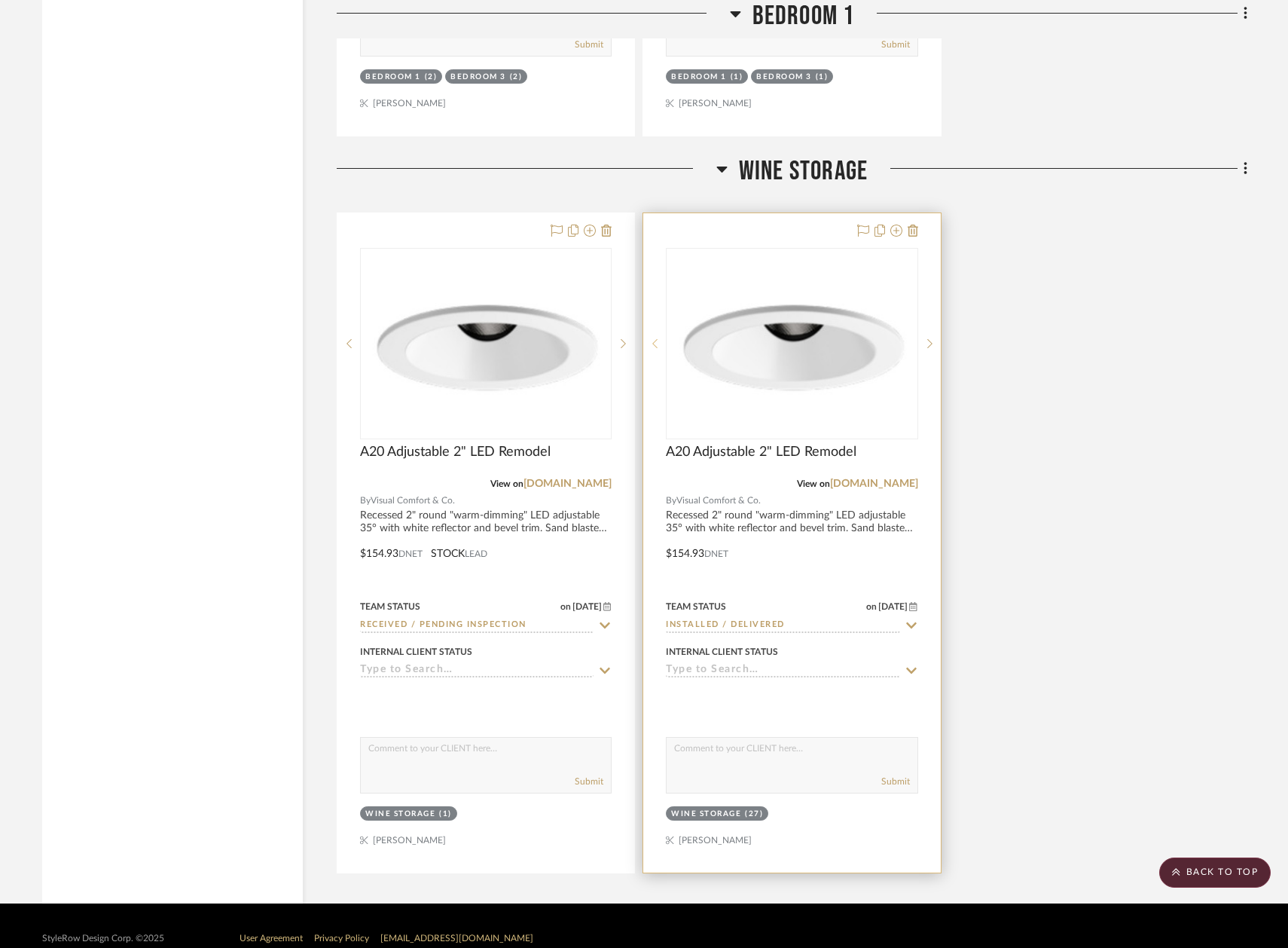
click at [660, 393] on div at bounding box center [655, 343] width 22 height 192
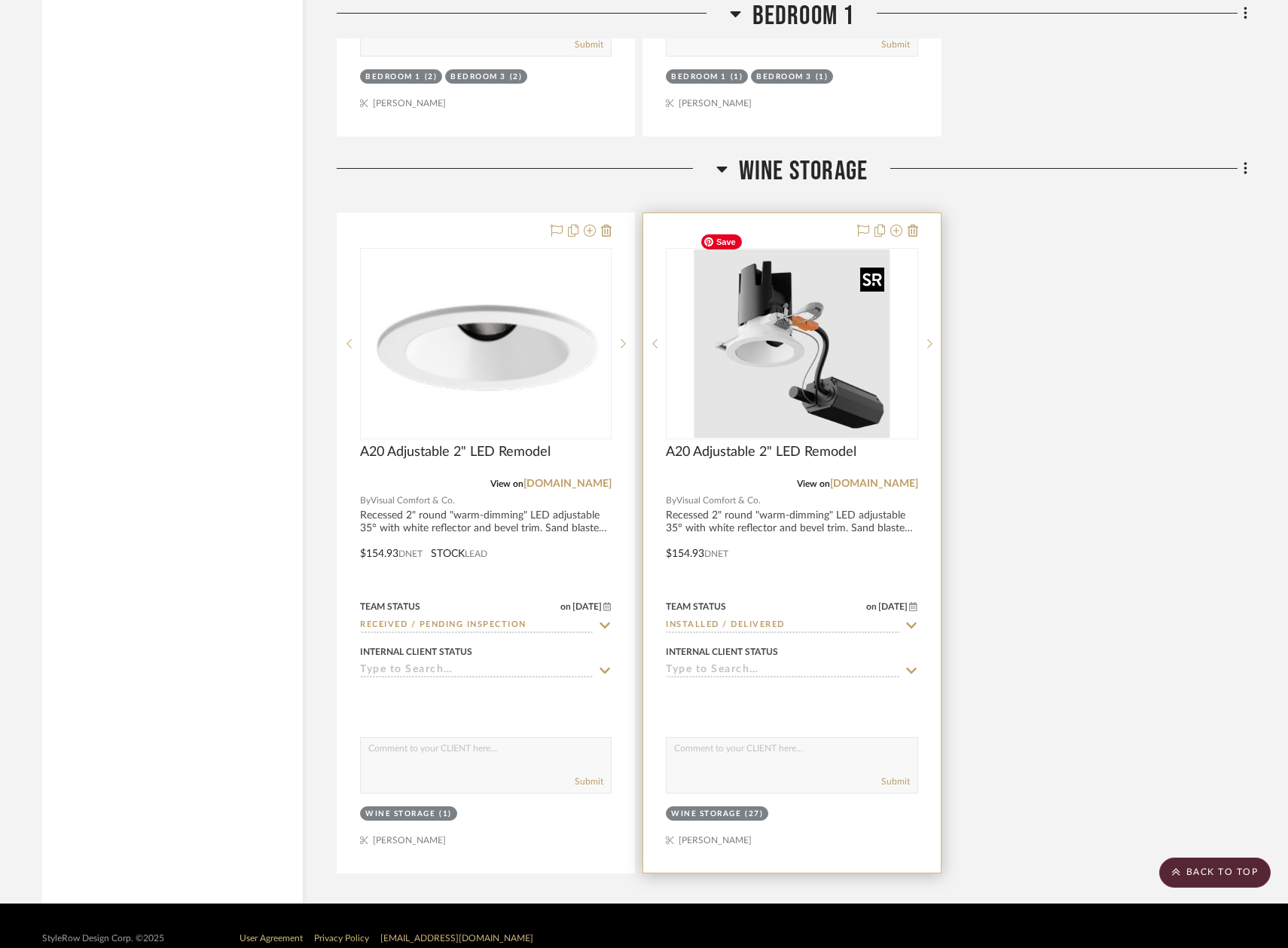
click at [760, 383] on img "4" at bounding box center [792, 343] width 195 height 188
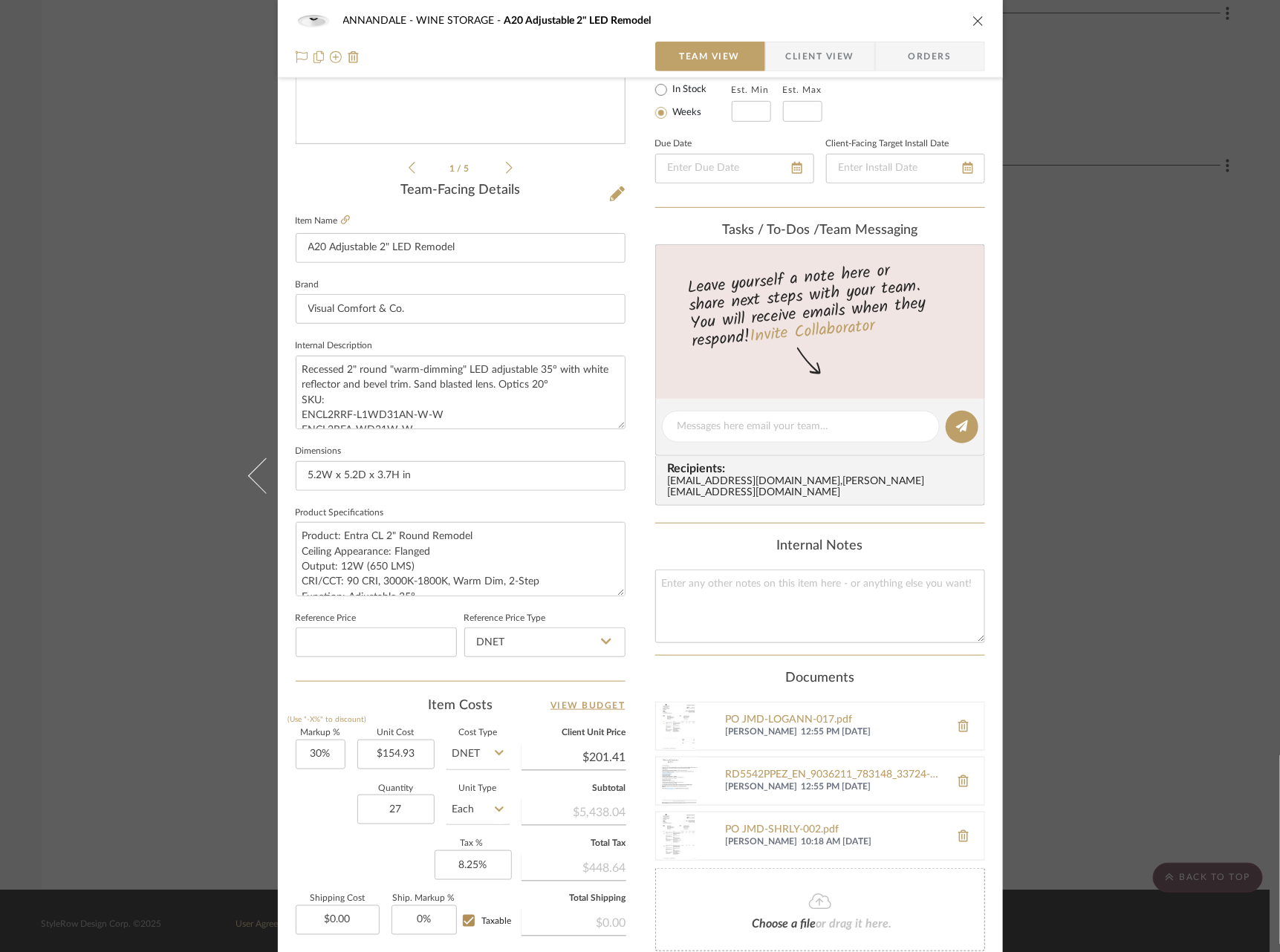
scroll to position [432, 0]
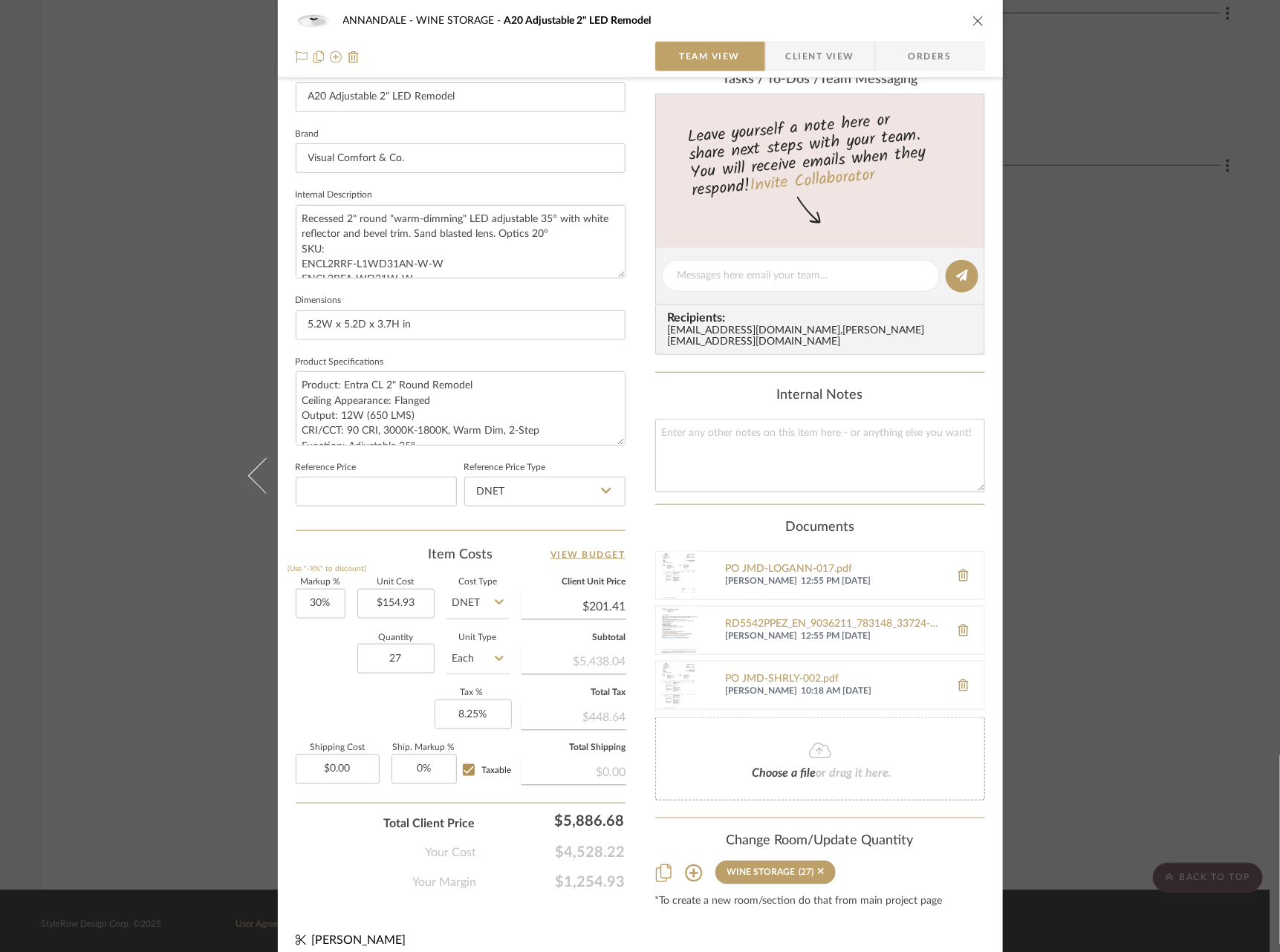
click at [1115, 575] on div "ANNANDALE WINE STORAGE A20 Adjustable 2" LED Remodel Team View Client View Orde…" at bounding box center [640, 476] width 1280 height 952
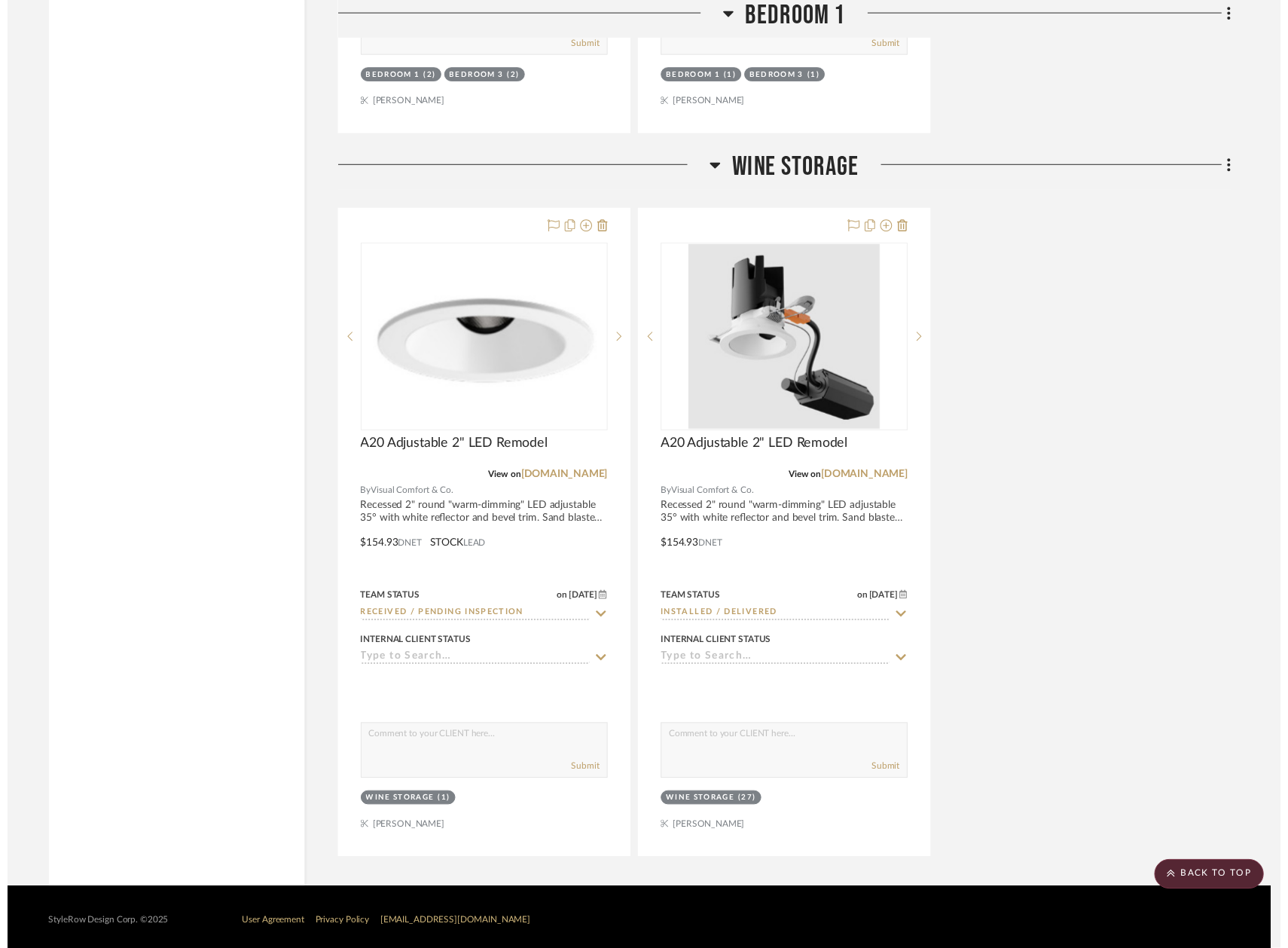
scroll to position [6789, 0]
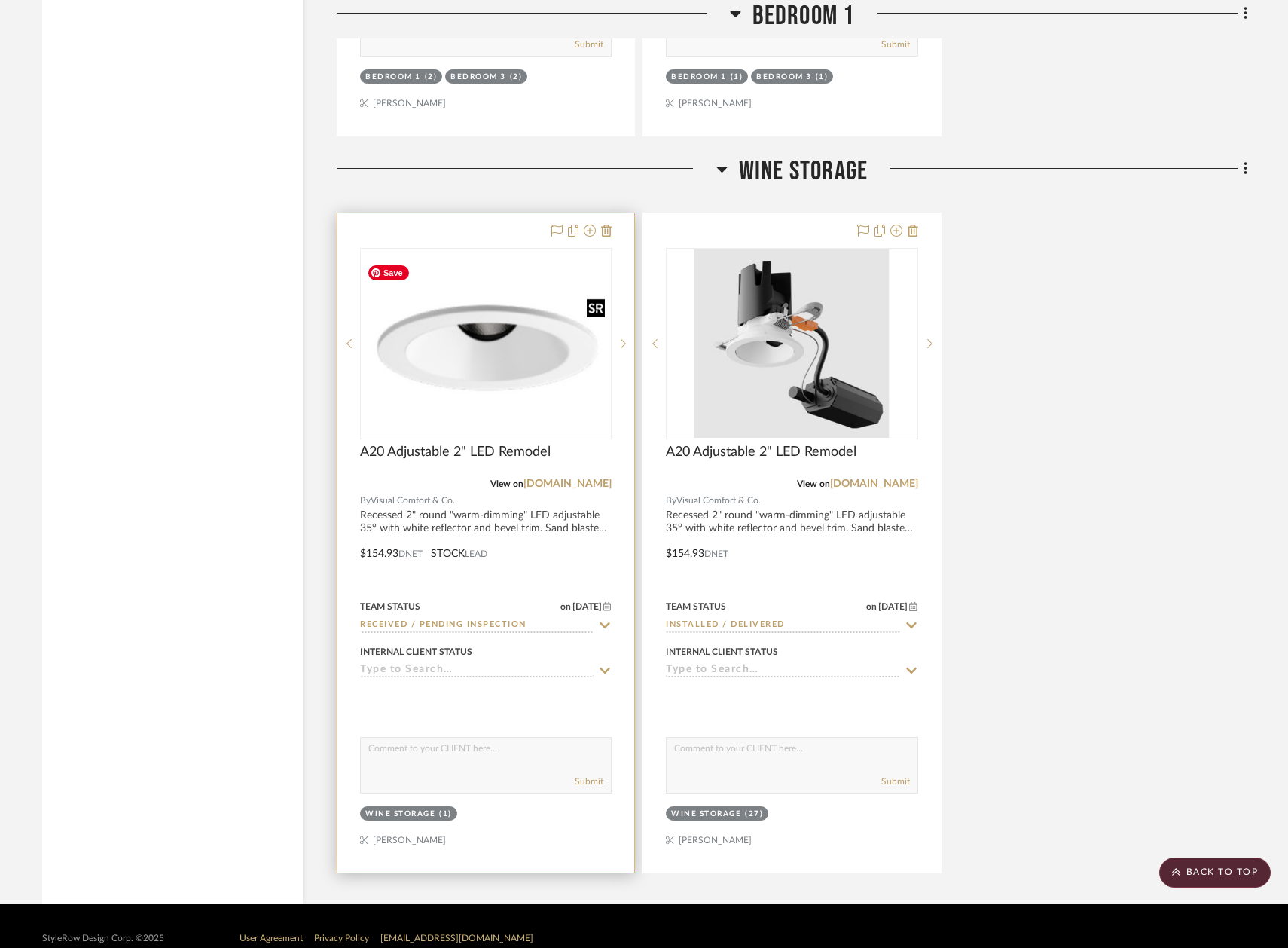
click at [507, 315] on img "0" at bounding box center [485, 344] width 249 height 127
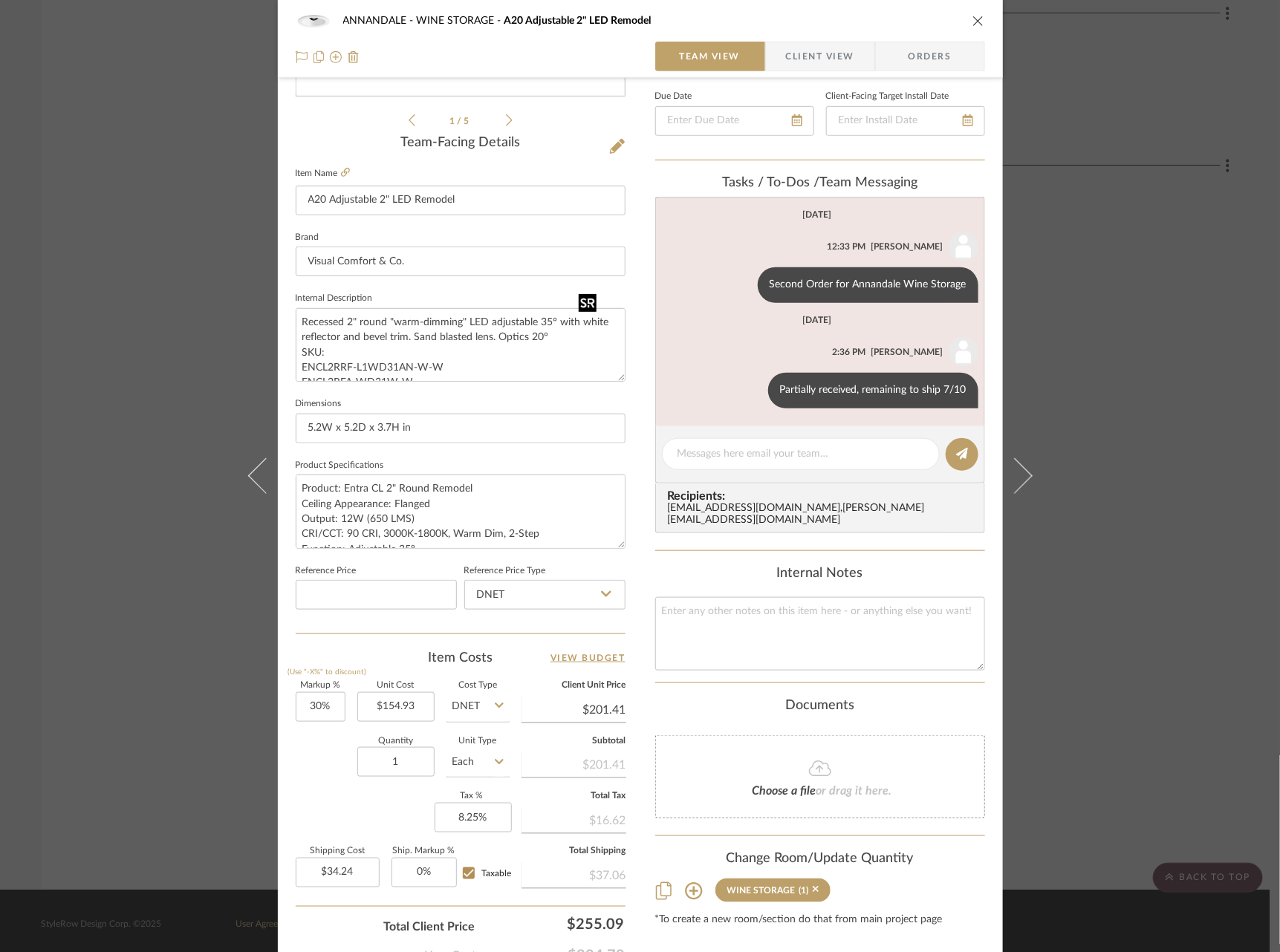
scroll to position [341, 0]
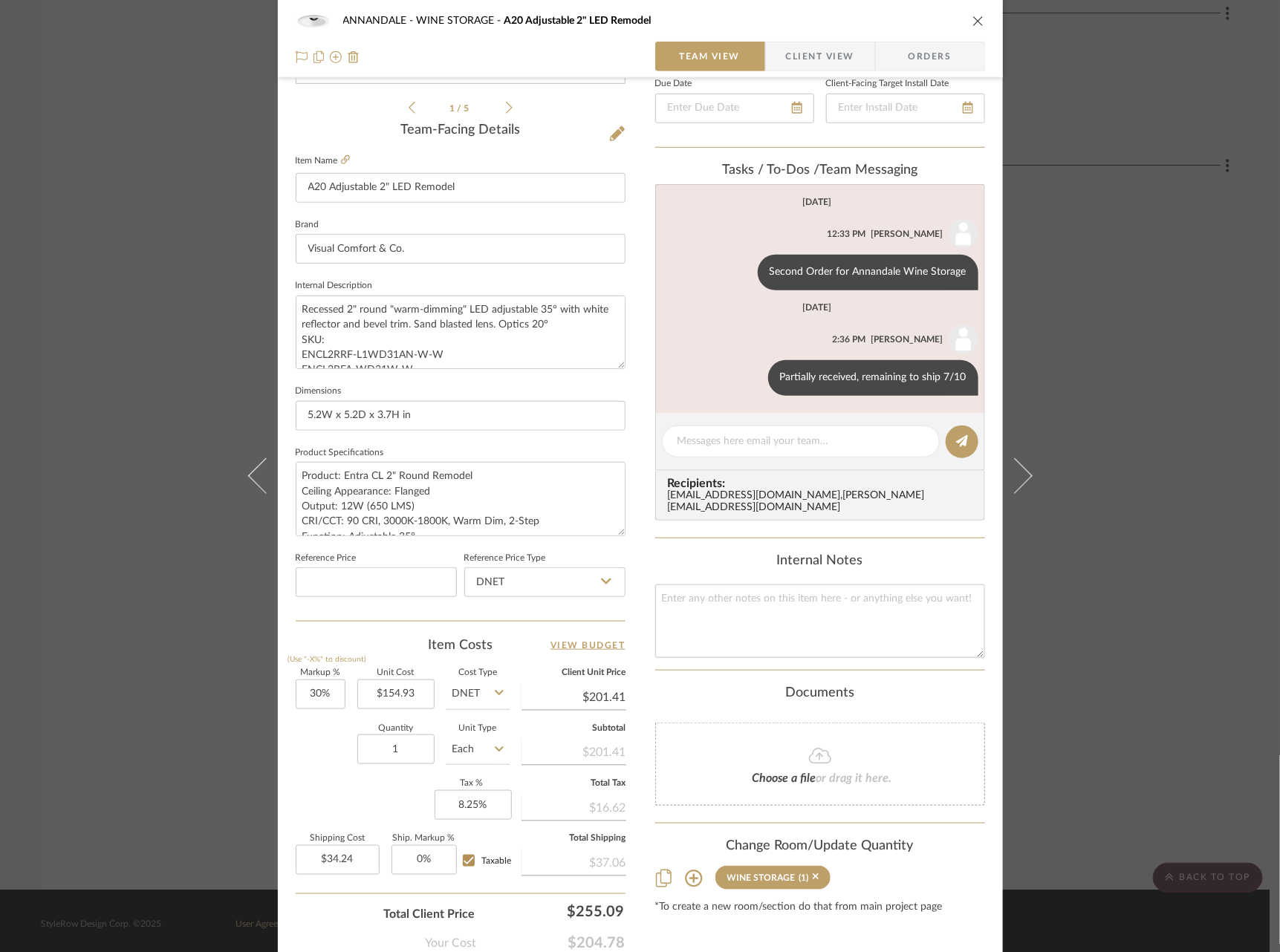
click at [936, 49] on span "Orders" at bounding box center [930, 56] width 76 height 30
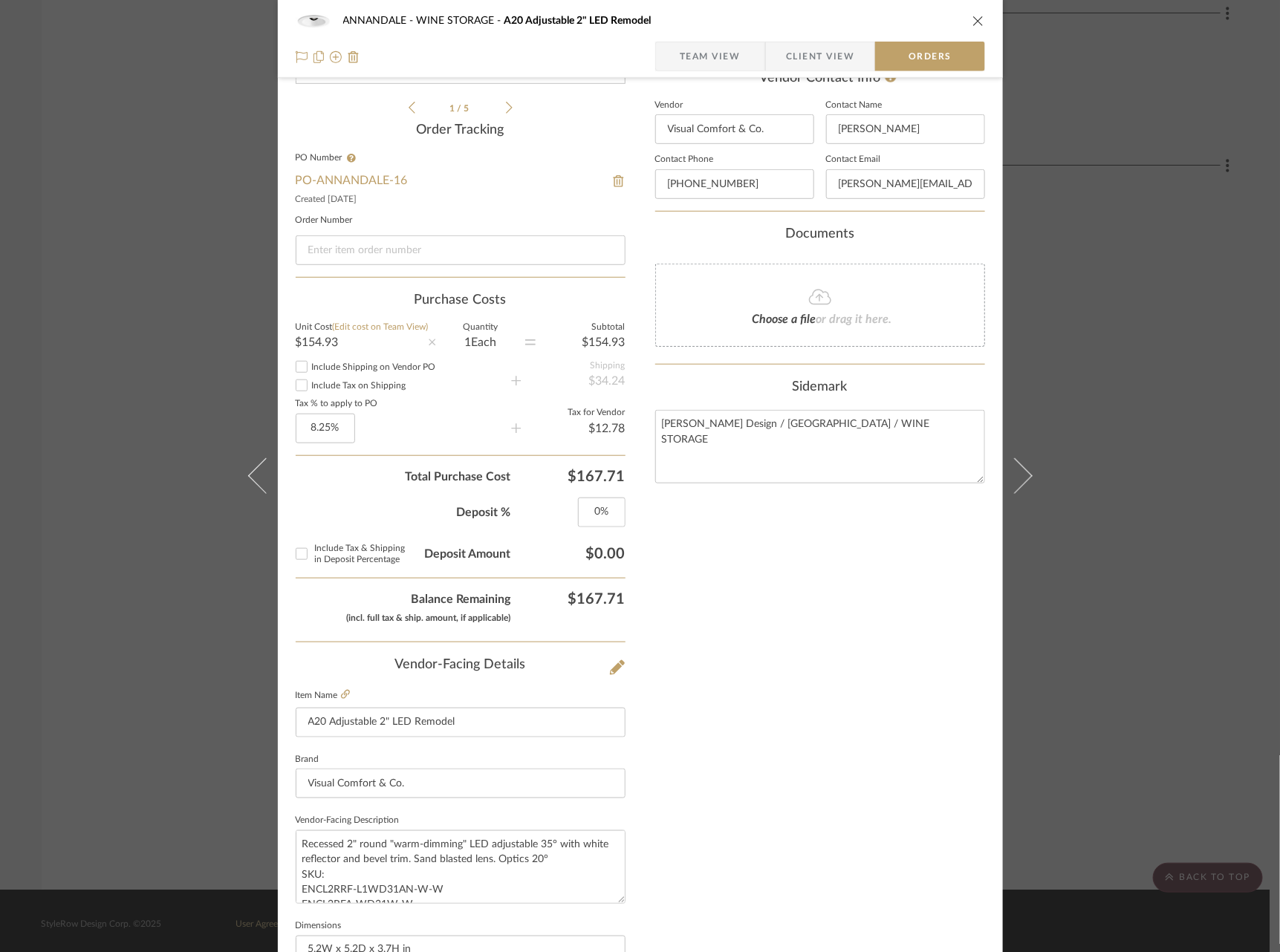
click at [700, 62] on span "Team View" at bounding box center [710, 56] width 61 height 30
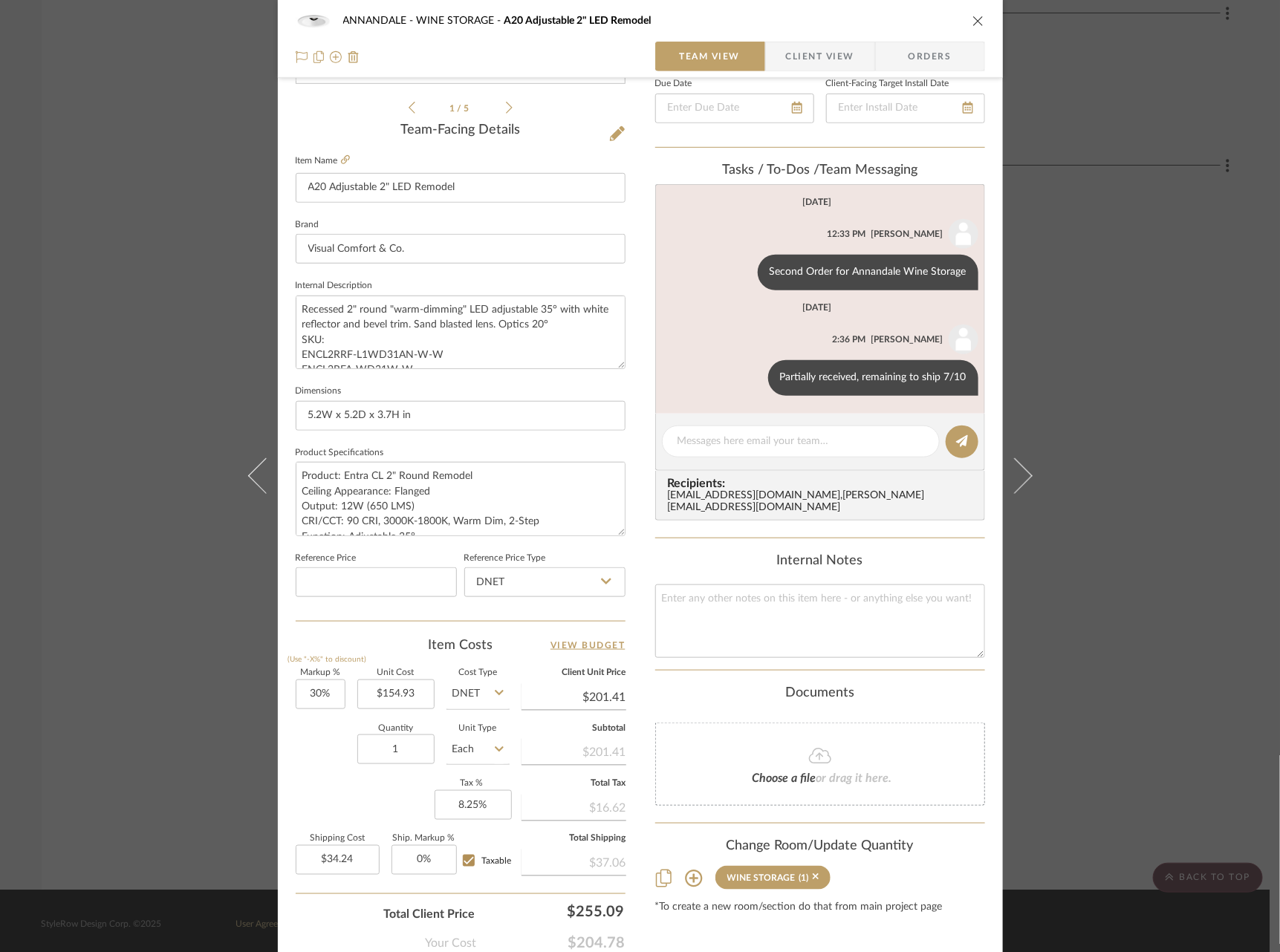
click at [114, 949] on div "ANNANDALE WINE STORAGE A20 Adjustable 2" LED Remodel Team View Client View Orde…" at bounding box center [640, 476] width 1280 height 952
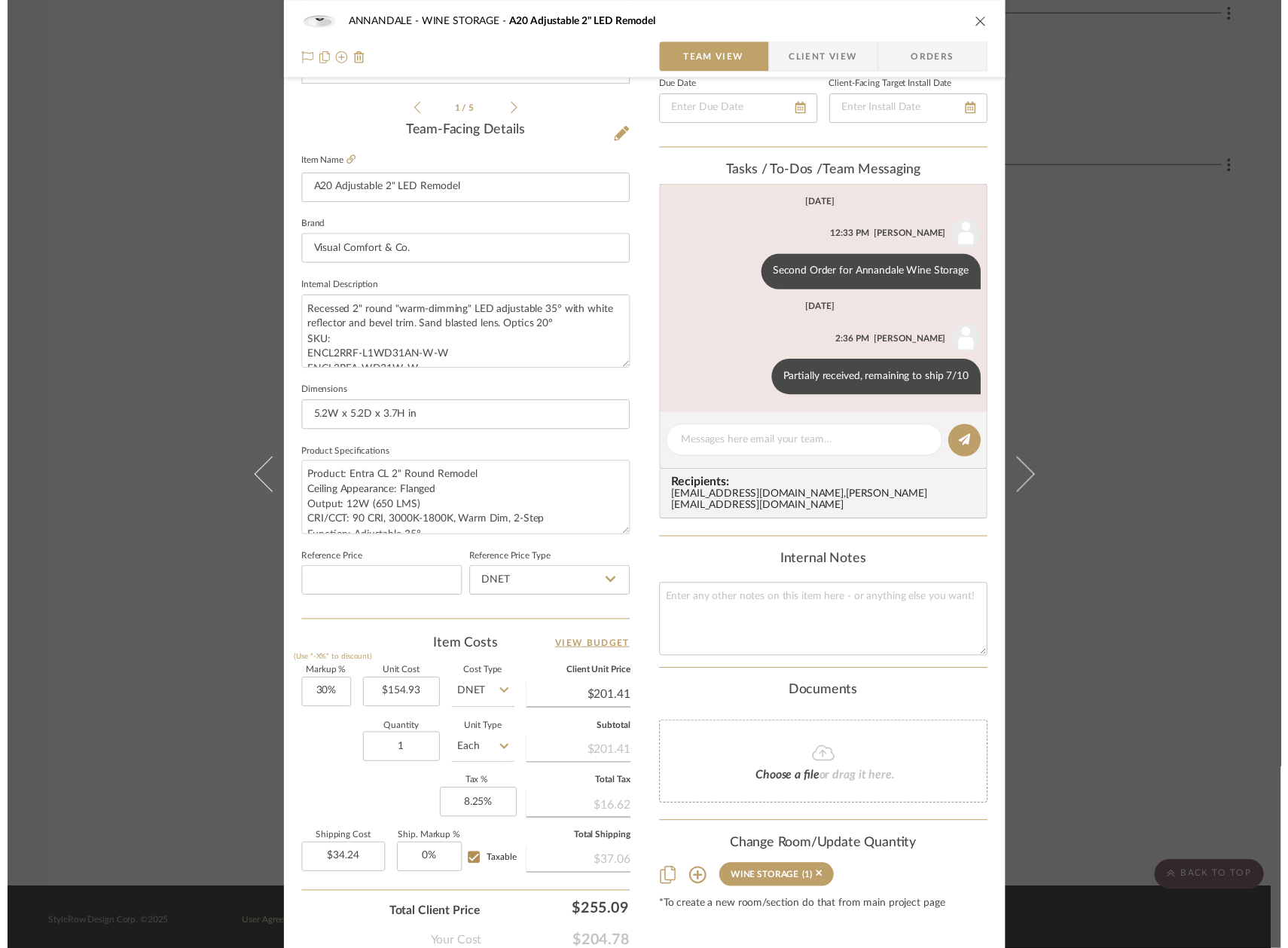
scroll to position [6789, 0]
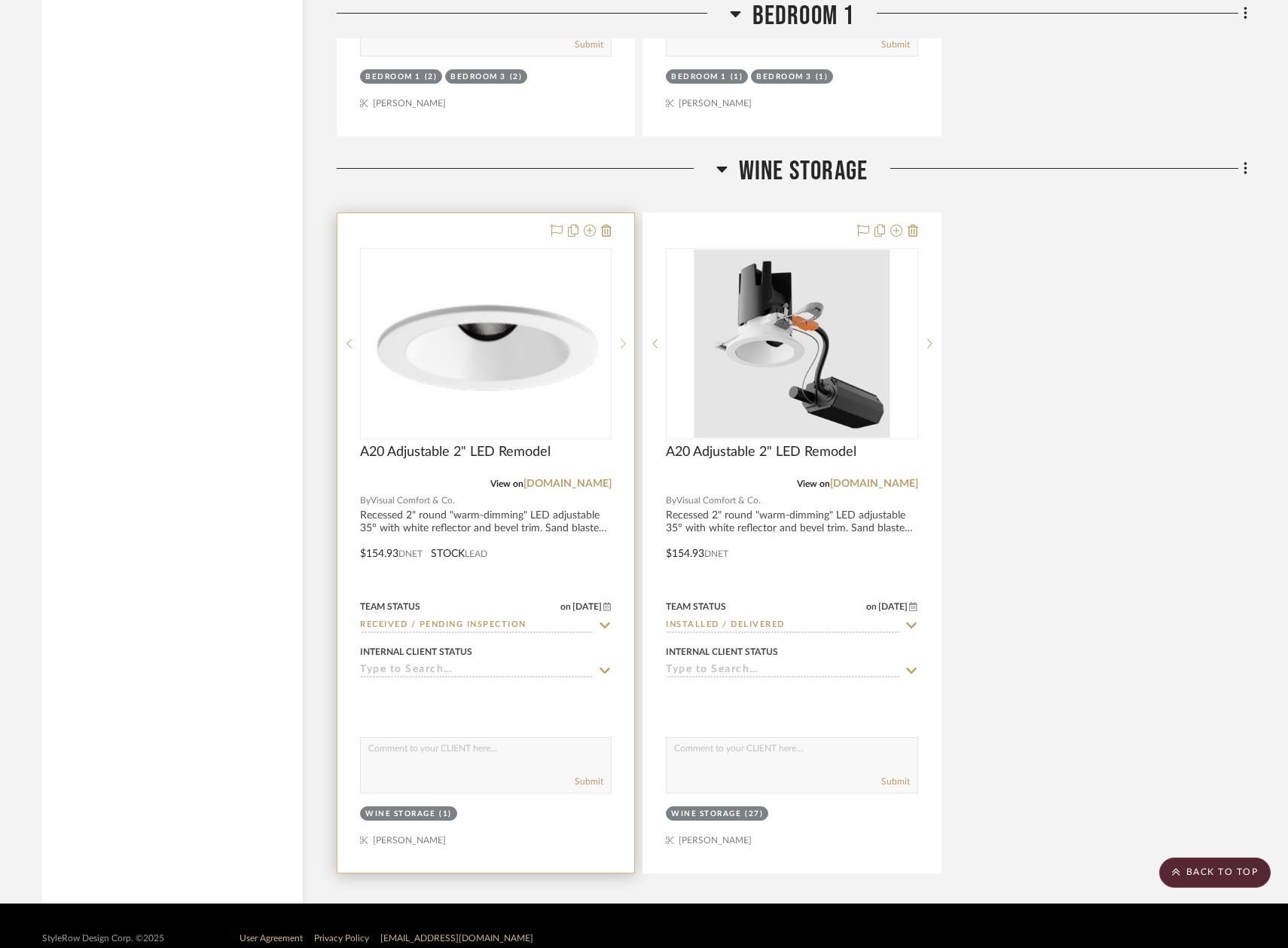
click at [629, 339] on sr-next-btn at bounding box center [623, 343] width 22 height 10
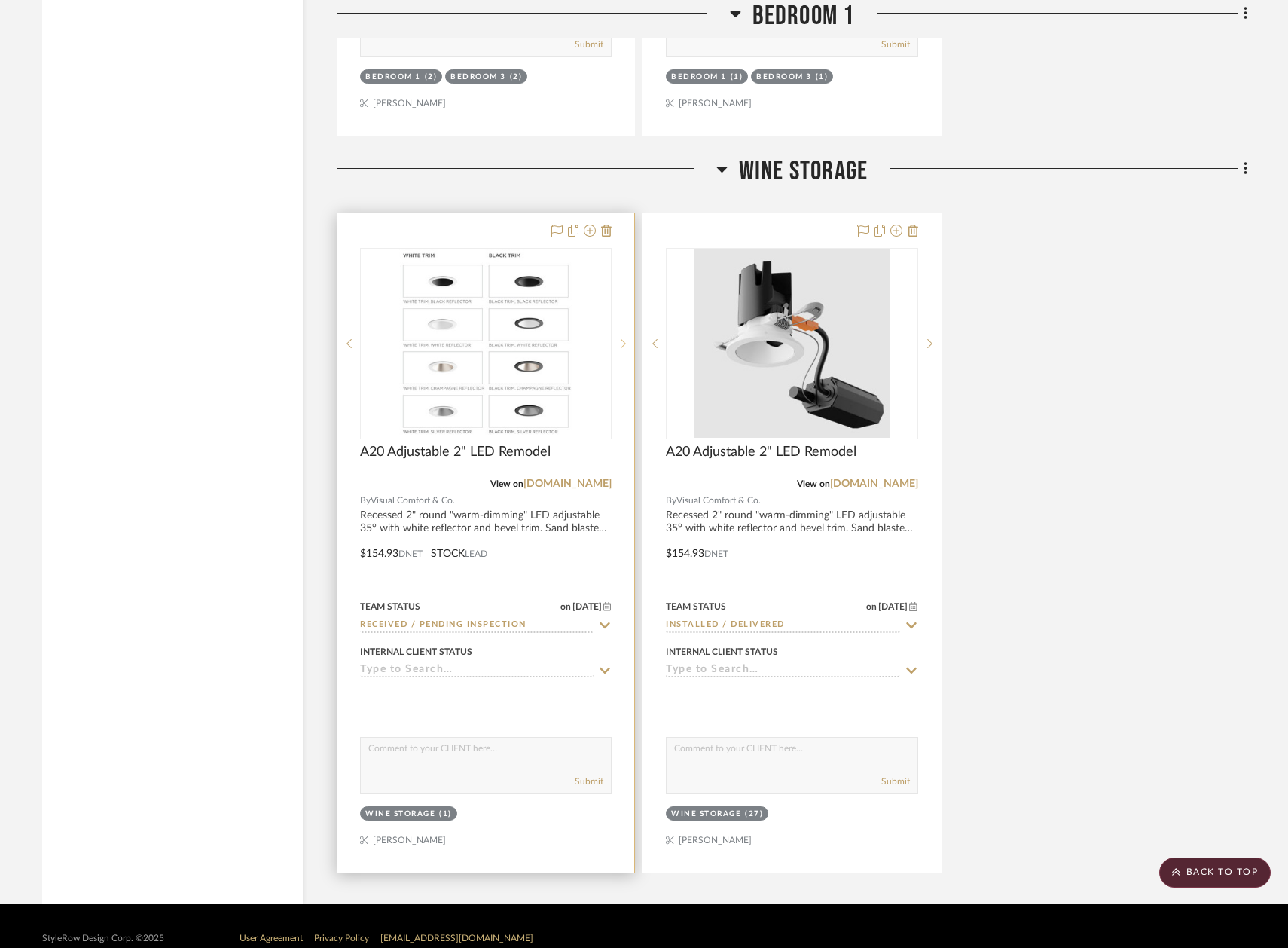
click at [629, 339] on sr-next-btn at bounding box center [623, 343] width 22 height 10
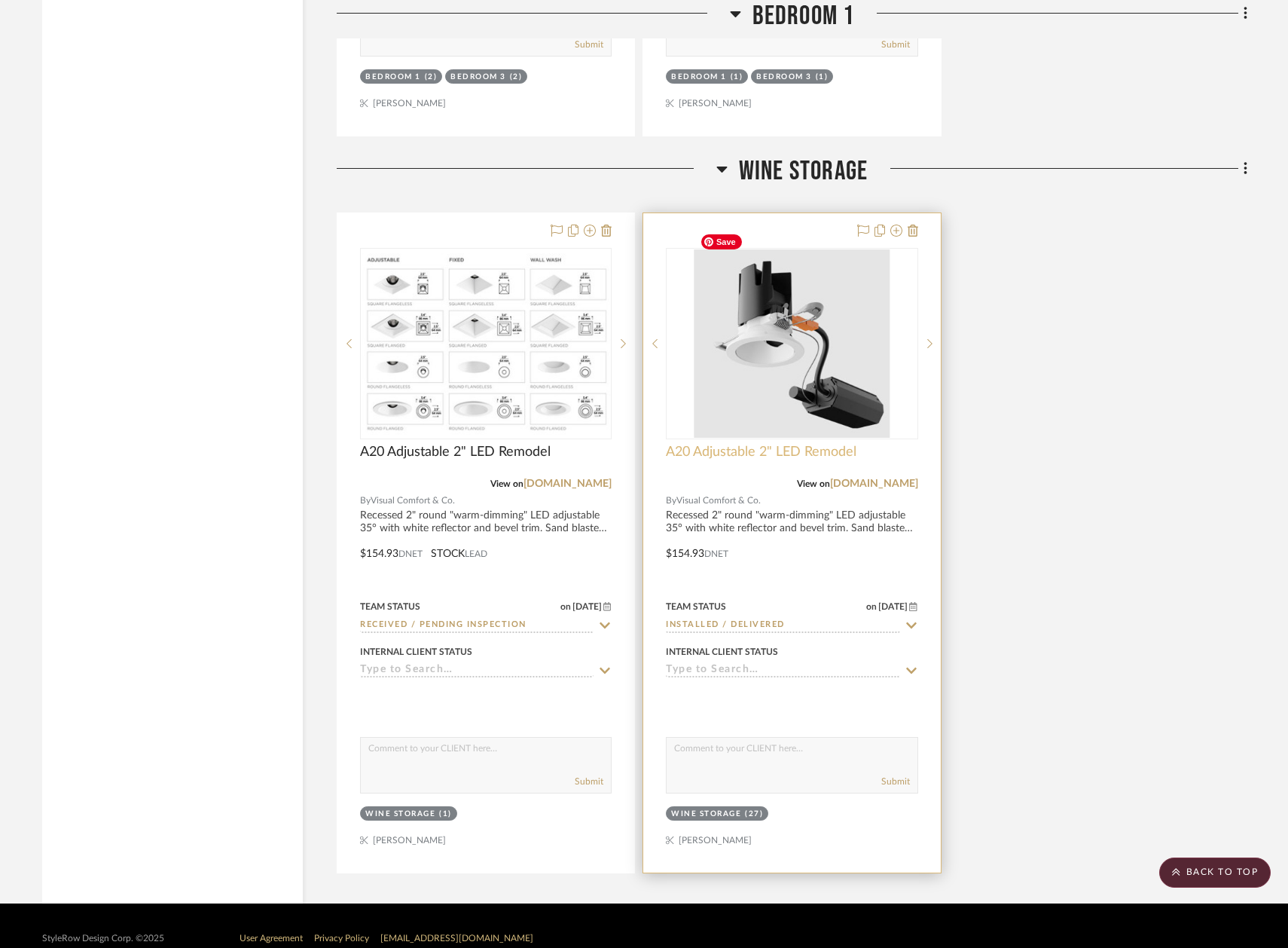
click at [758, 443] on span "A20 Adjustable 2" LED Remodel" at bounding box center [761, 451] width 191 height 17
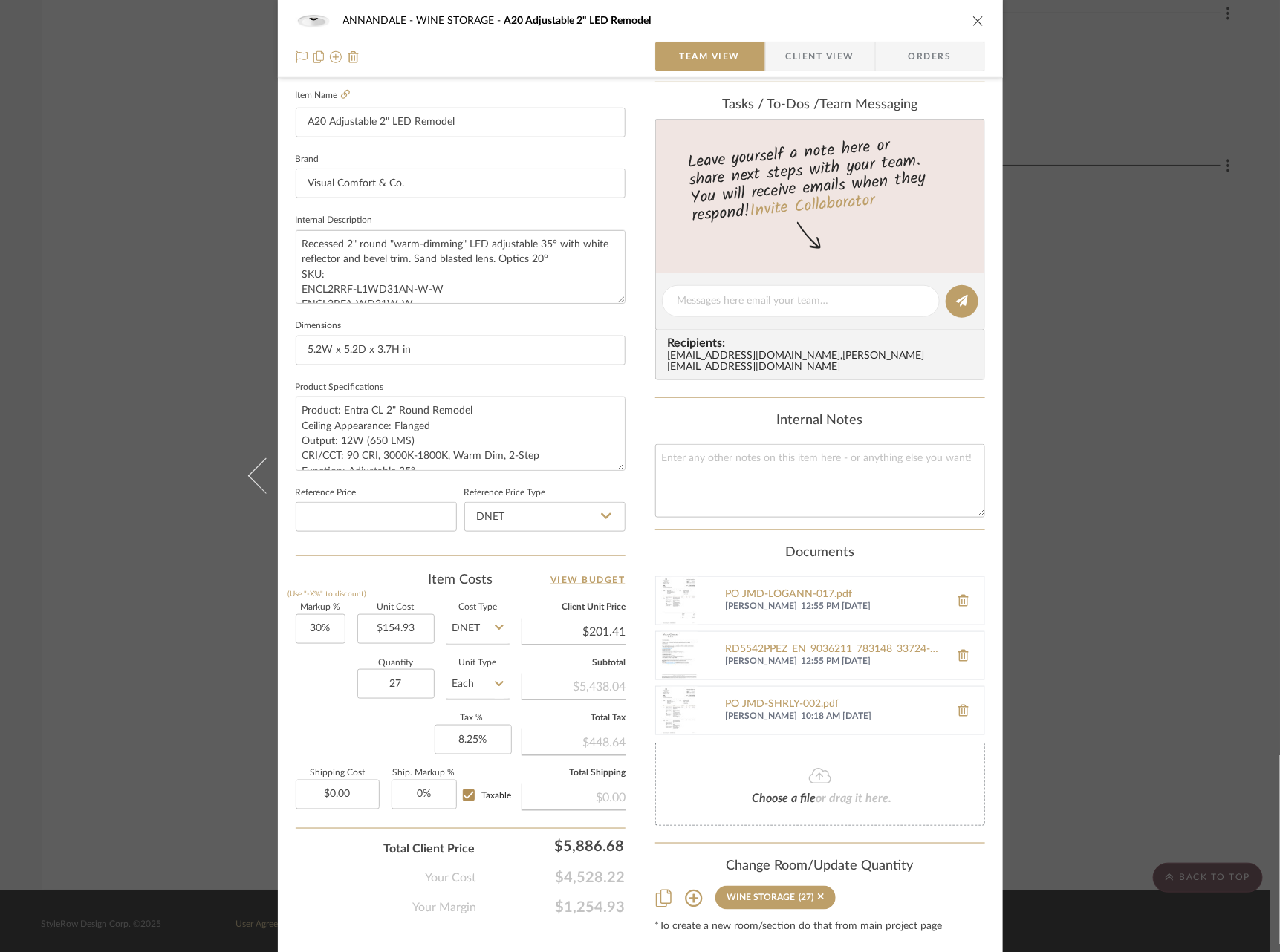
scroll to position [422, 0]
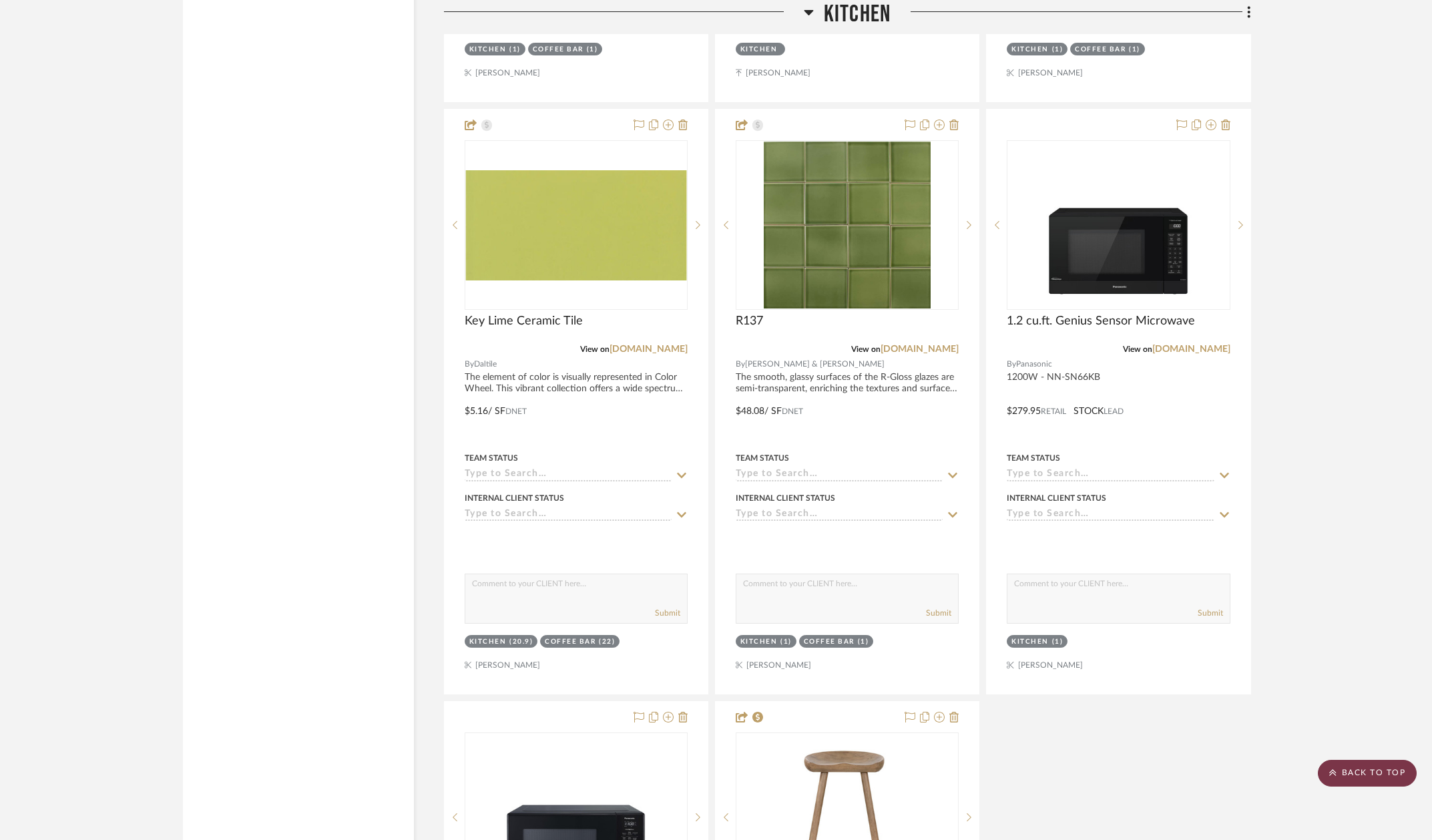
click at [1345, 765] on scroll-to-top-button "BACK TO TOP" at bounding box center [1367, 773] width 99 height 27
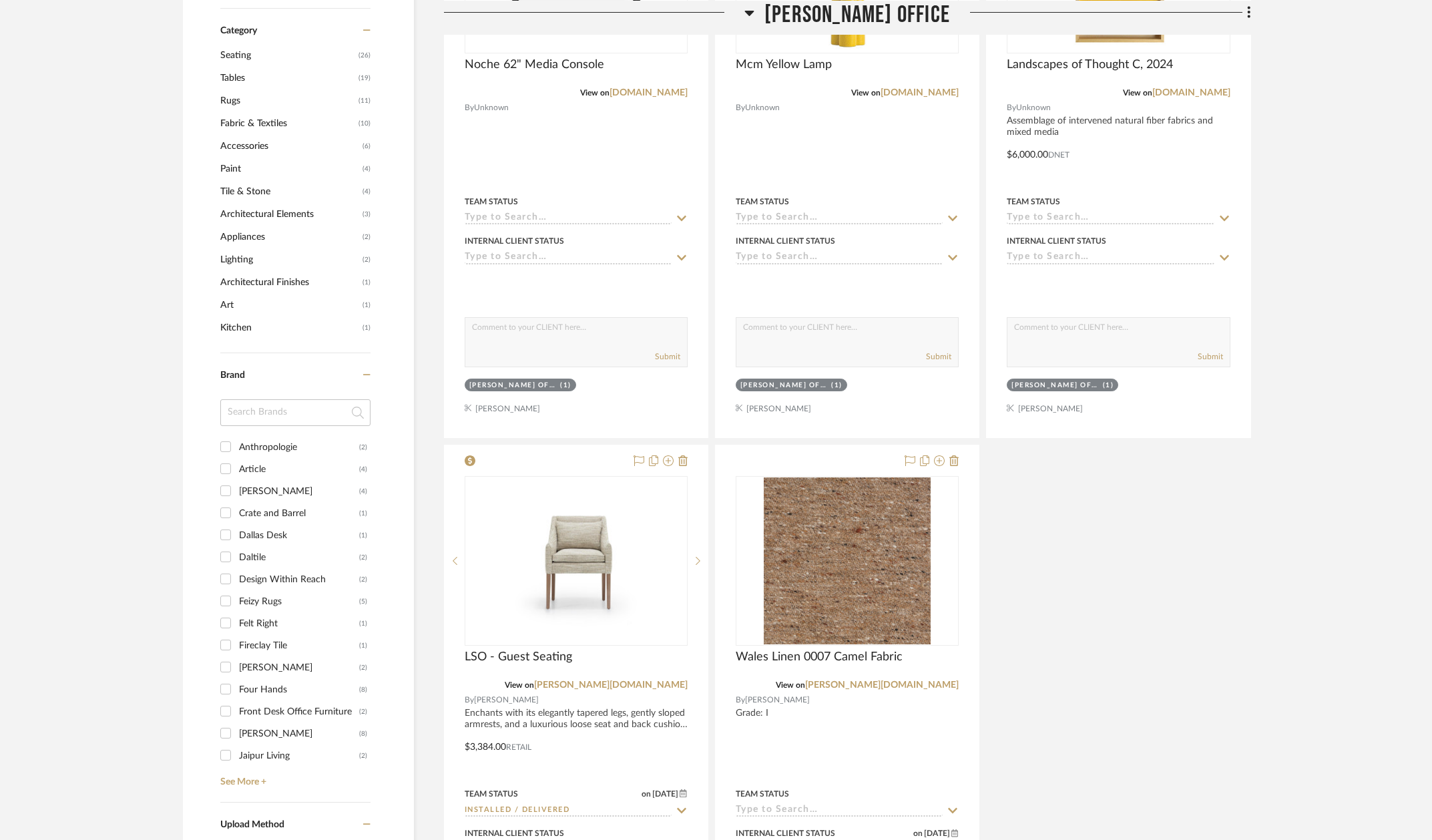
scroll to position [1454, 0]
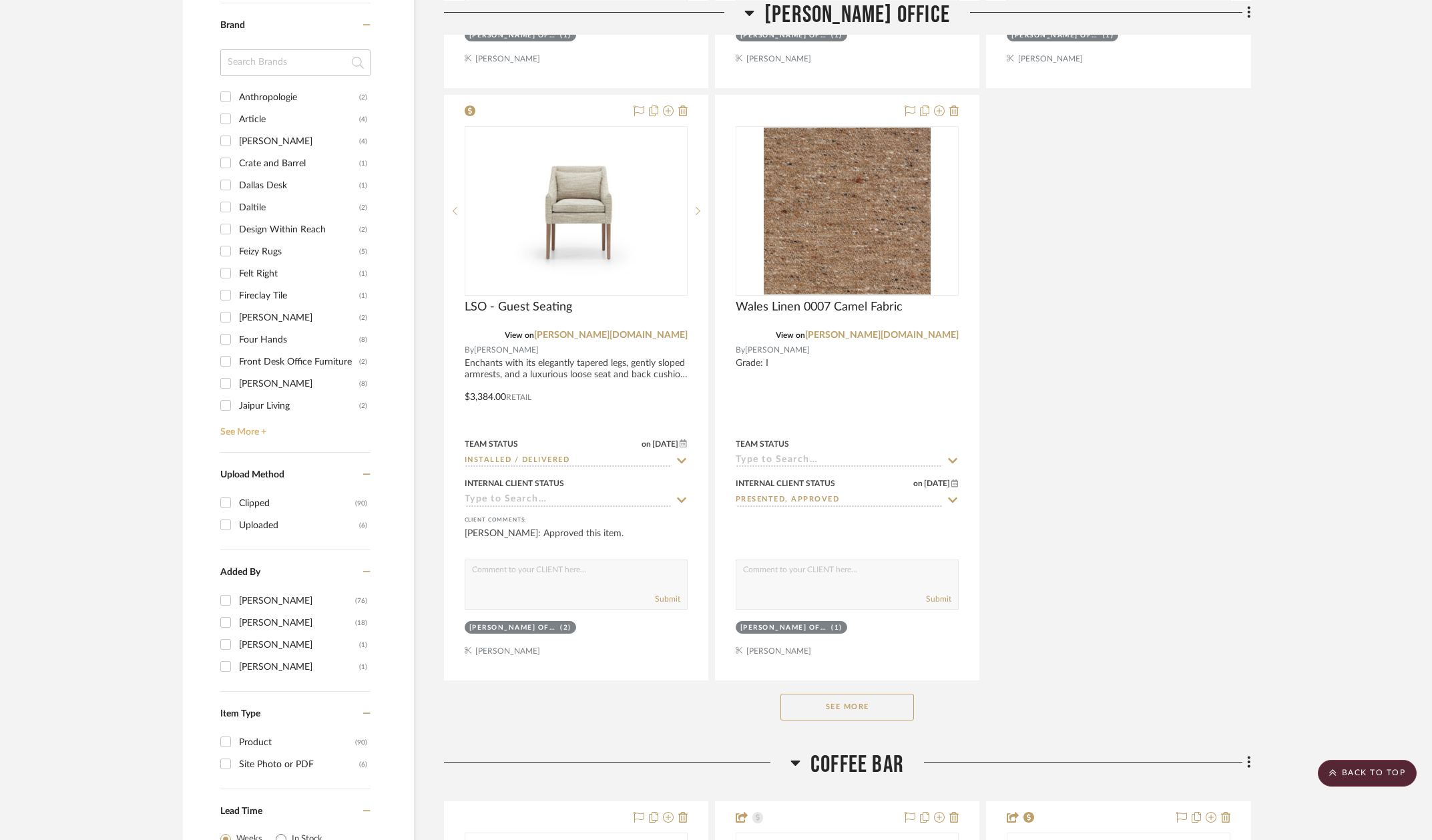
click at [244, 430] on link "See More +" at bounding box center [294, 427] width 154 height 21
click at [276, 402] on div "Jaipur Living" at bounding box center [299, 406] width 120 height 21
click at [237, 402] on input "Jaipur Living (2)" at bounding box center [225, 405] width 21 height 21
checkbox input "true"
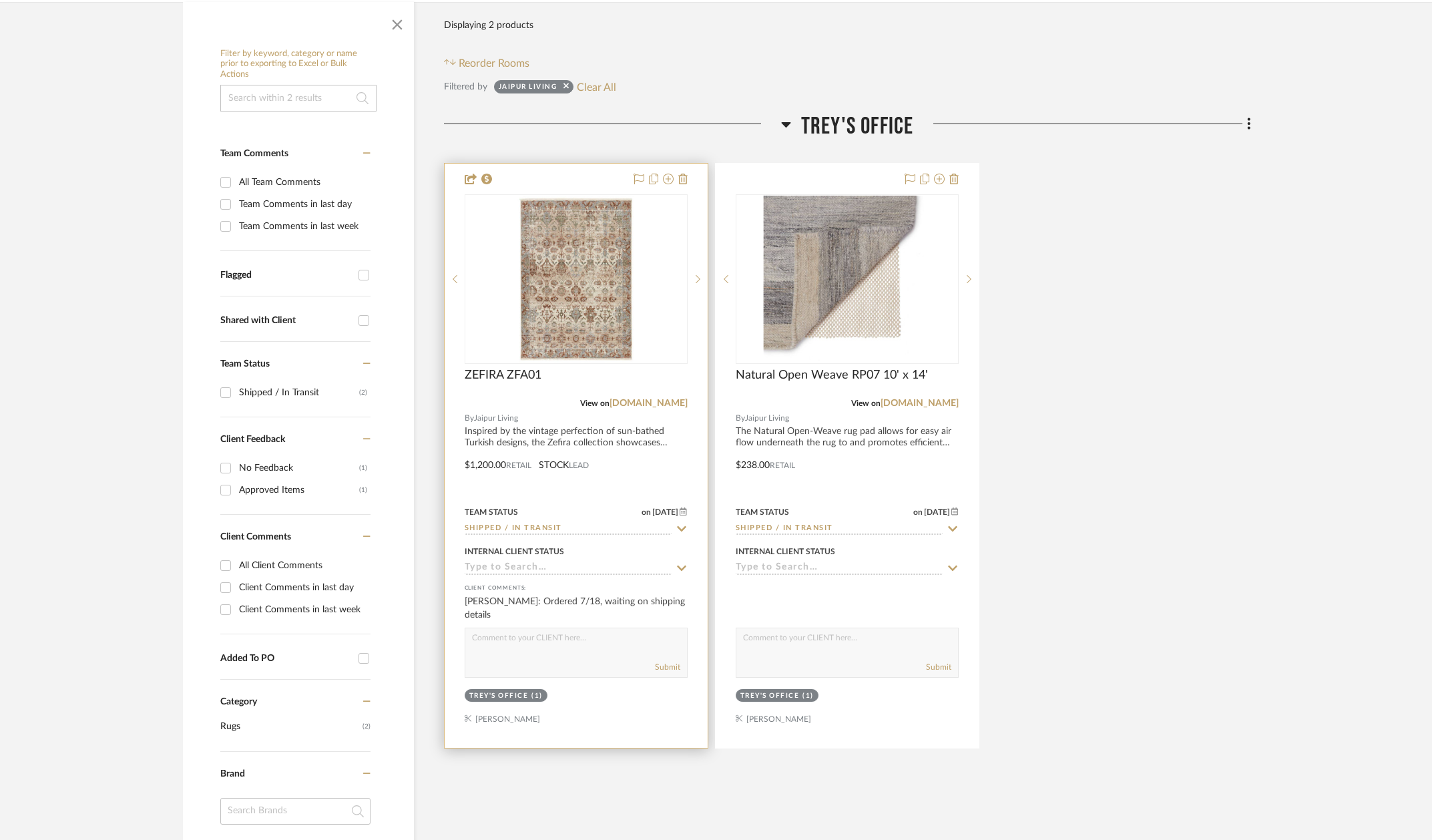
scroll to position [225, 4]
click at [0, 0] on img at bounding box center [0, 0] width 0 height 0
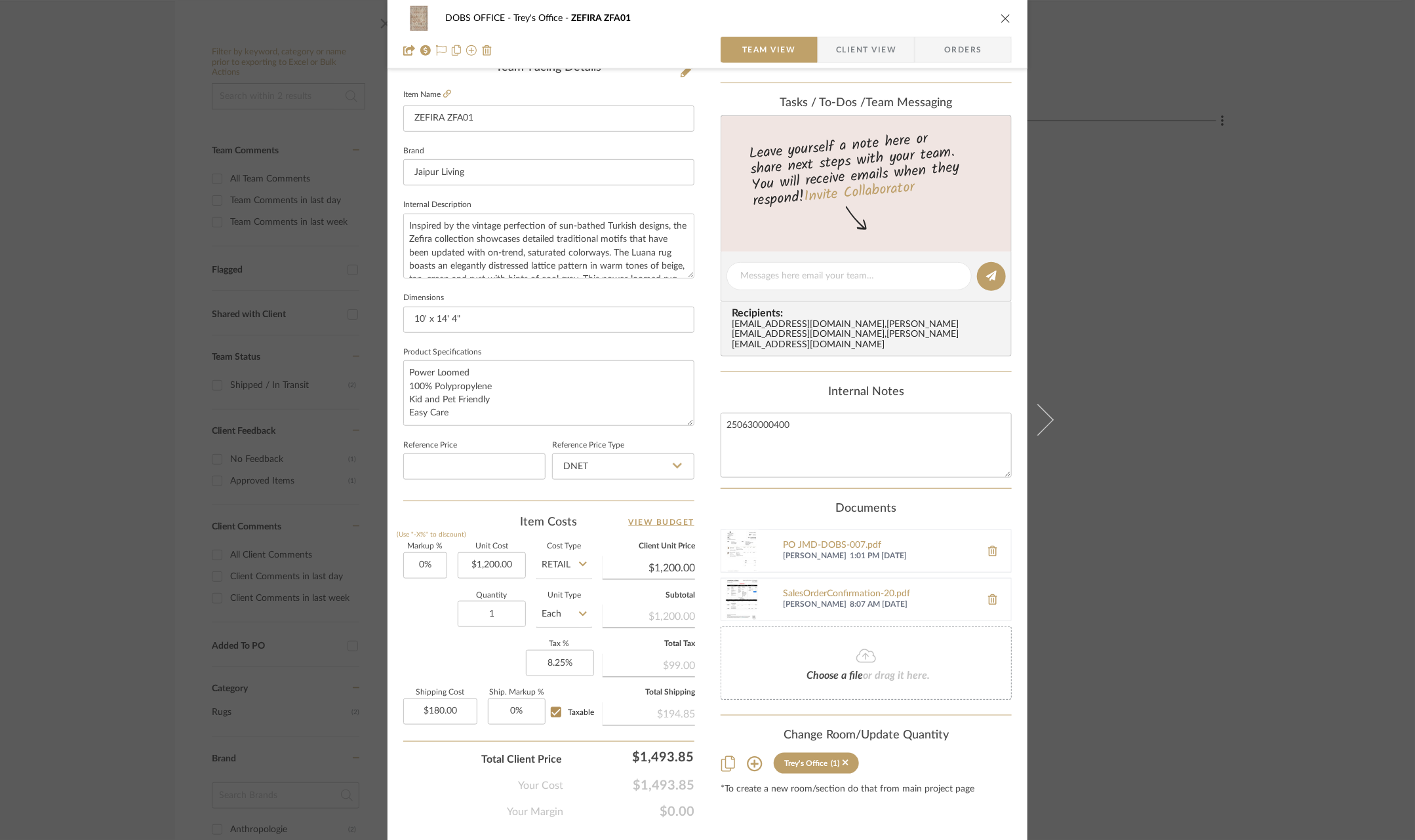
scroll to position [350, 0]
click at [823, 587] on div "SalesOrderConfirmation-20.pdf" at bounding box center [878, 592] width 192 height 10
click at [826, 587] on div "SalesOrderConfirmation-20.pdf" at bounding box center [878, 592] width 192 height 10
click at [242, 440] on div "DOBS OFFICE Trey's Office ZEFIRA ZFA01 Team View Client View Orders 1 / 5 Team-…" at bounding box center [708, 420] width 1415 height 840
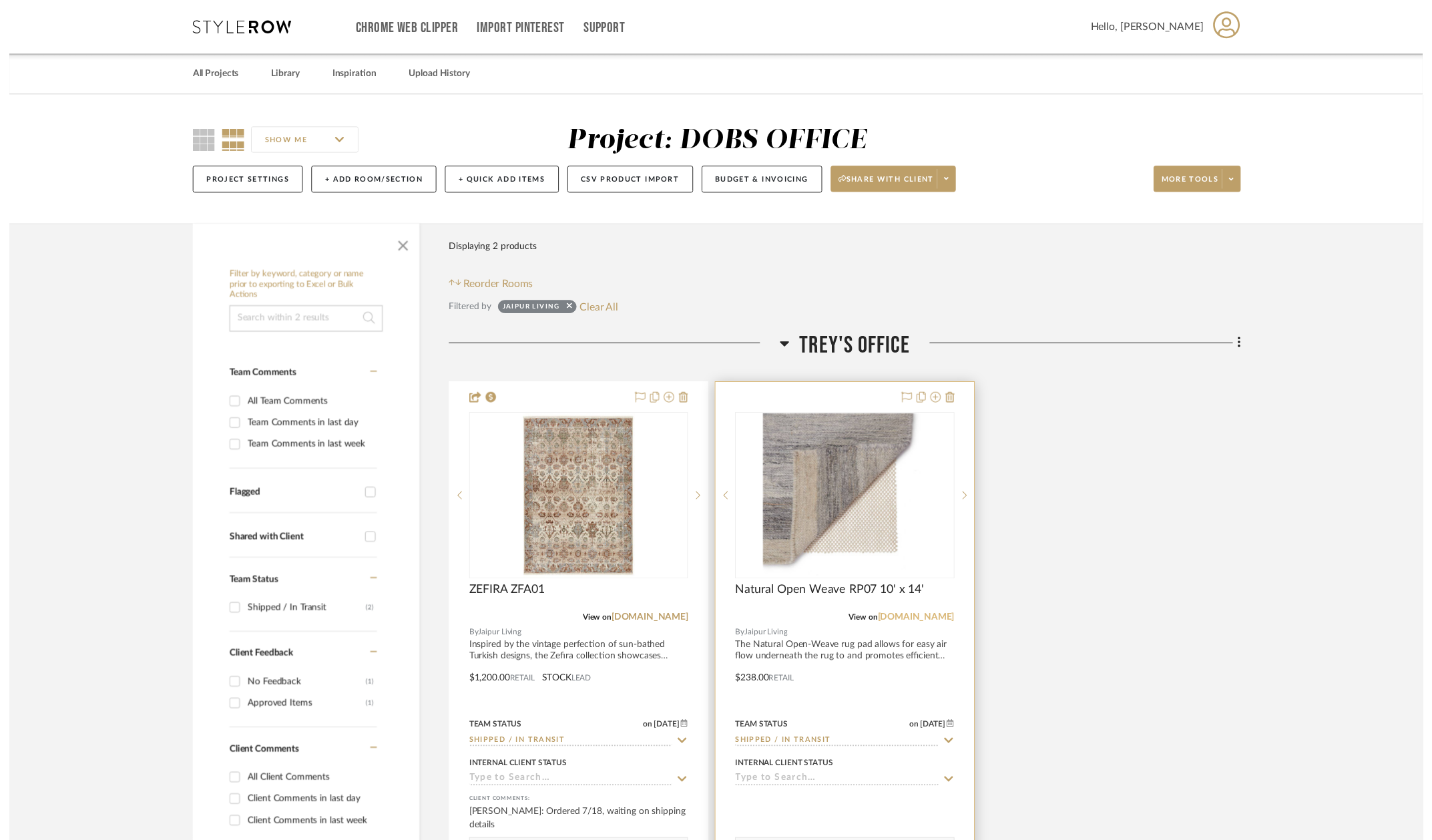
scroll to position [225, 4]
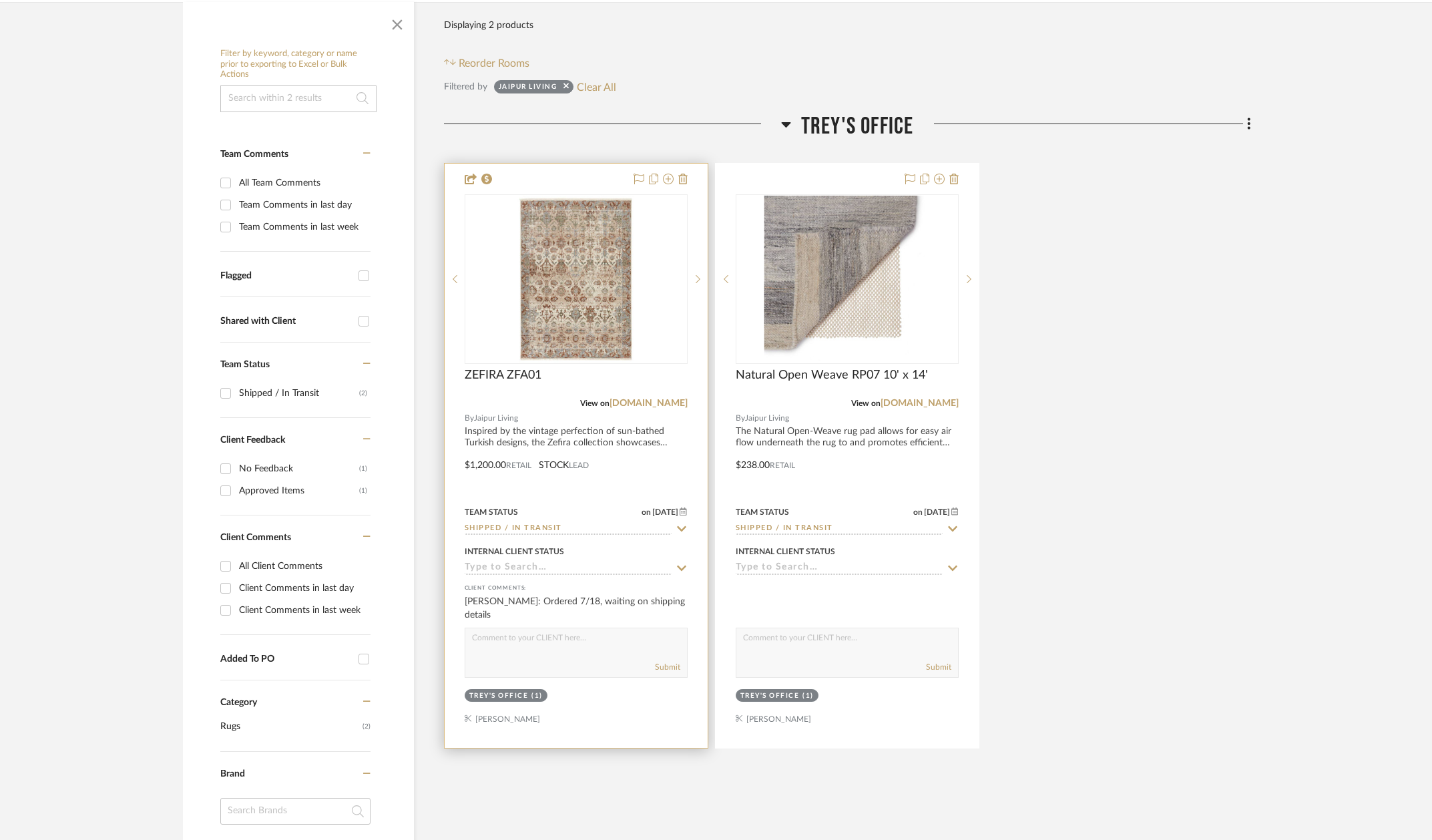
click at [675, 525] on icon at bounding box center [681, 528] width 12 height 11
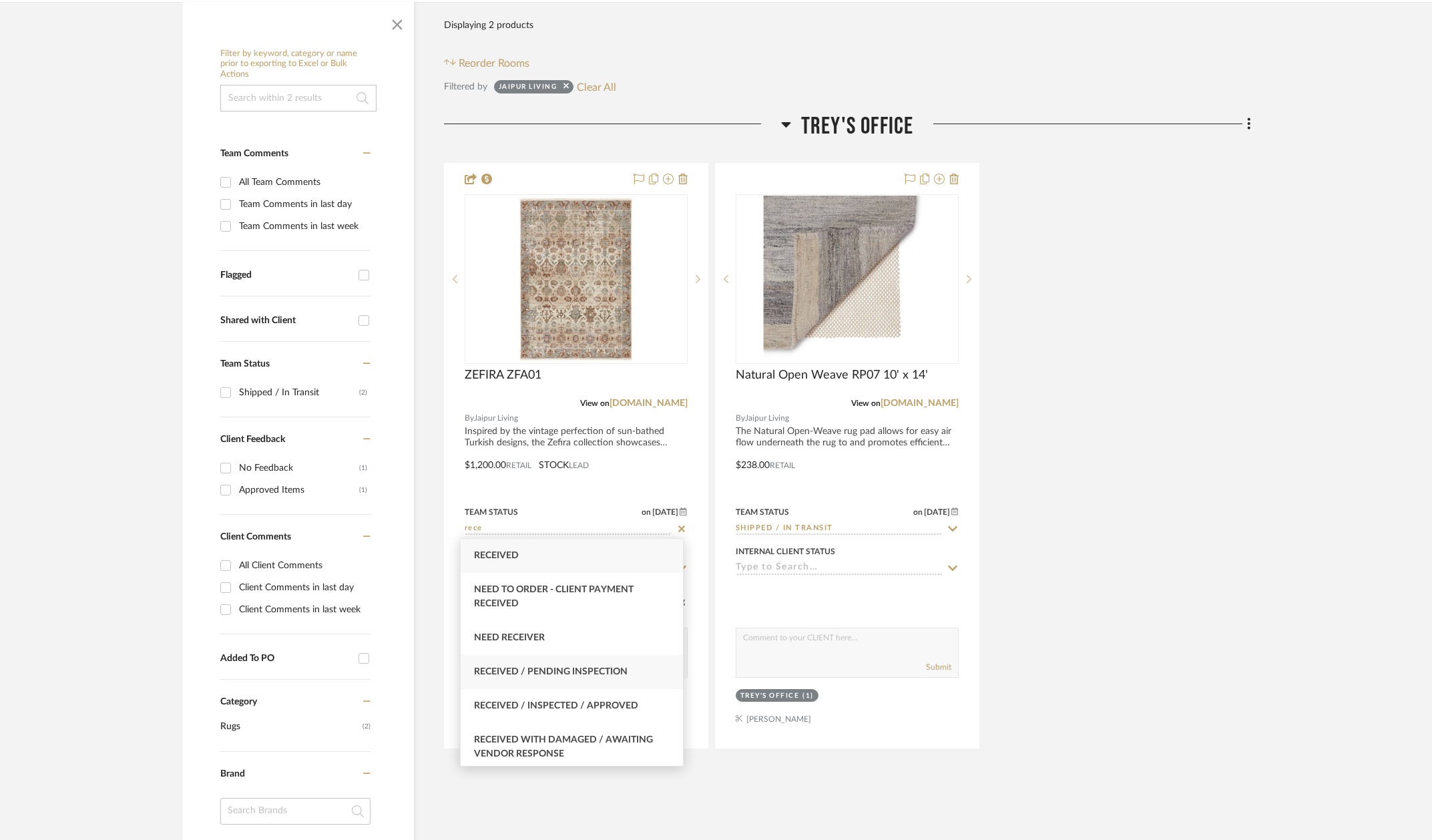
type input "rece"
click at [610, 684] on div "Received / Pending Inspection" at bounding box center [572, 672] width 223 height 34
type input "[DATE]"
type input "Received / Pending Inspection"
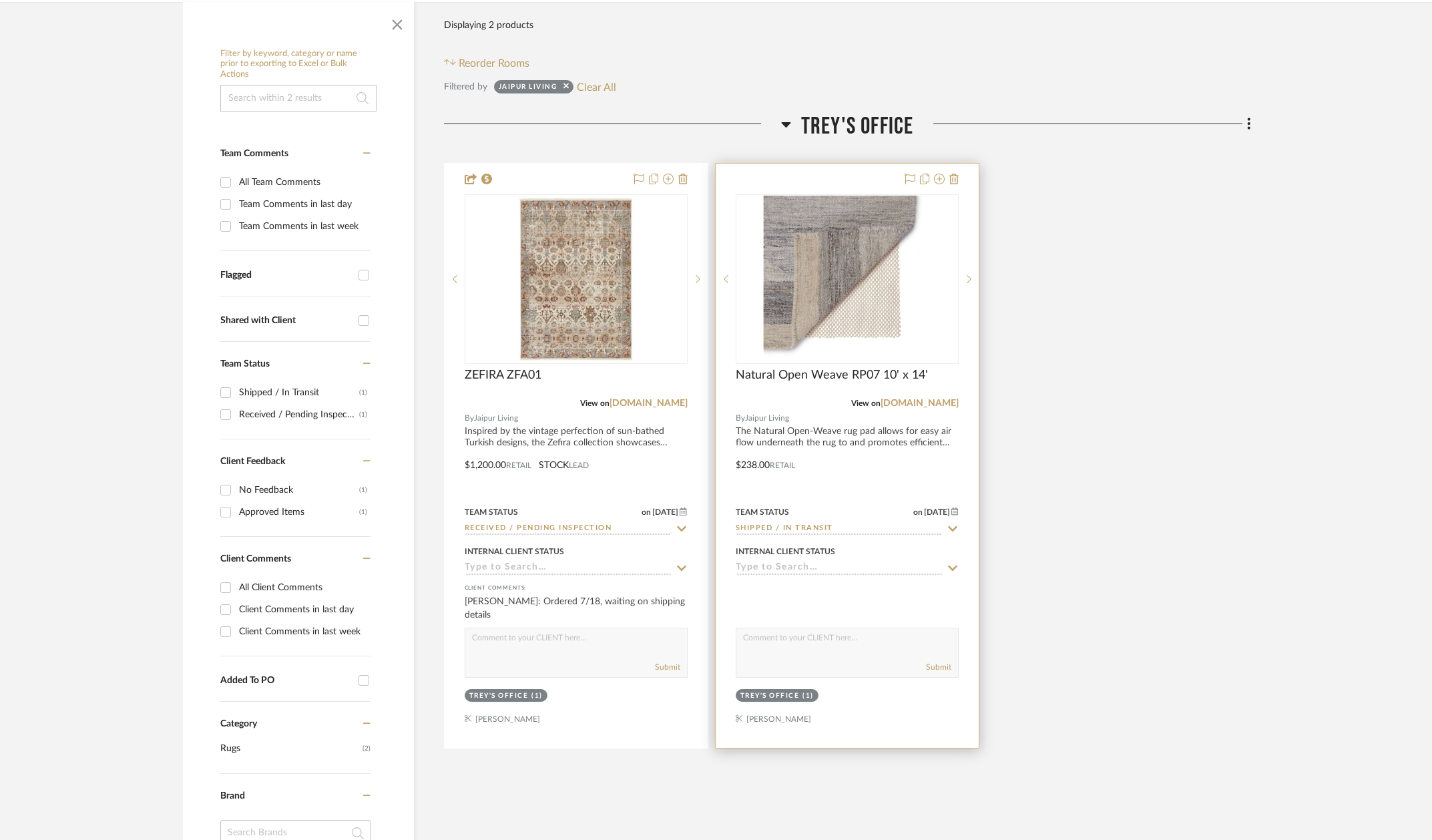
click at [947, 528] on icon at bounding box center [952, 528] width 12 height 11
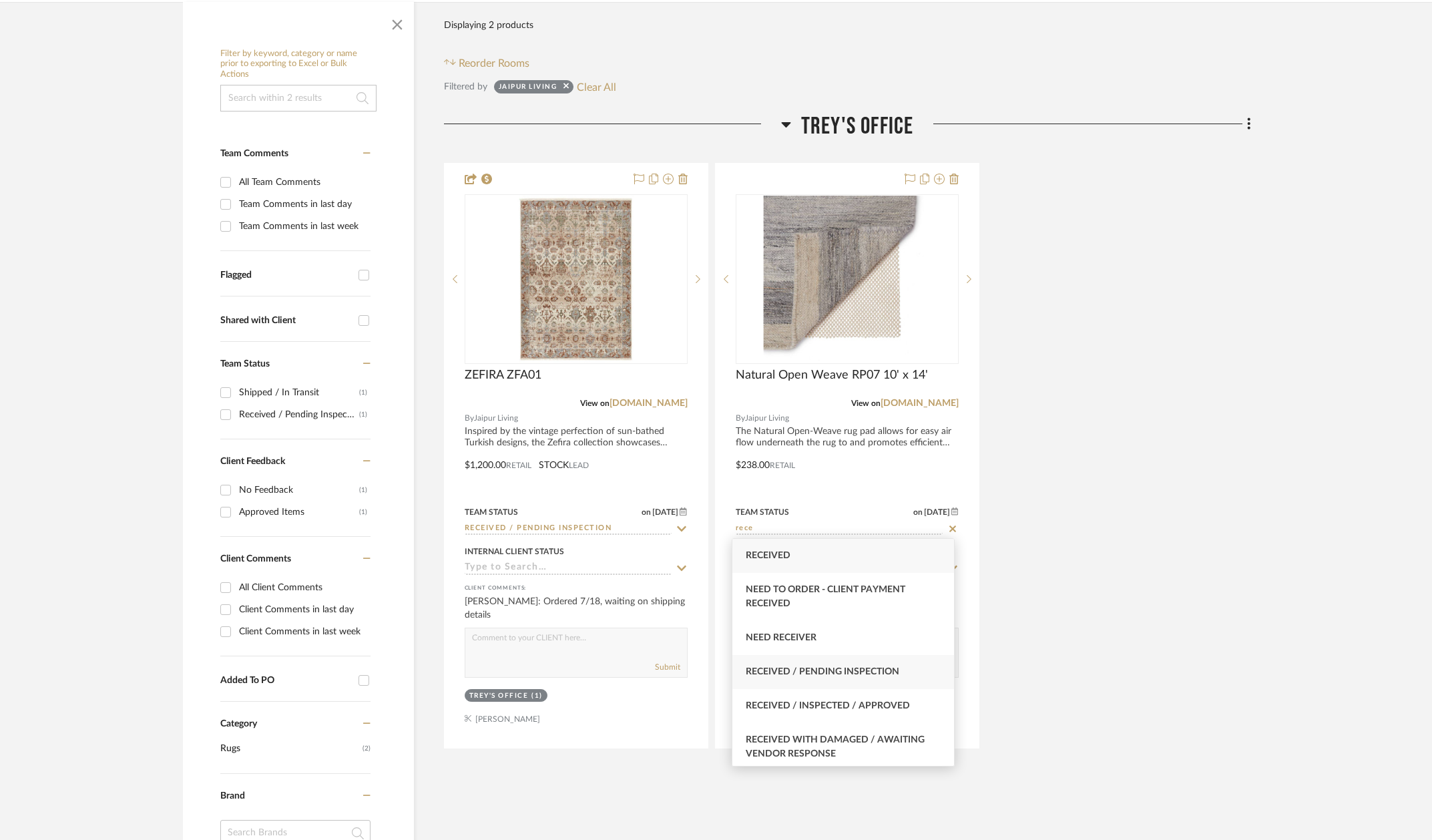
type input "rece"
click at [861, 670] on span "Received / Pending Inspection" at bounding box center [823, 671] width 154 height 9
type input "[DATE]"
type input "Received / Pending Inspection"
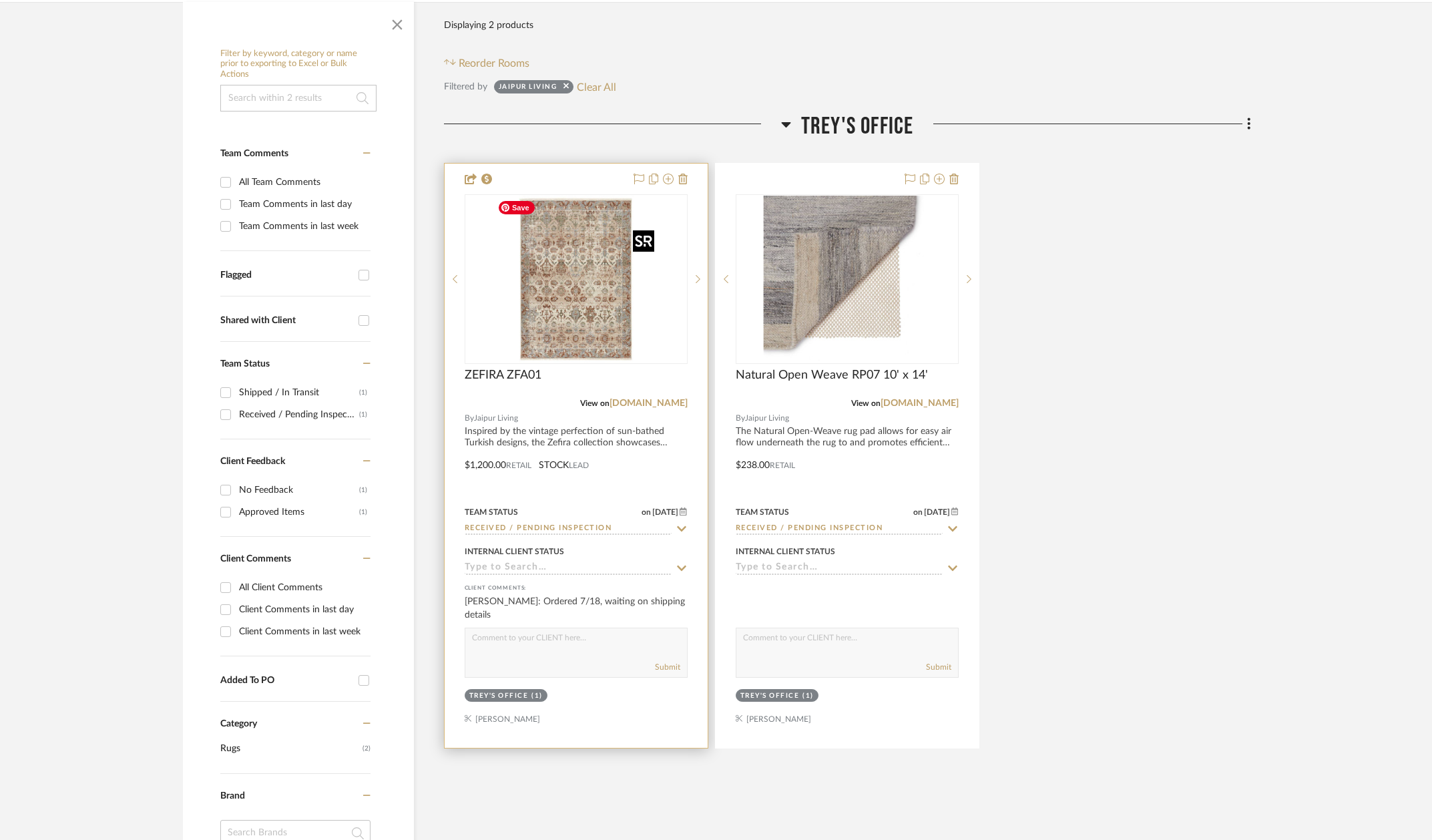
click at [549, 302] on img "0" at bounding box center [576, 279] width 167 height 167
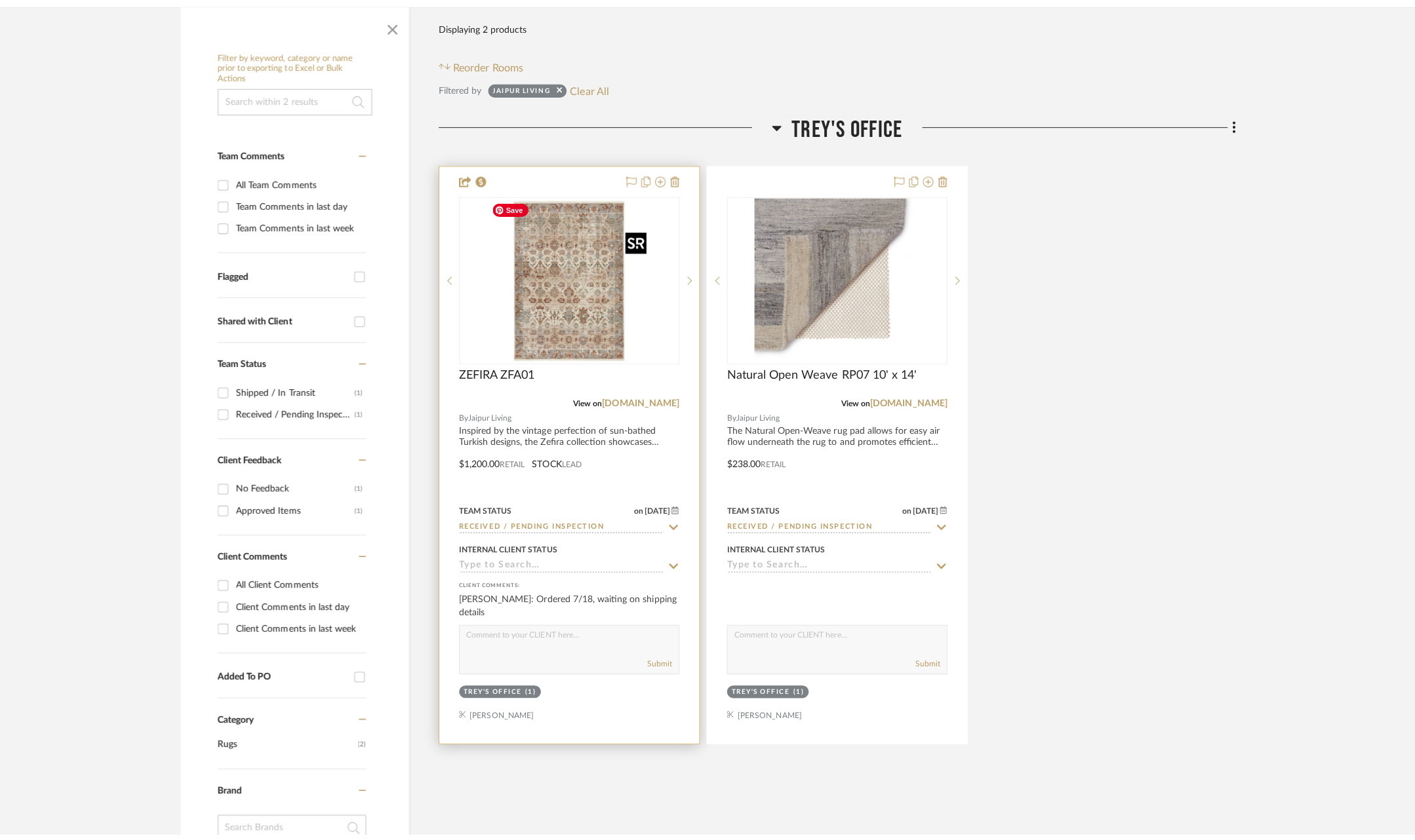
scroll to position [0, 0]
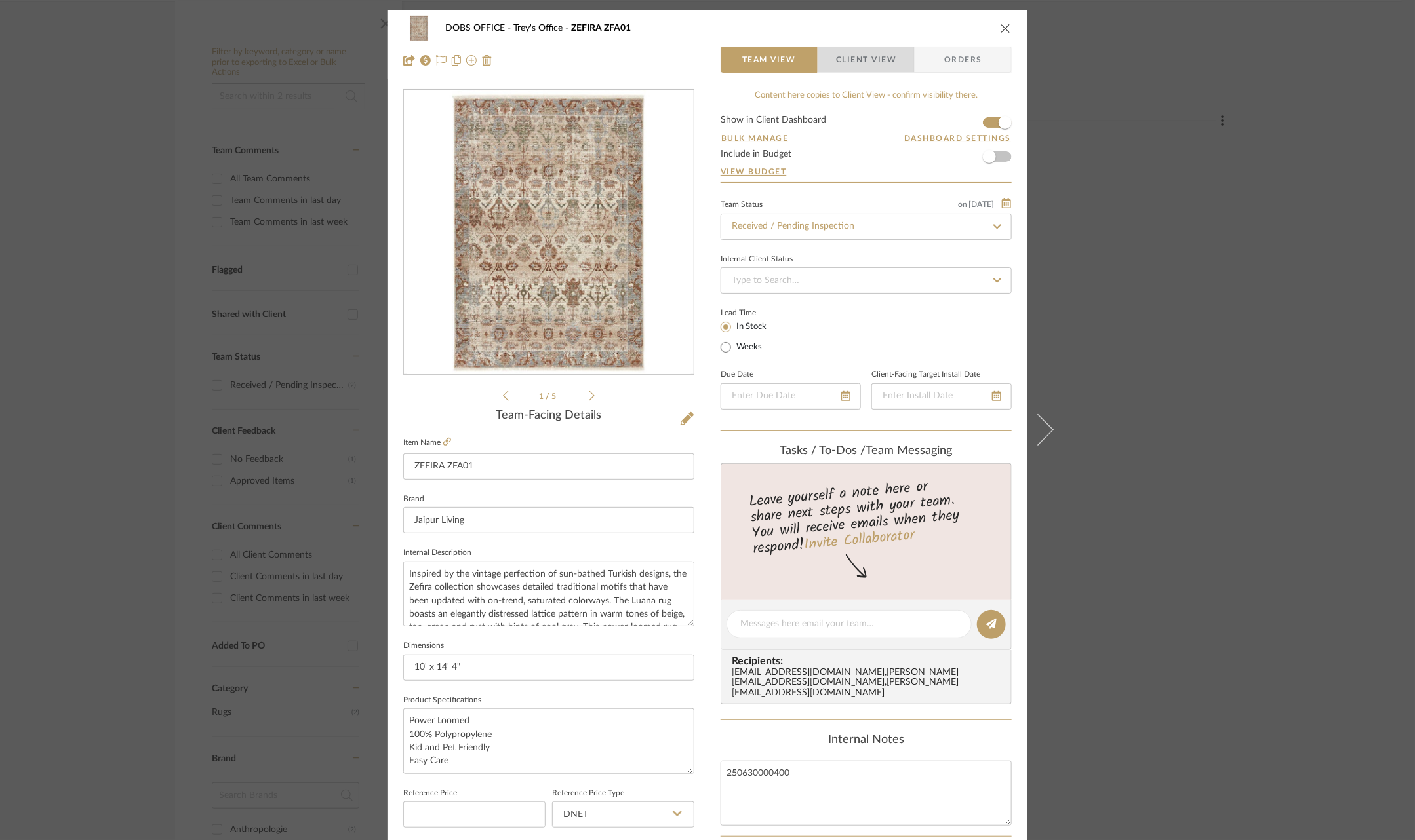
click at [847, 59] on span "Client View" at bounding box center [866, 59] width 60 height 26
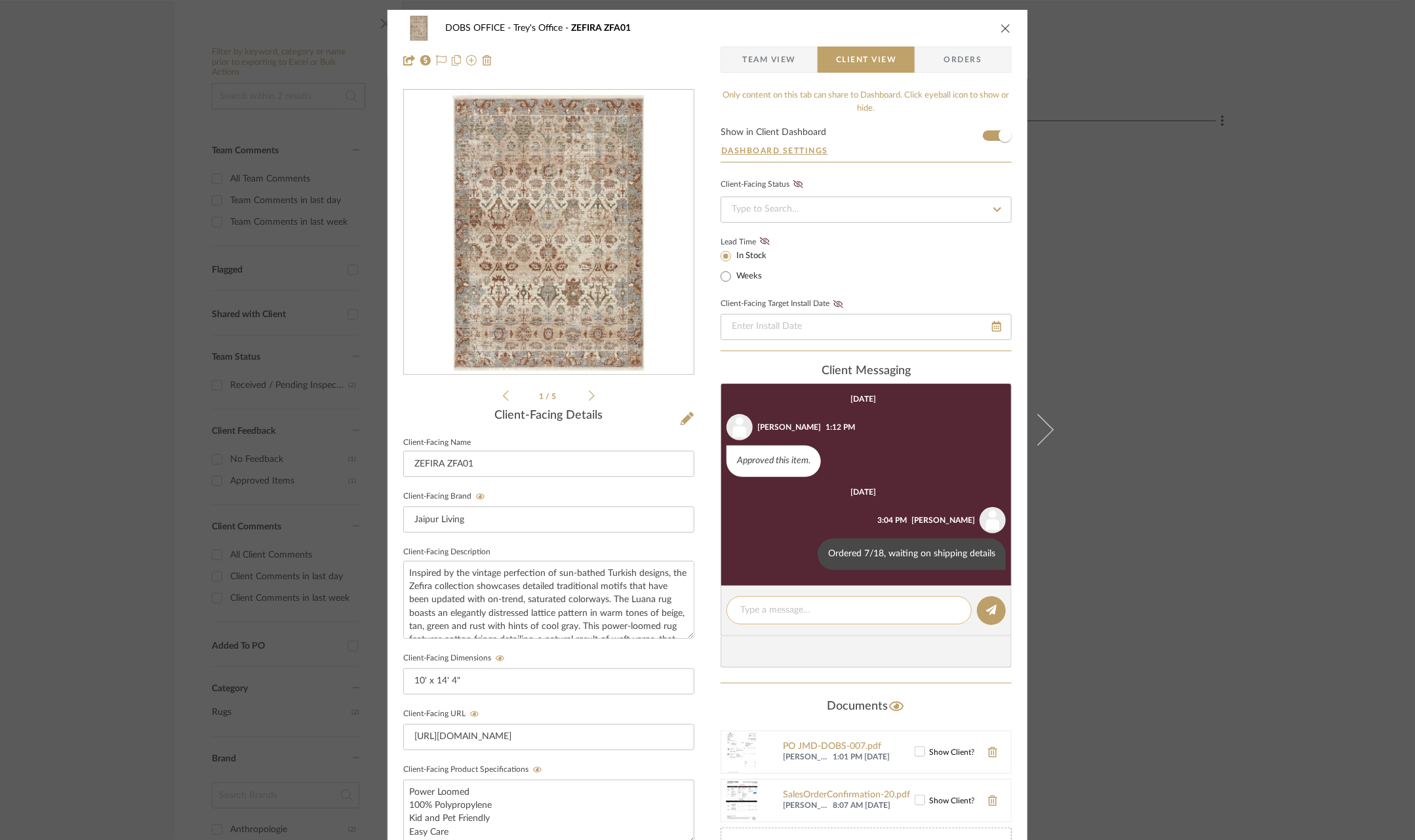
click at [822, 605] on textarea at bounding box center [849, 610] width 218 height 14
drag, startPoint x: 802, startPoint y: 608, endPoint x: 734, endPoint y: 608, distance: 68.0
click at [734, 608] on div "Received 8/6" at bounding box center [849, 610] width 246 height 28
type textarea "Received 8/6"
click at [1019, 609] on div "DOBS OFFICE Trey's Office ZEFIRA ZFA01 Team View Client View Orders 1 / 5 Clien…" at bounding box center [707, 555] width 640 height 1091
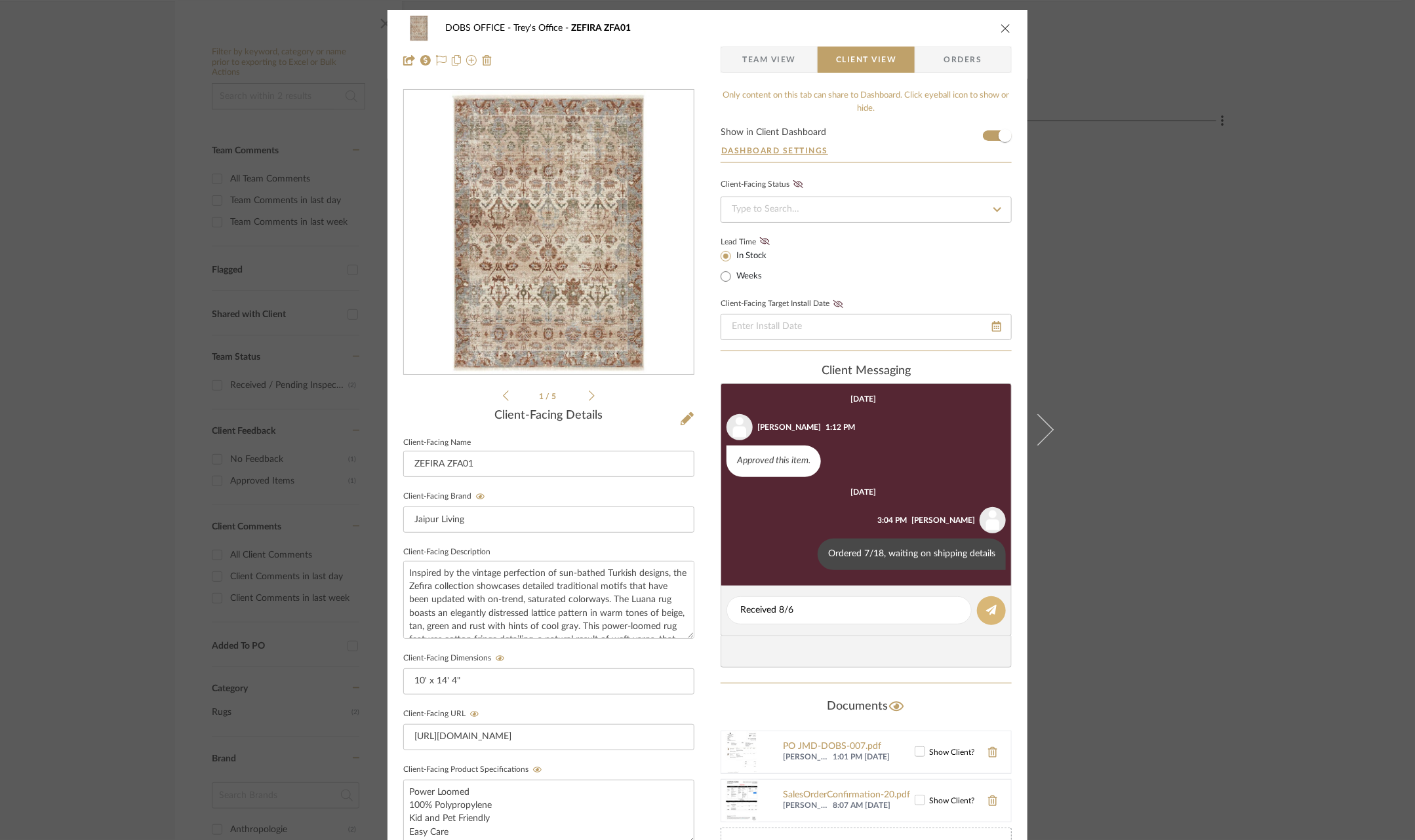
click at [996, 611] on button at bounding box center [992, 611] width 29 height 29
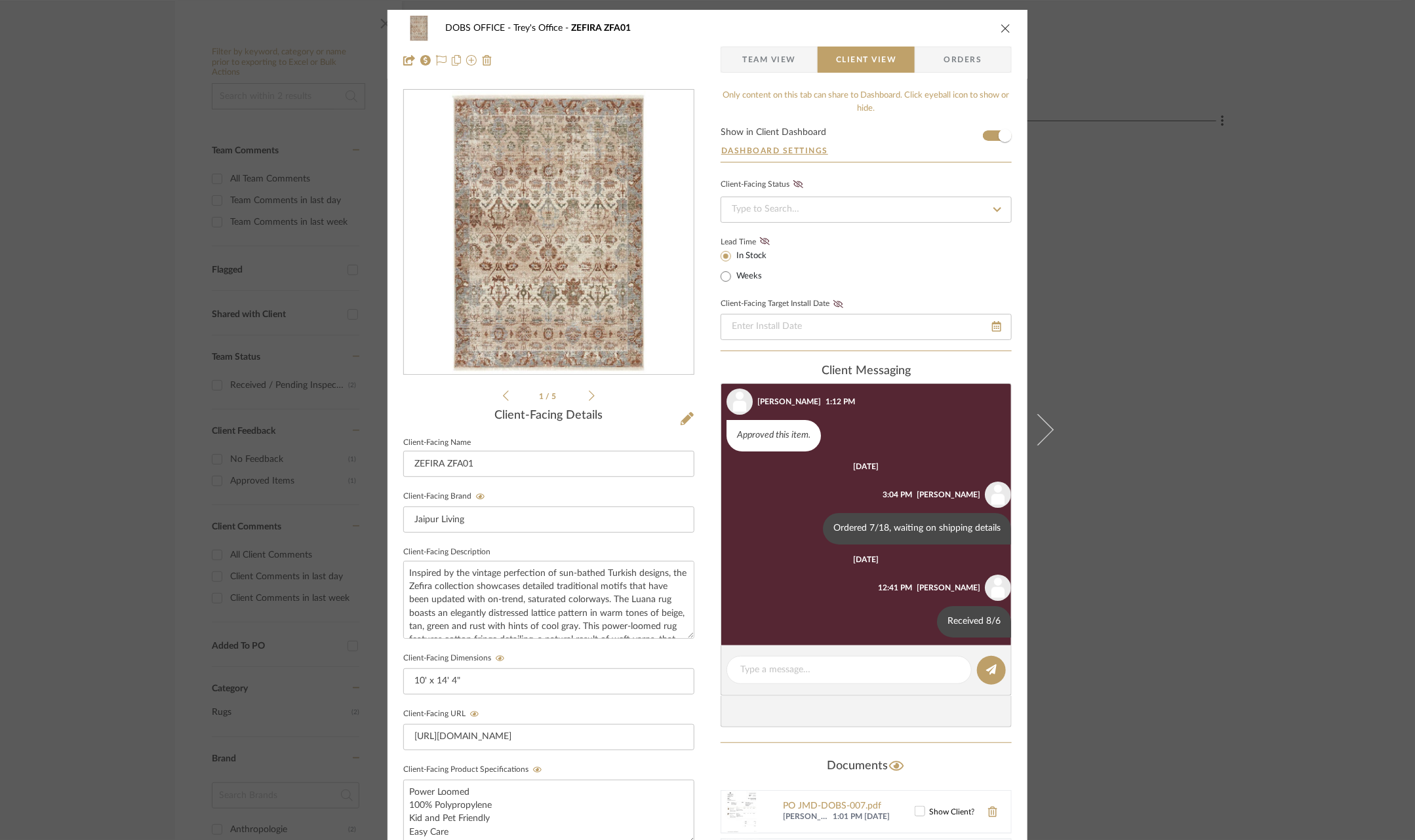
scroll to position [33, 0]
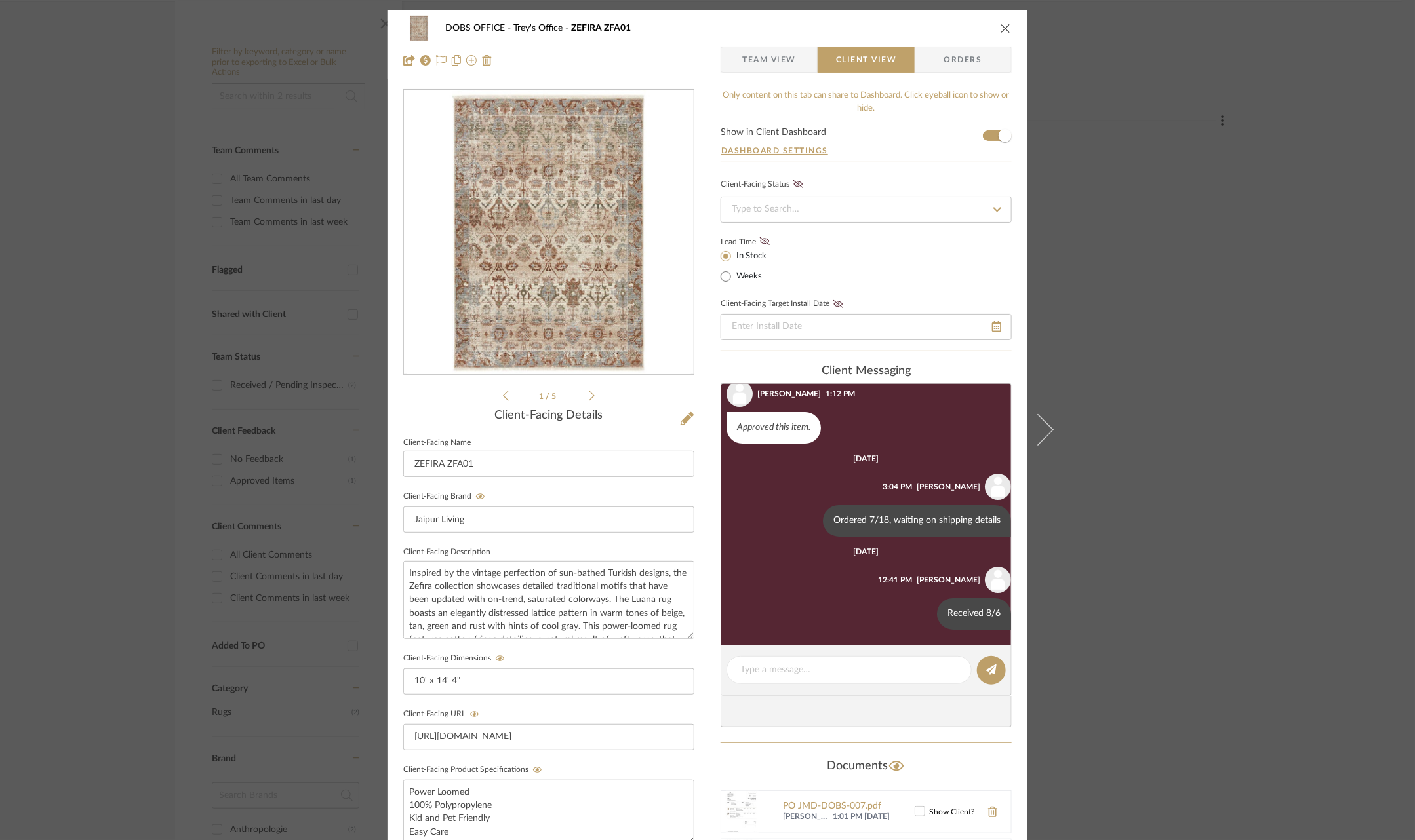
click at [1190, 554] on div "DOBS OFFICE Trey's Office ZEFIRA ZFA01 Team View Client View Orders 1 / 5 Clien…" at bounding box center [708, 420] width 1415 height 840
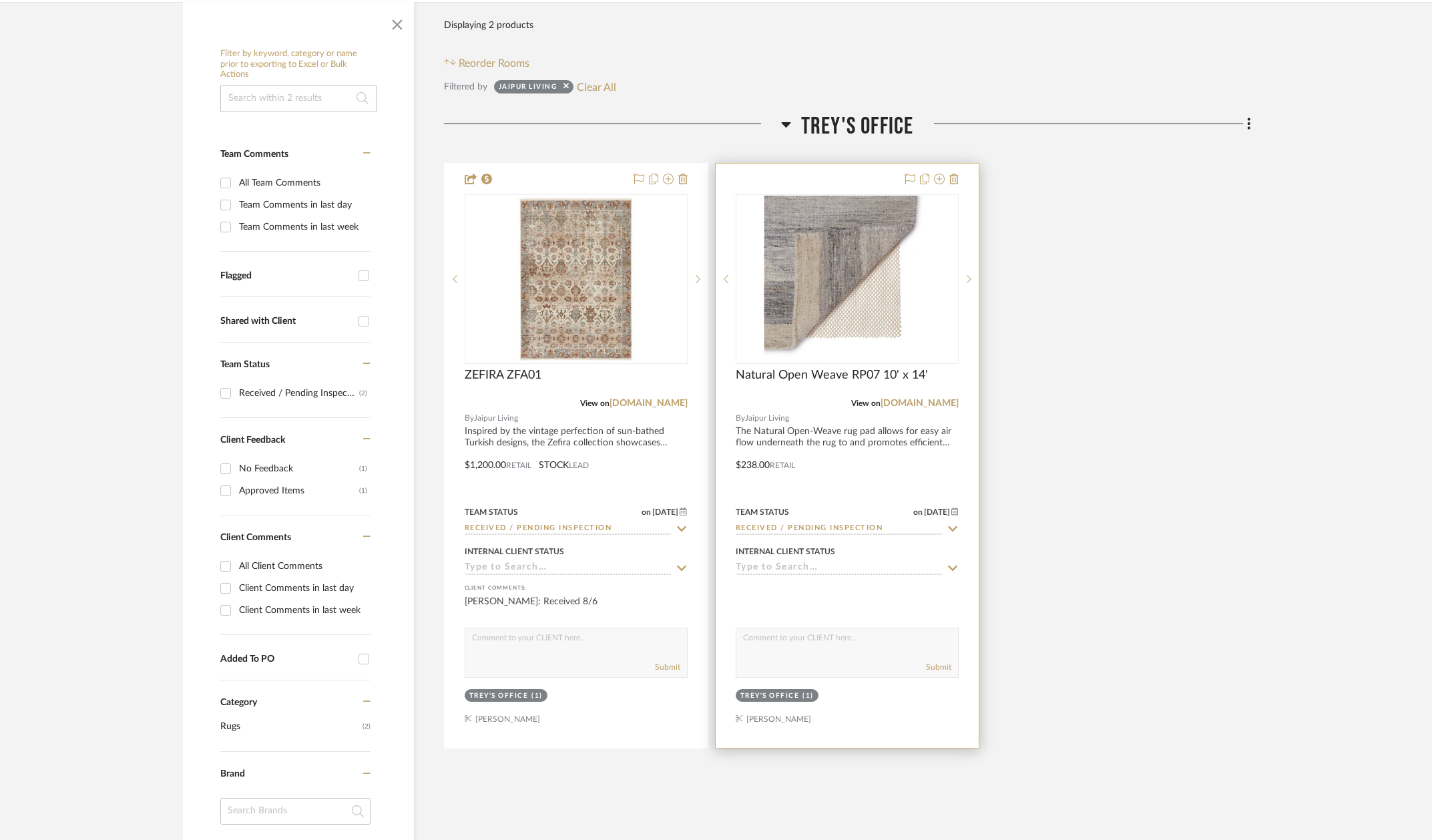
click at [841, 328] on img "0" at bounding box center [847, 279] width 167 height 167
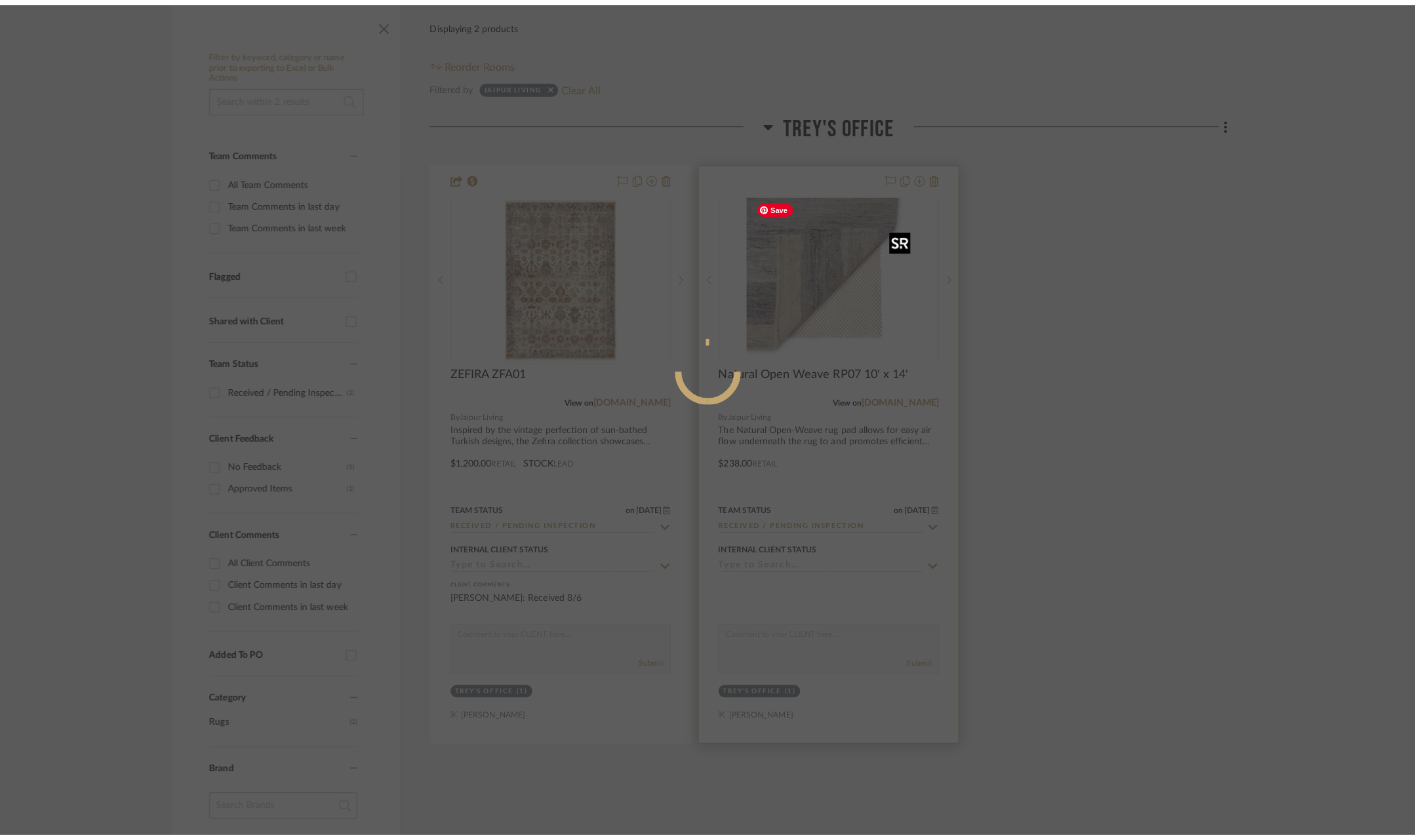
scroll to position [0, 0]
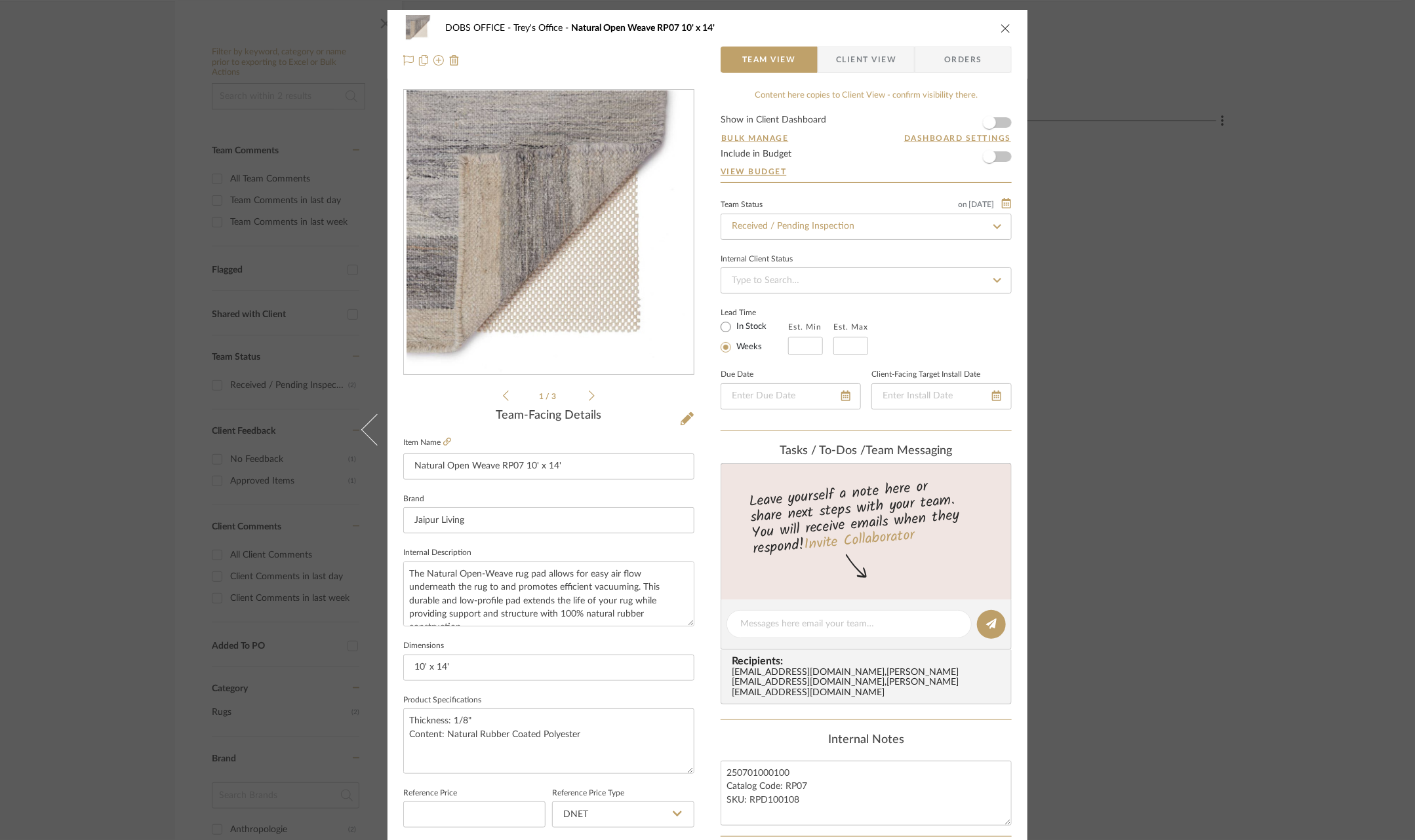
click at [878, 48] on span "Client View" at bounding box center [866, 59] width 60 height 26
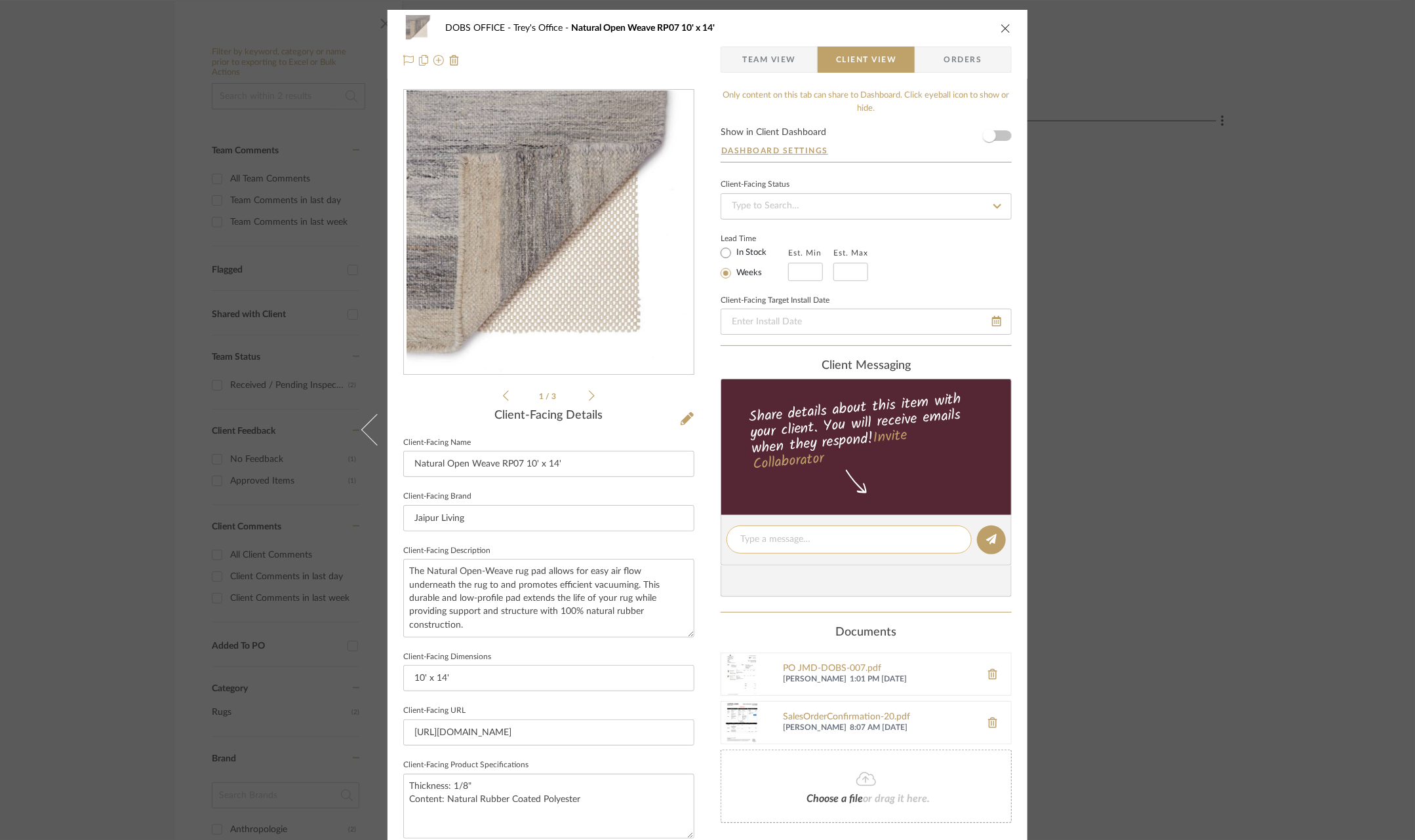
click at [820, 539] on textarea at bounding box center [849, 540] width 218 height 14
paste textarea "Received 8/6"
type textarea "Received 8/6"
click at [970, 539] on editor-of-message "Received 8/6" at bounding box center [866, 540] width 291 height 50
click at [986, 537] on icon at bounding box center [991, 539] width 10 height 10
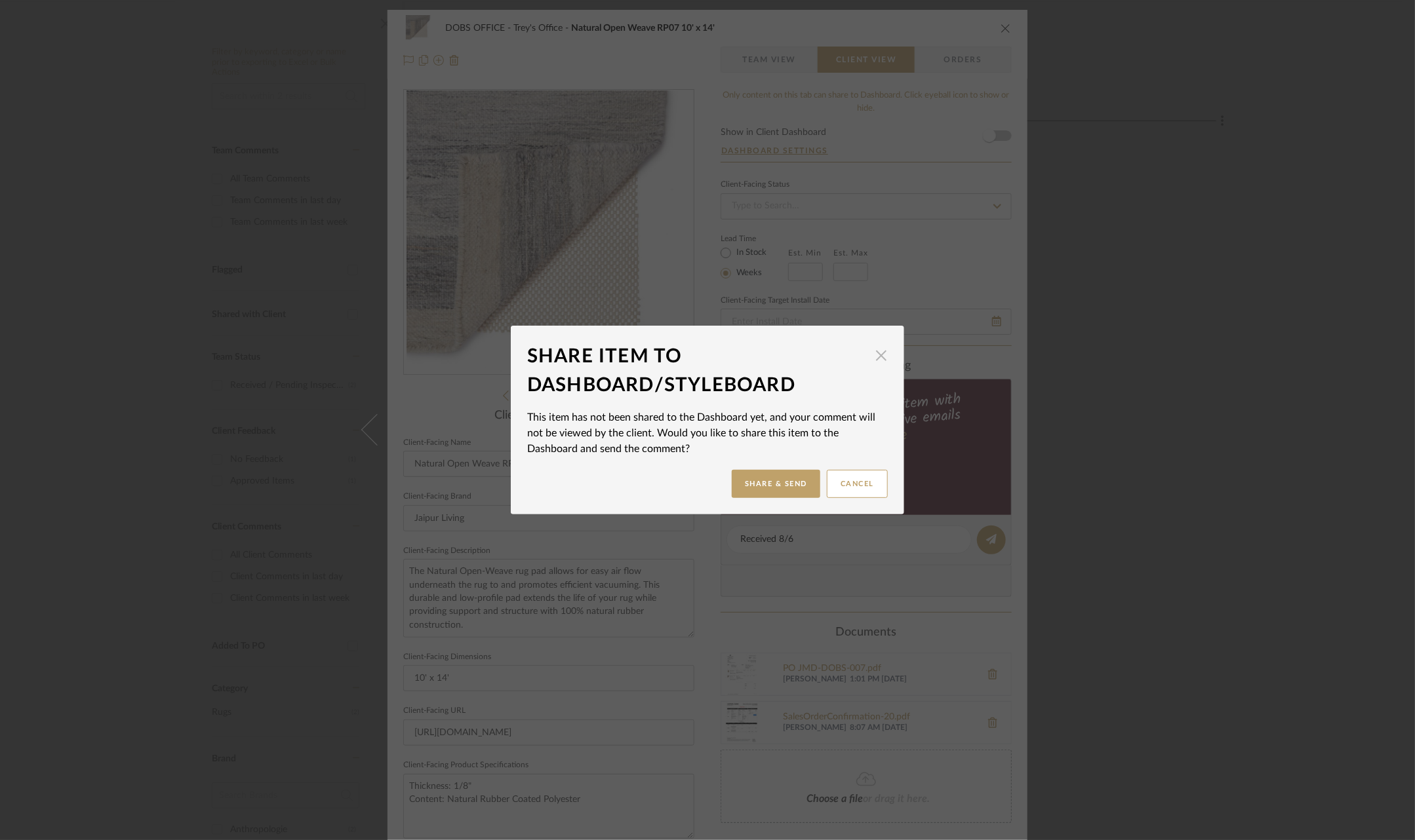
click at [871, 355] on span "button" at bounding box center [881, 355] width 26 height 26
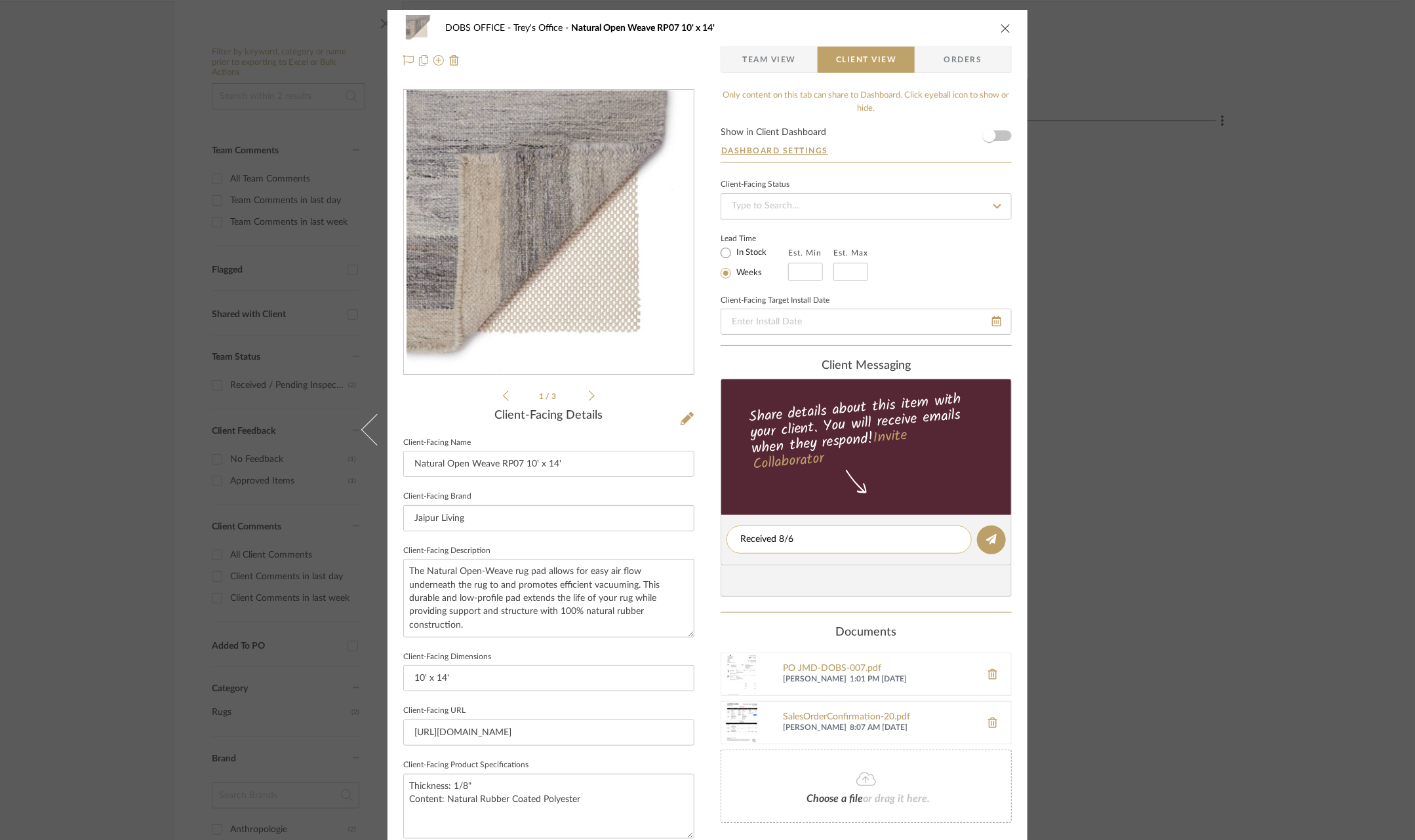
click at [872, 542] on textarea "Received 8/6" at bounding box center [849, 540] width 218 height 14
click at [872, 543] on textarea "Received 8/6" at bounding box center [849, 540] width 218 height 14
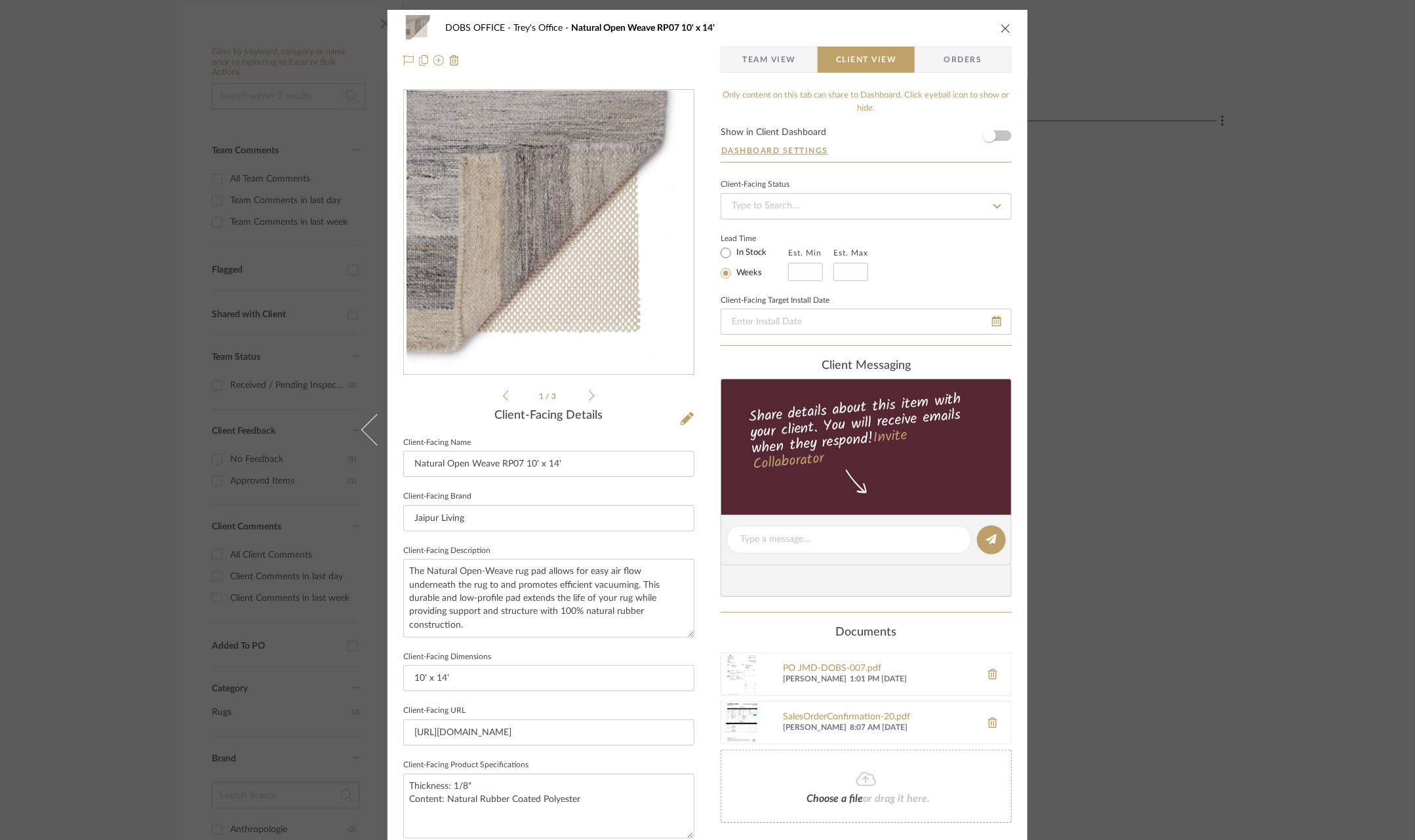
click at [871, 591] on div at bounding box center [866, 581] width 291 height 32
click at [1202, 504] on div "DOBS OFFICE Trey's Office Natural Open Weave RP07 10' x 14' Team View Client Vi…" at bounding box center [708, 420] width 1415 height 840
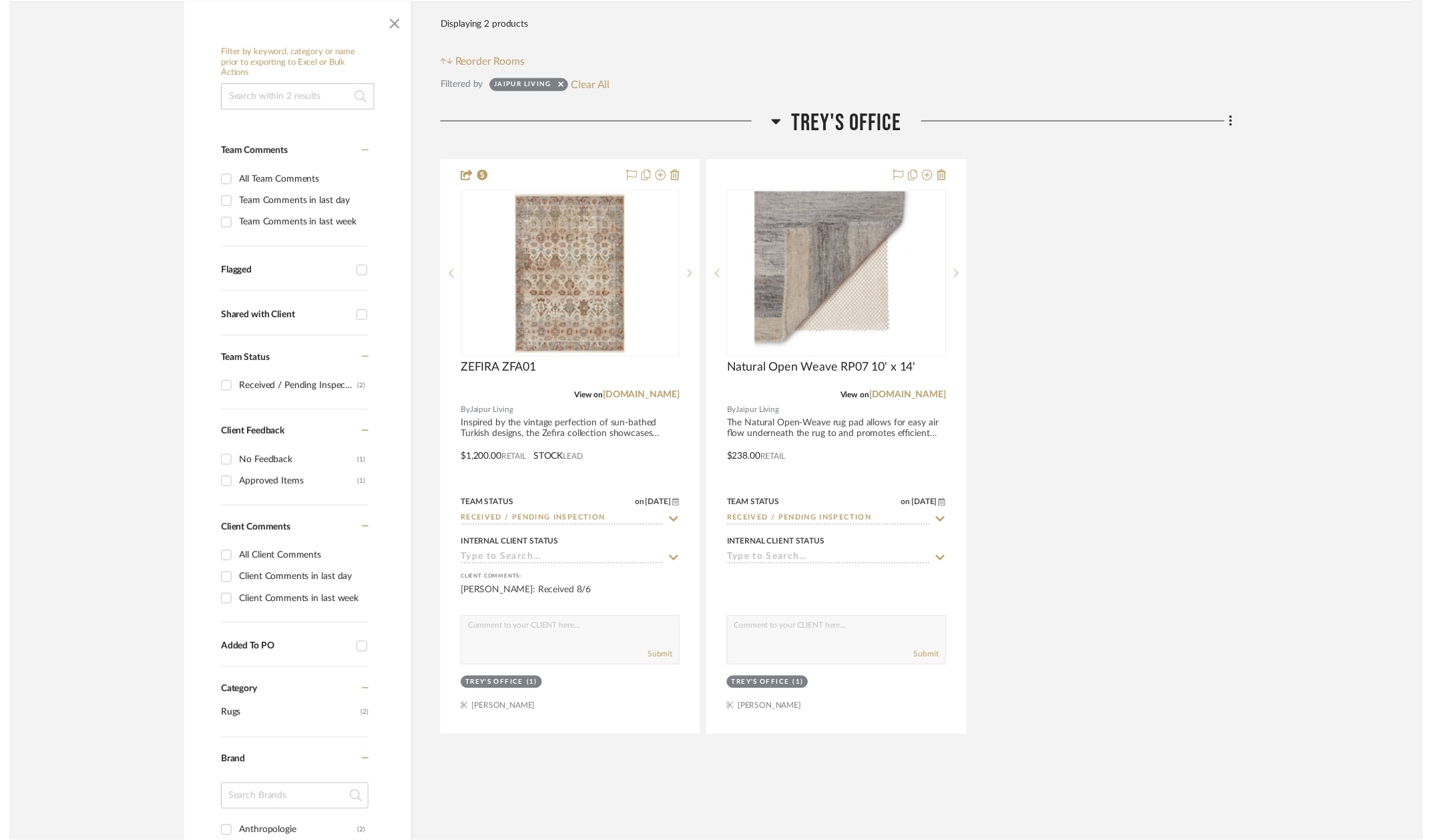
scroll to position [225, 4]
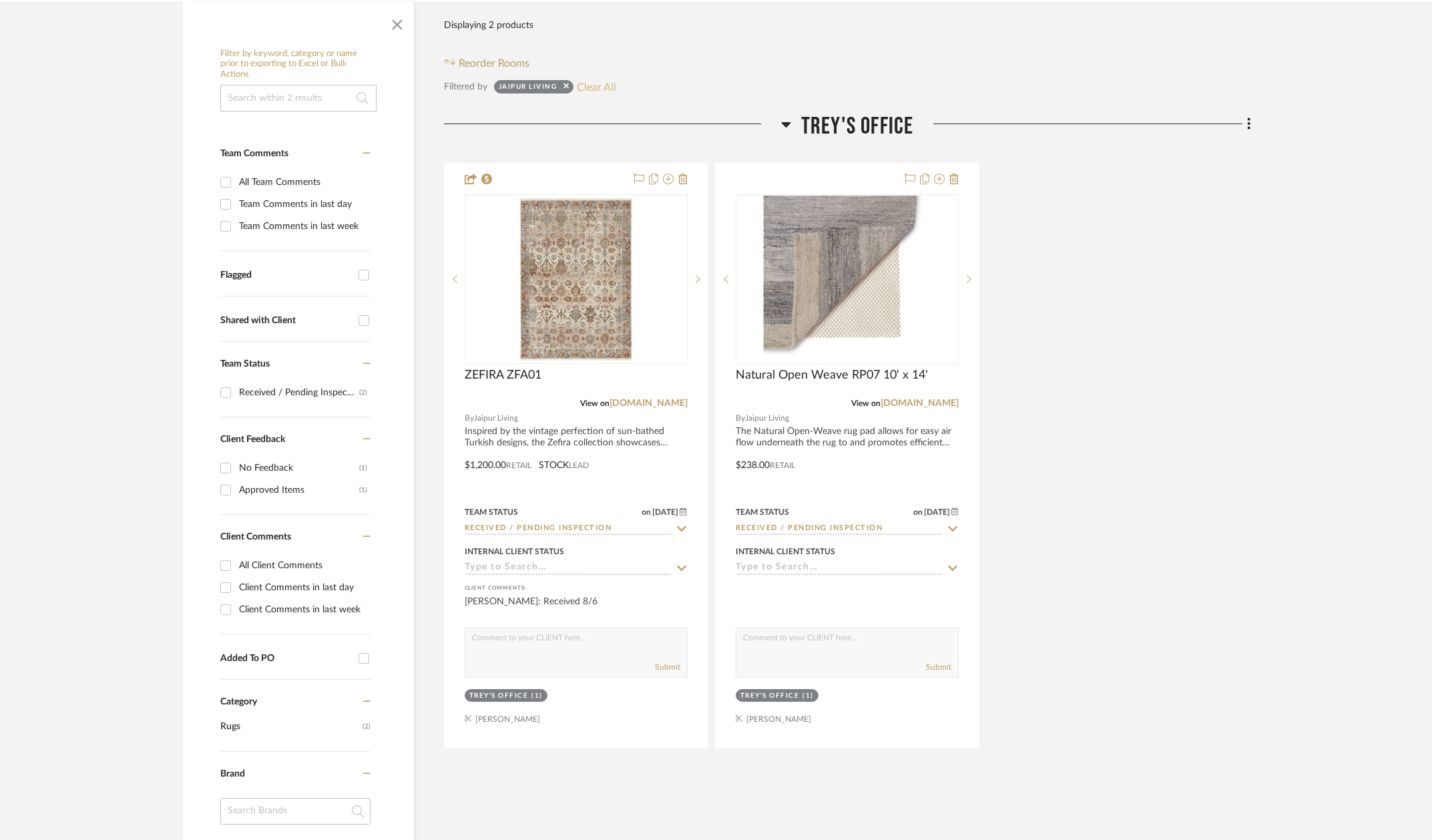
click at [599, 84] on button "Clear All" at bounding box center [597, 87] width 39 height 18
checkbox input "false"
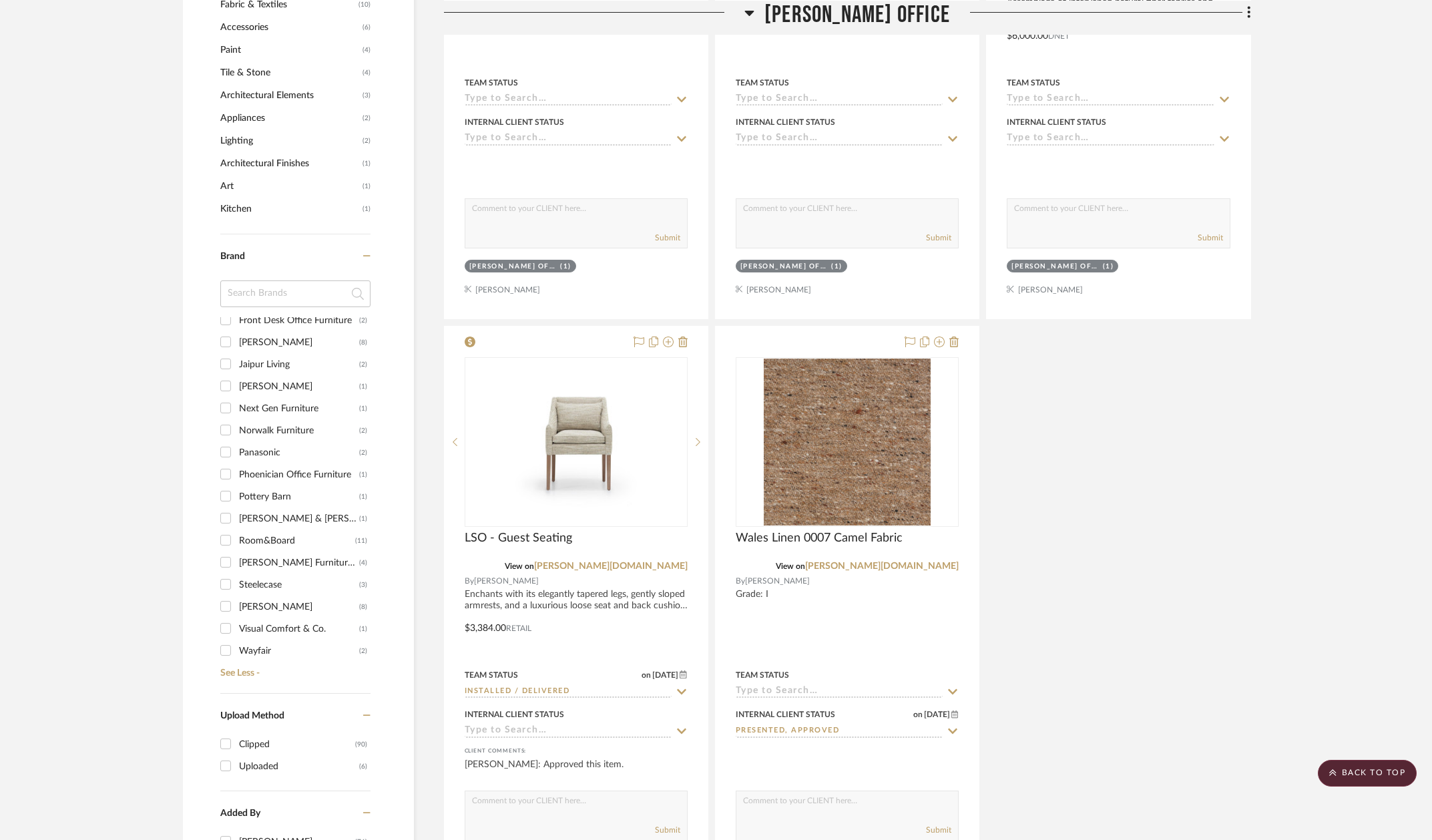
scroll to position [299, 0]
click at [259, 511] on div "Room&Board" at bounding box center [297, 515] width 116 height 21
click at [237, 511] on input "Room&Board (11)" at bounding box center [225, 514] width 21 height 21
checkbox input "true"
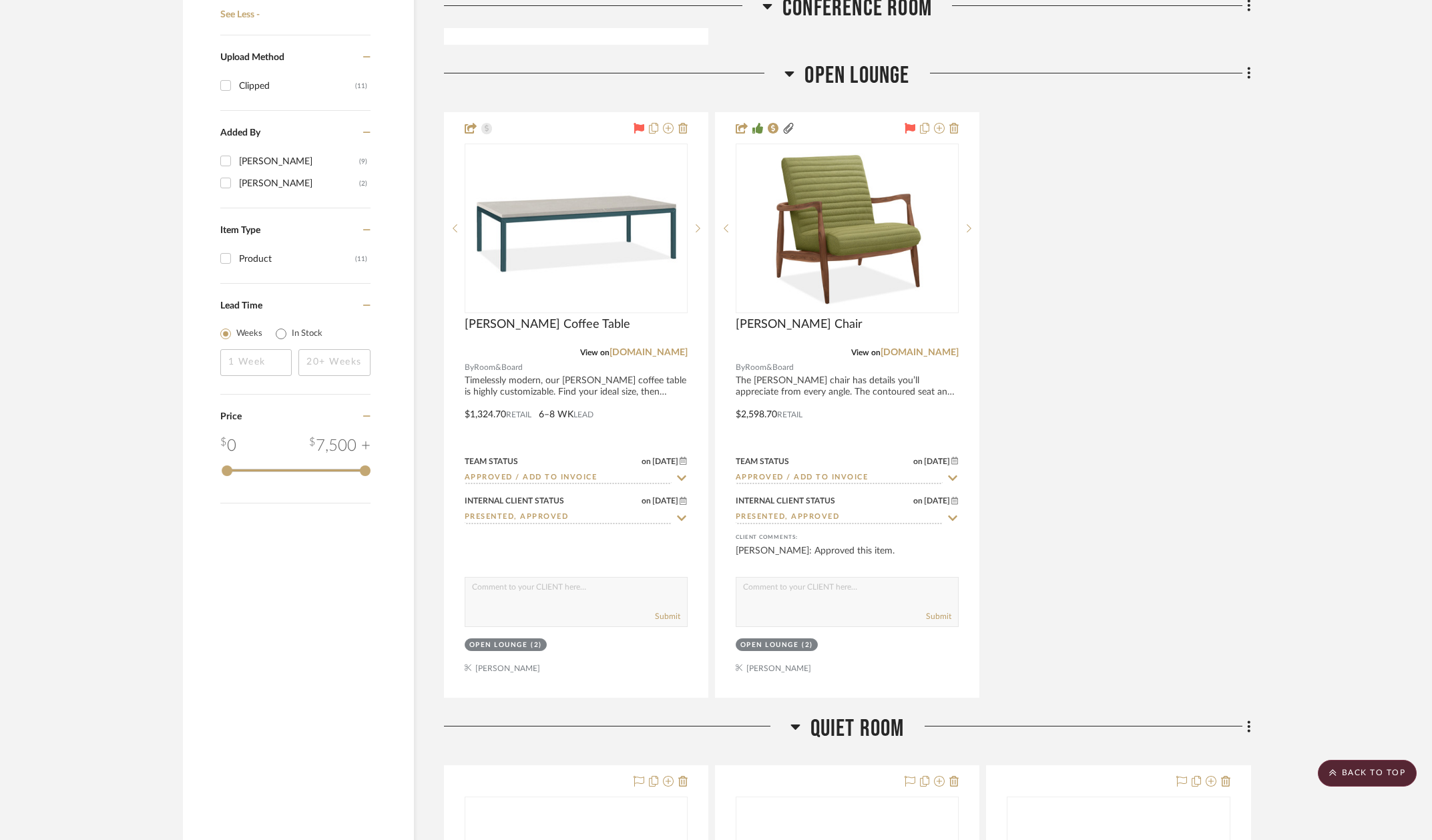
scroll to position [1538, 2]
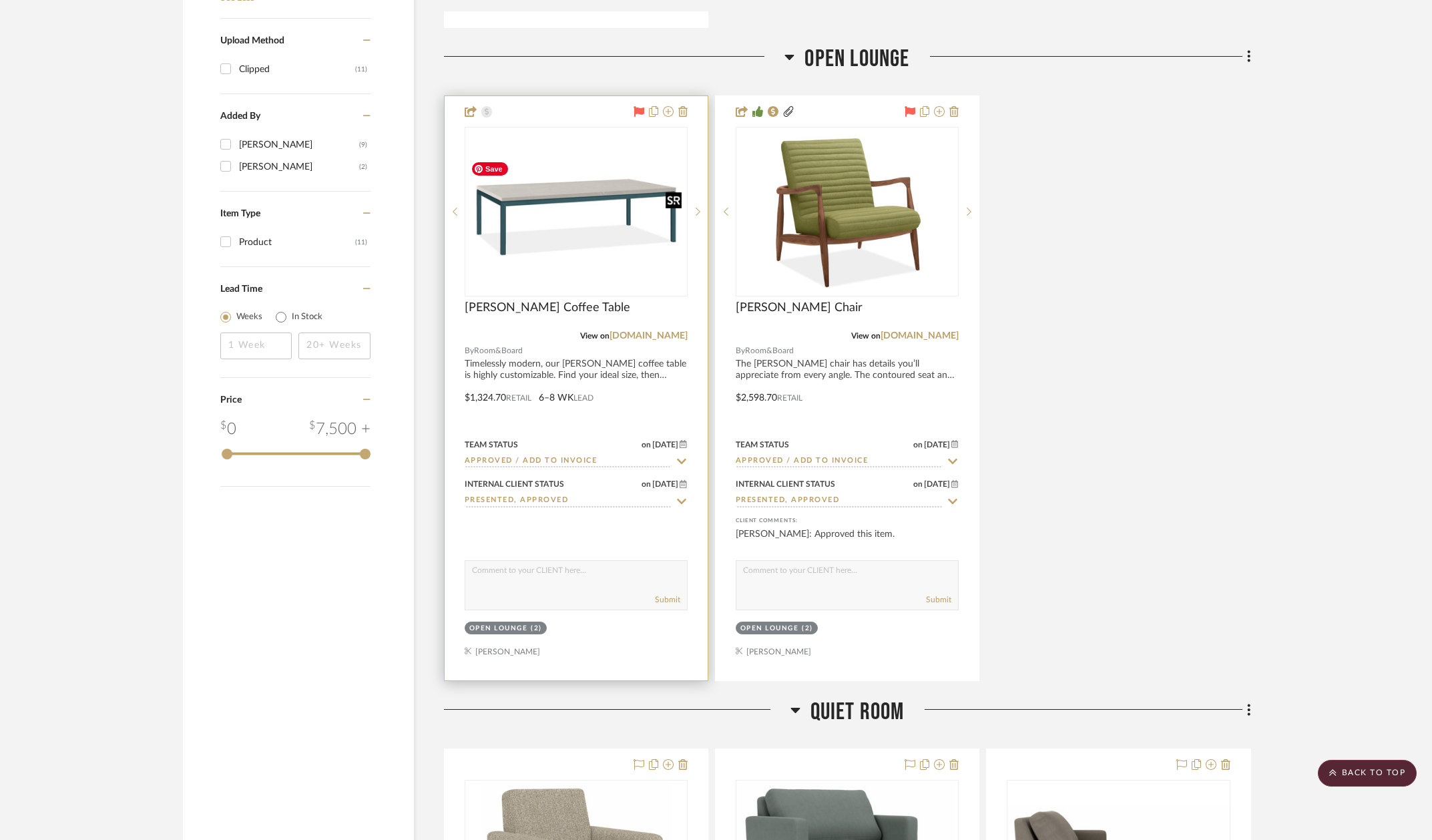
click at [590, 181] on img "0" at bounding box center [576, 211] width 220 height 102
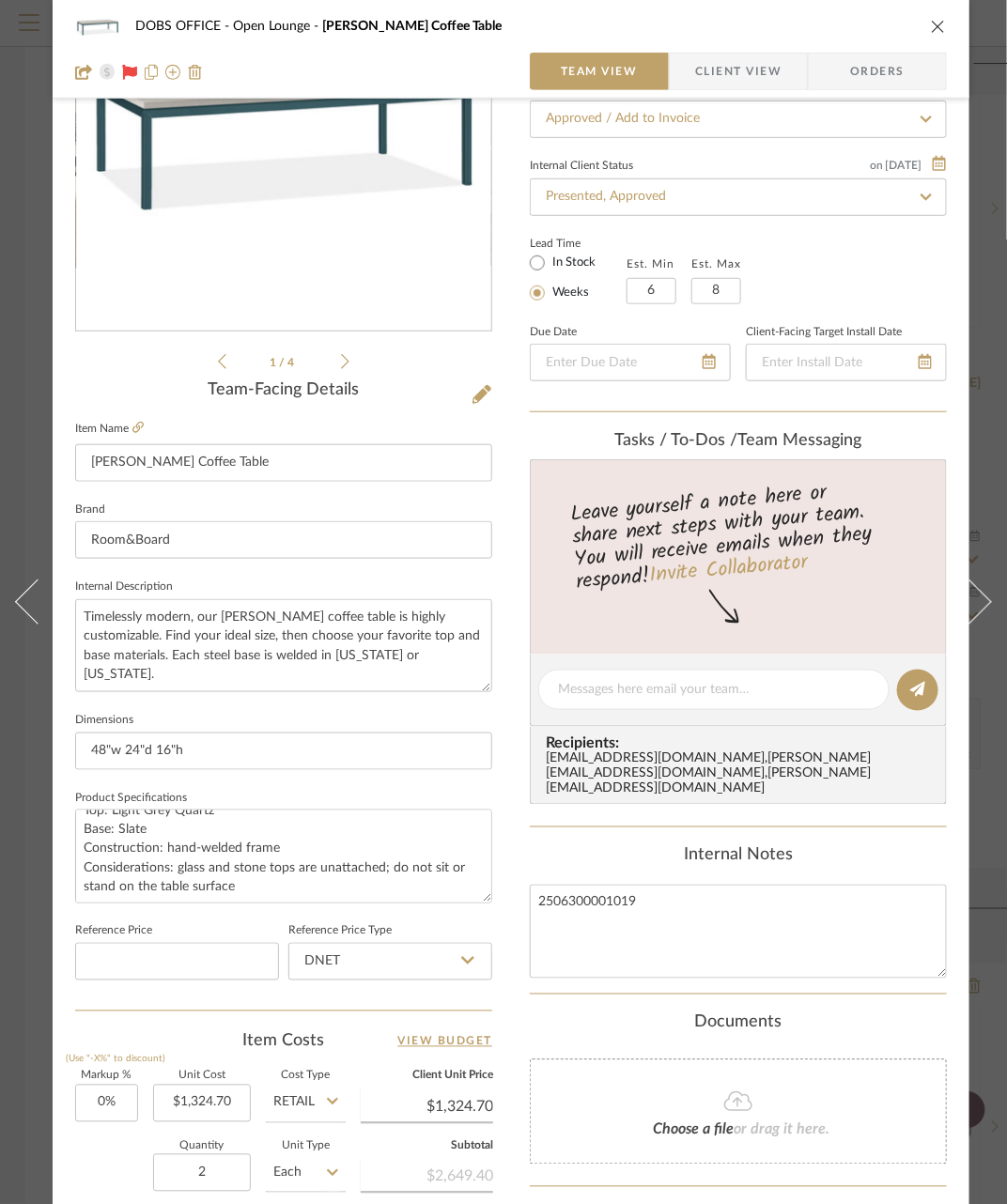
scroll to position [38, 0]
click at [948, 25] on div "DOBS OFFICE Open Lounge [PERSON_NAME] Coffee Table Team View Client View Orders" at bounding box center [510, 50] width 917 height 99
click at [933, 25] on icon "close" at bounding box center [938, 26] width 15 height 15
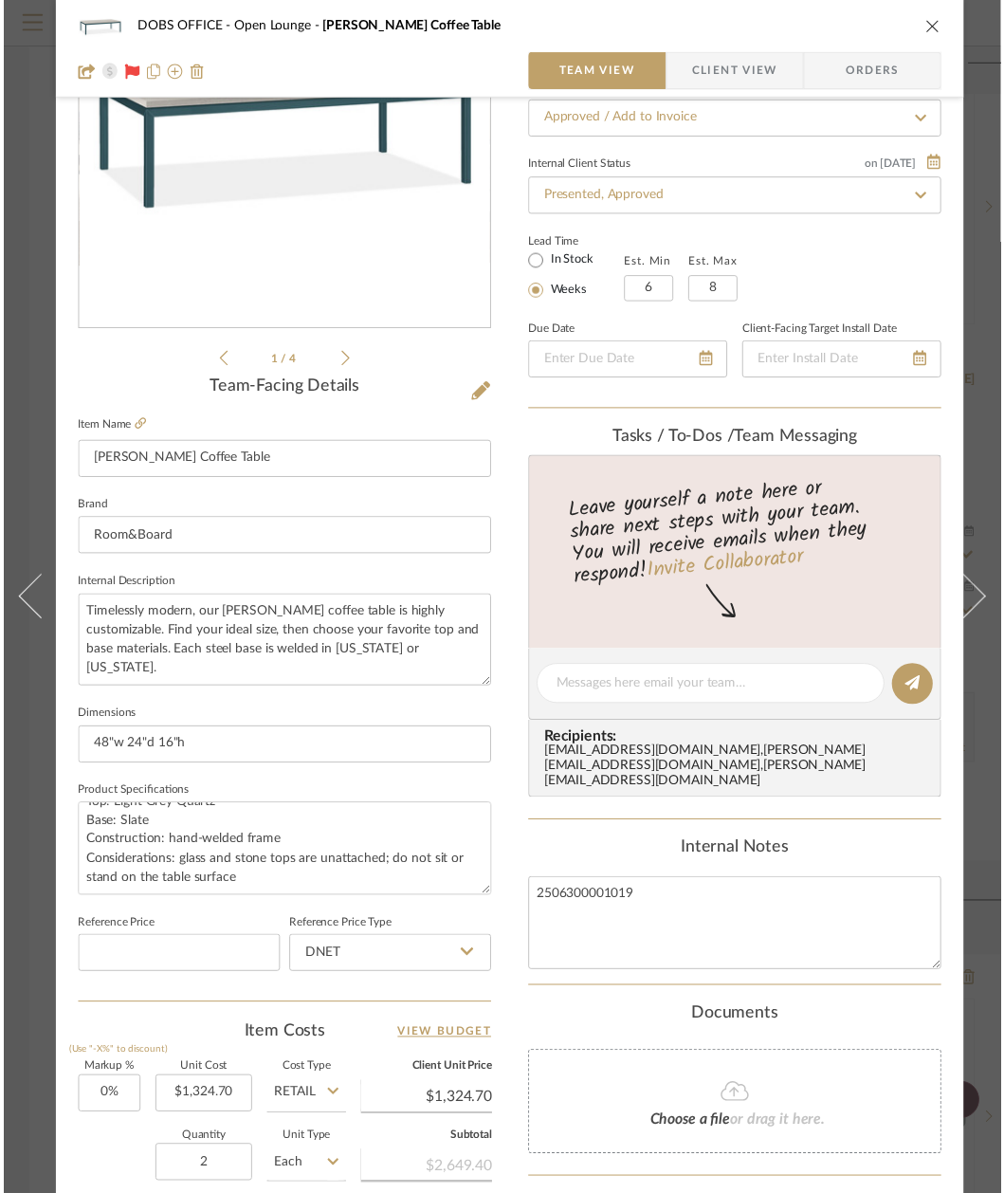
scroll to position [2184, 3]
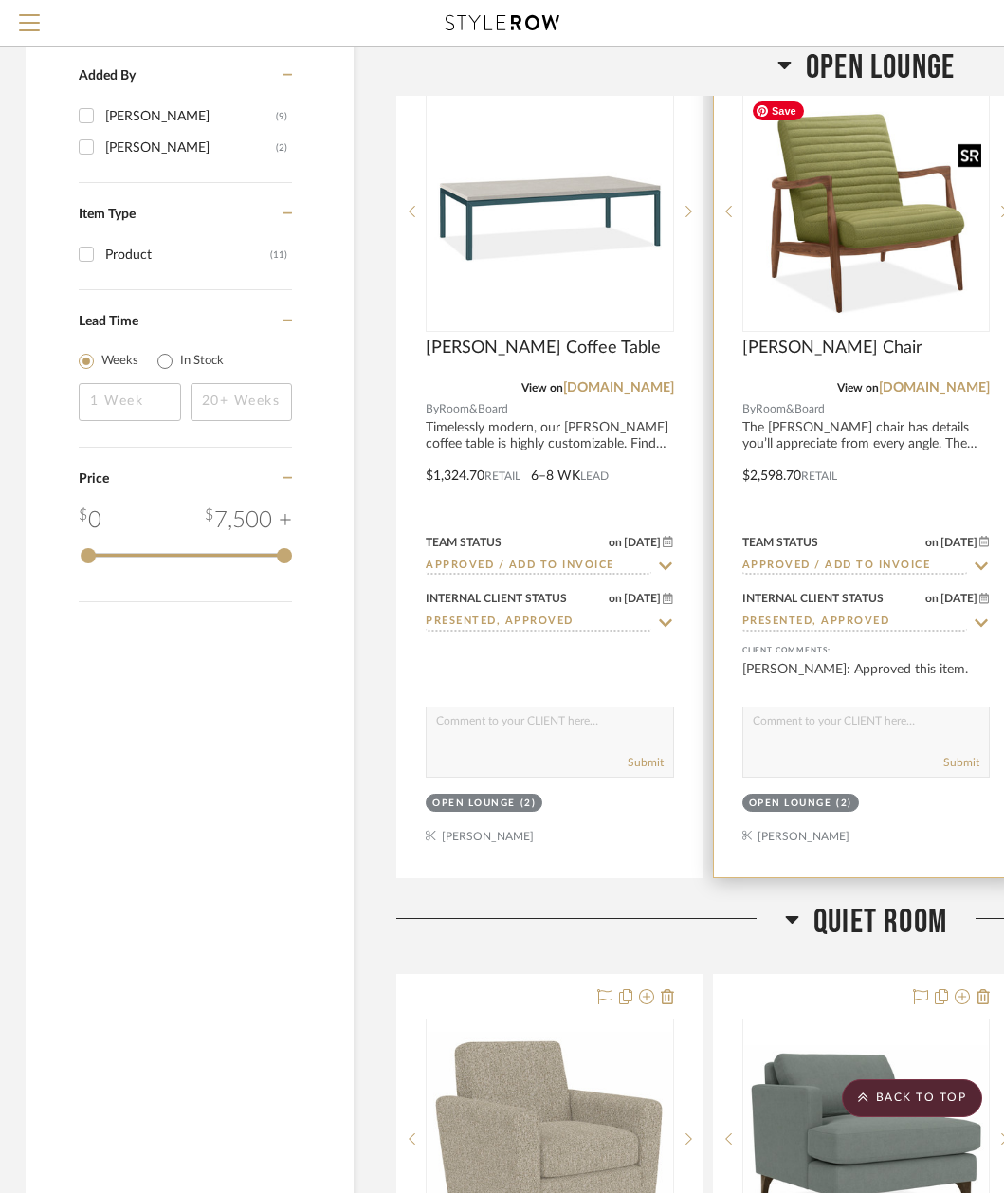
click at [883, 238] on img "0" at bounding box center [866, 211] width 245 height 223
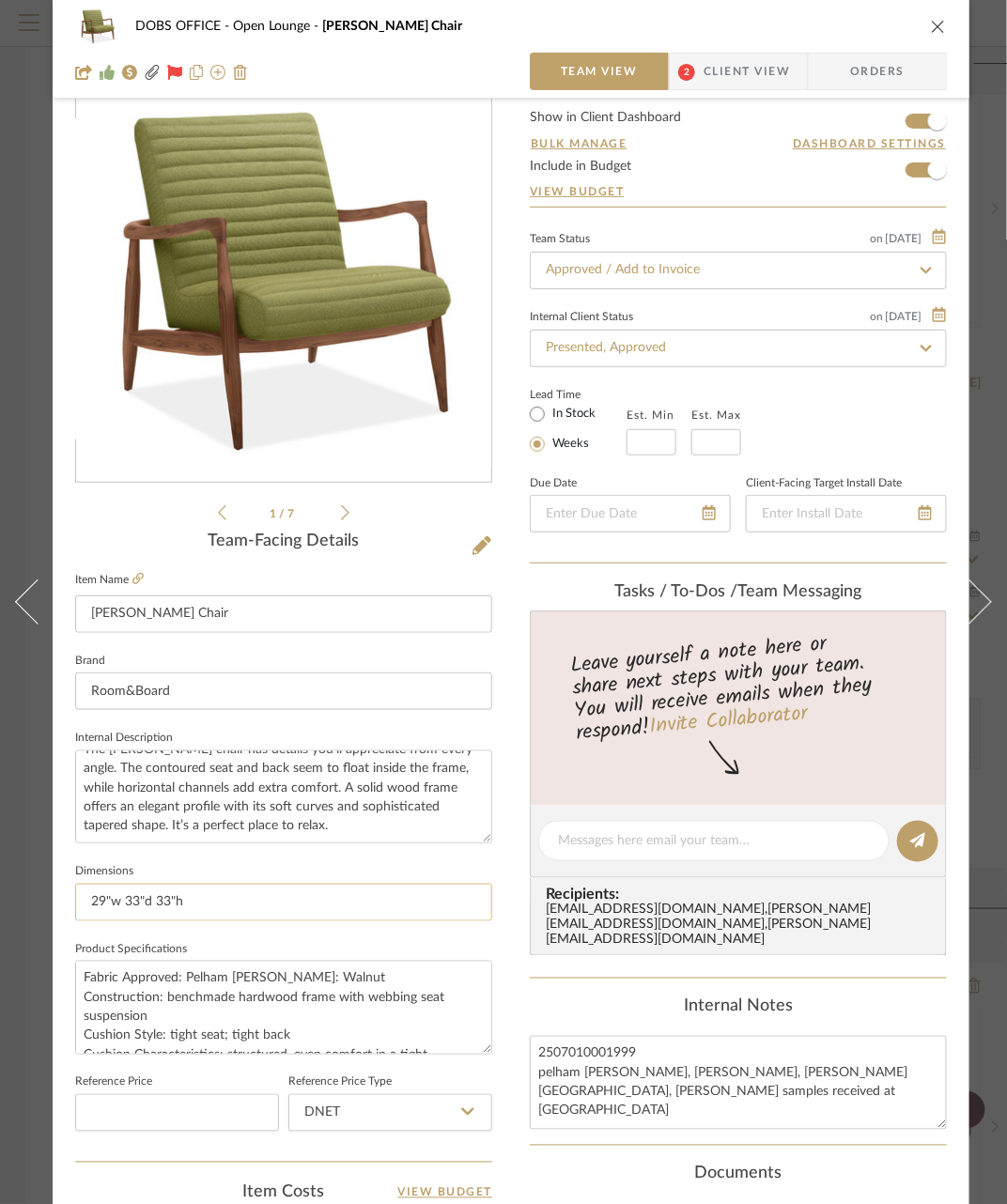
scroll to position [79, 0]
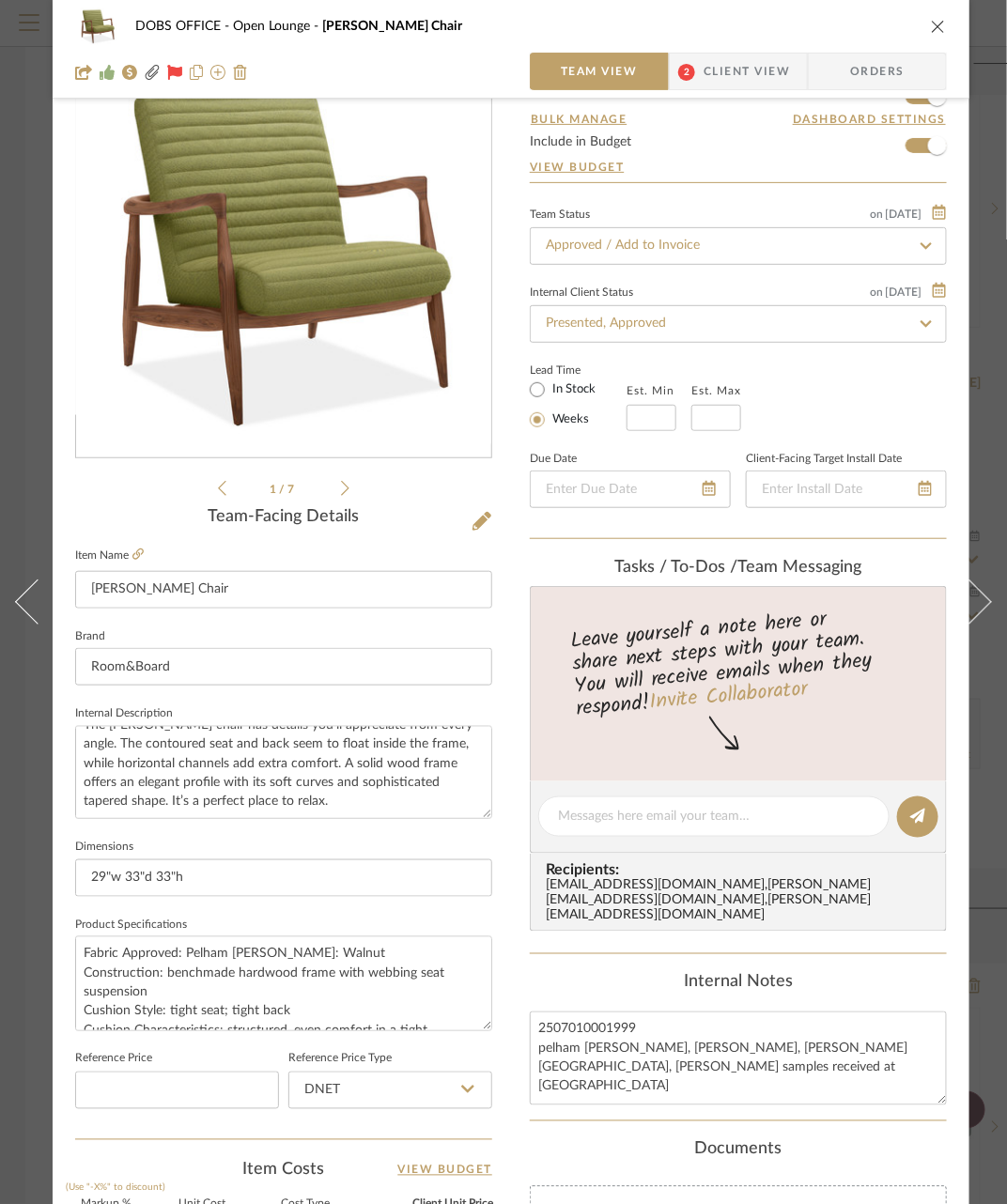
drag, startPoint x: 481, startPoint y: 1017, endPoint x: 500, endPoint y: 1018, distance: 19.0
click at [500, 1018] on div "DOBS OFFICE Open Lounge [PERSON_NAME] Chair Team View 2 Client View Orders 2502…" at bounding box center [510, 804] width 917 height 1736
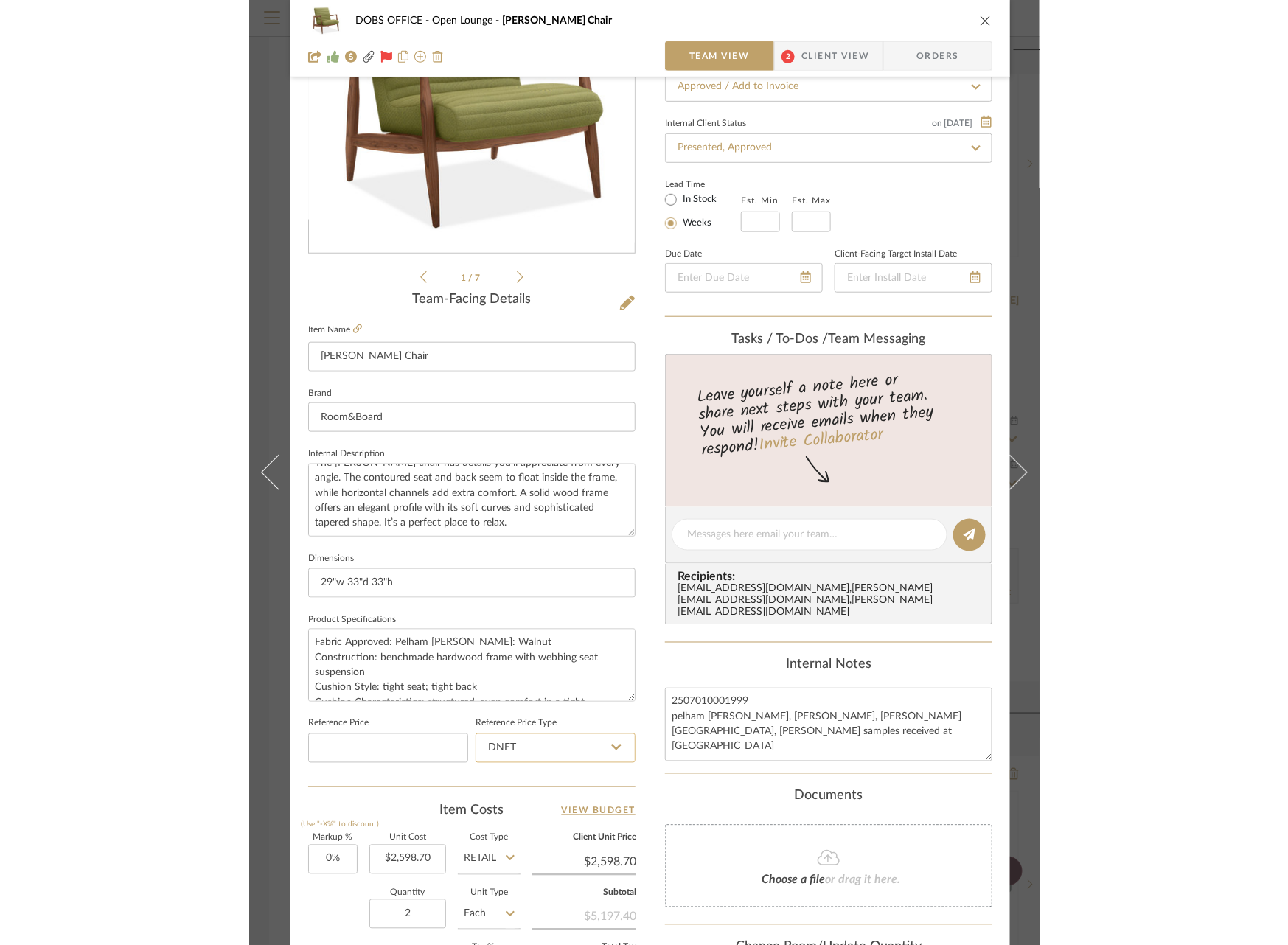
scroll to position [0, 0]
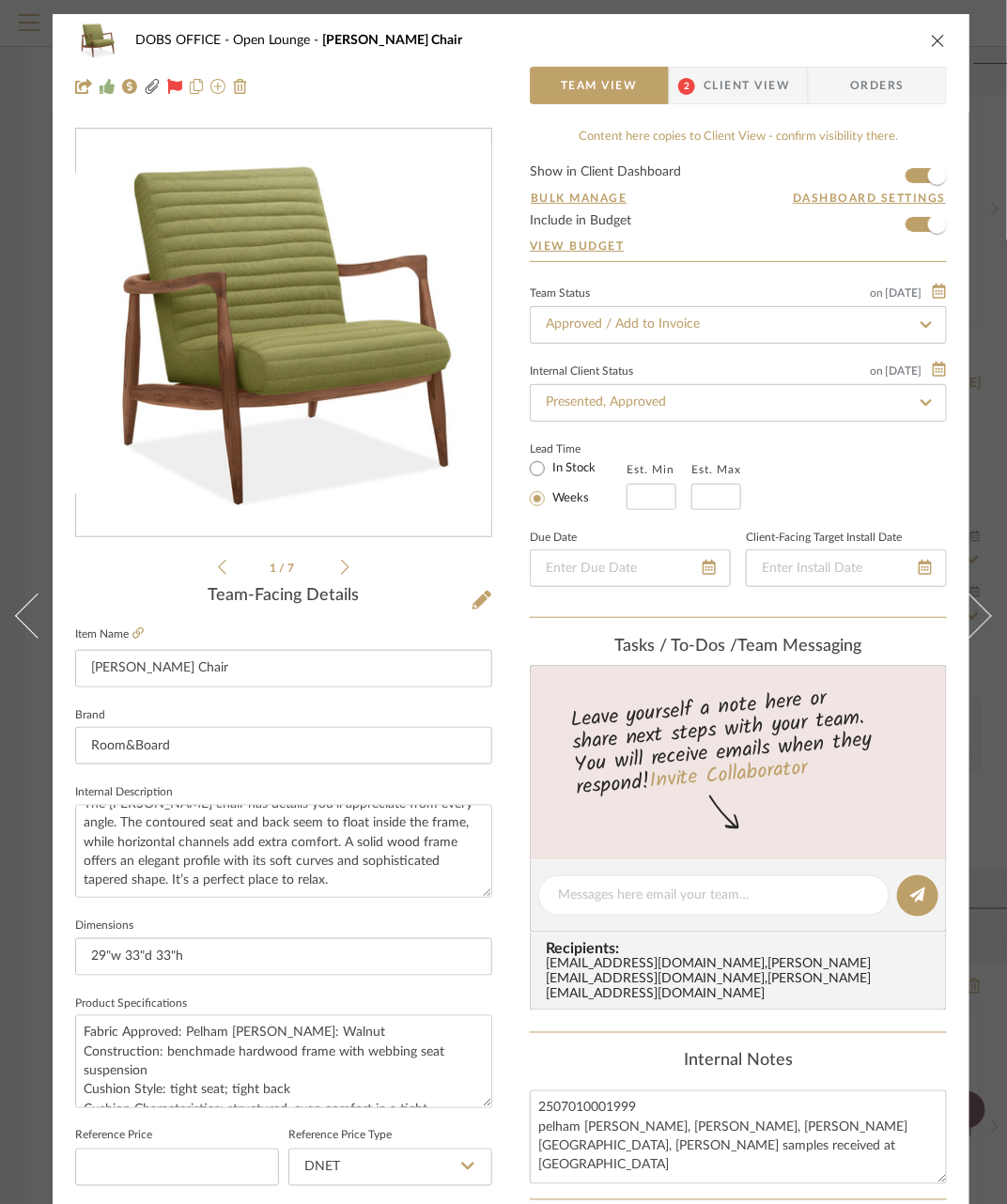
click at [754, 78] on span "Client View" at bounding box center [746, 85] width 86 height 38
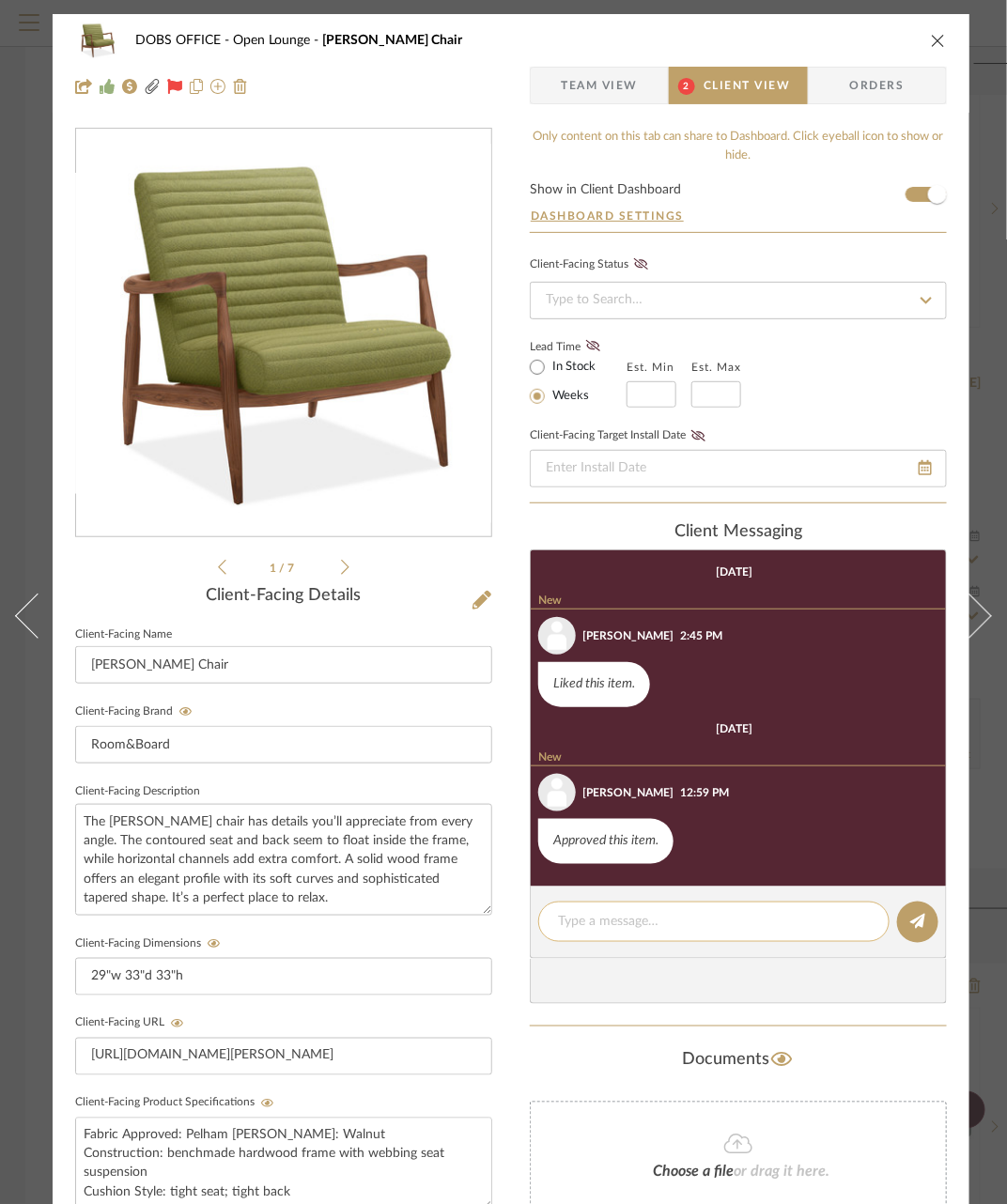
click at [687, 929] on textarea at bounding box center [714, 922] width 312 height 20
paste textarea "Estimated for [DATE] – [DATE]"
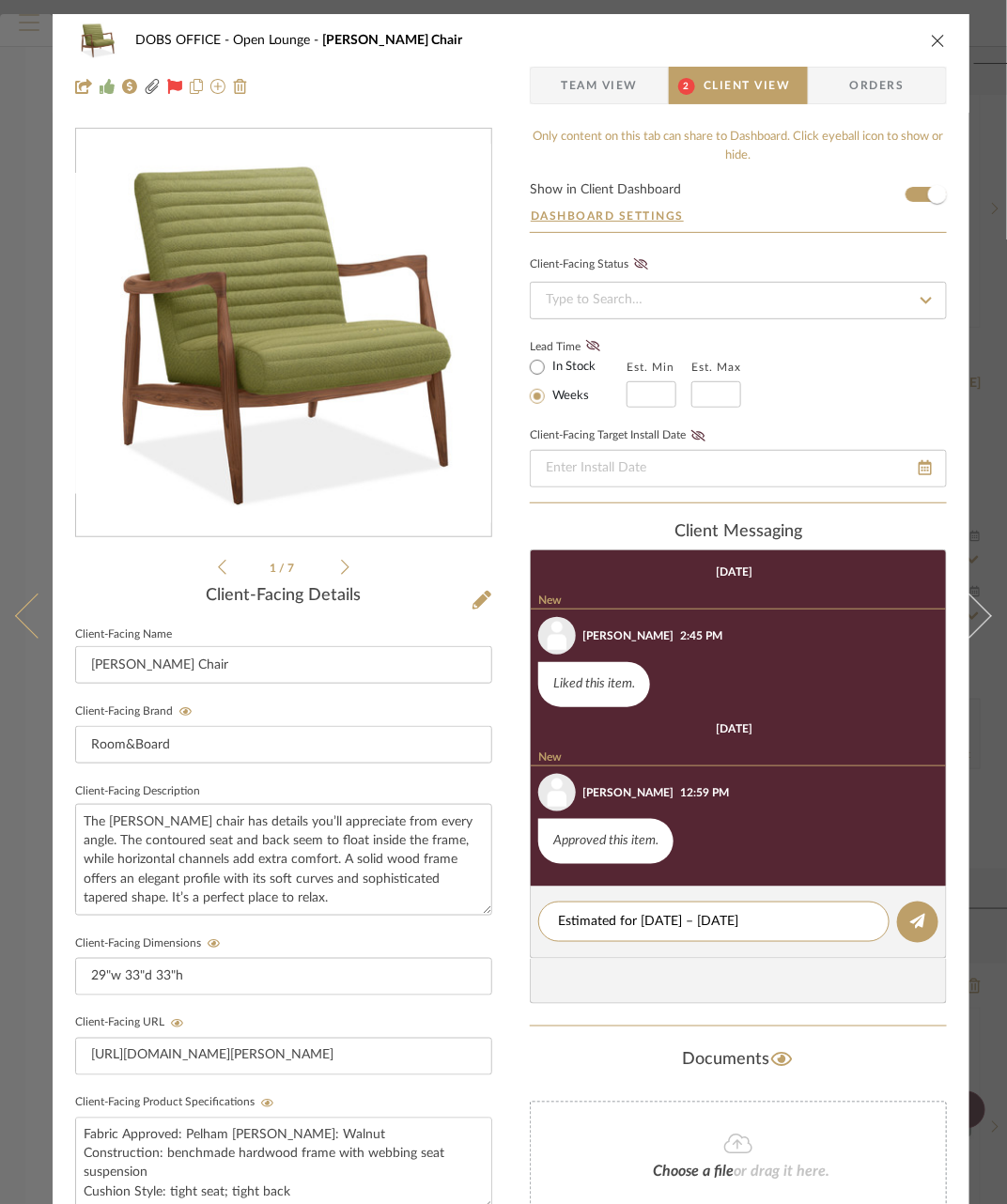
type textarea "Estimated for [DATE] – [DATE]"
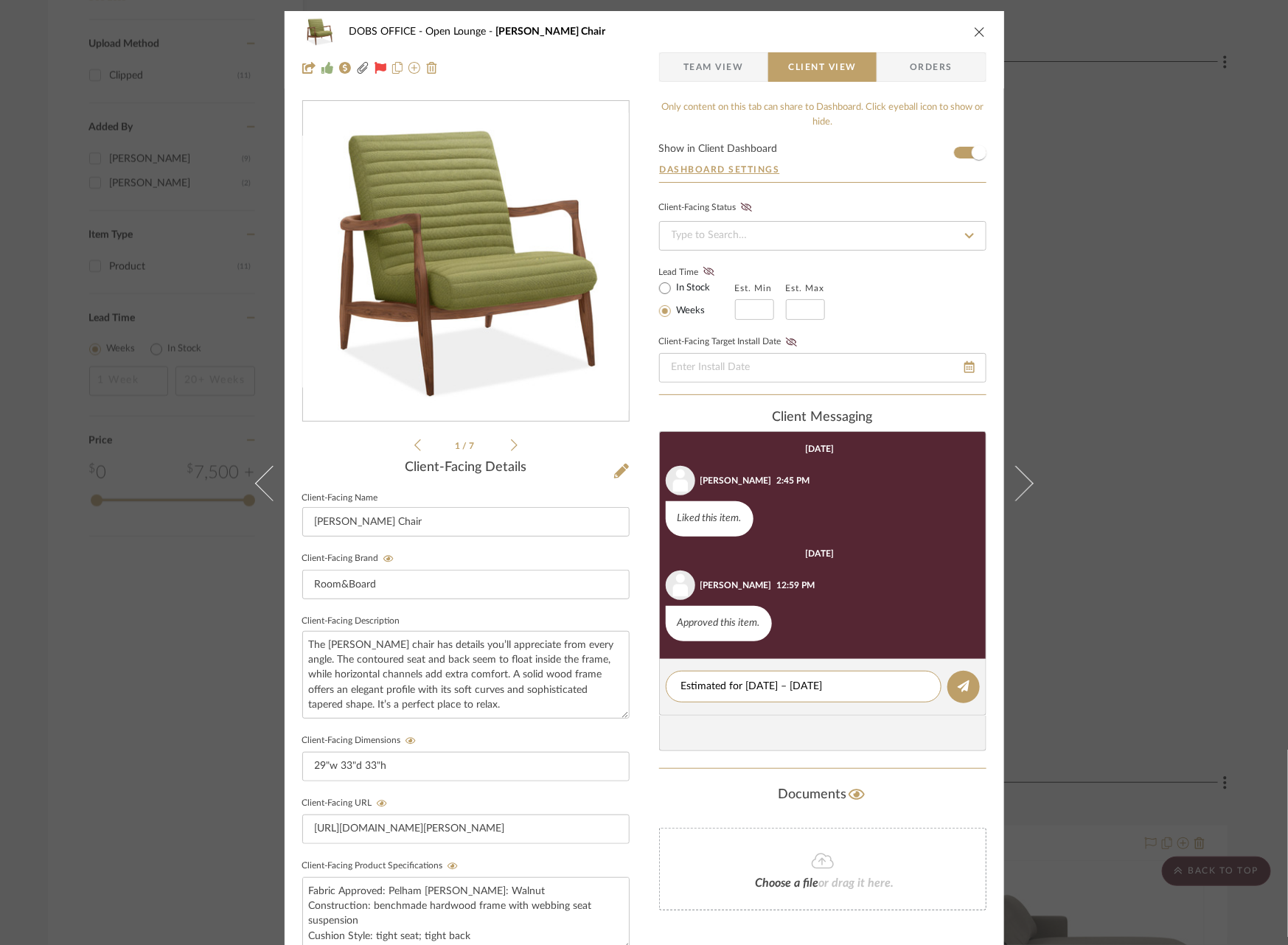
click at [967, 238] on icon at bounding box center [969, 236] width 13 height 10
type input "paid"
click at [697, 66] on span "Team View" at bounding box center [714, 67] width 61 height 30
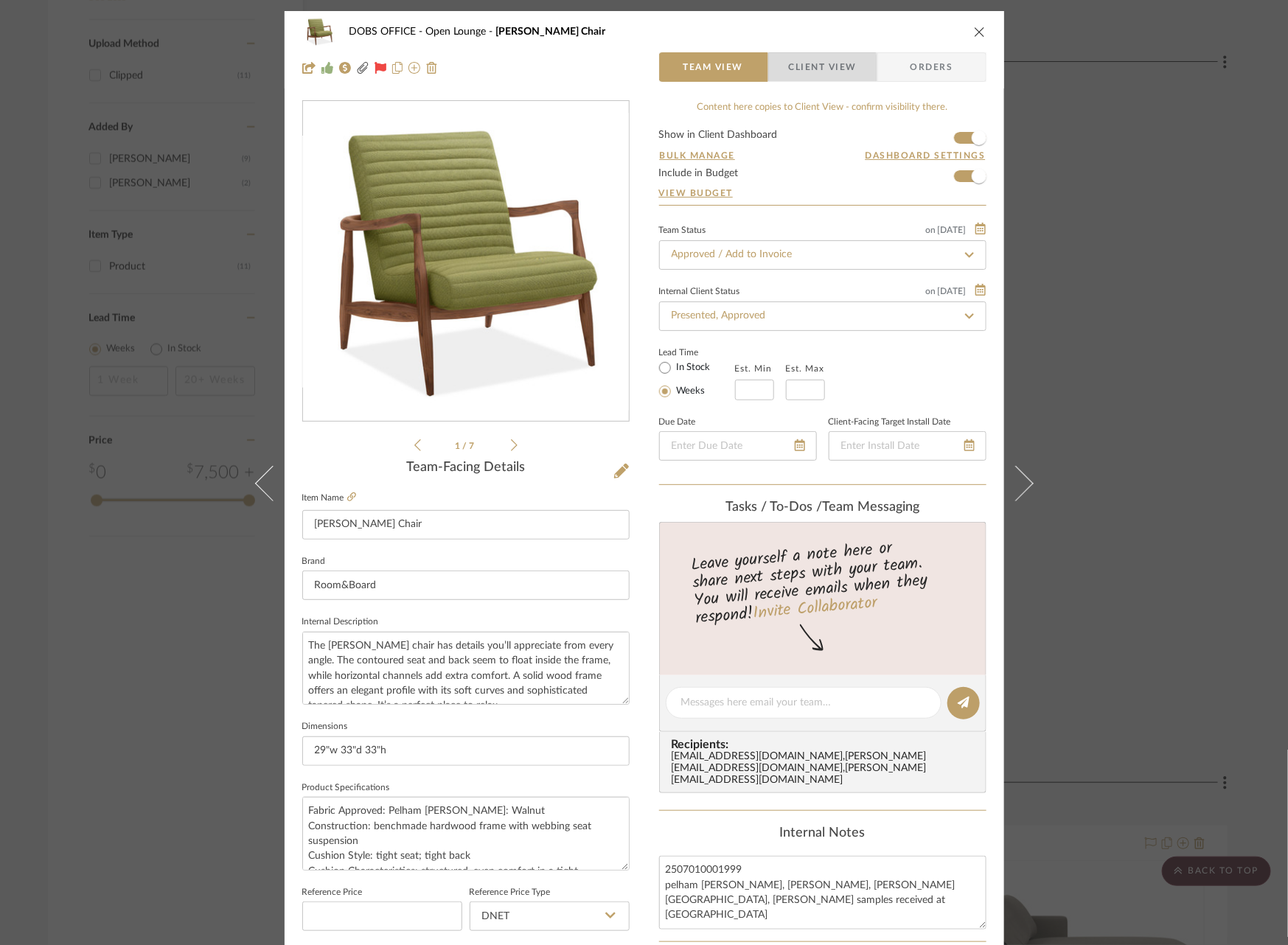
click at [809, 68] on span "Client View" at bounding box center [822, 67] width 68 height 30
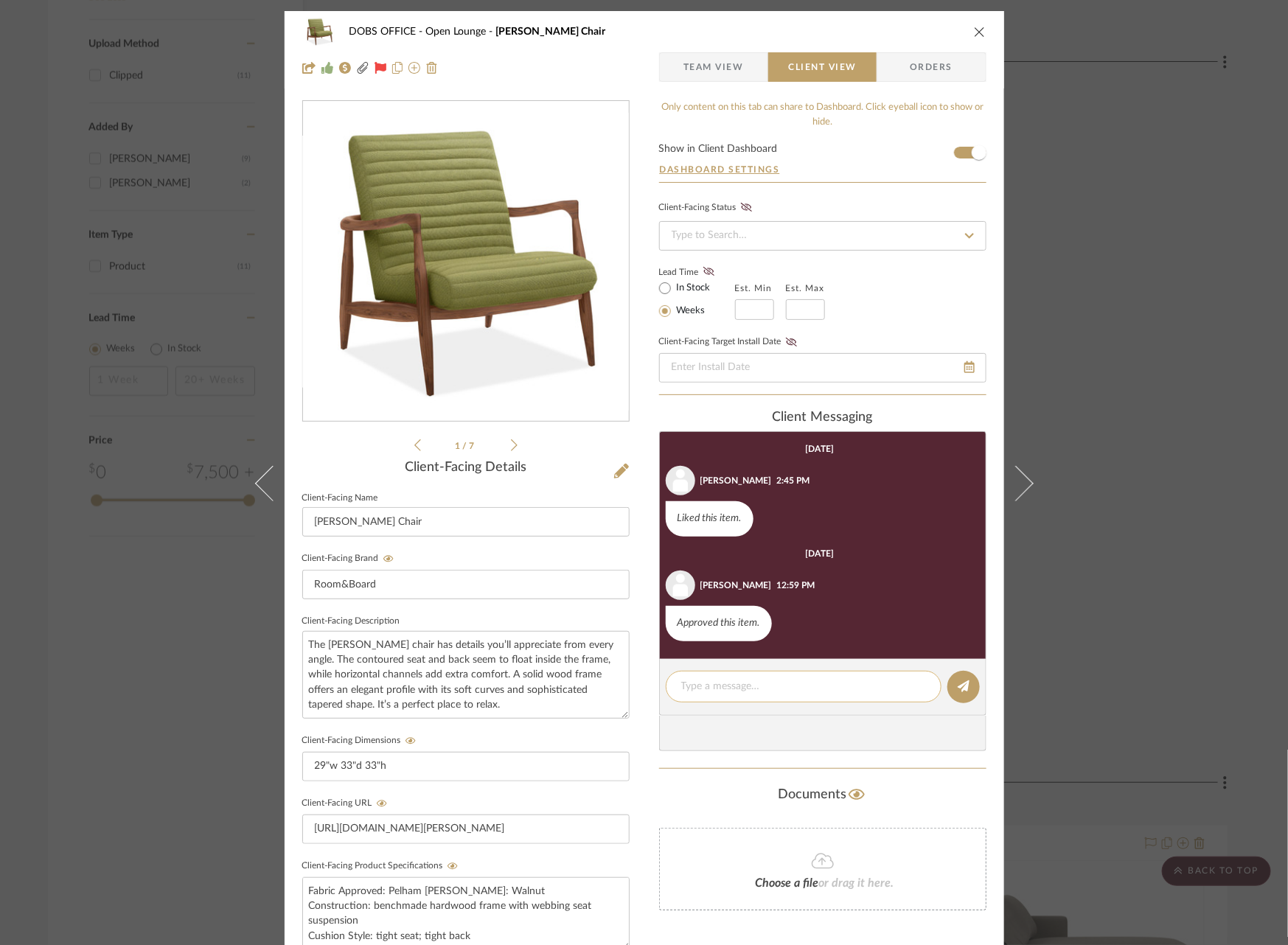
click at [796, 686] on textarea at bounding box center [803, 687] width 245 height 16
paste textarea "Order Confirmation - Room & Board_5704586.pdf"
type textarea "Order Confirmation - Room & Board_5704586.pdf"
click at [887, 691] on textarea "Order Confirmation - Room & Board_5704586.pdf" at bounding box center [803, 687] width 245 height 16
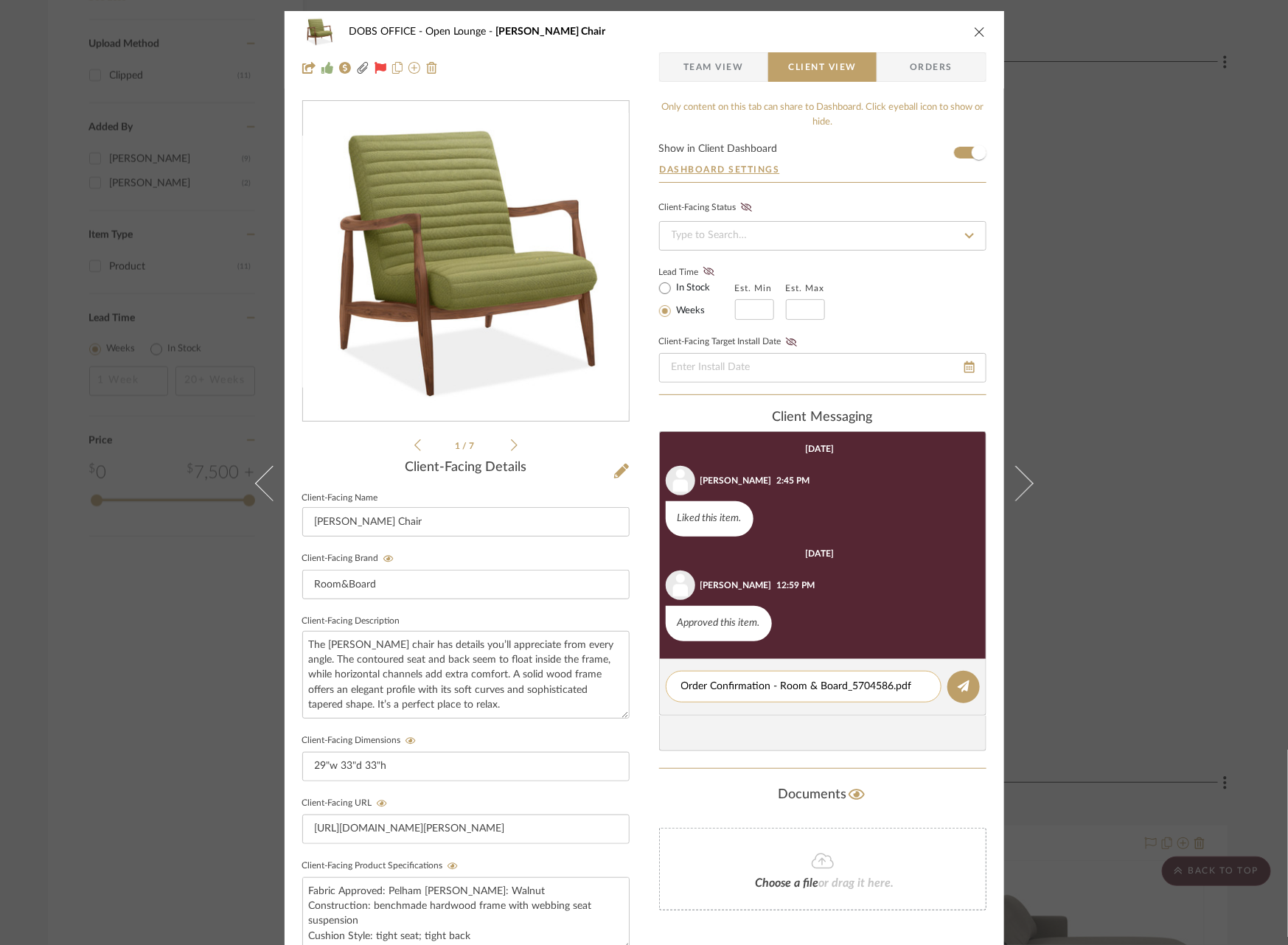
click at [887, 691] on textarea "Order Confirmation - Room & Board_5704586.pdf" at bounding box center [803, 687] width 245 height 16
click at [742, 674] on div at bounding box center [803, 687] width 276 height 32
click at [742, 684] on textarea at bounding box center [803, 687] width 245 height 16
paste textarea "Estimated for [DATE] – [DATE]"
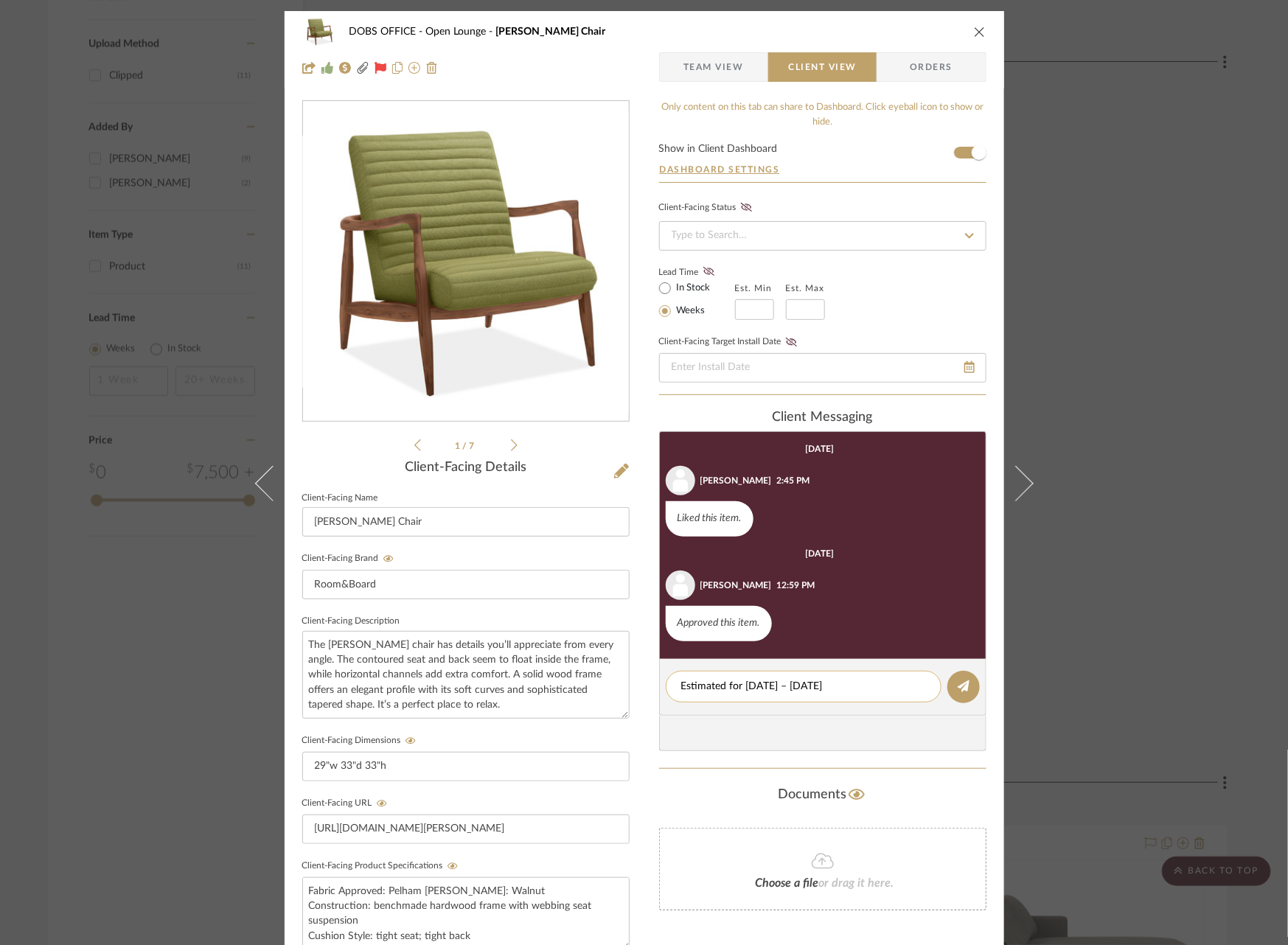
click at [723, 687] on textarea "Estimated for [DATE] – [DATE]" at bounding box center [803, 687] width 245 height 16
click at [864, 682] on textarea "Estimated Delivery for [DATE] – [DATE]" at bounding box center [803, 687] width 245 height 16
drag, startPoint x: 911, startPoint y: 685, endPoint x: 678, endPoint y: 684, distance: 233.0
click at [681, 684] on textarea "Estimated Delivery for [DATE] – [DATE]" at bounding box center [803, 687] width 245 height 16
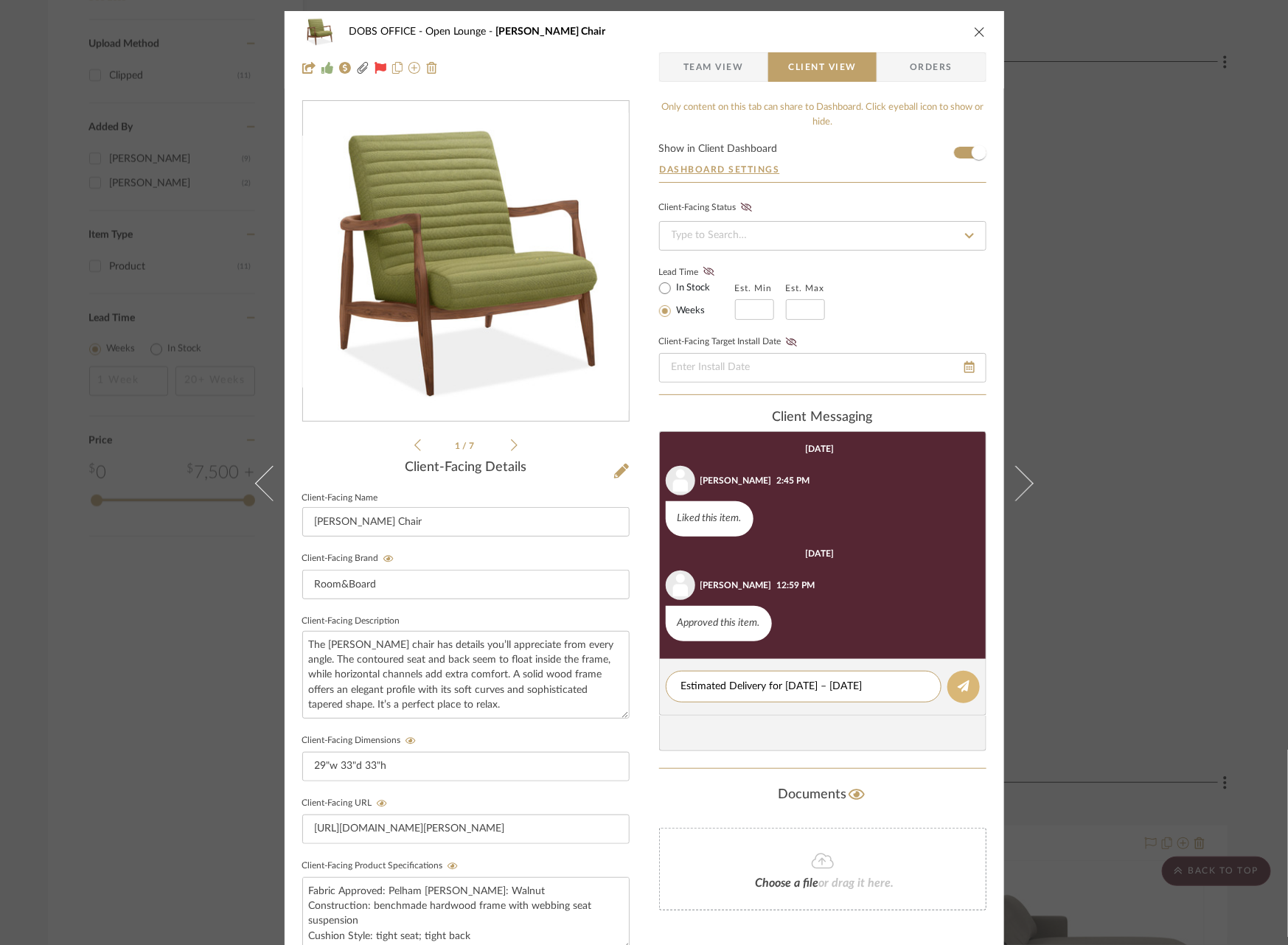
type textarea "Estimated Delivery for [DATE] – [DATE]"
click at [968, 688] on button at bounding box center [964, 688] width 33 height 33
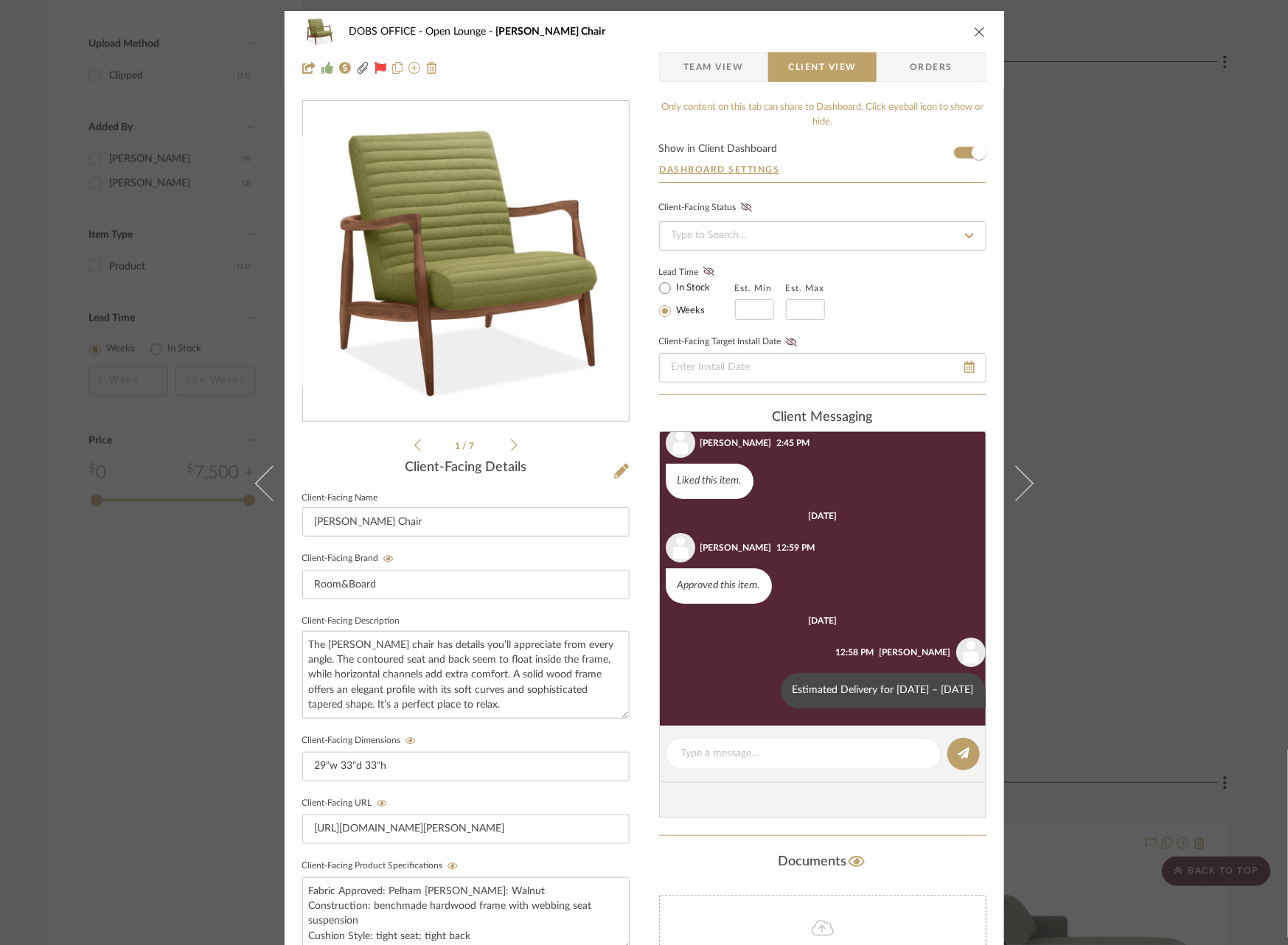
click at [1165, 459] on div "DOBS OFFICE Open Lounge [PERSON_NAME] Chair Team View Client View Orders 2502_D…" at bounding box center [644, 472] width 1288 height 945
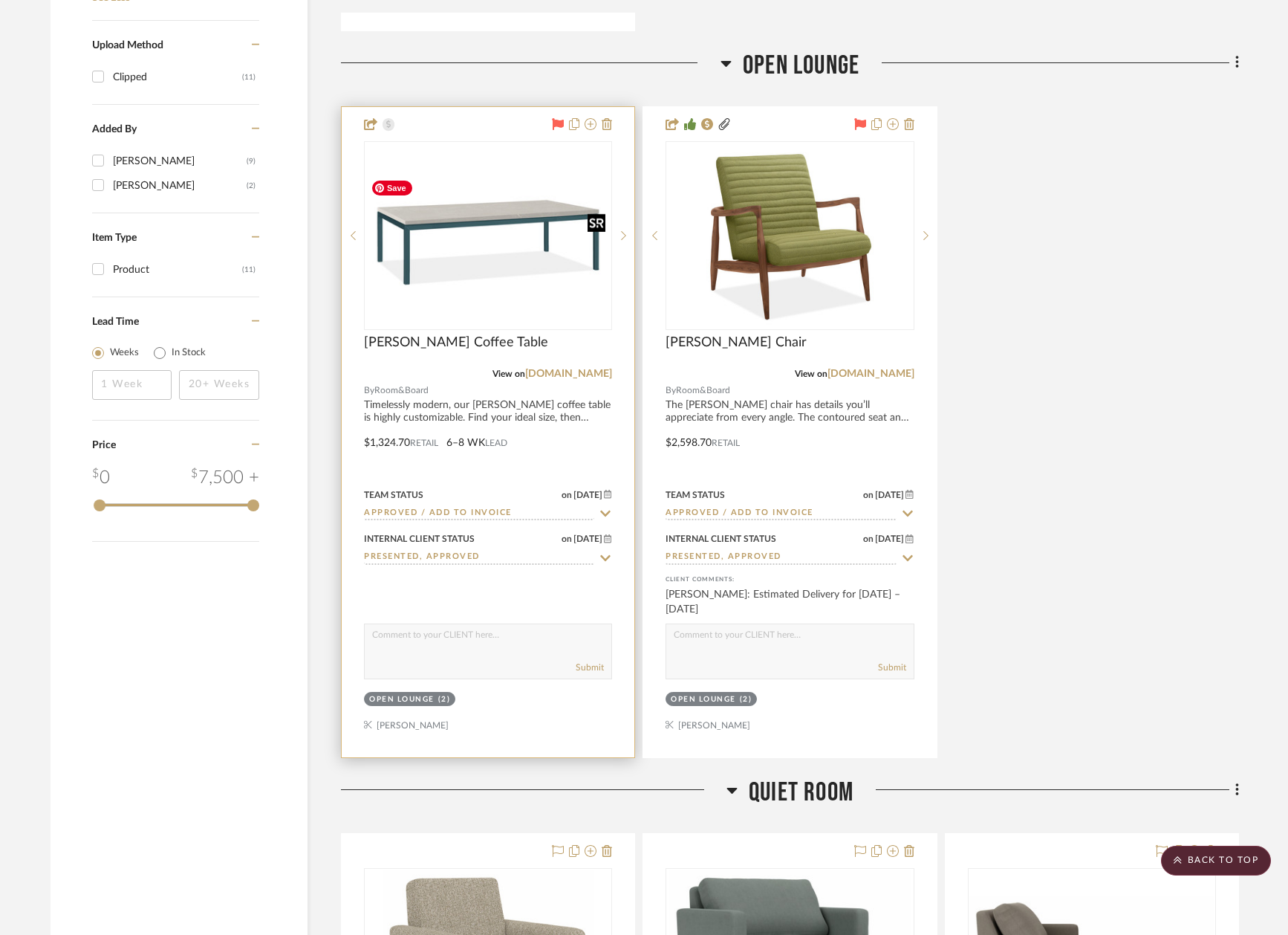
click at [547, 246] on img "0" at bounding box center [487, 235] width 245 height 114
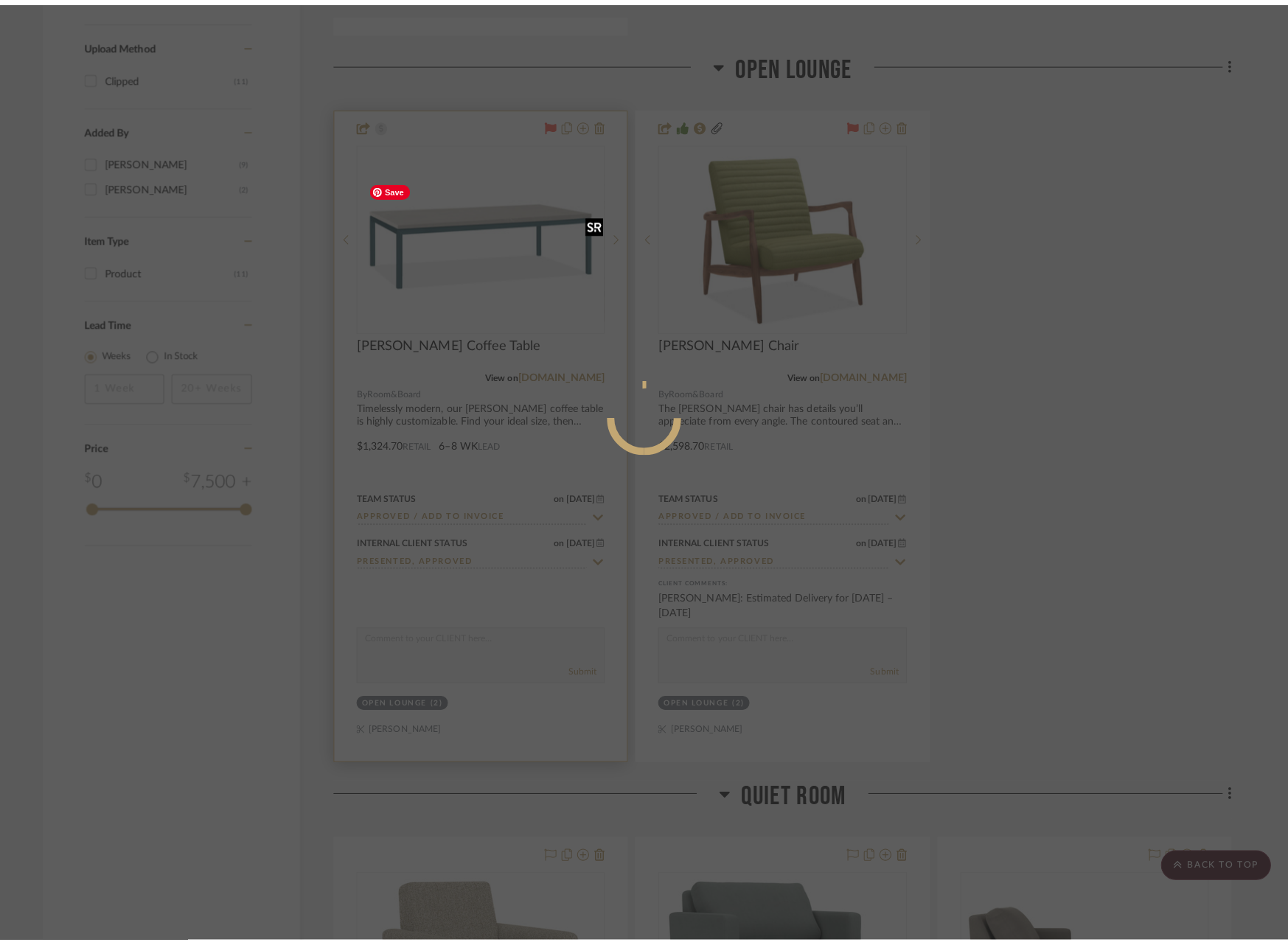
scroll to position [0, 0]
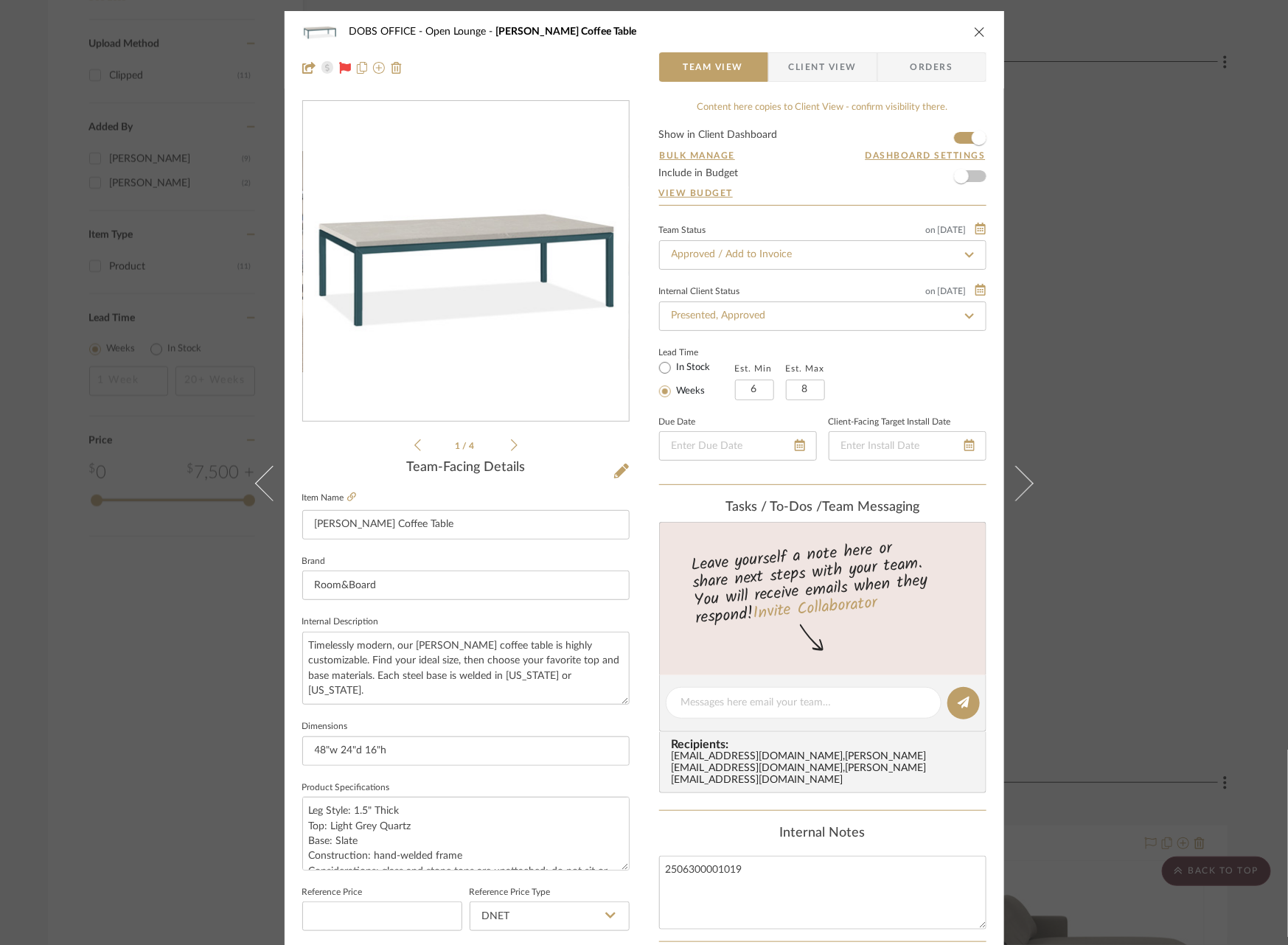
click at [835, 75] on span "Client View" at bounding box center [822, 67] width 68 height 30
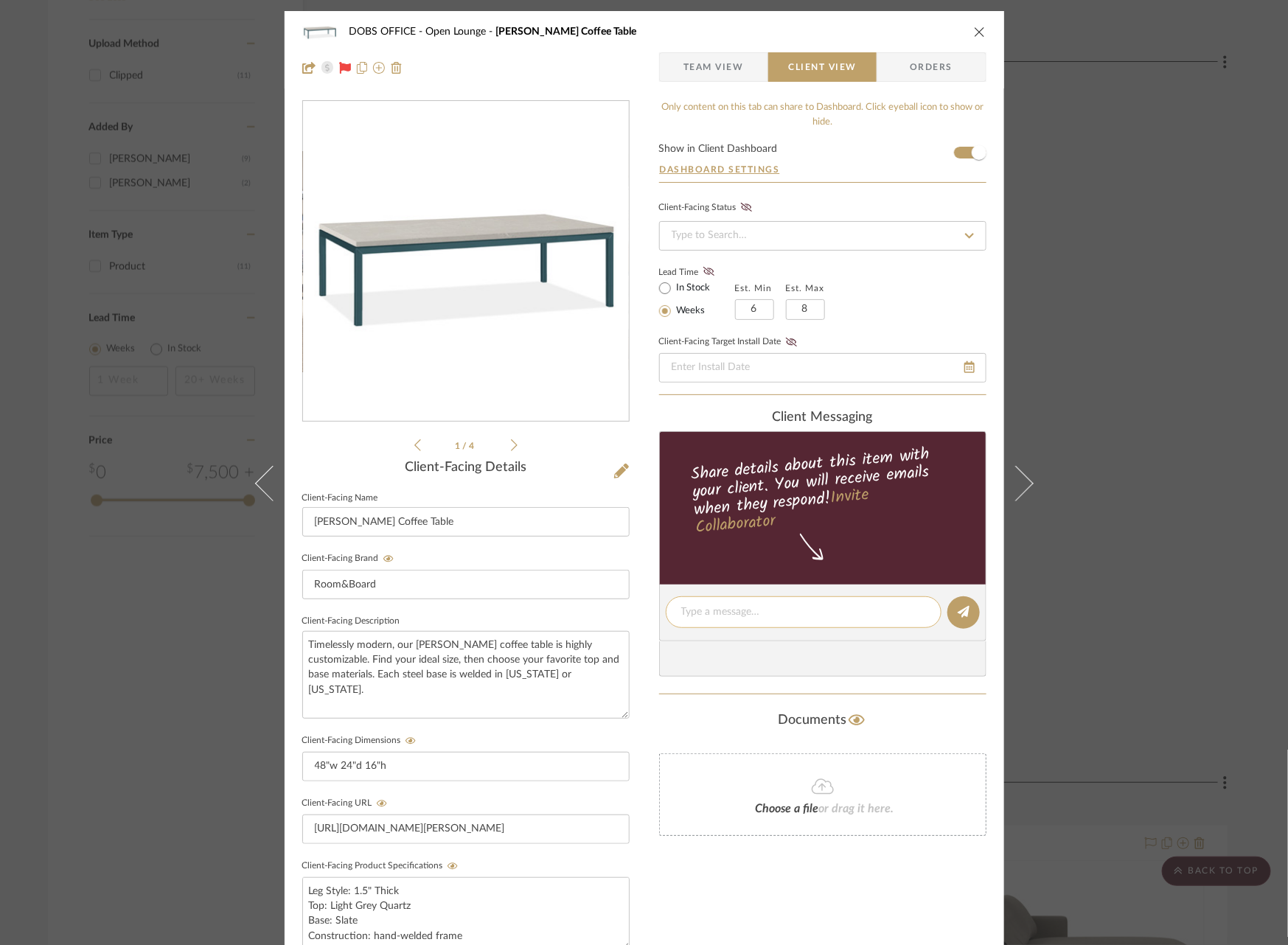
click at [758, 622] on div at bounding box center [803, 612] width 276 height 32
click at [754, 616] on textarea at bounding box center [803, 612] width 245 height 16
paste textarea "Estimated Delivery for [DATE] – [DATE]"
click at [681, 611] on textarea "Estimated Delivery for [DATE] – [DATE]" at bounding box center [803, 612] width 245 height 16
type textarea "Ordered, Estimated Delivery for [DATE] – [DATE]"
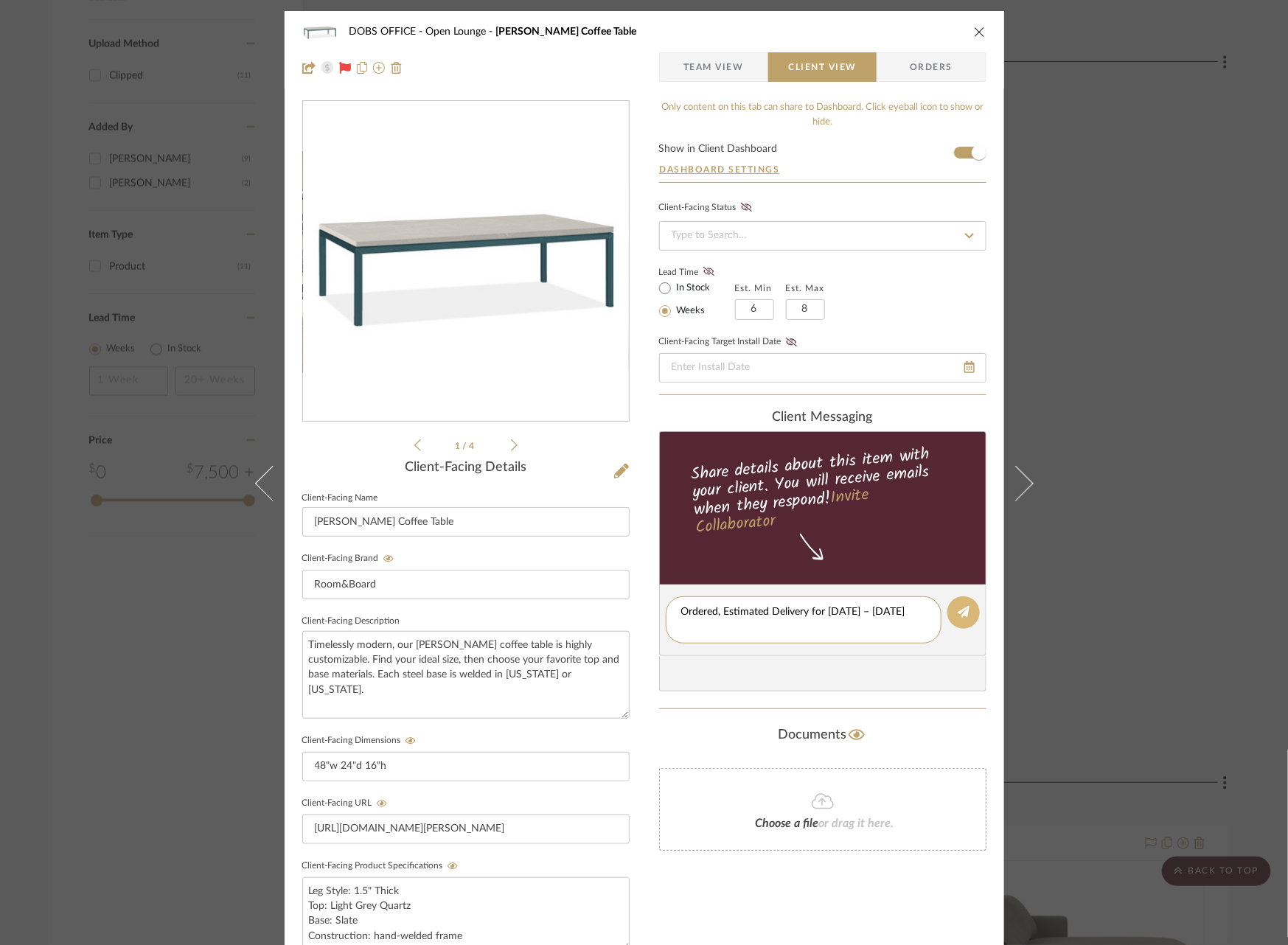
click at [957, 614] on icon at bounding box center [963, 611] width 12 height 12
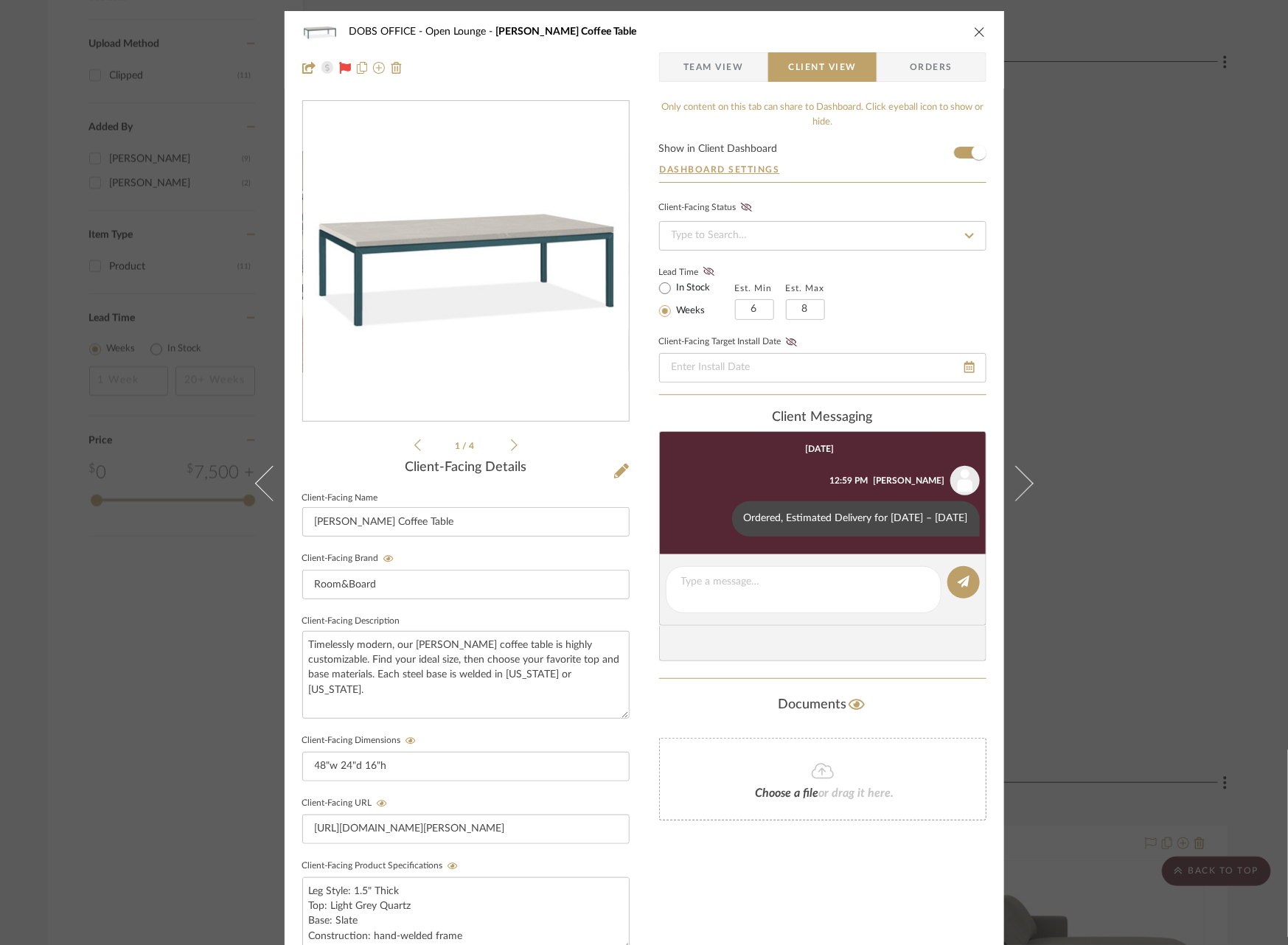
click at [1143, 544] on div "DOBS OFFICE Open Lounge [PERSON_NAME] Coffee Table Team View Client View Orders…" at bounding box center [644, 472] width 1288 height 945
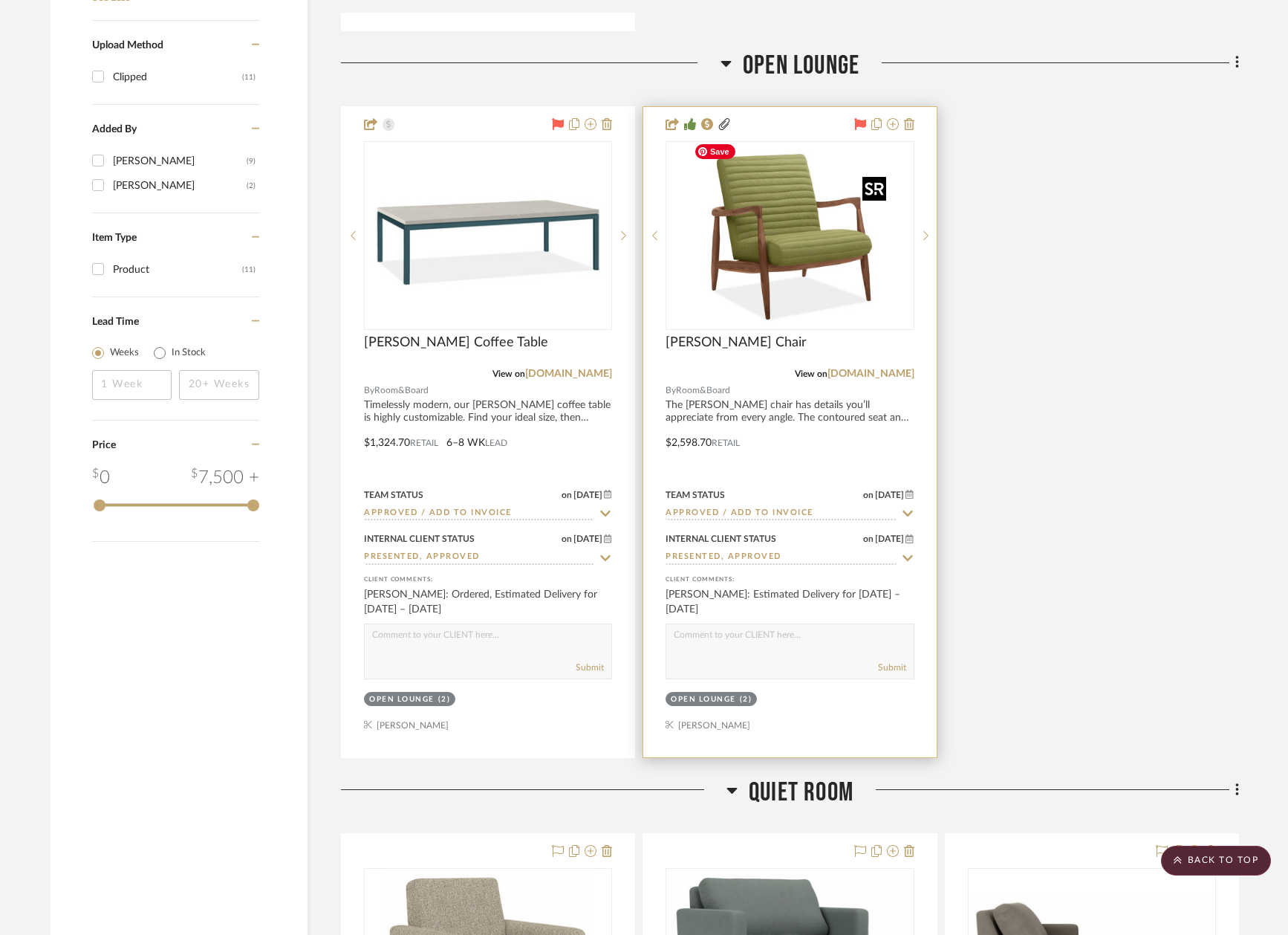
click at [766, 232] on img "0" at bounding box center [790, 235] width 204 height 186
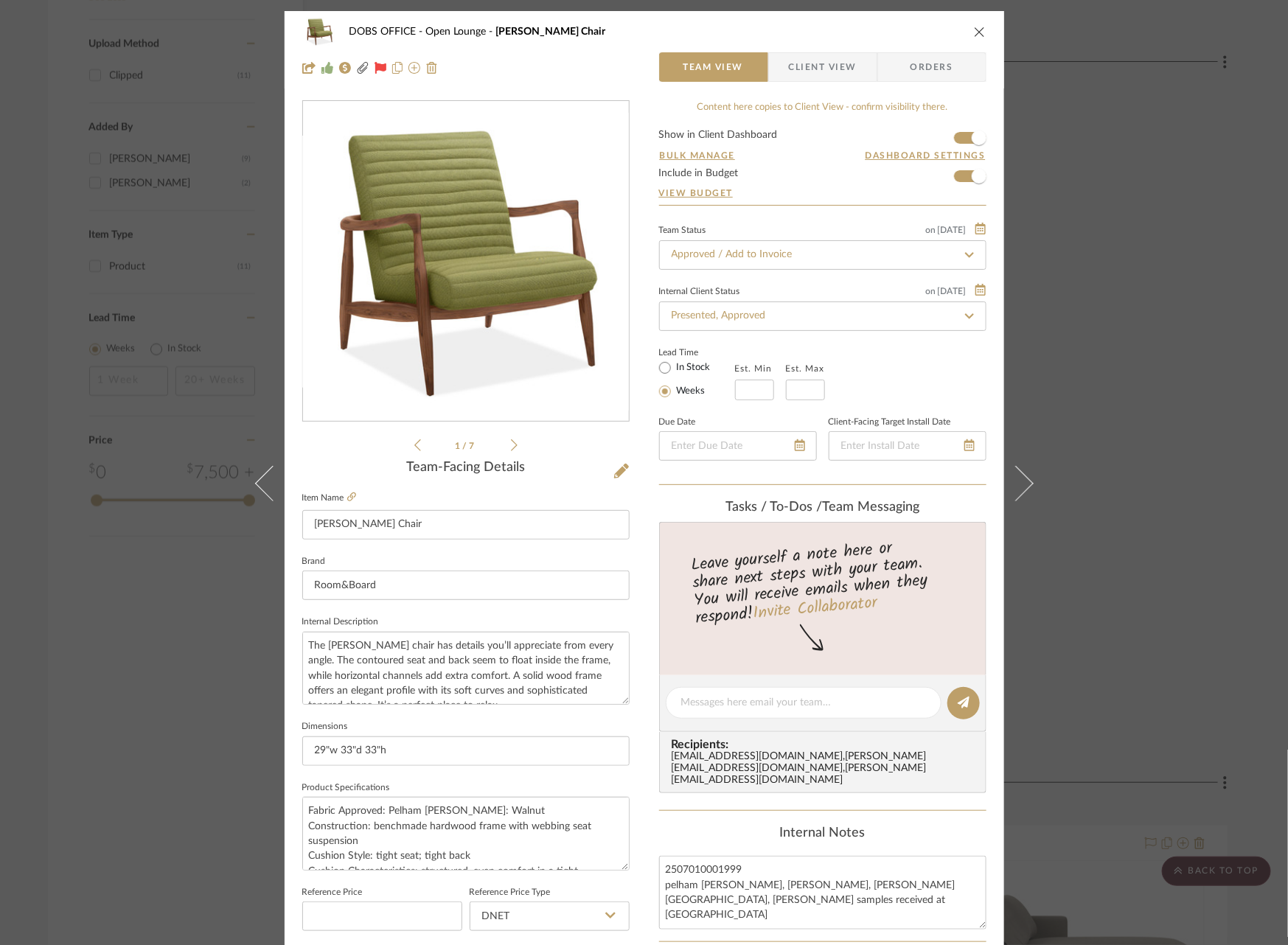
click at [824, 59] on span "Client View" at bounding box center [822, 67] width 68 height 30
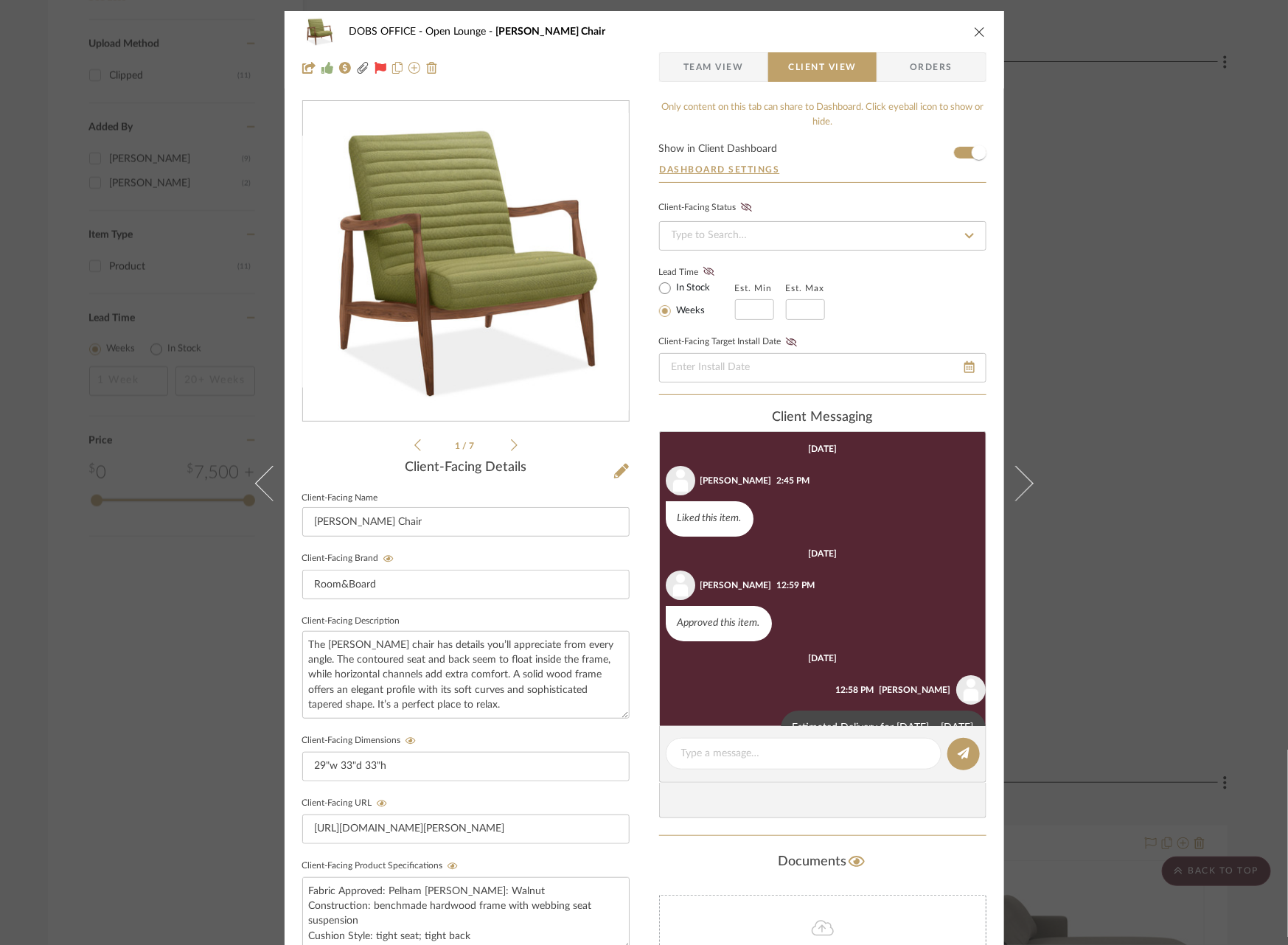
scroll to position [37, 0]
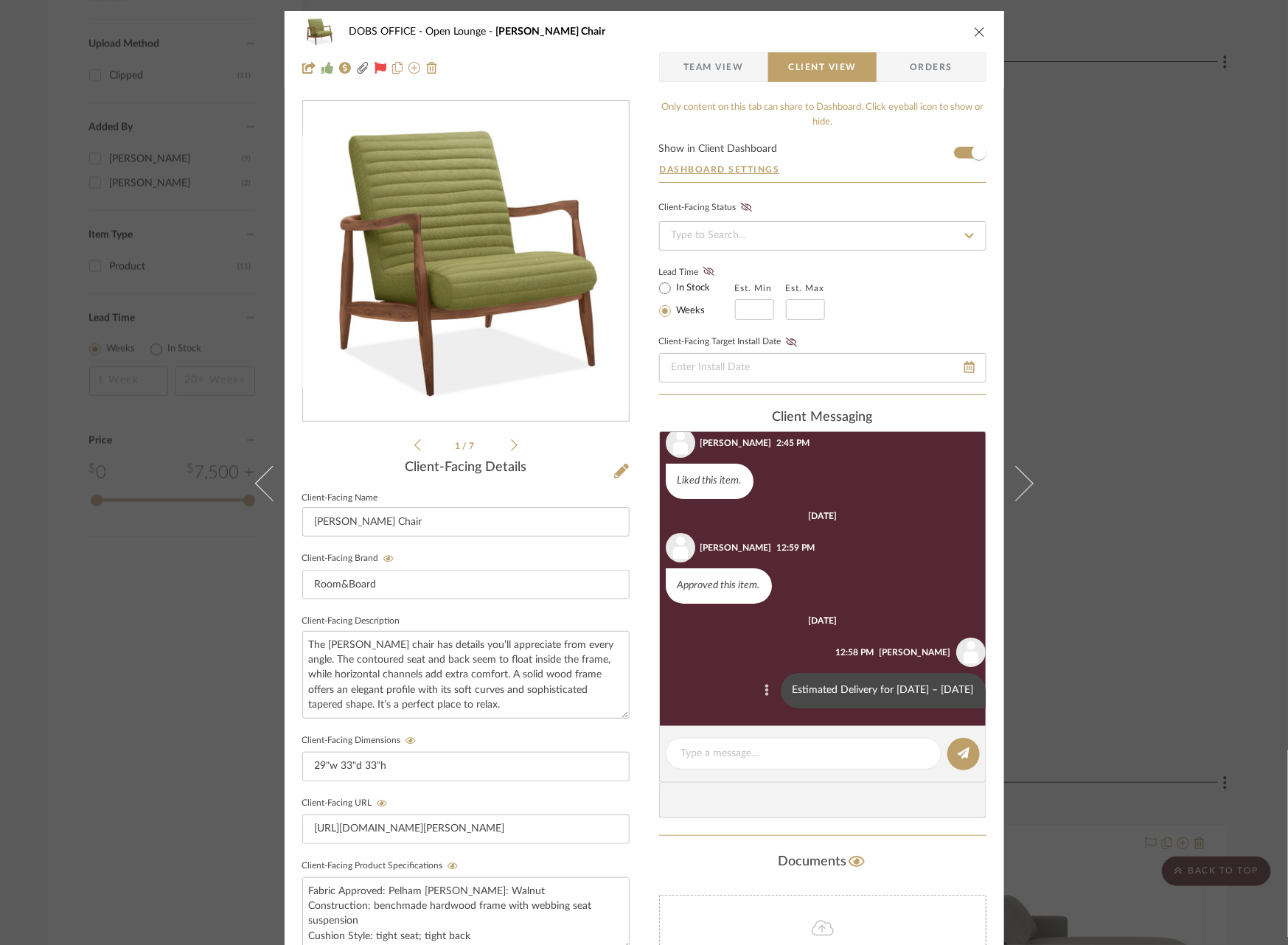
click at [765, 686] on icon at bounding box center [767, 690] width 5 height 12
click at [639, 667] on span "Edit Message" at bounding box center [632, 671] width 61 height 12
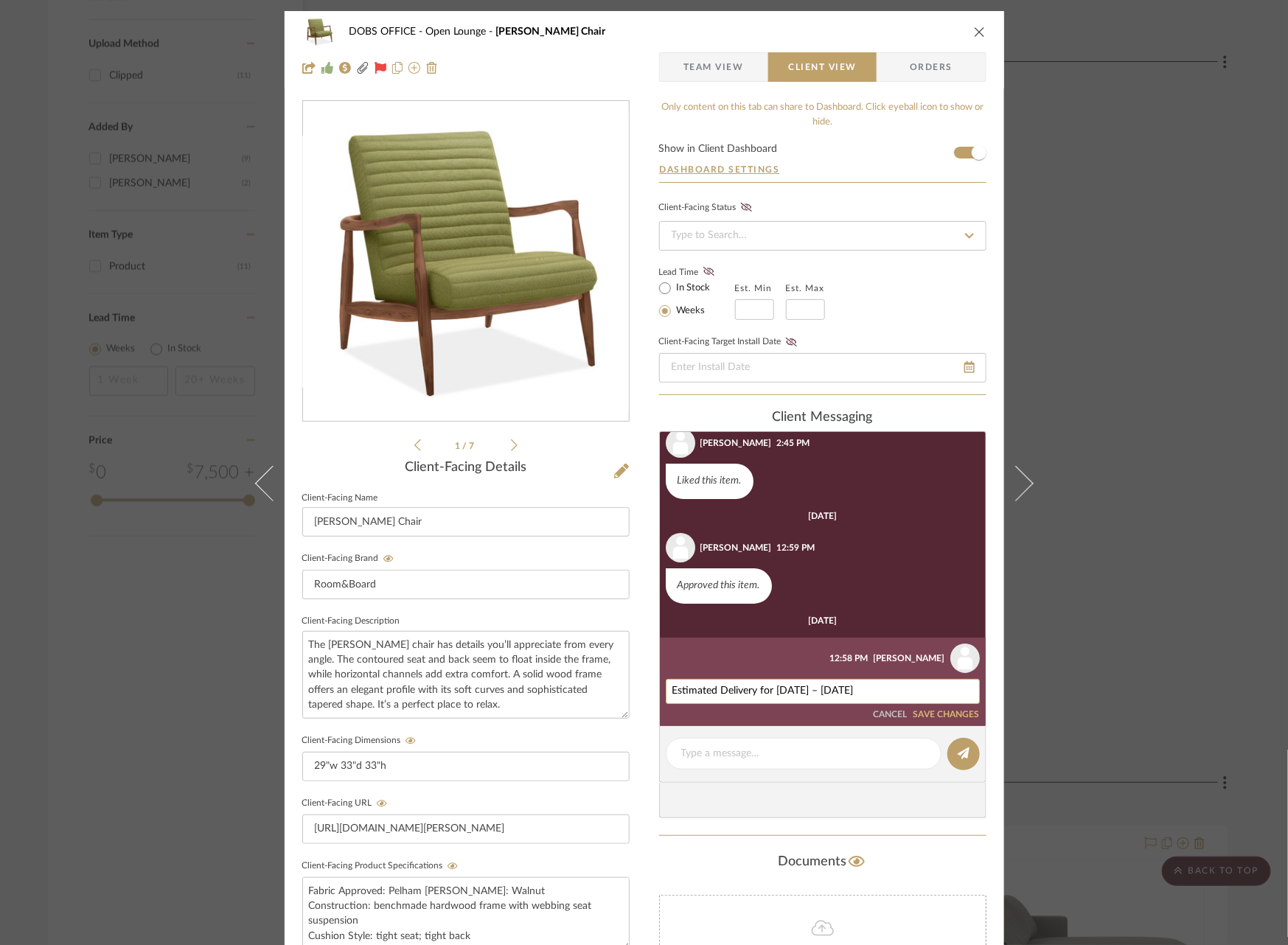
click at [673, 688] on textarea "Estimated Delivery for [DATE] – [DATE]" at bounding box center [823, 691] width 301 height 12
type textarea "Ordered, Estimated Delivery for [DATE] – [DATE]"
click at [934, 712] on button "SAVE CHANGES" at bounding box center [947, 715] width 66 height 10
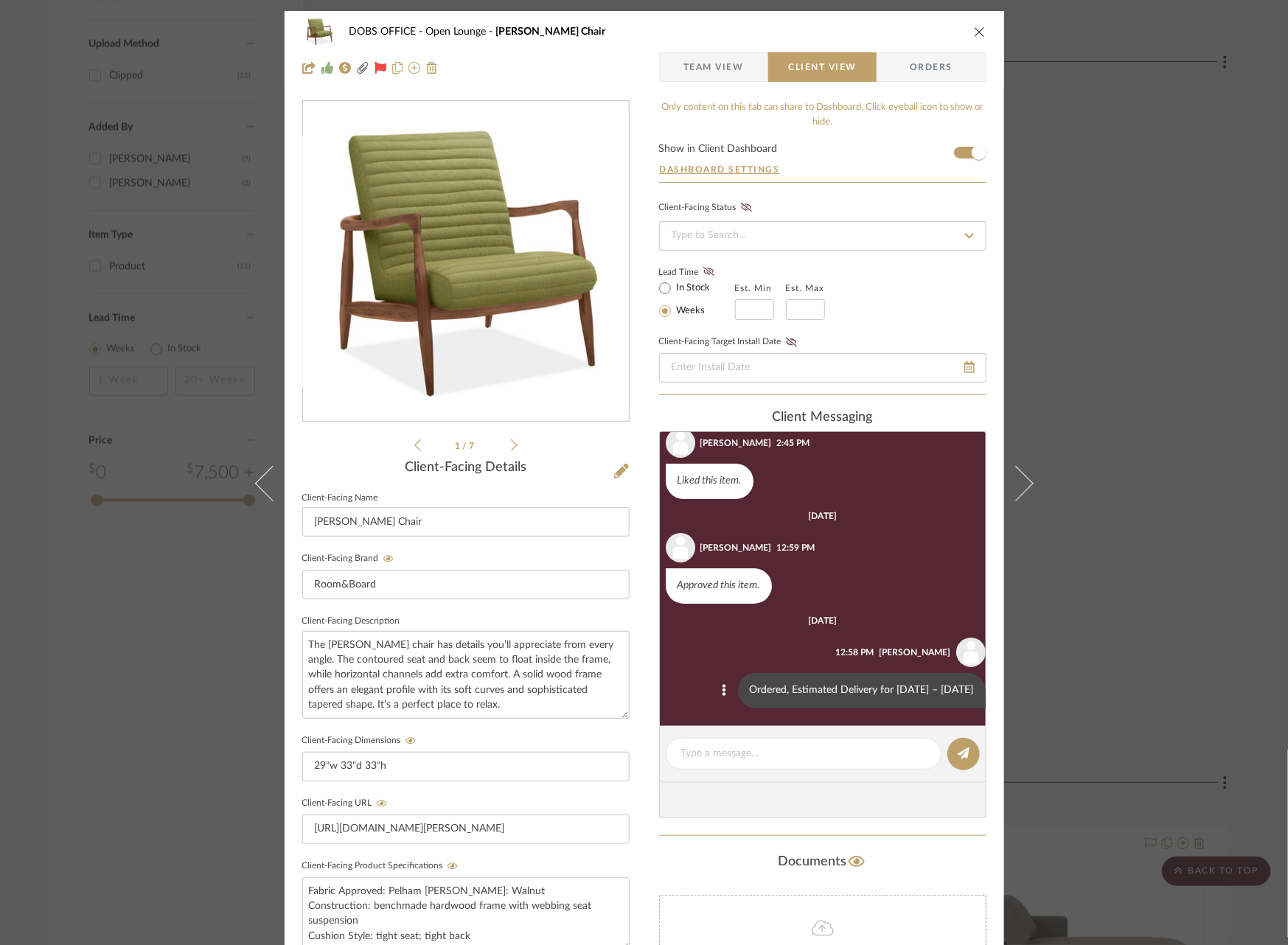
click at [1160, 458] on div "DOBS OFFICE Open Lounge [PERSON_NAME] Chair Team View Client View Orders 2502_D…" at bounding box center [644, 472] width 1288 height 945
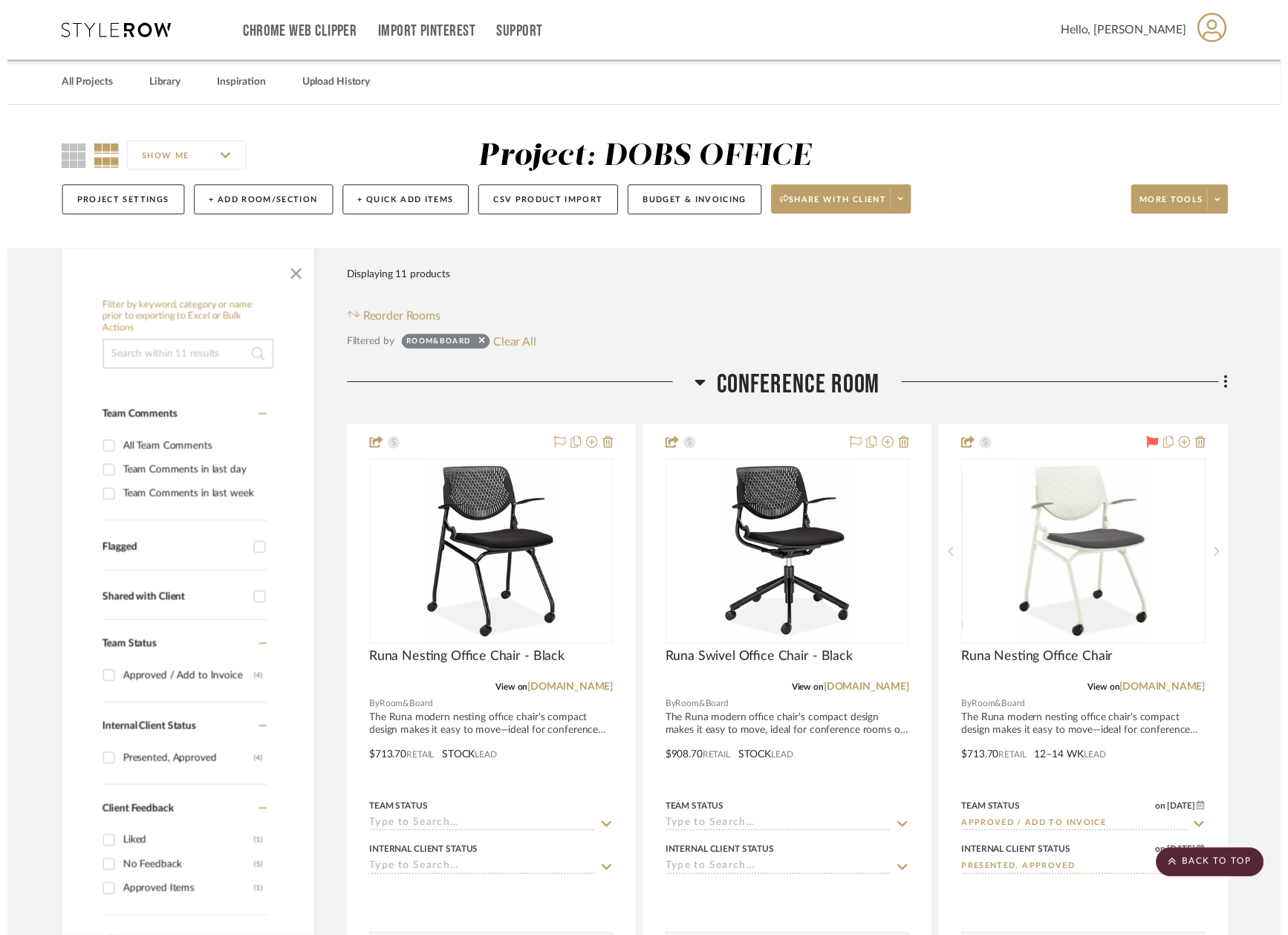
scroll to position [1712, 2]
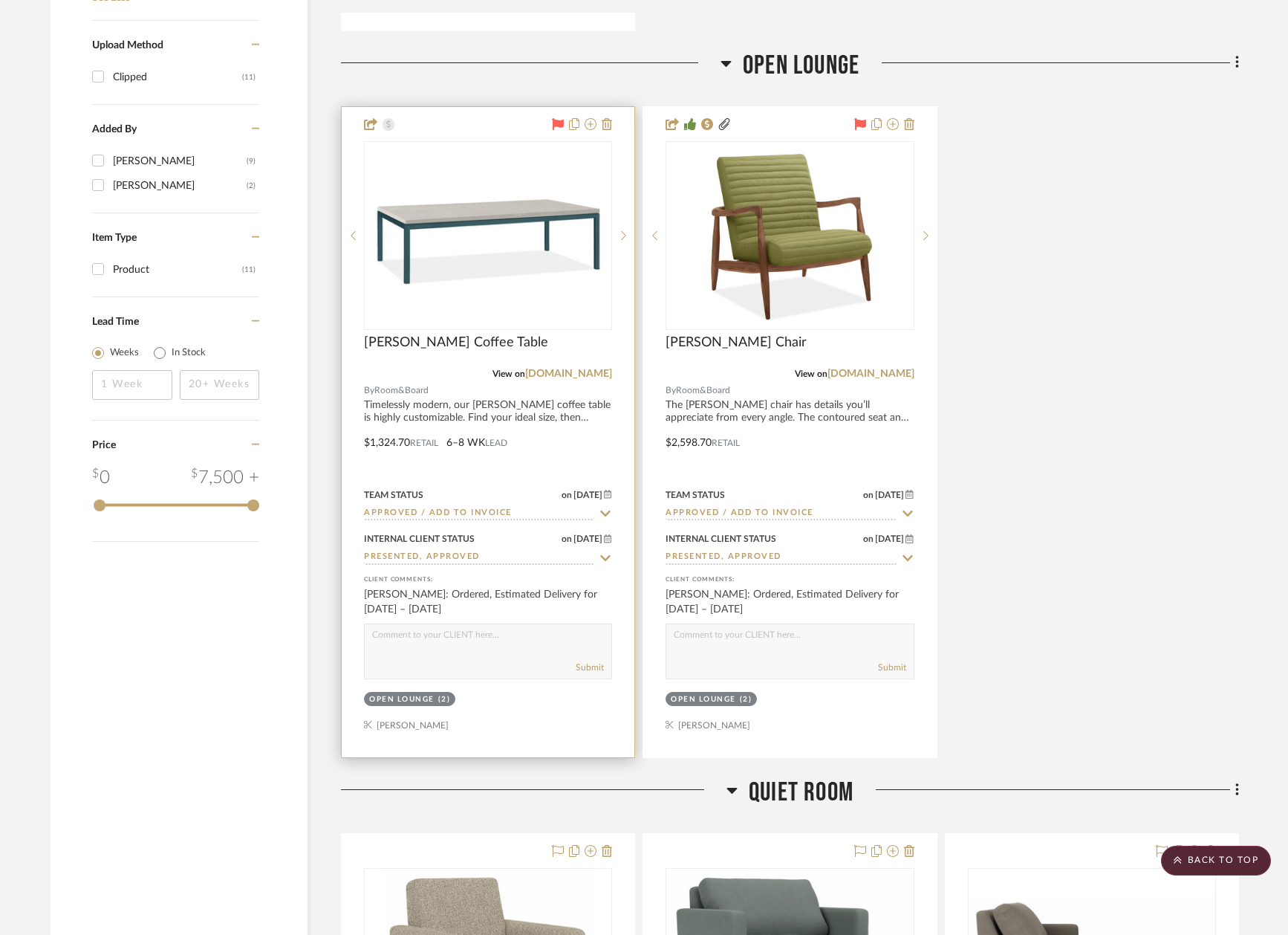
click at [606, 510] on icon at bounding box center [606, 513] width 10 height 6
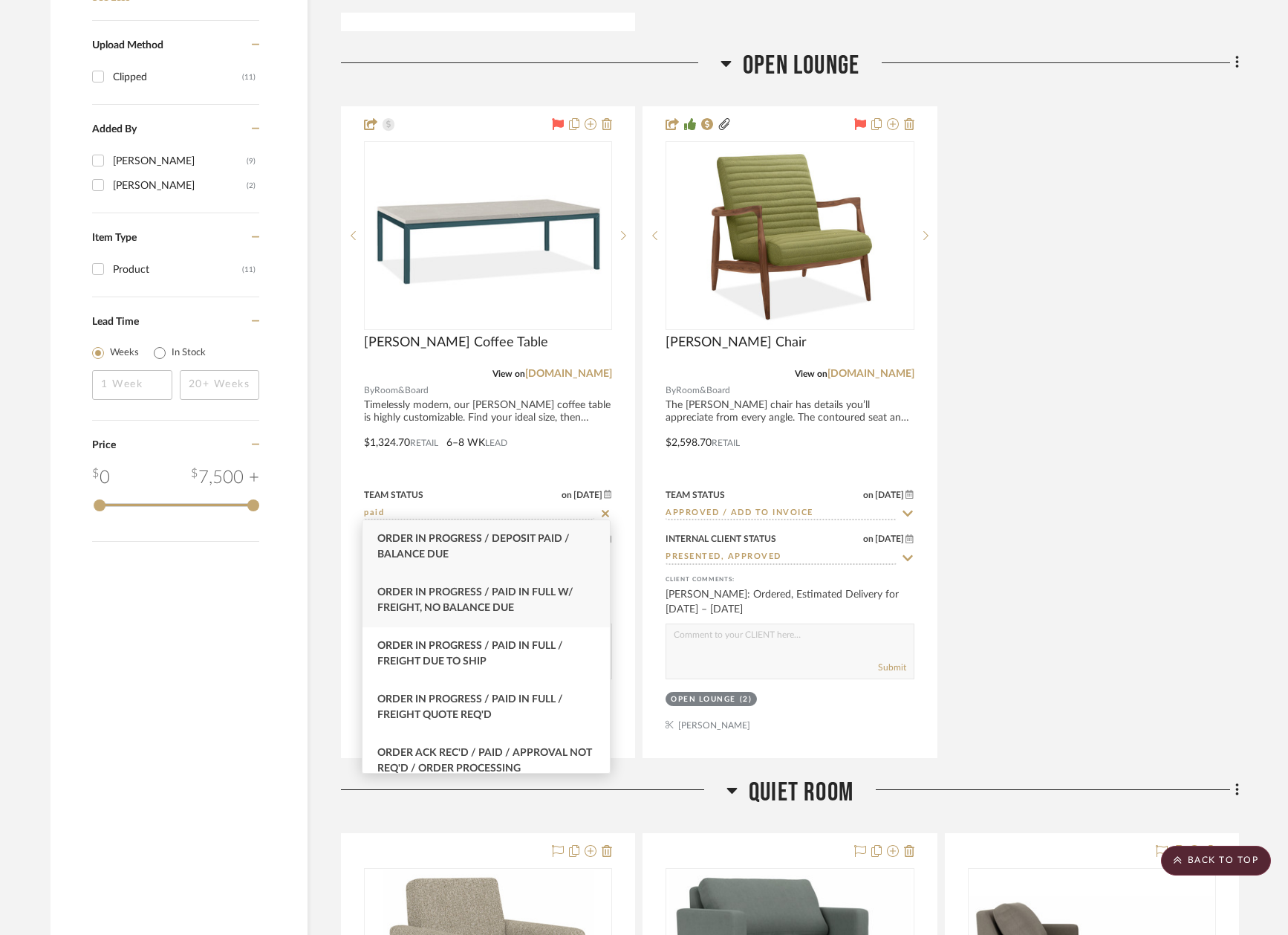
type input "paid"
click at [511, 599] on div "Order In Progress / Paid In Full w/ Freight, No Balance due" at bounding box center [487, 600] width 248 height 53
type input "[DATE]"
type input "Order In Progress / Paid In Full w/ Freight, No Balance due"
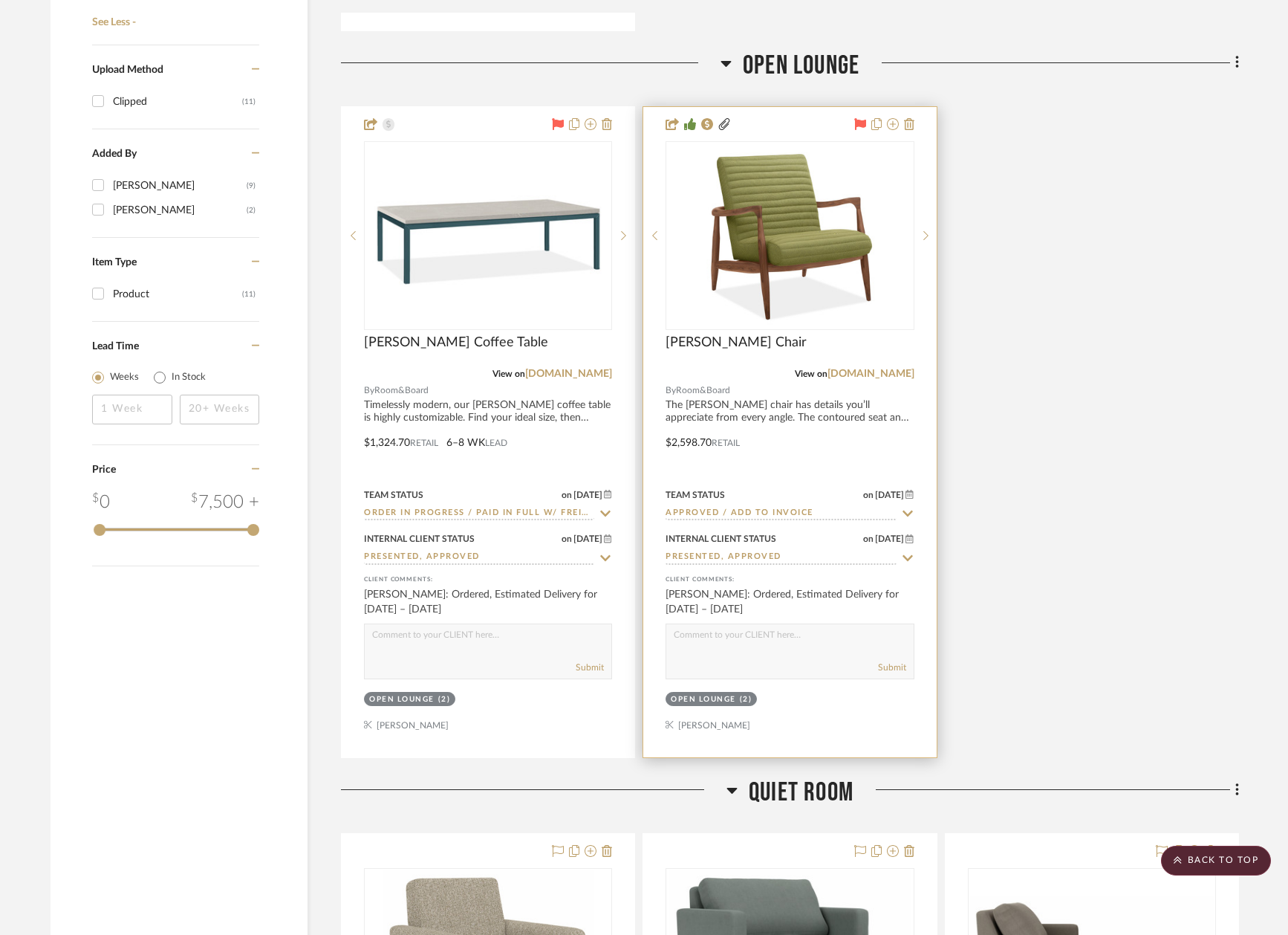
scroll to position [1736, 2]
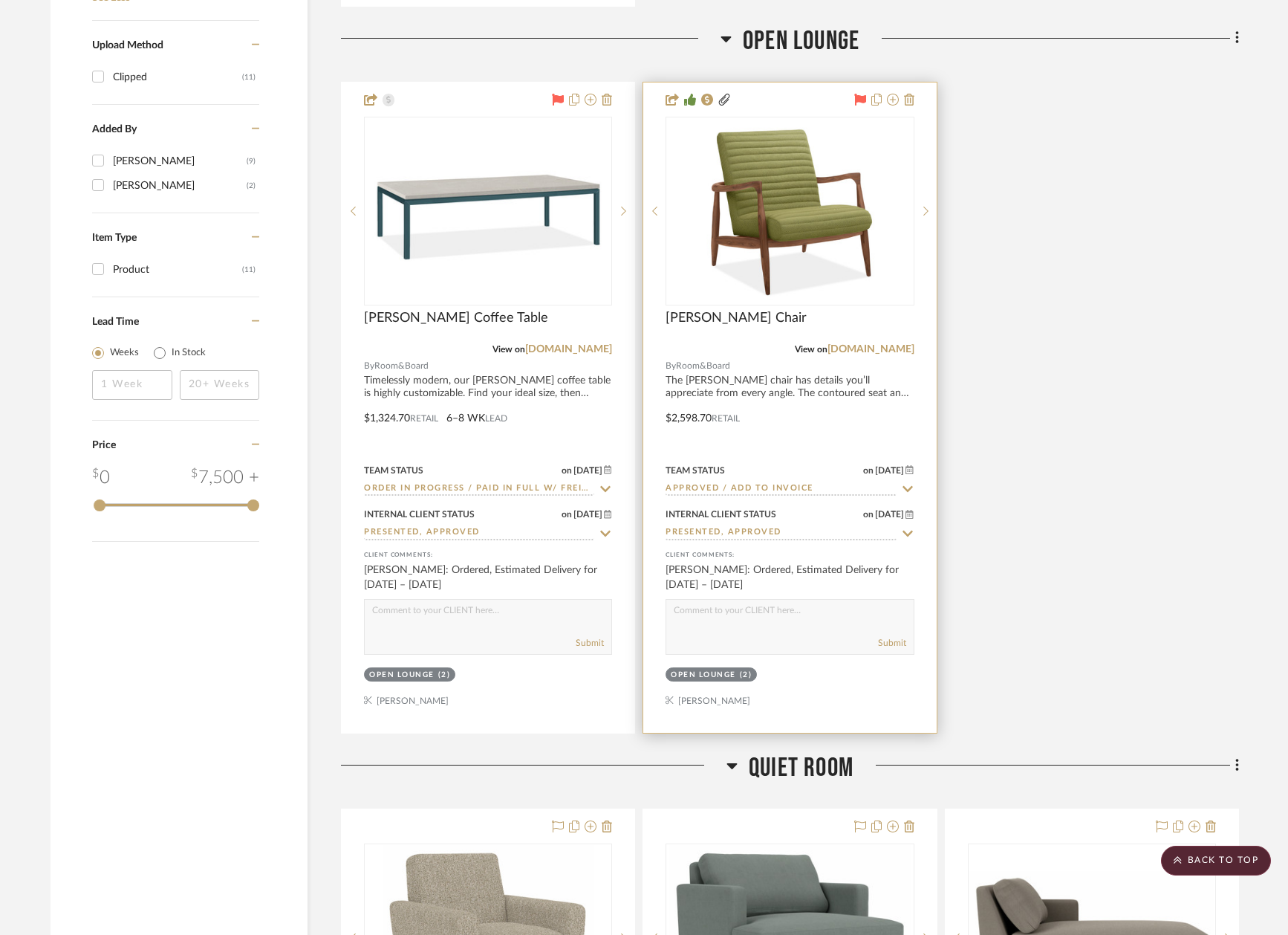
click at [904, 486] on icon at bounding box center [907, 489] width 10 height 6
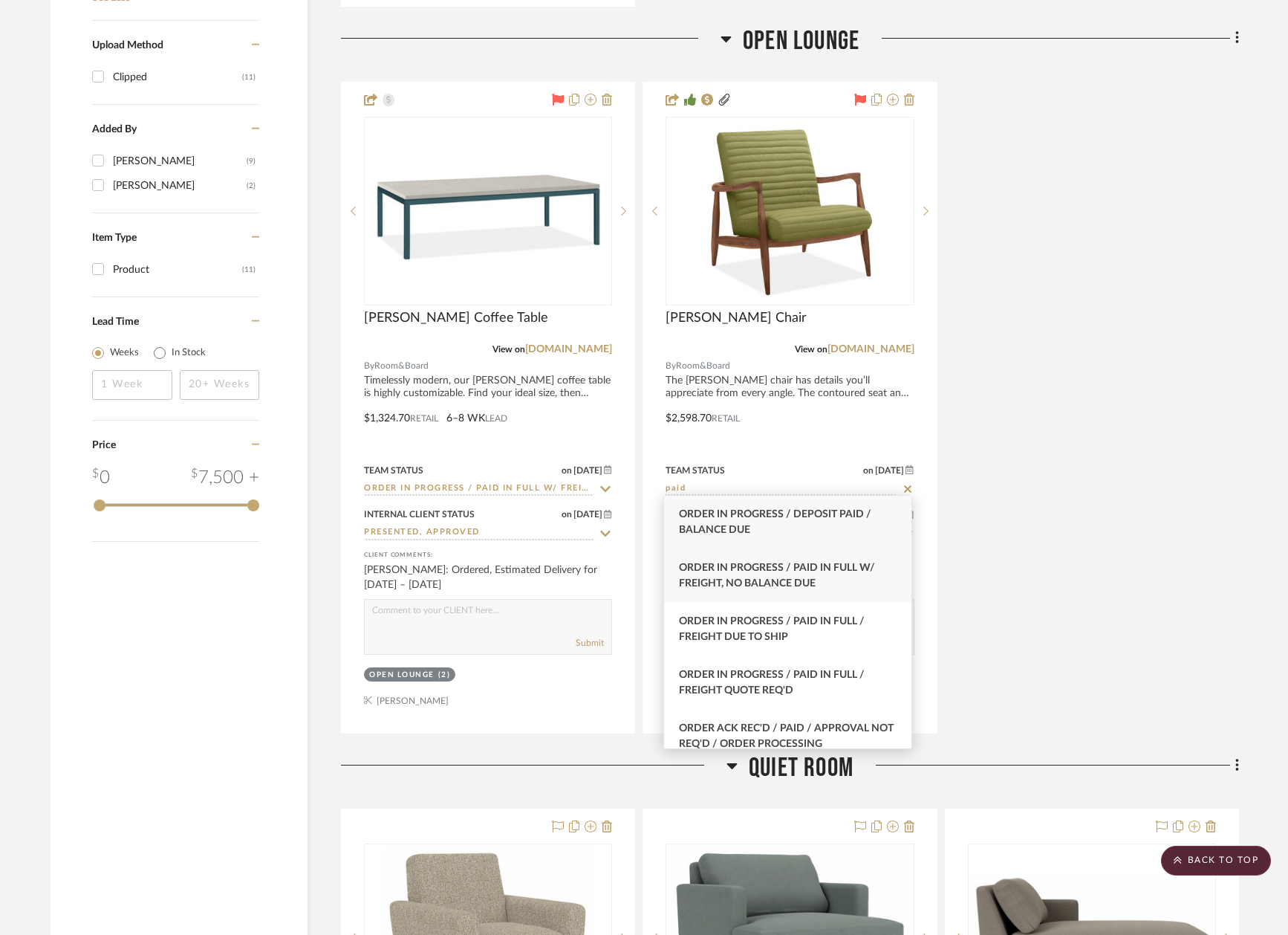
type input "paid"
click at [819, 563] on span "Order In Progress / Paid In Full w/ Freight, No Balance due" at bounding box center [776, 575] width 196 height 26
type input "[DATE]"
type input "Order In Progress / Paid In Full w/ Freight, No Balance due"
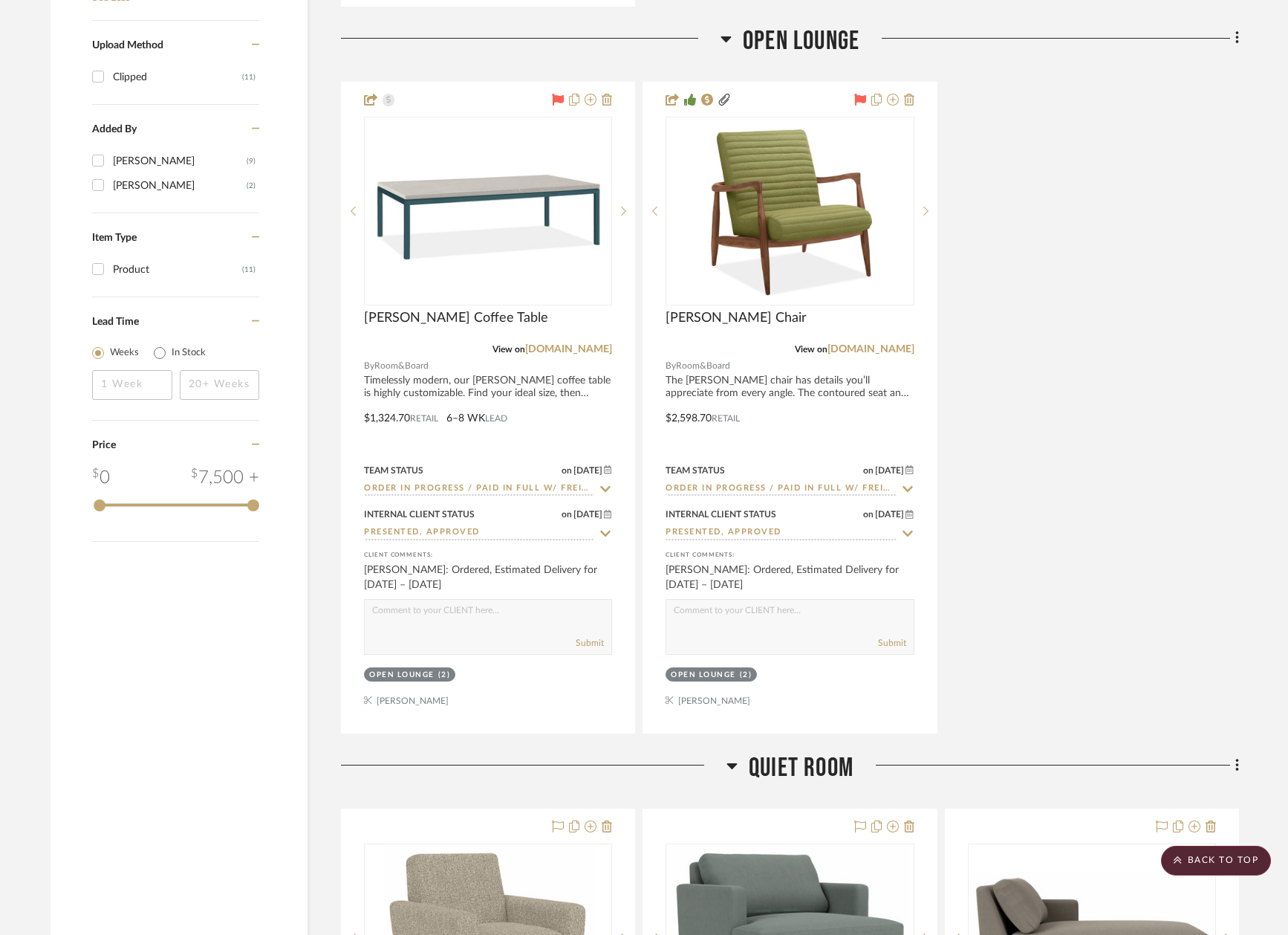
click at [1064, 477] on div "[PERSON_NAME] Coffee Table View on [DOMAIN_NAME] By Room&Board Timelessly moder…" at bounding box center [790, 407] width 898 height 651
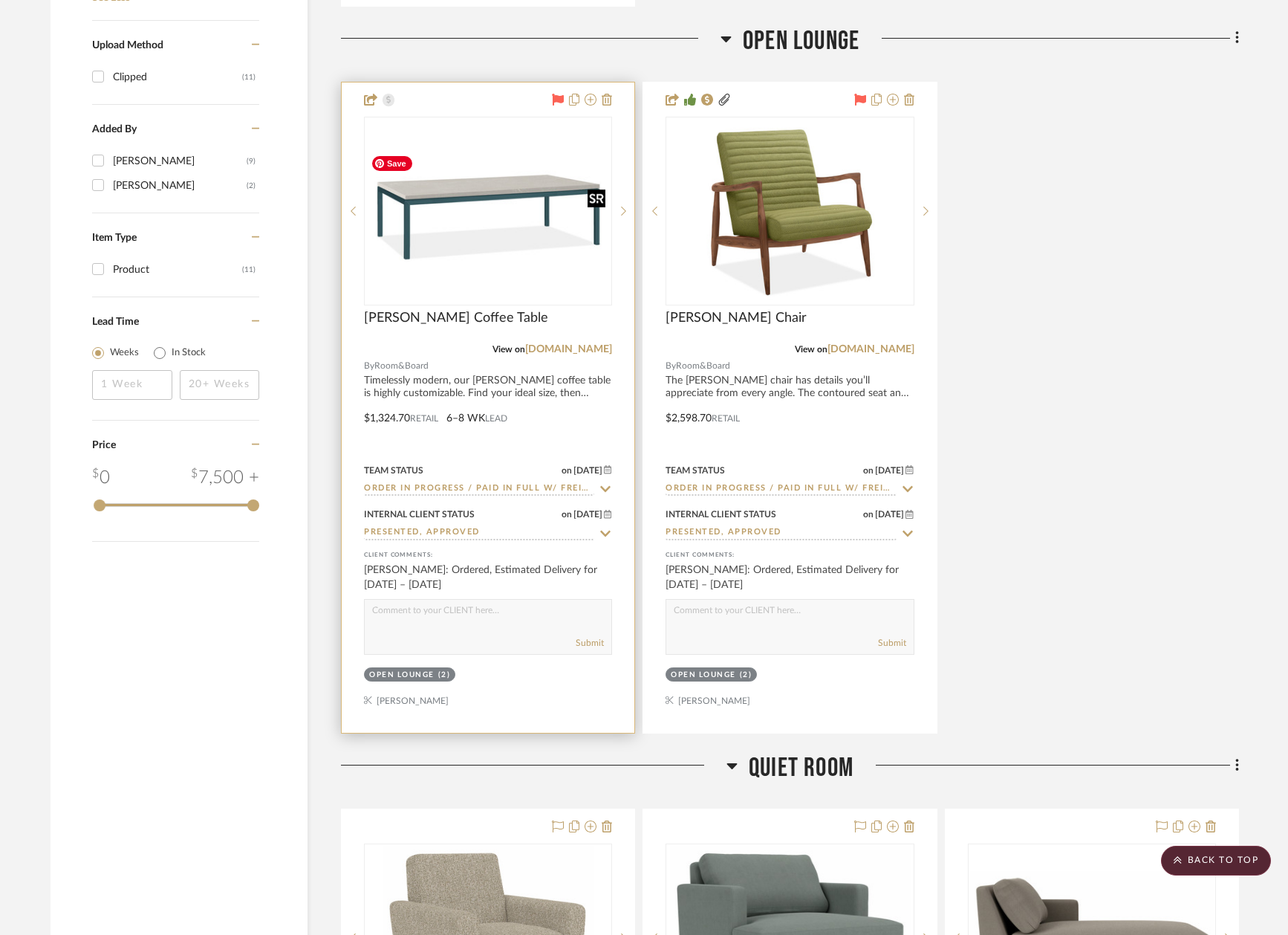
click at [518, 218] on img "0" at bounding box center [487, 210] width 245 height 114
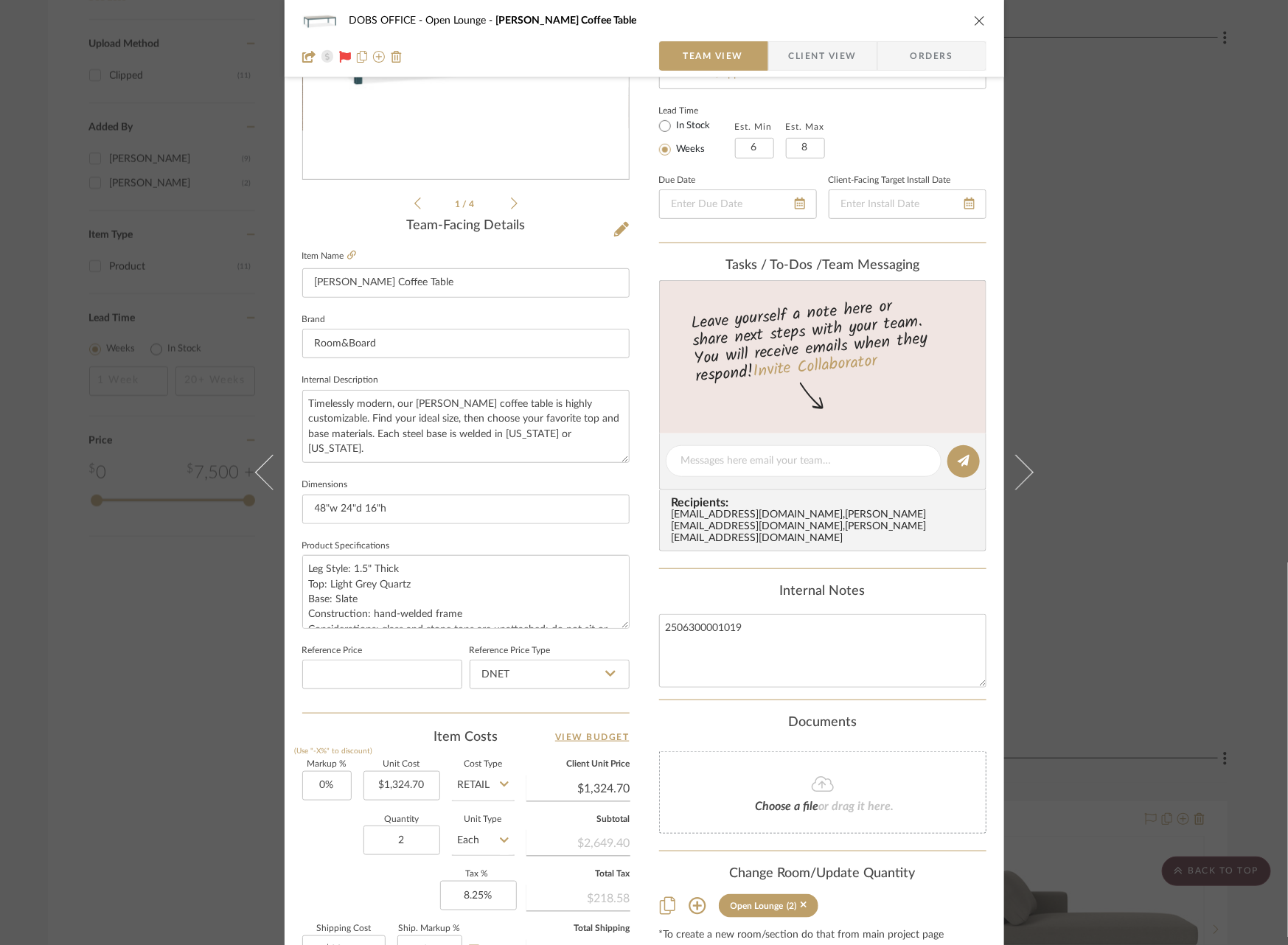
scroll to position [260, 0]
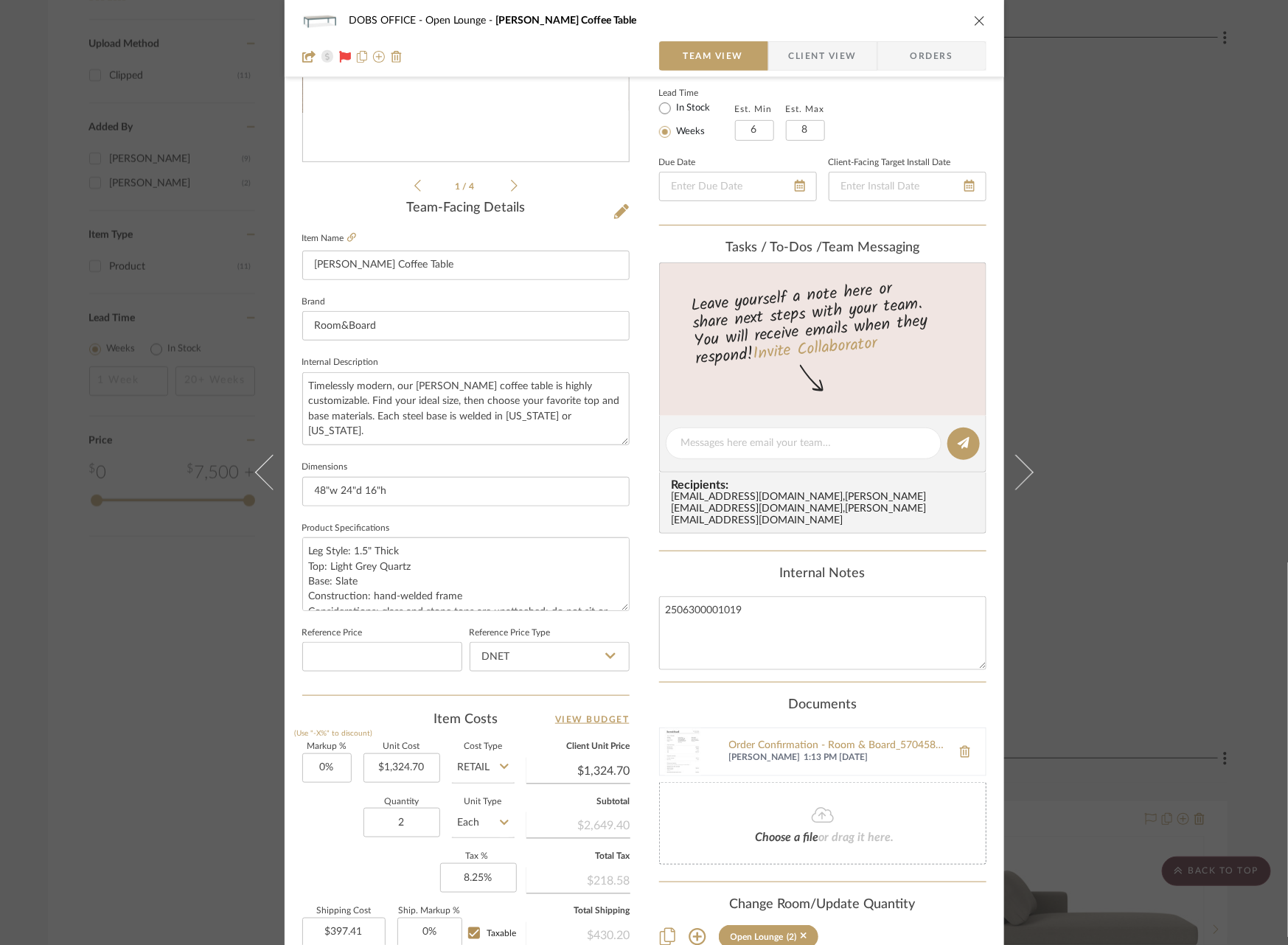
click at [1155, 453] on div "DOBS OFFICE Open Lounge [PERSON_NAME] Coffee Table Team View Client View Orders…" at bounding box center [644, 472] width 1288 height 945
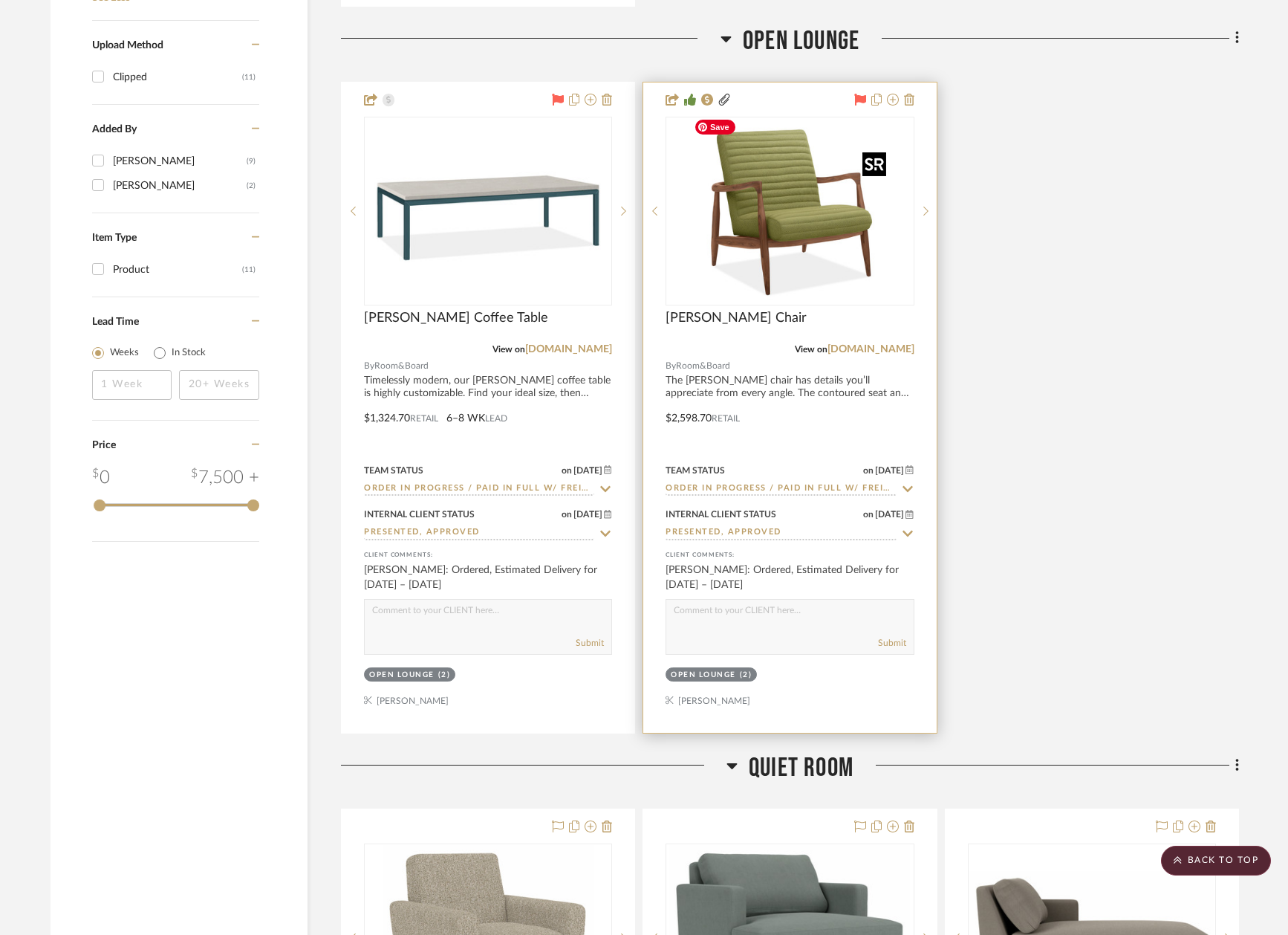
click at [801, 220] on img "0" at bounding box center [790, 211] width 204 height 186
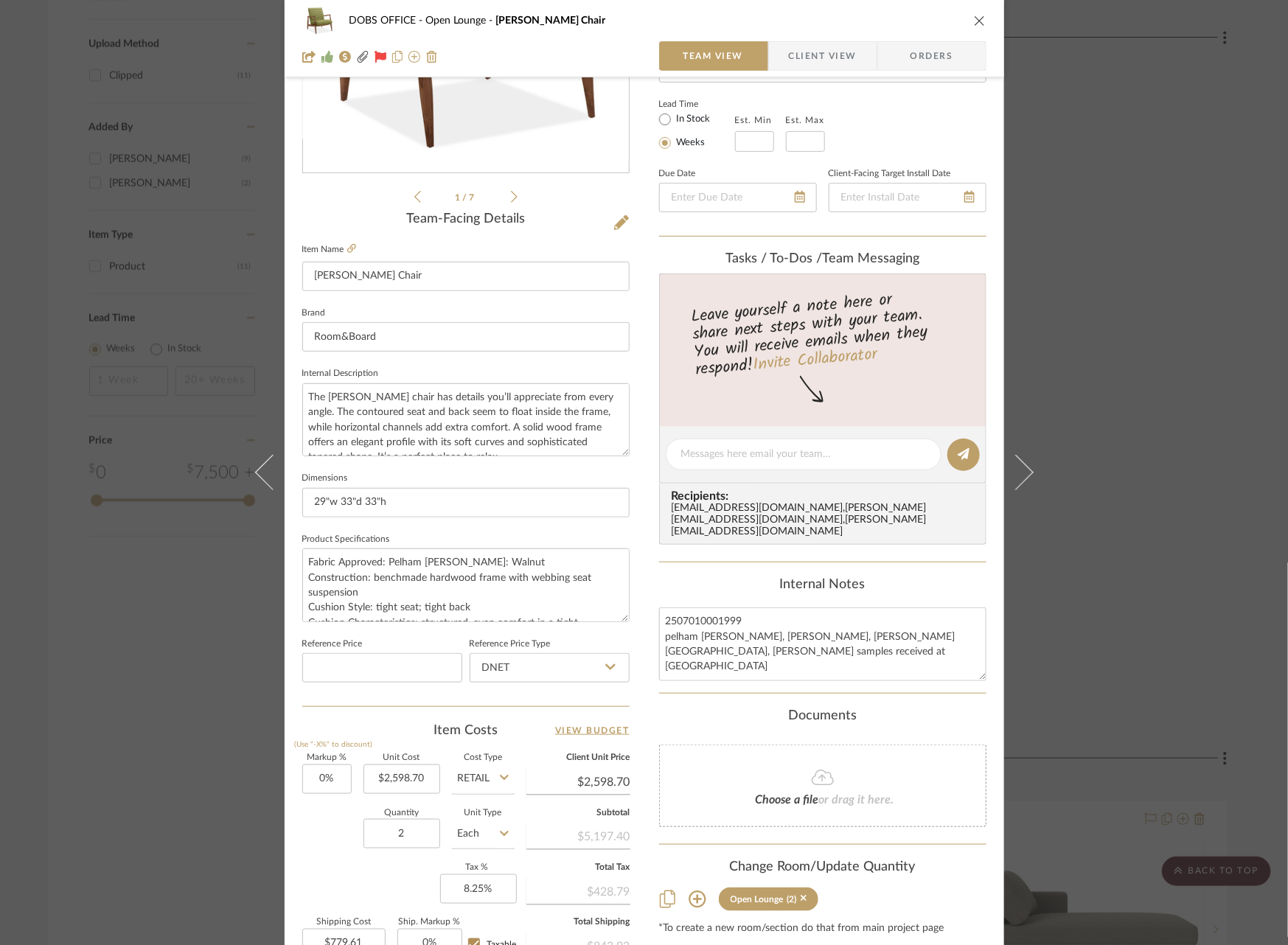
scroll to position [270, 0]
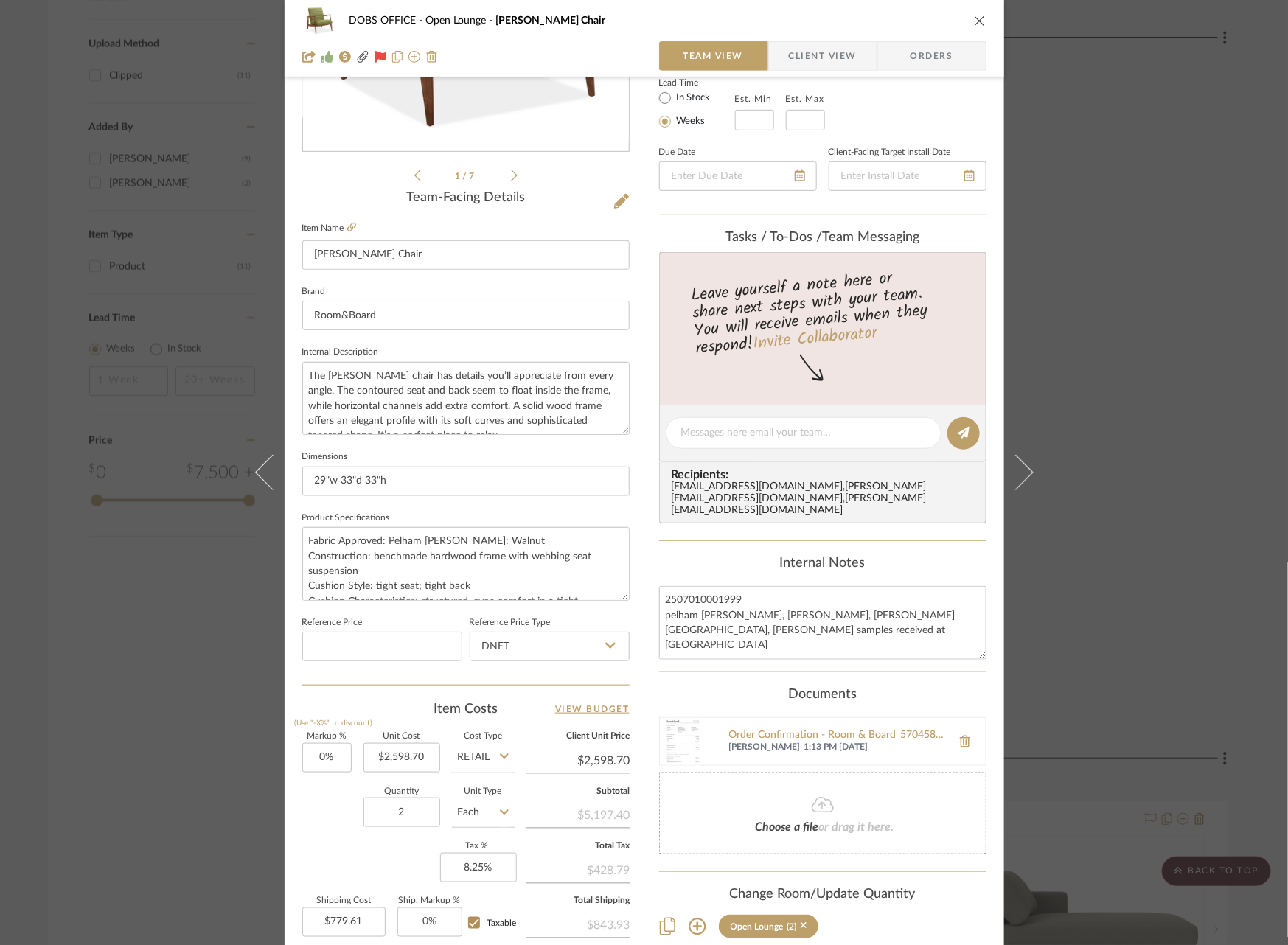
click at [1185, 370] on div "DOBS OFFICE Open Lounge [PERSON_NAME] Chair Team View Client View Orders 2502_D…" at bounding box center [644, 472] width 1288 height 945
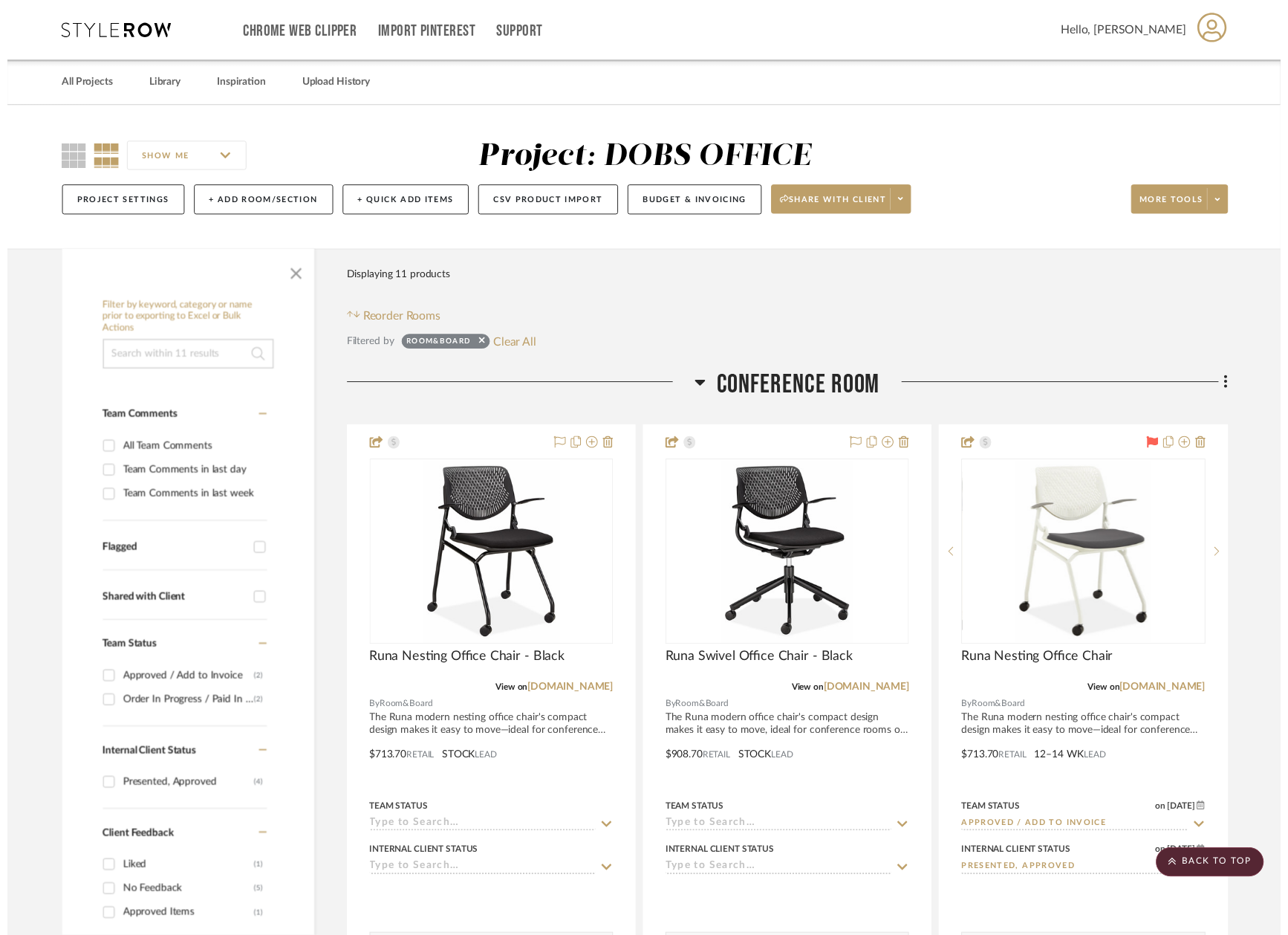
scroll to position [1736, 2]
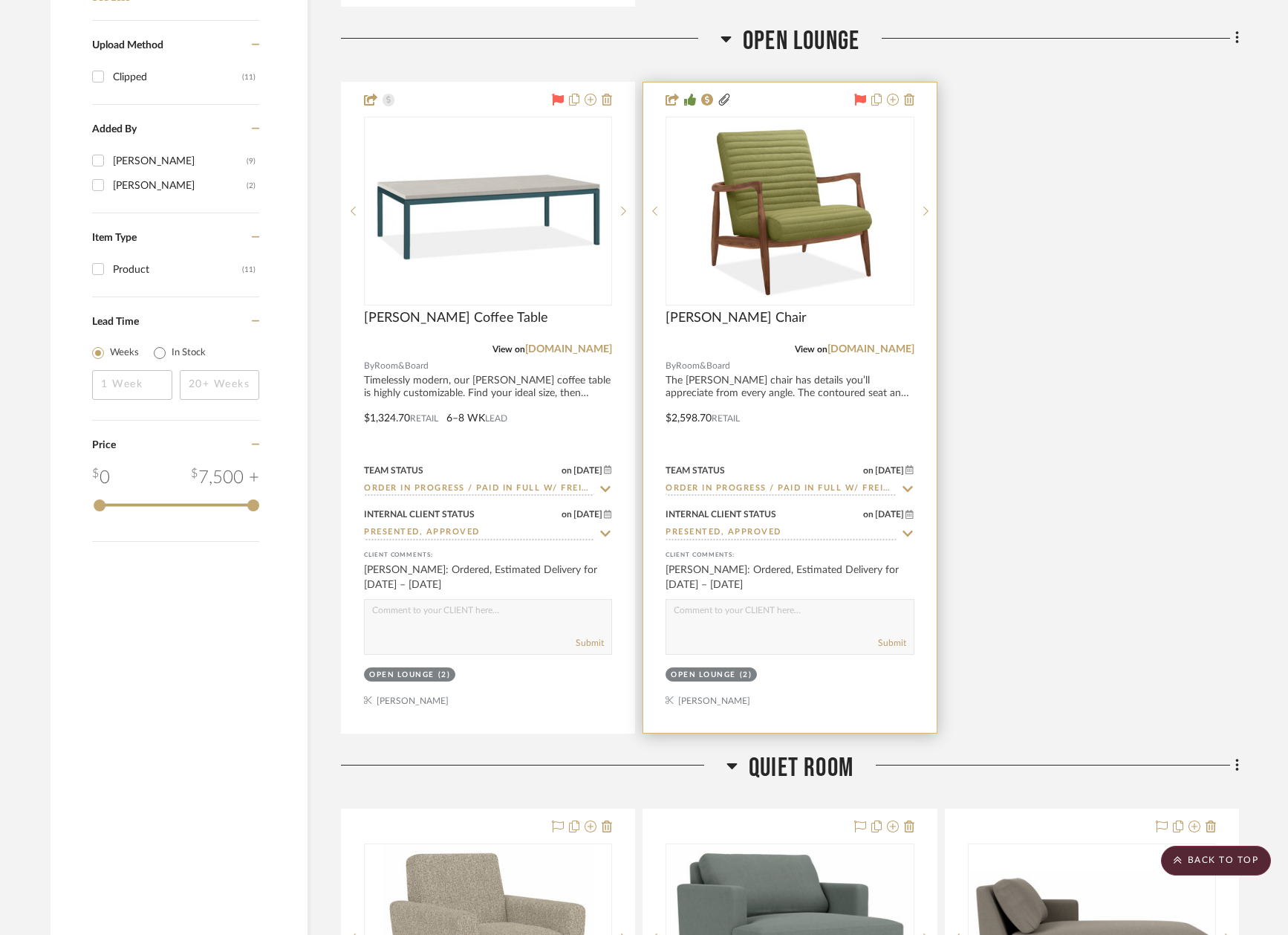
click at [857, 93] on icon at bounding box center [859, 99] width 12 height 12
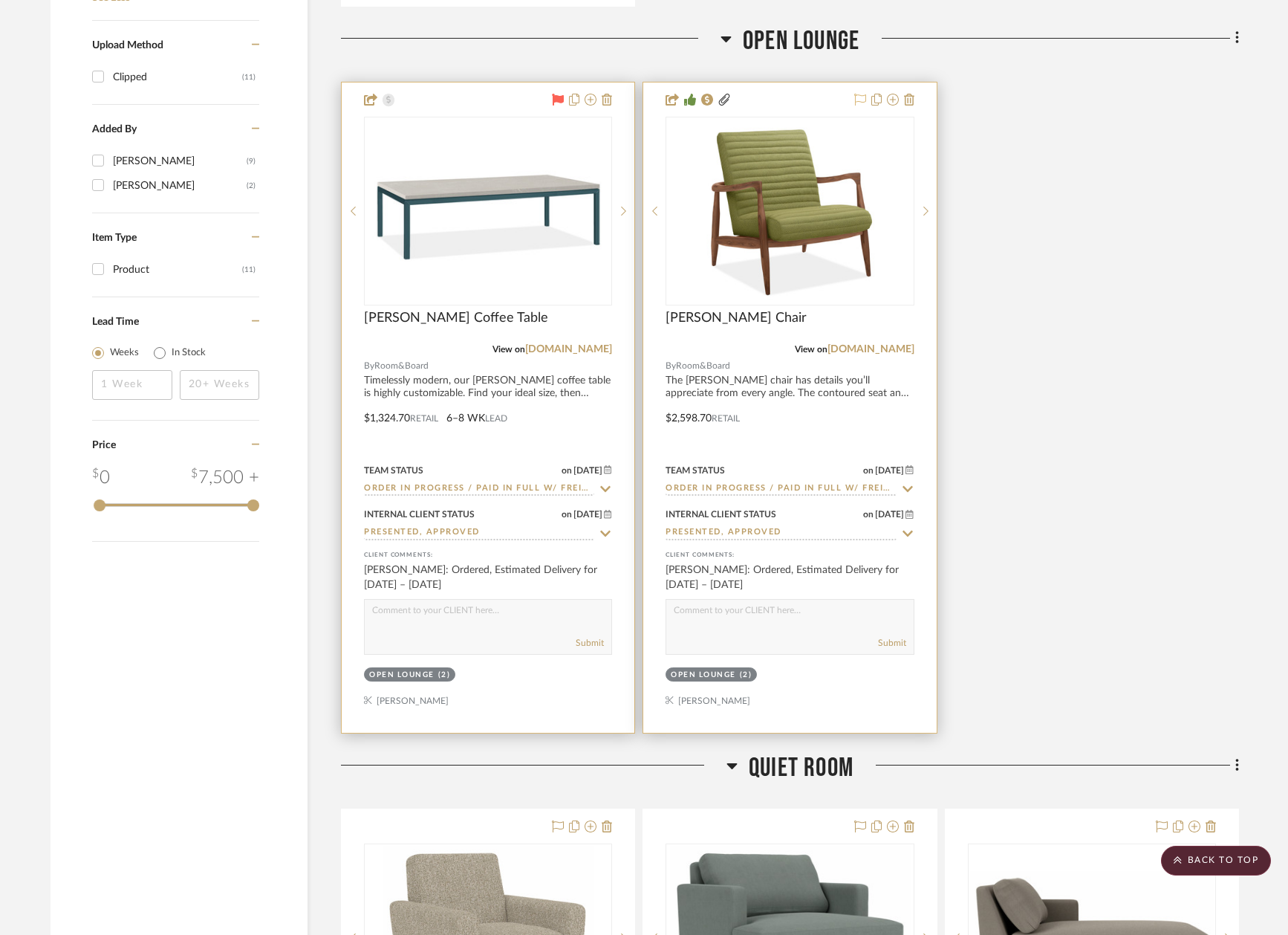
click at [555, 93] on icon at bounding box center [558, 99] width 12 height 12
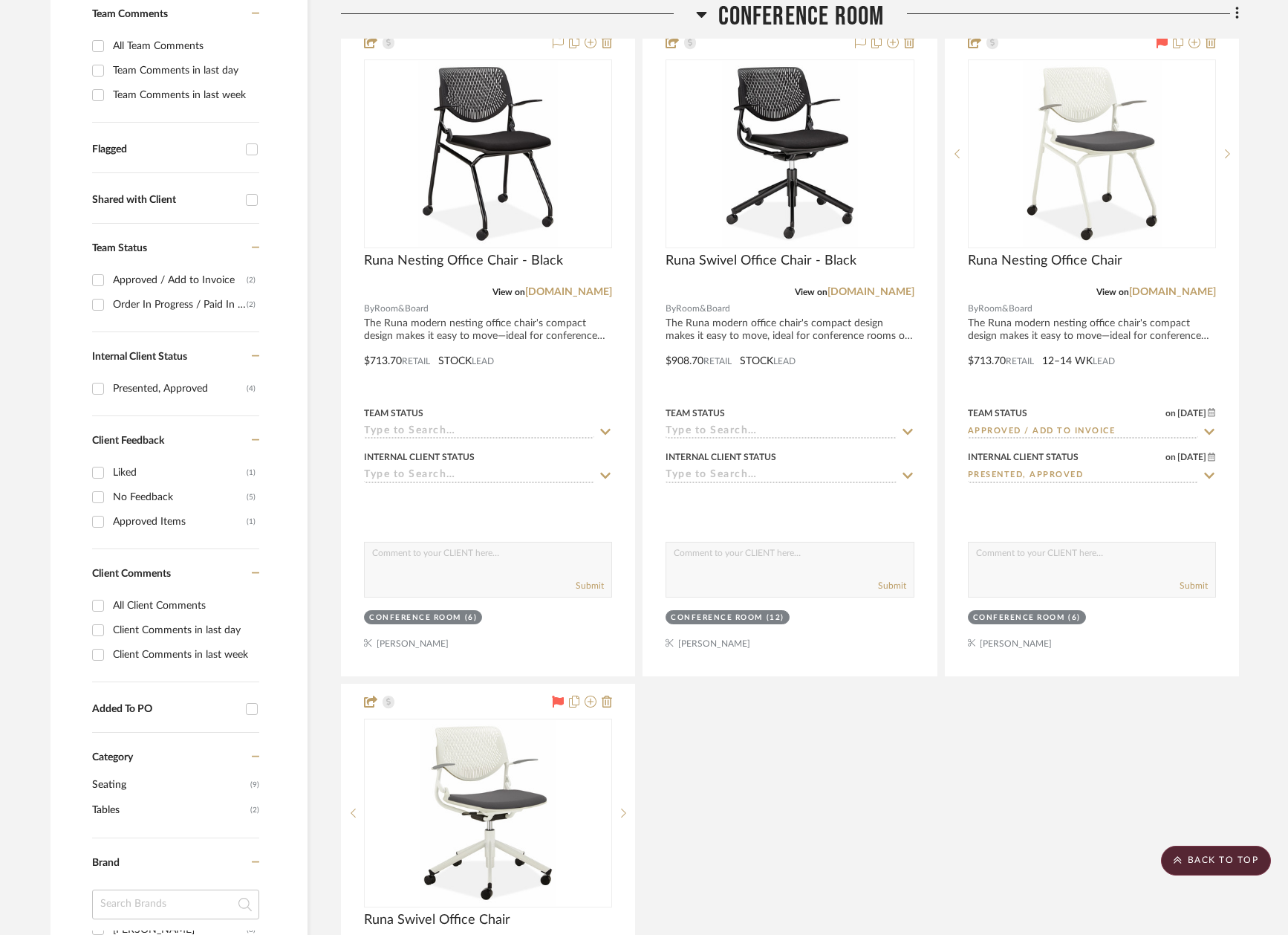
scroll to position [403, 3]
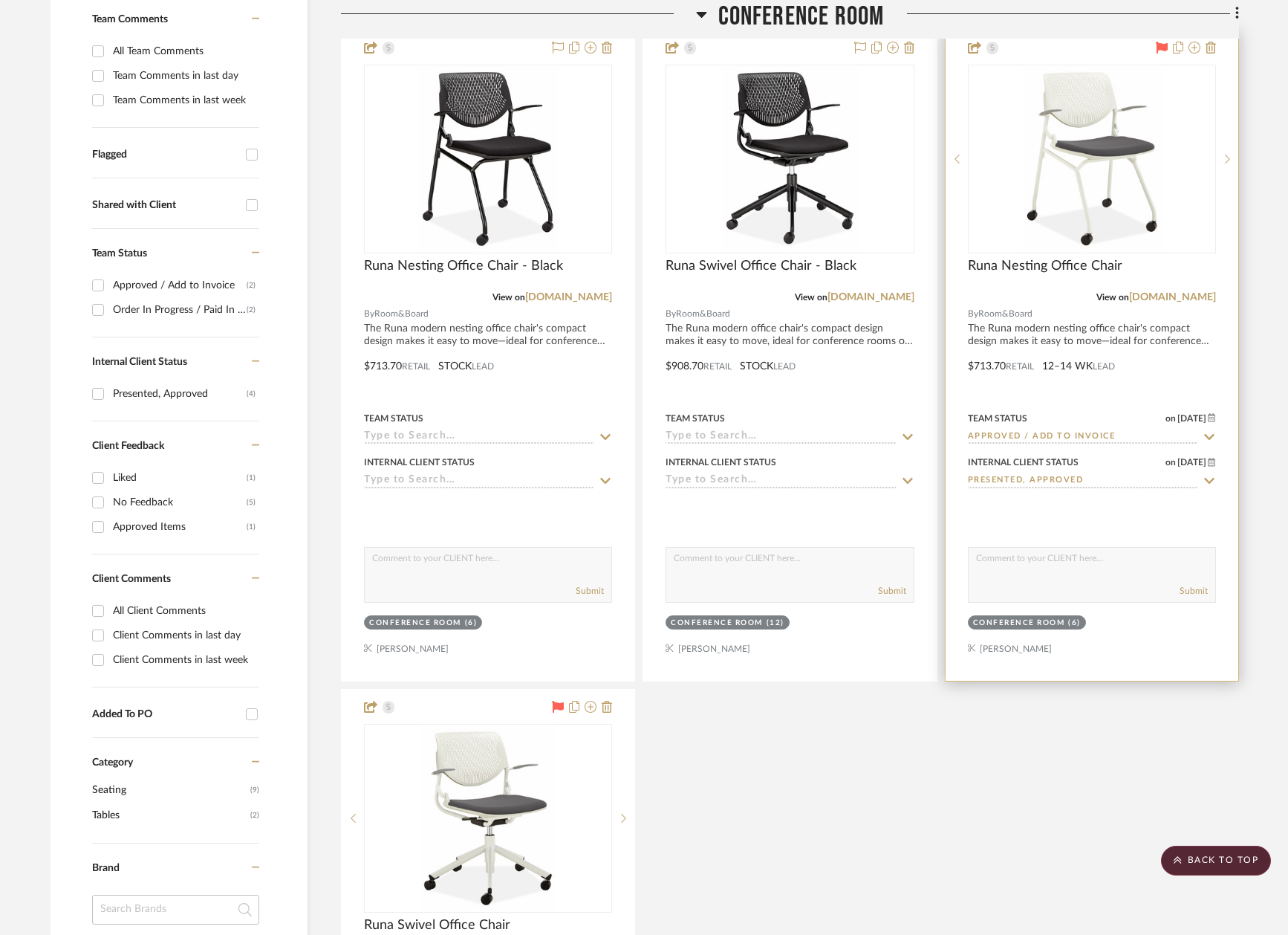
click at [1205, 432] on icon at bounding box center [1209, 437] width 13 height 12
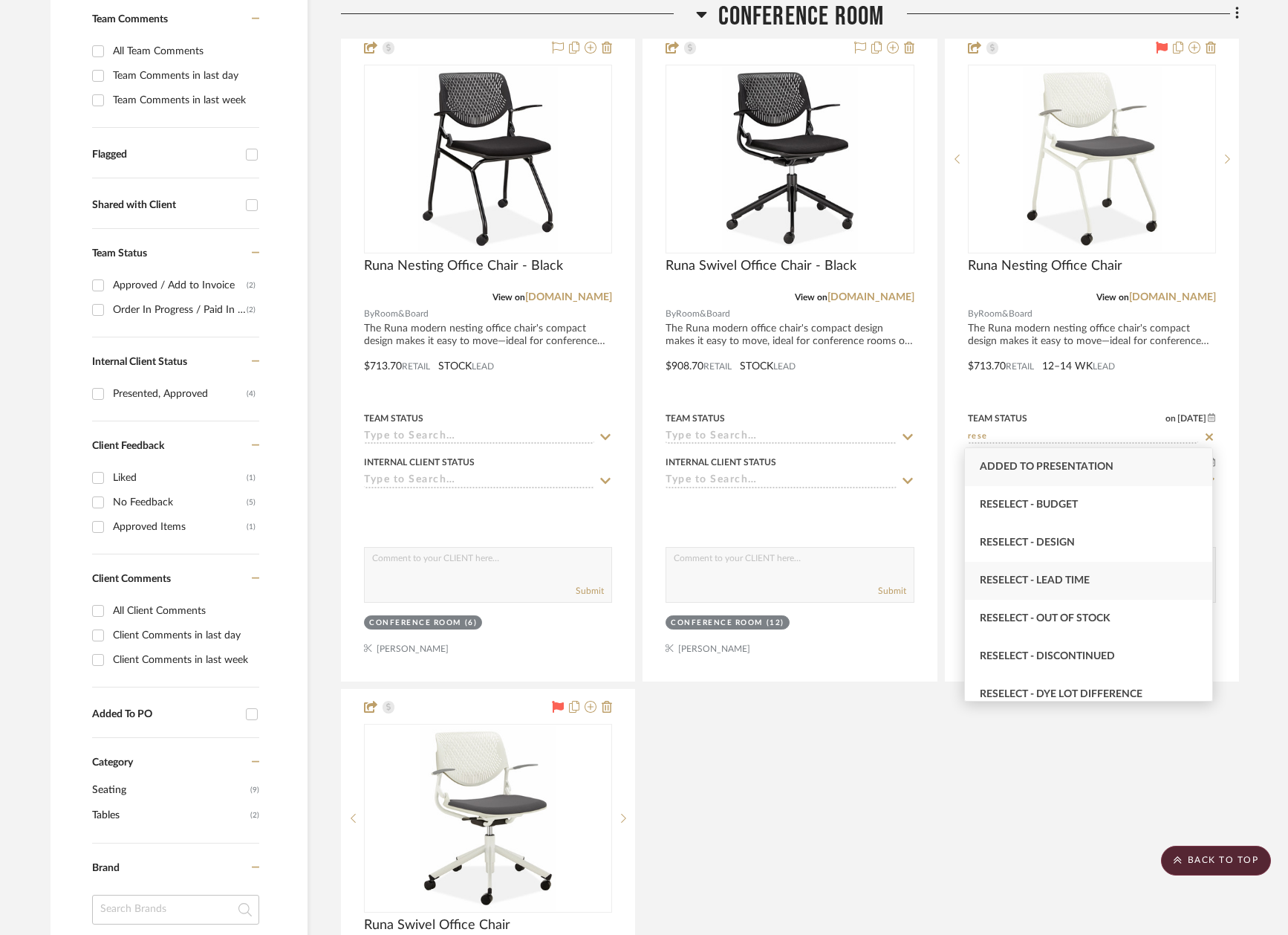
type input "rese"
click at [1102, 594] on div "Reselect - Lead Time" at bounding box center [1088, 581] width 248 height 38
type input "[DATE]"
type input "Reselect - Lead Time"
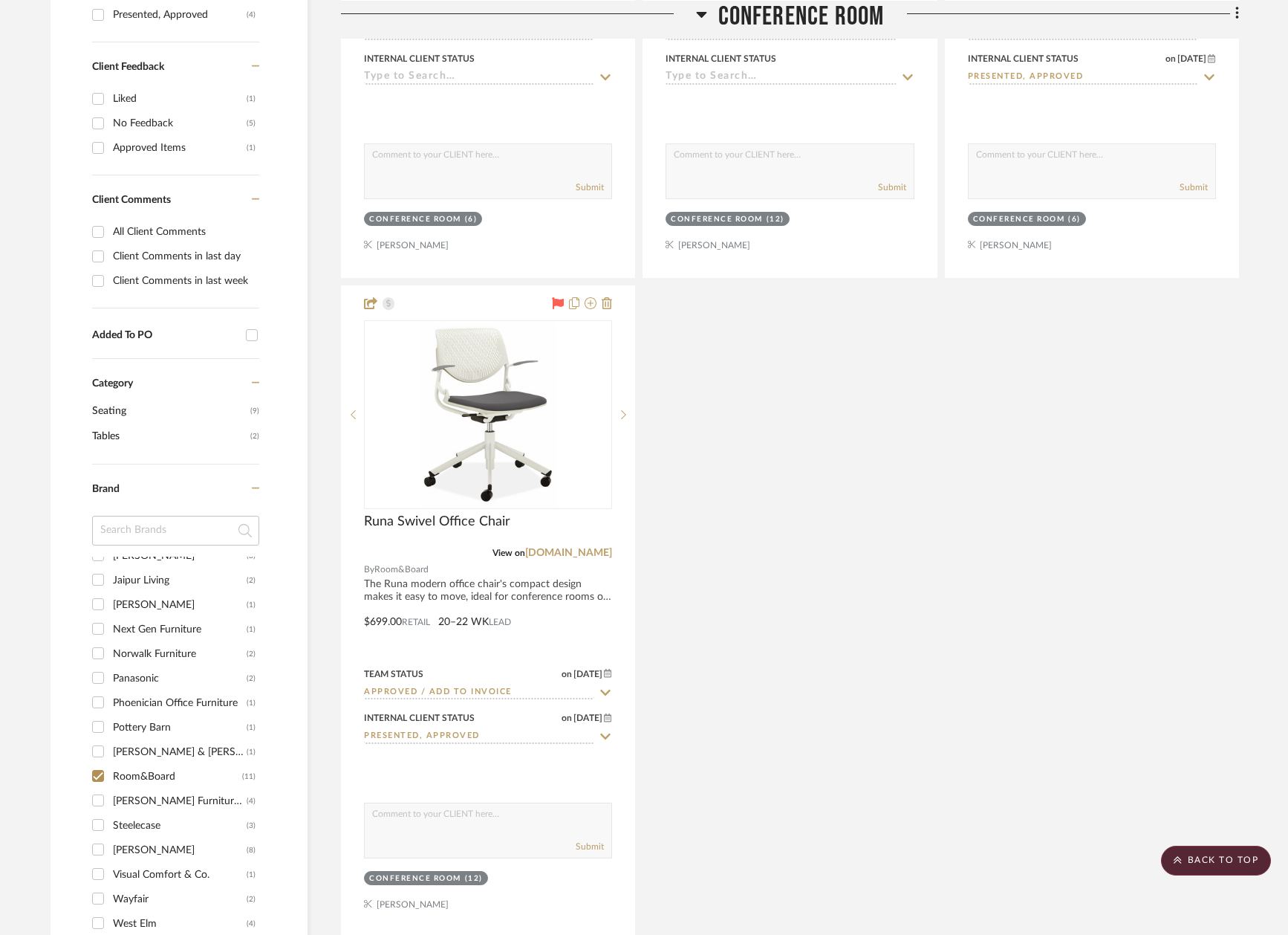
scroll to position [817, 3]
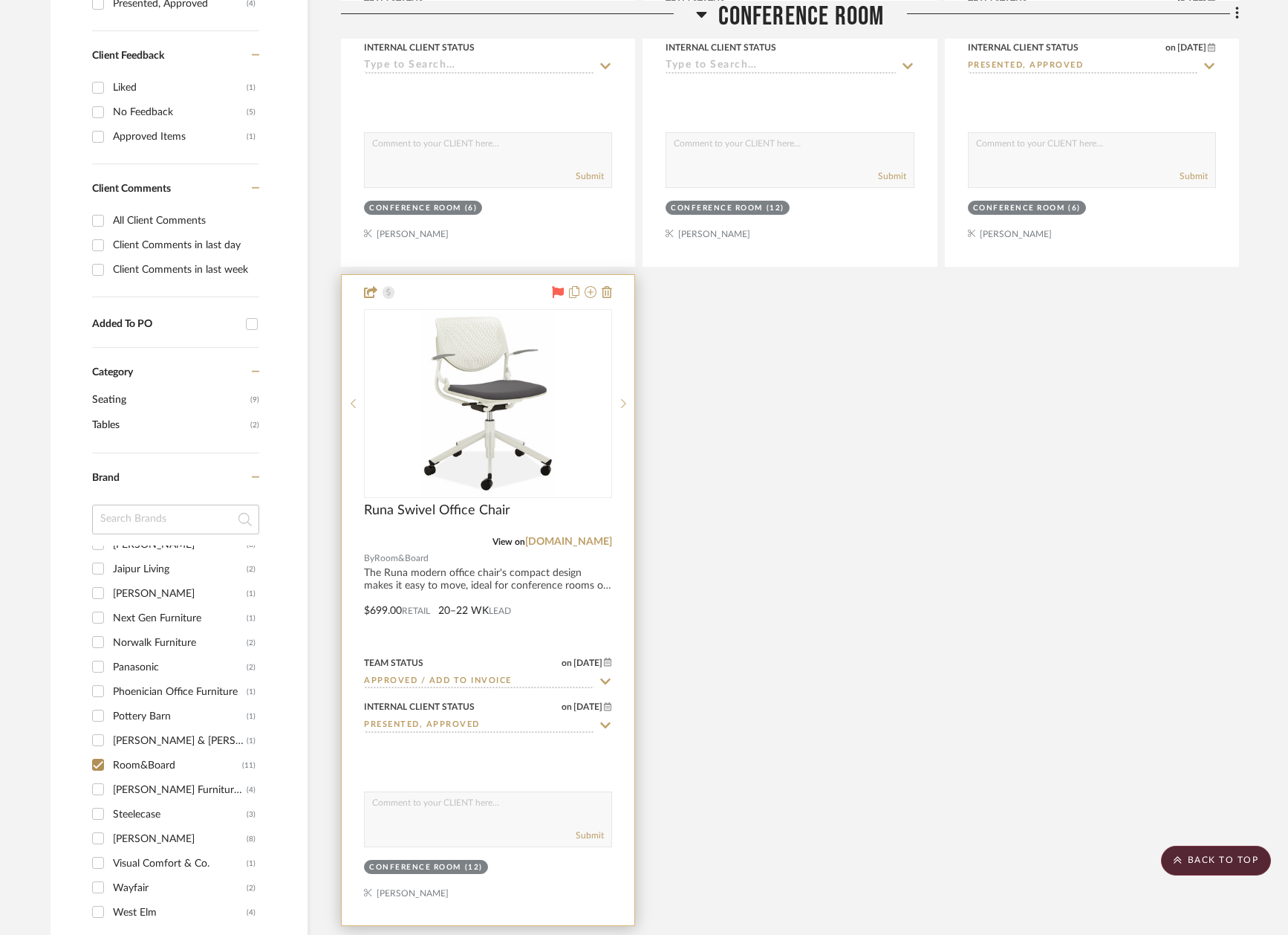
click at [604, 679] on icon at bounding box center [606, 682] width 10 height 6
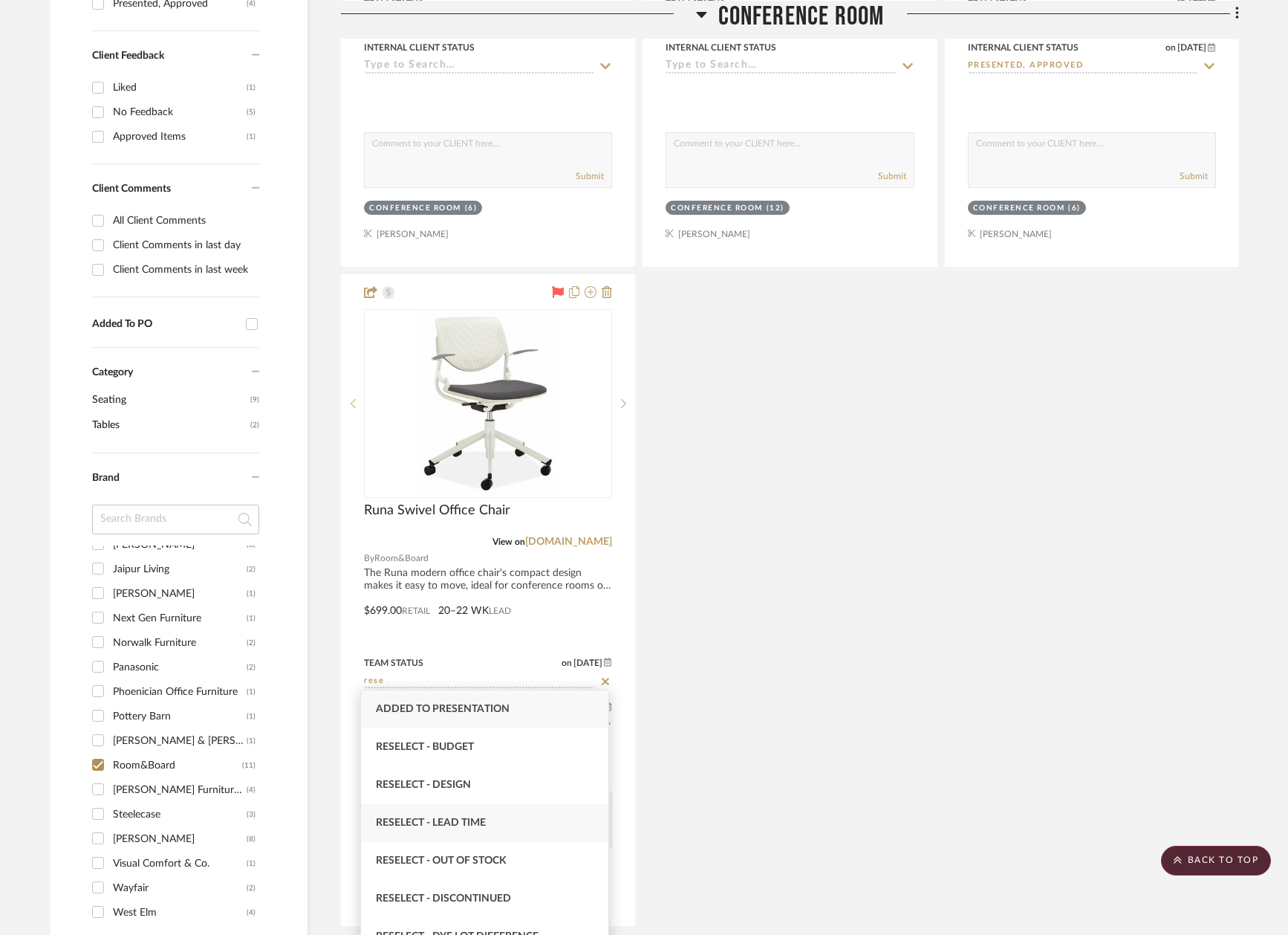
type input "rese"
click at [497, 827] on div "Reselect - Lead Time" at bounding box center [485, 823] width 248 height 38
type input "[DATE]"
type input "Reselect - Lead Time"
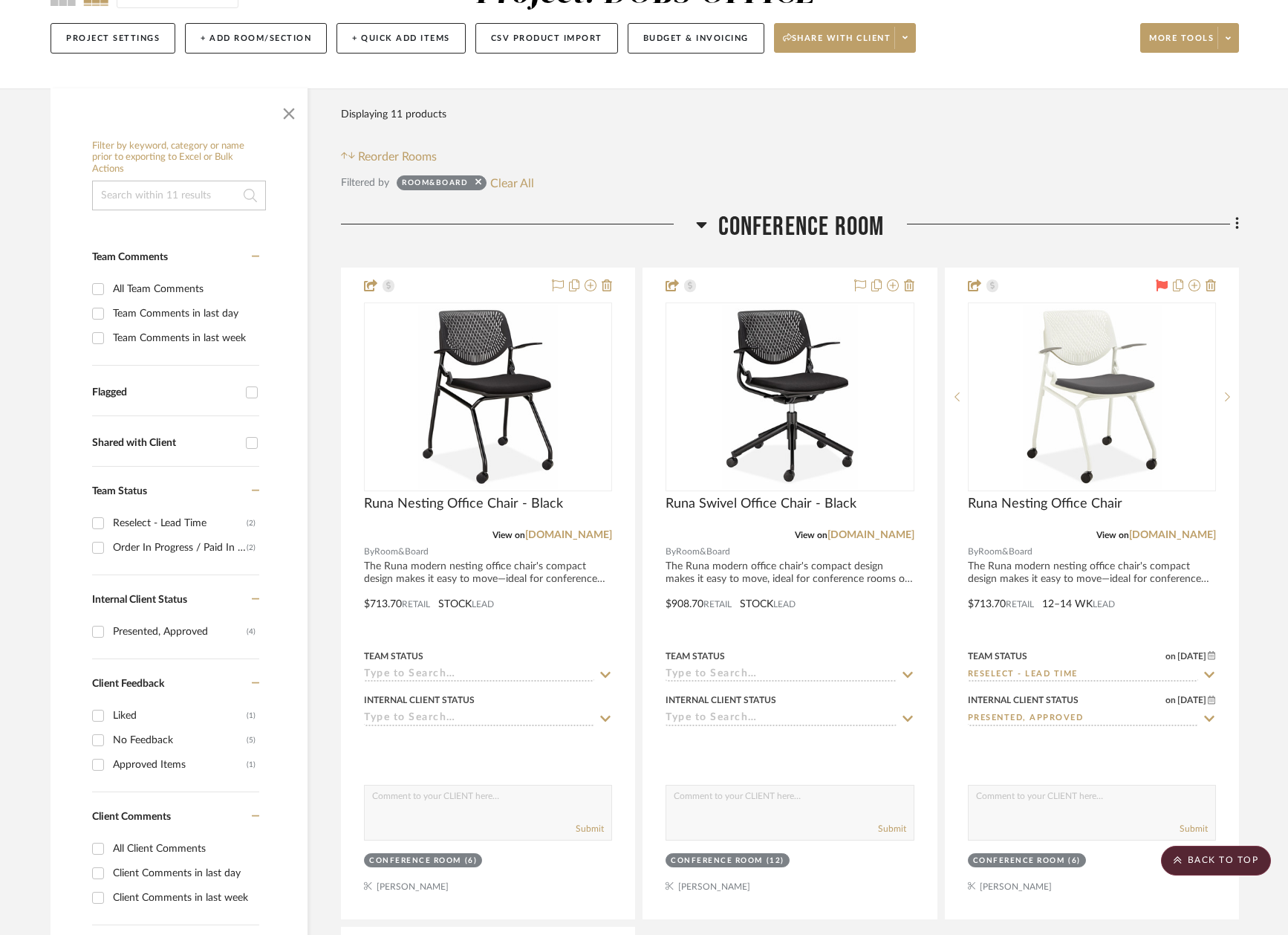
scroll to position [0, 3]
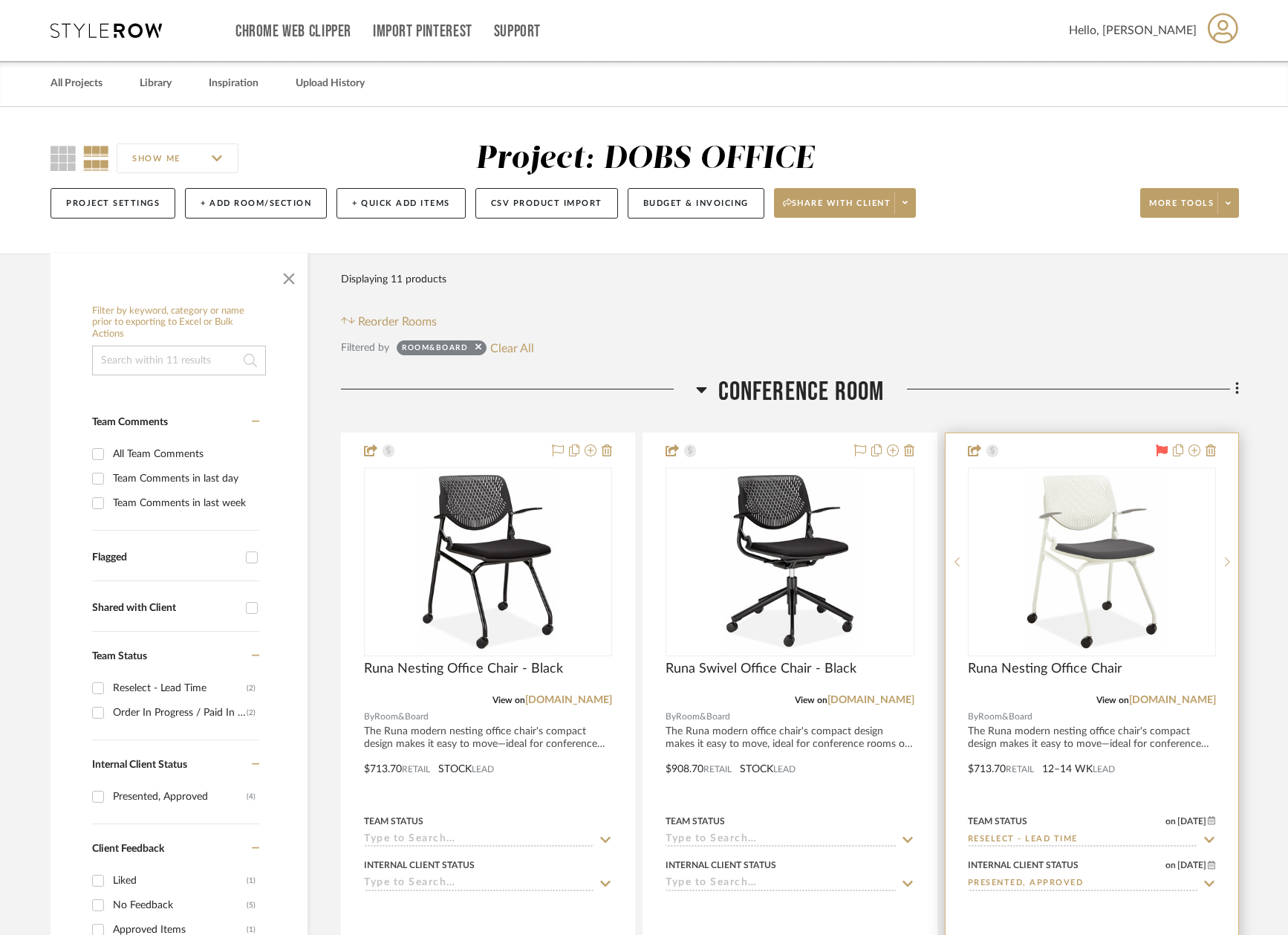
click at [1160, 445] on icon at bounding box center [1161, 450] width 12 height 12
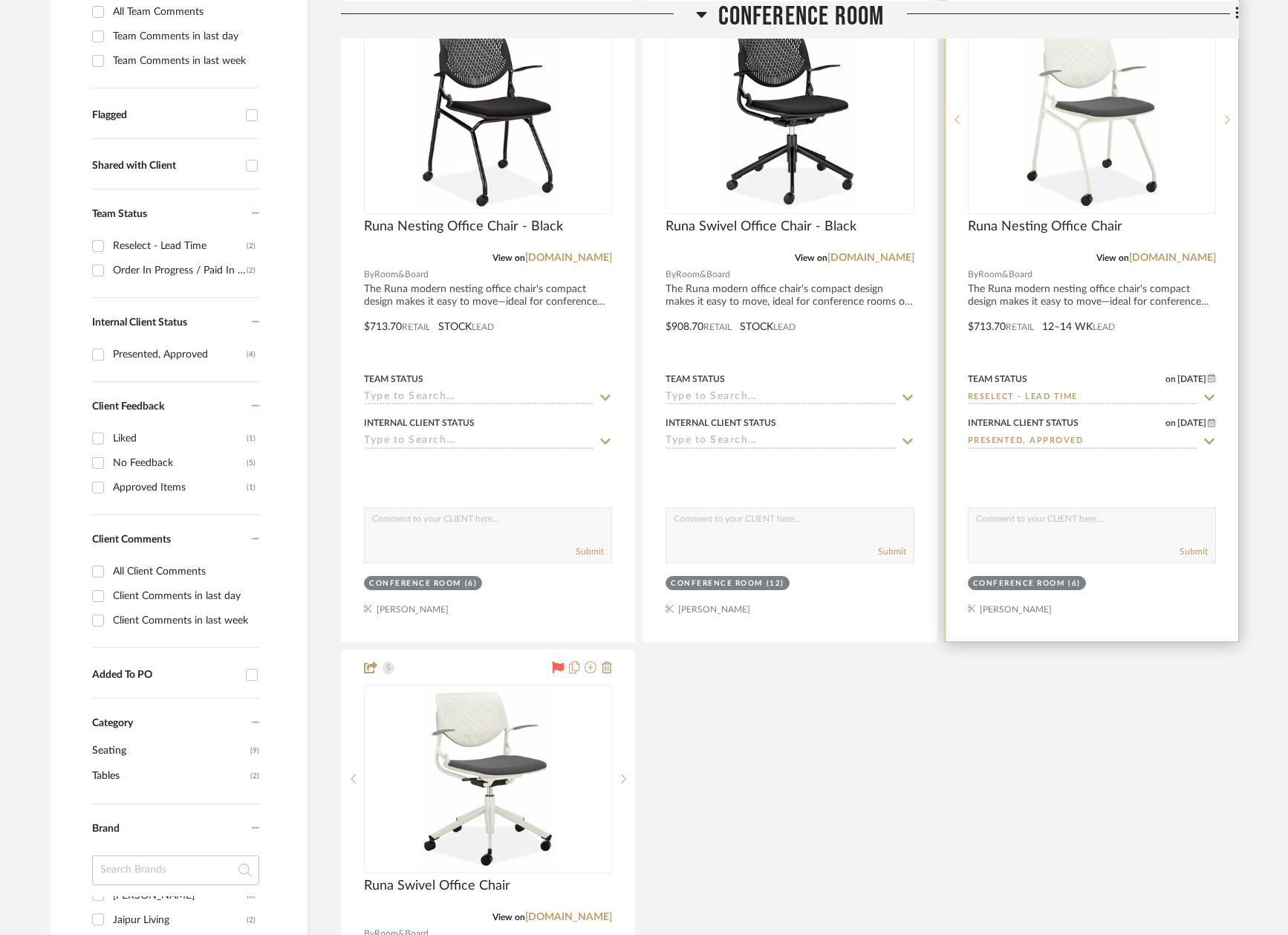
scroll to position [480, 3]
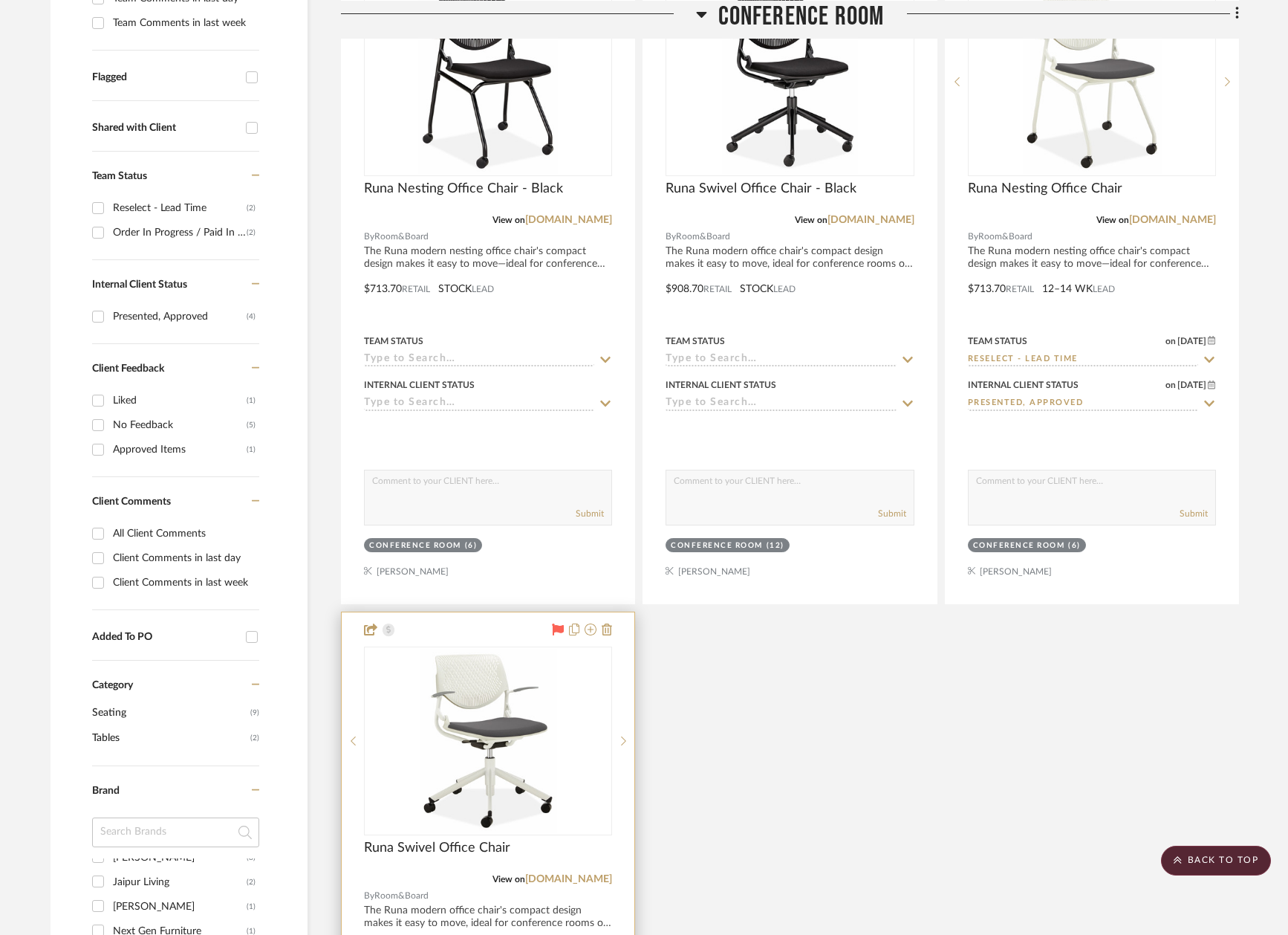
click at [552, 626] on icon at bounding box center [558, 629] width 12 height 12
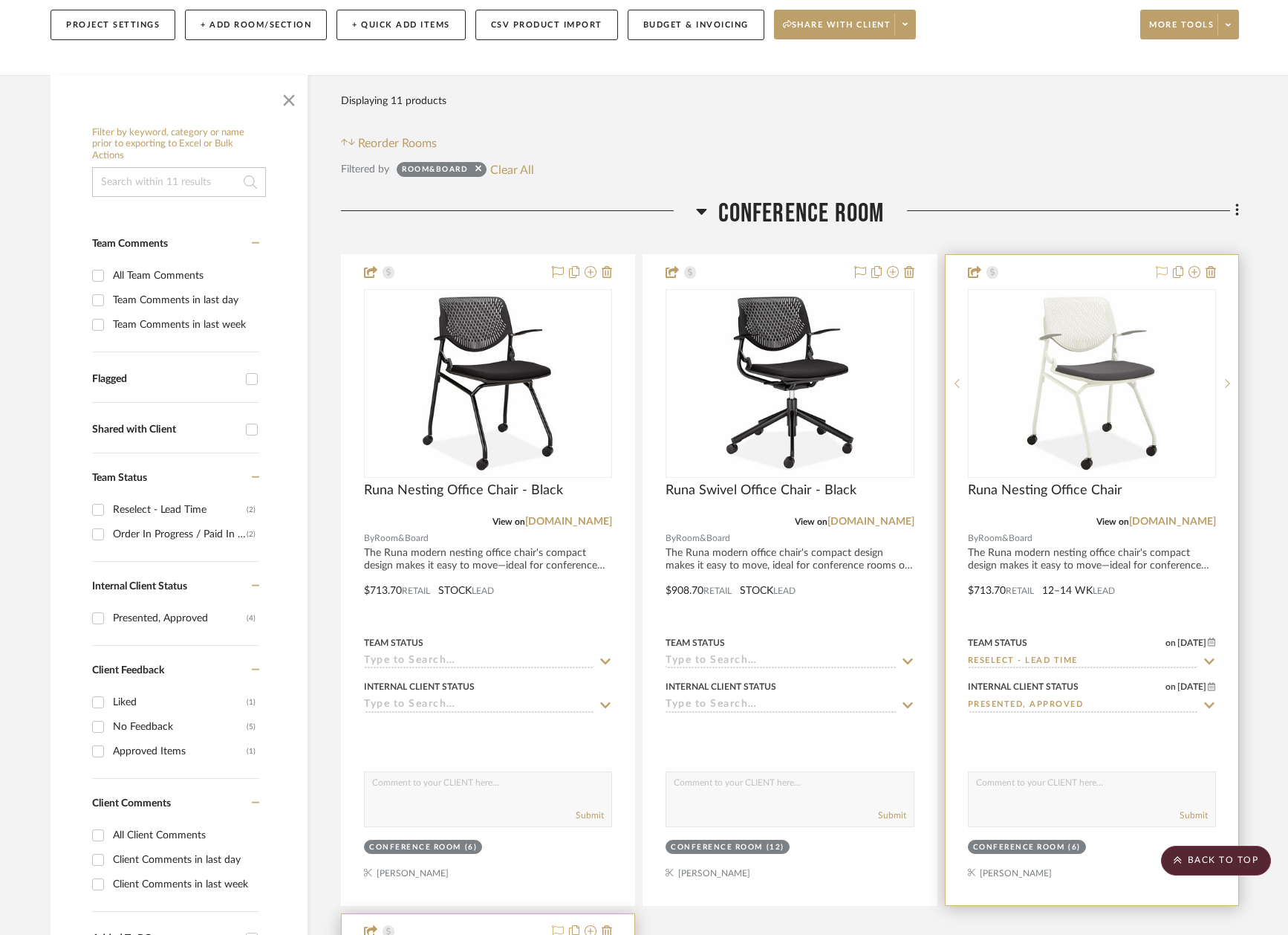
scroll to position [0, 3]
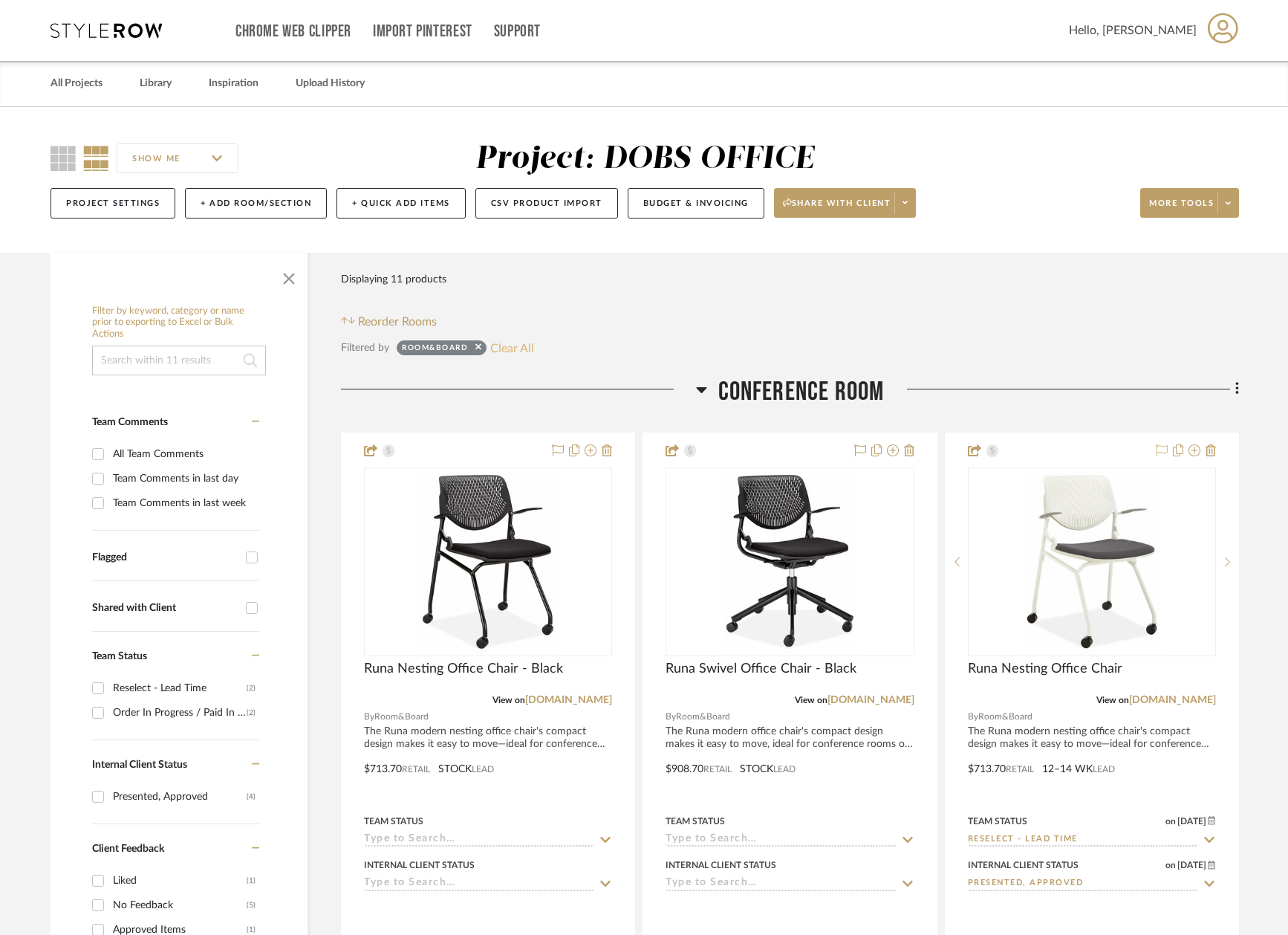
click at [510, 350] on button "Clear All" at bounding box center [512, 347] width 44 height 20
checkbox input "false"
